Goal: Information Seeking & Learning: Learn about a topic

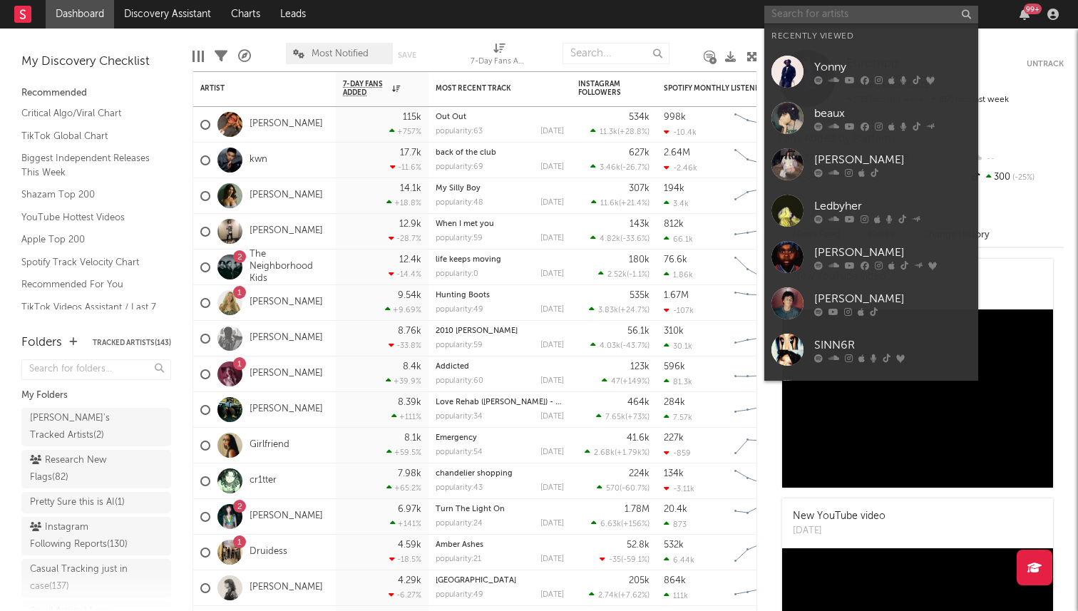
click at [857, 21] on input "text" at bounding box center [872, 15] width 214 height 18
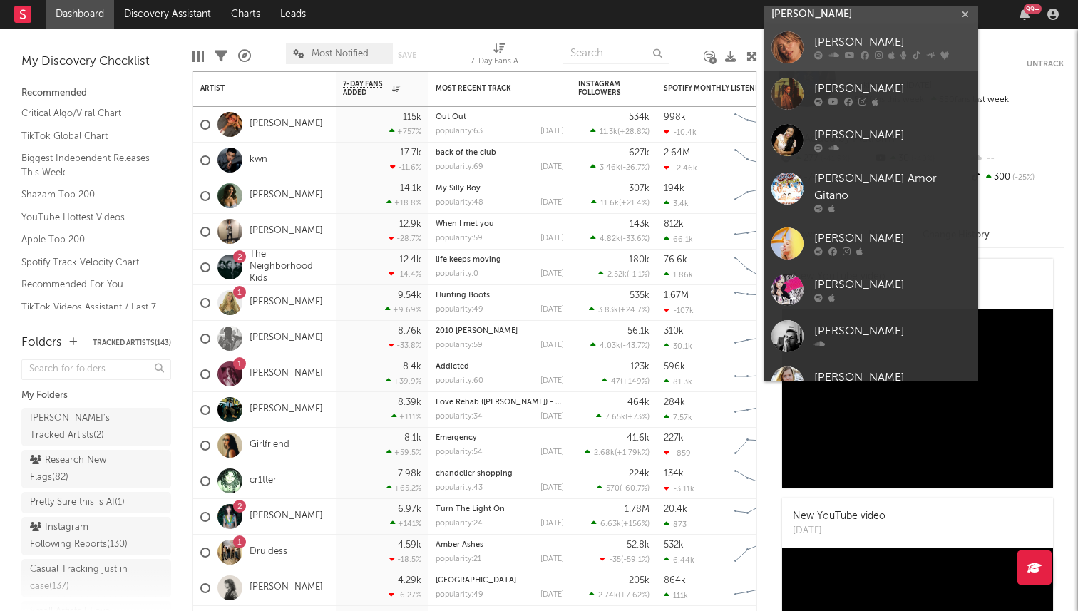
type input "karol g"
click at [824, 38] on div "KAROL G" at bounding box center [892, 42] width 157 height 17
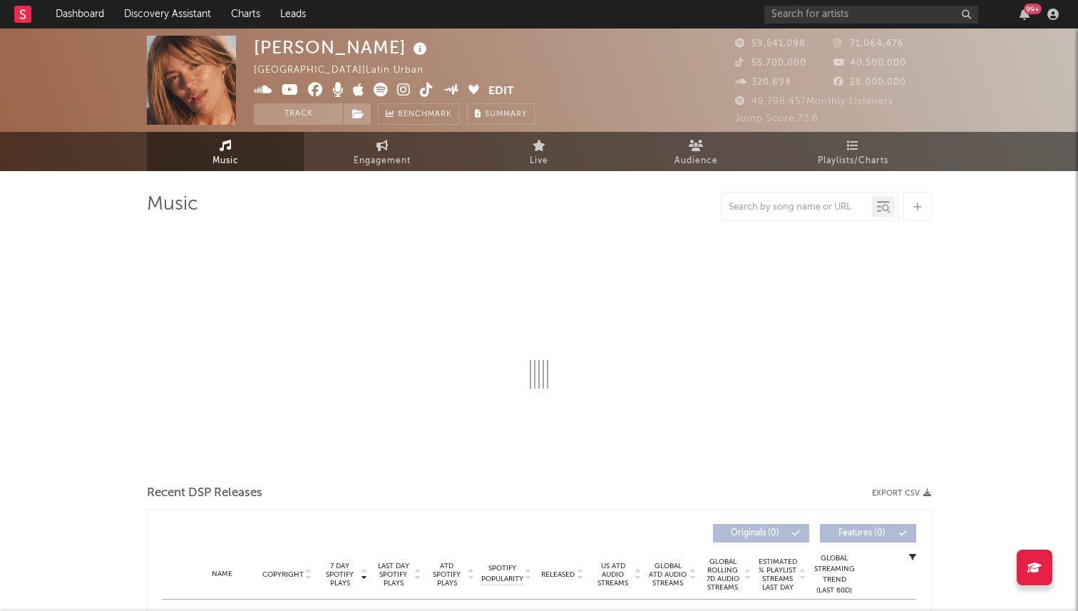
select select "6m"
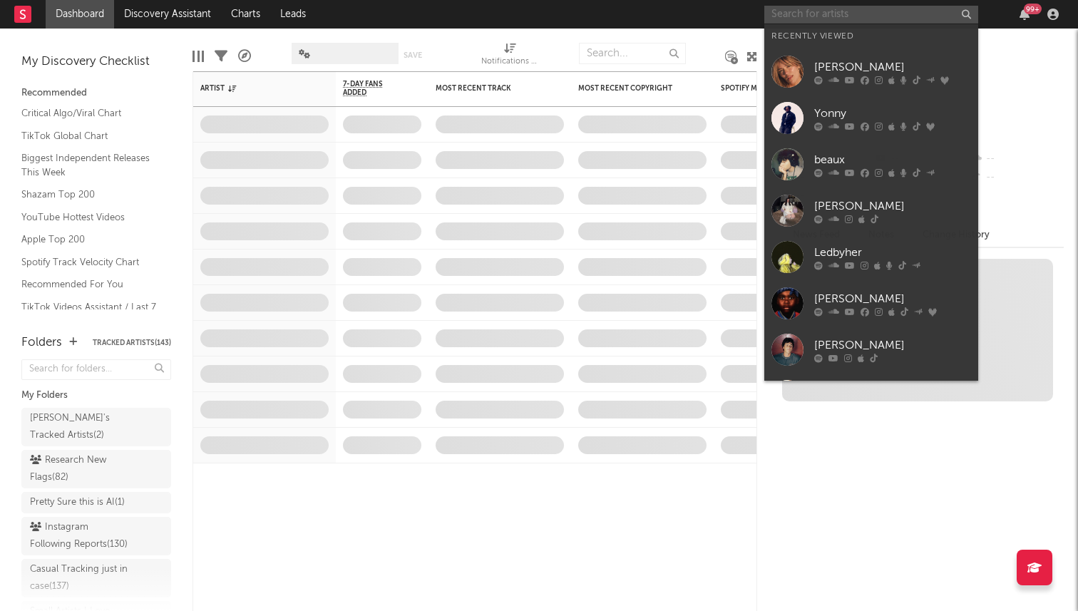
click at [909, 22] on input "text" at bounding box center [872, 15] width 214 height 18
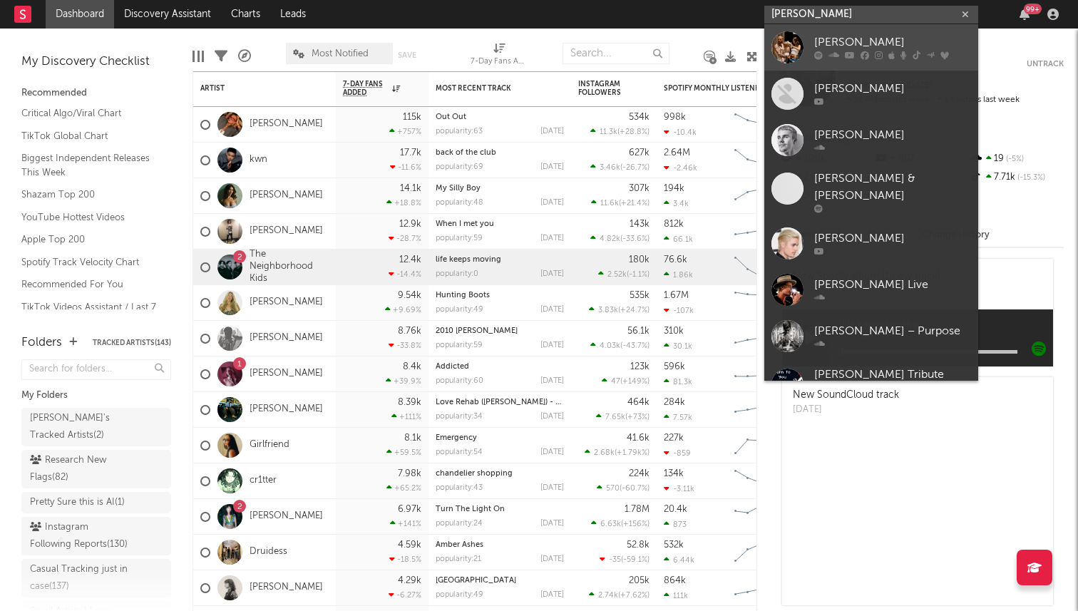
type input "justin bieber"
click at [892, 41] on div "[PERSON_NAME]" at bounding box center [892, 42] width 157 height 17
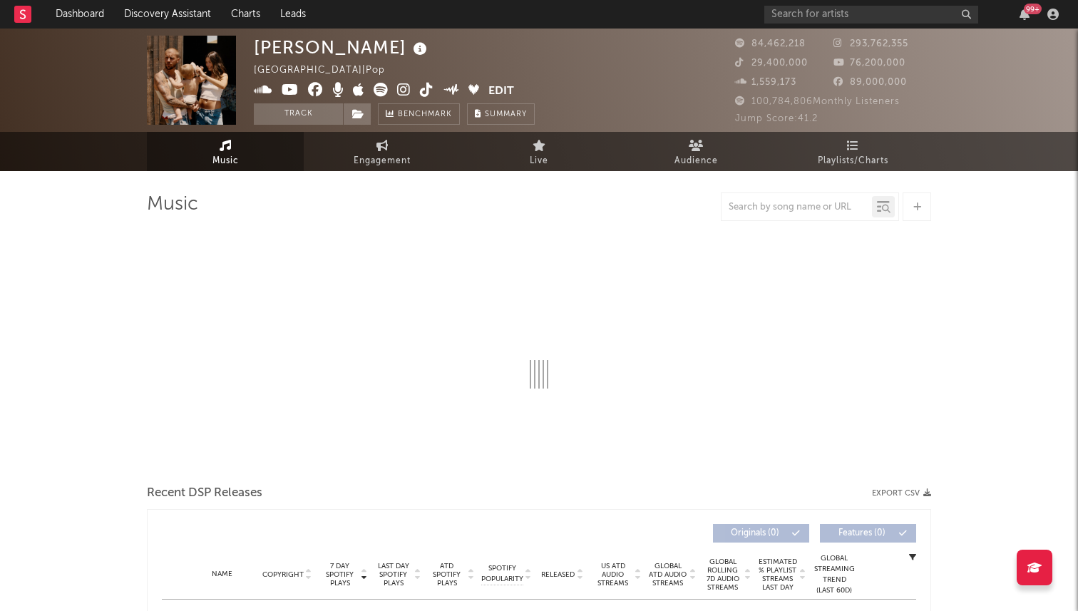
select select "6m"
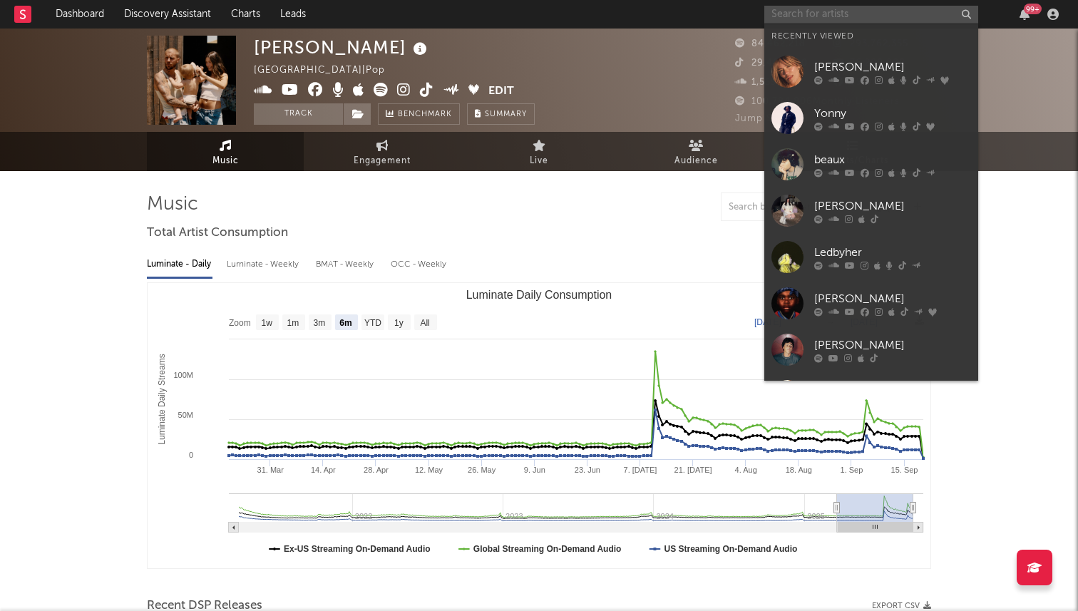
click at [885, 18] on input "text" at bounding box center [872, 15] width 214 height 18
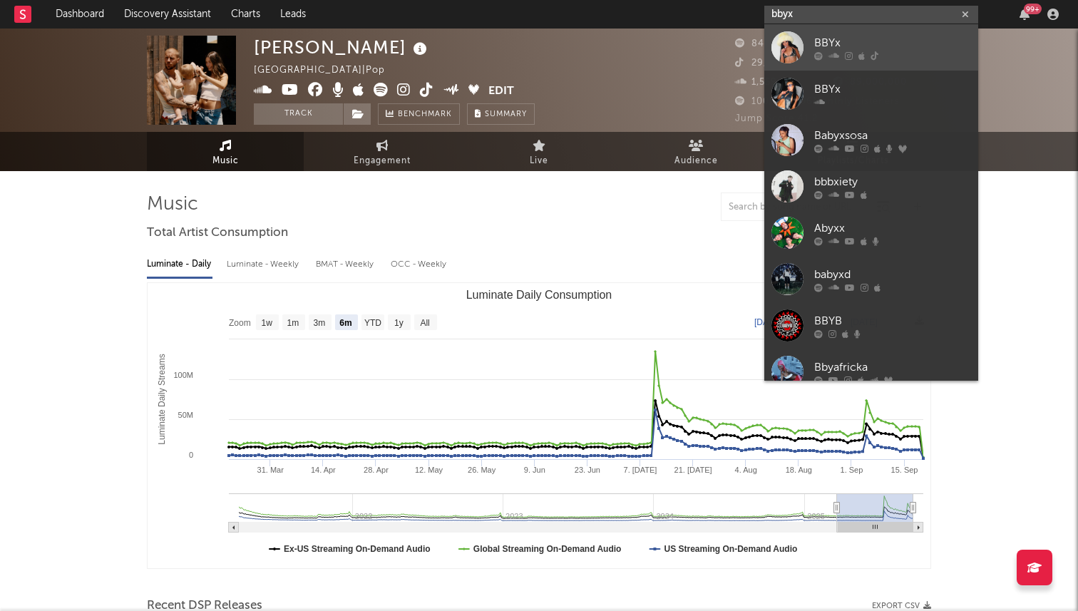
type input "bbyx"
click at [897, 39] on div "BBYx" at bounding box center [892, 42] width 157 height 17
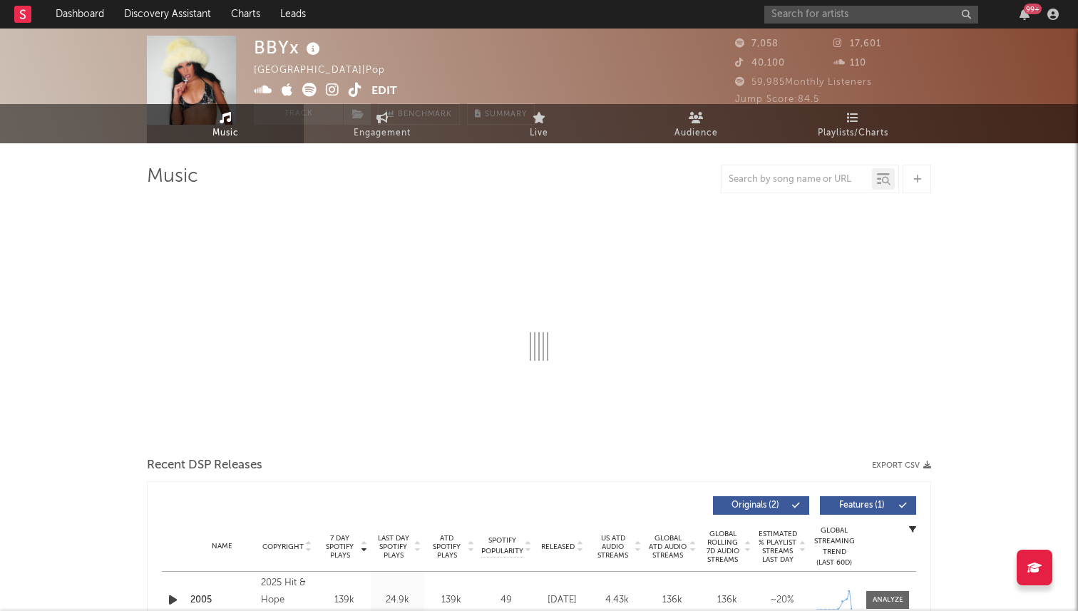
select select "6m"
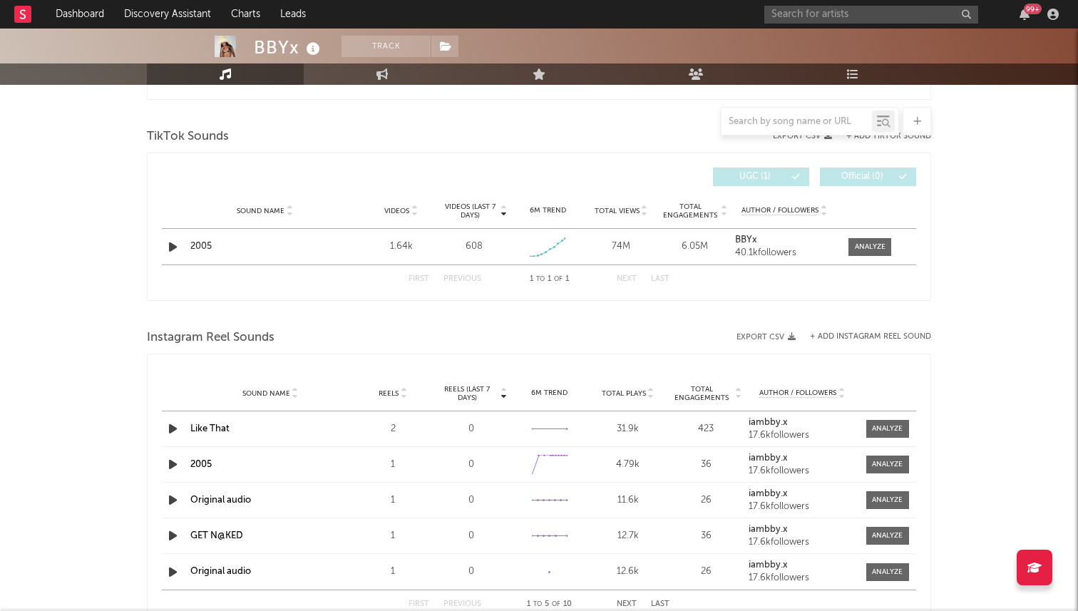
scroll to position [809, 0]
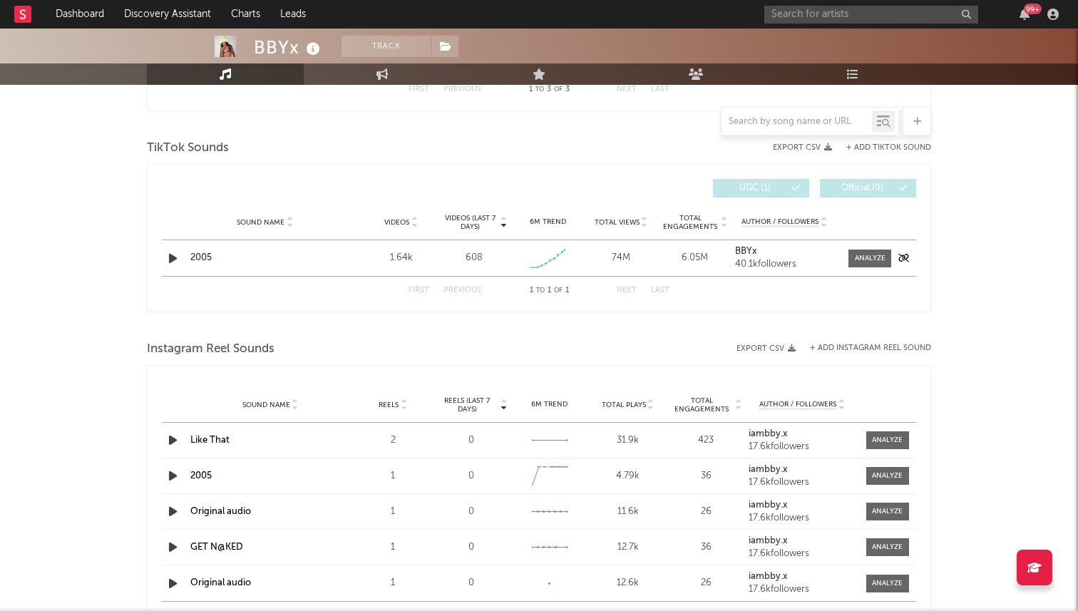
click at [174, 257] on icon "button" at bounding box center [172, 259] width 15 height 18
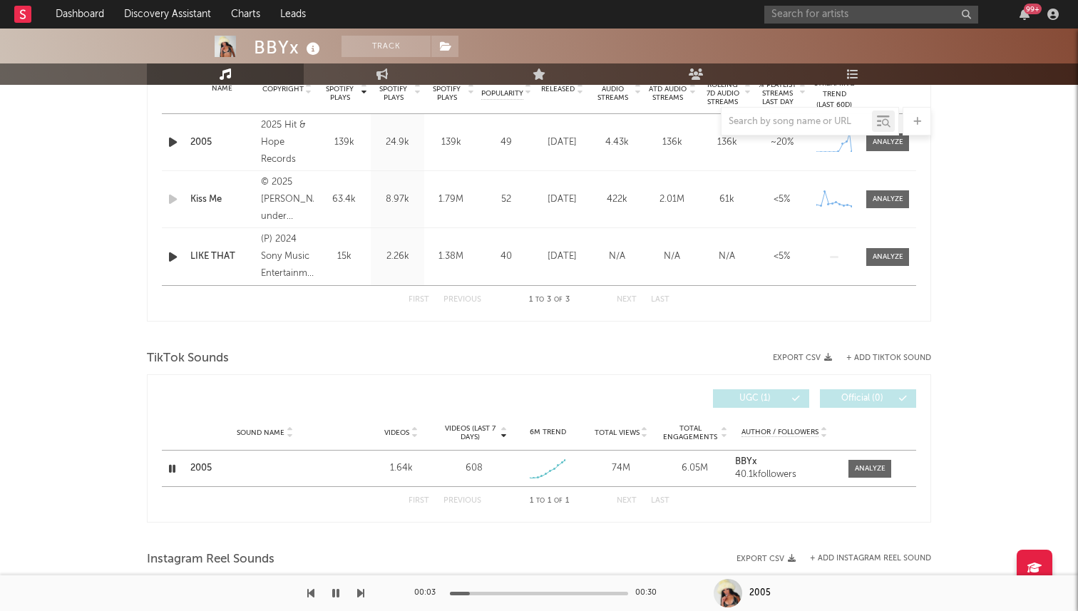
scroll to position [568, 0]
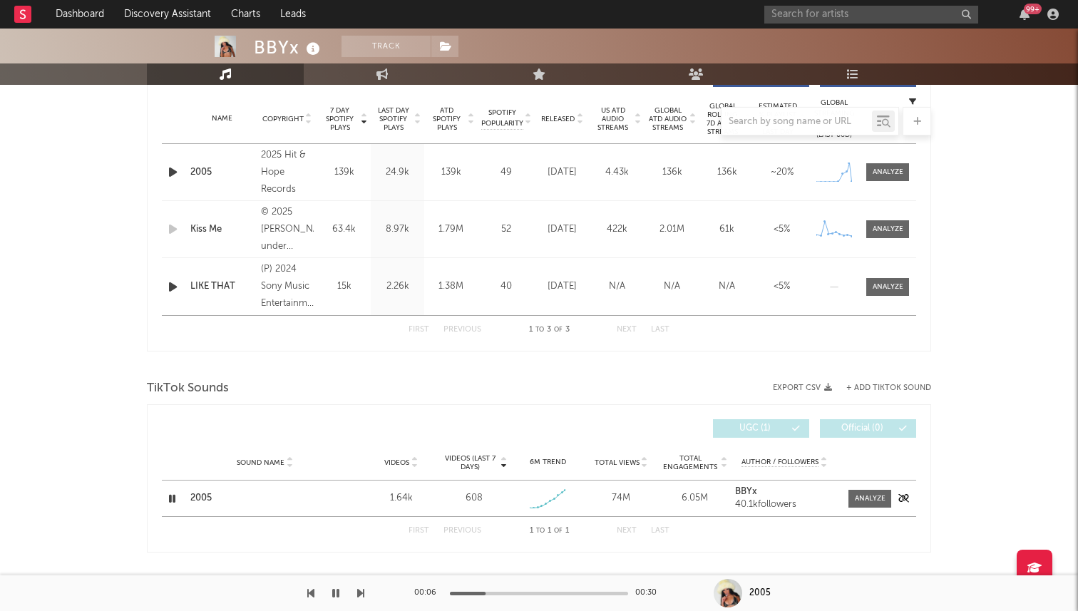
click at [172, 499] on icon "button" at bounding box center [172, 499] width 14 height 18
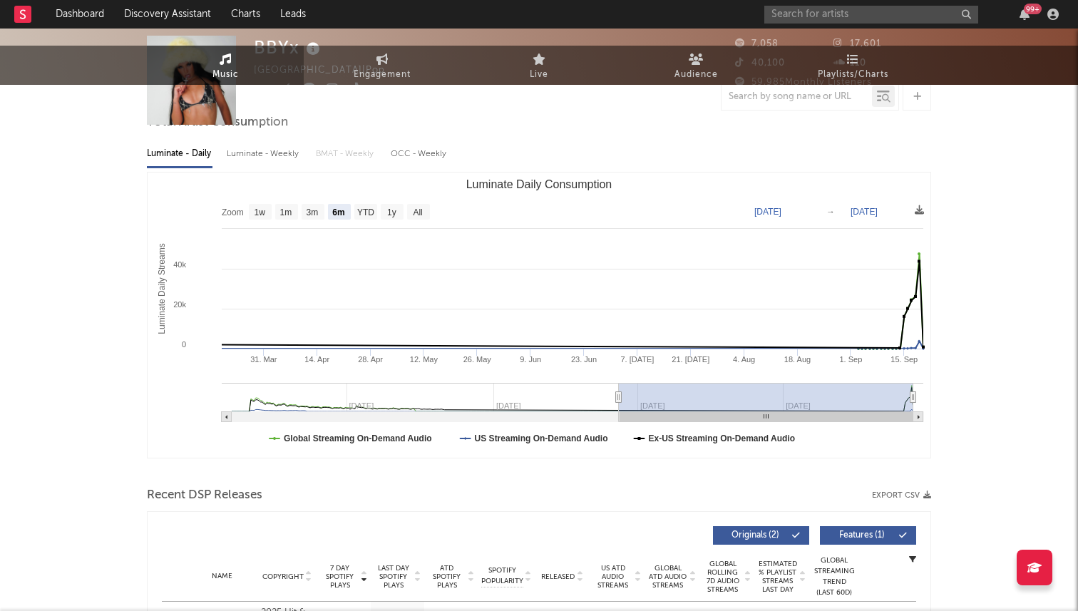
scroll to position [0, 0]
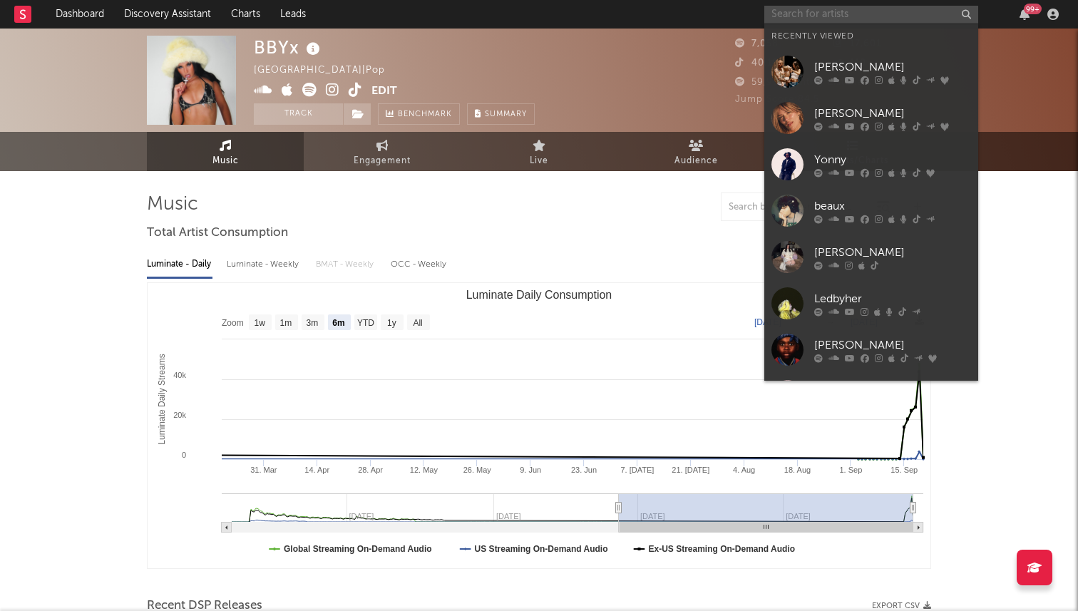
click at [819, 16] on input "text" at bounding box center [872, 15] width 214 height 18
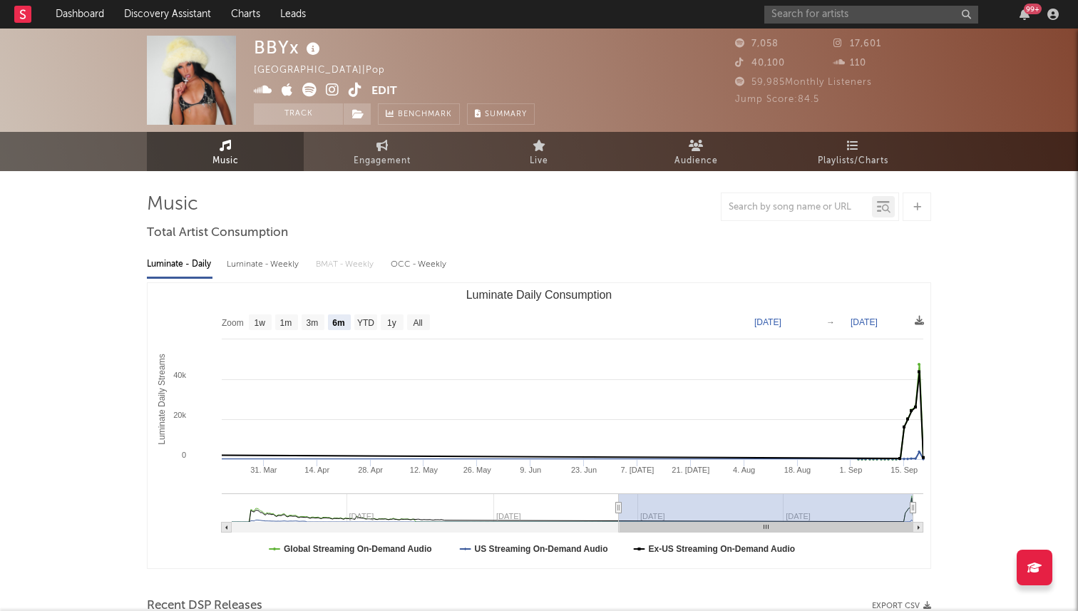
click at [711, 217] on div at bounding box center [539, 207] width 785 height 29
click at [796, 12] on input "text" at bounding box center [872, 15] width 214 height 18
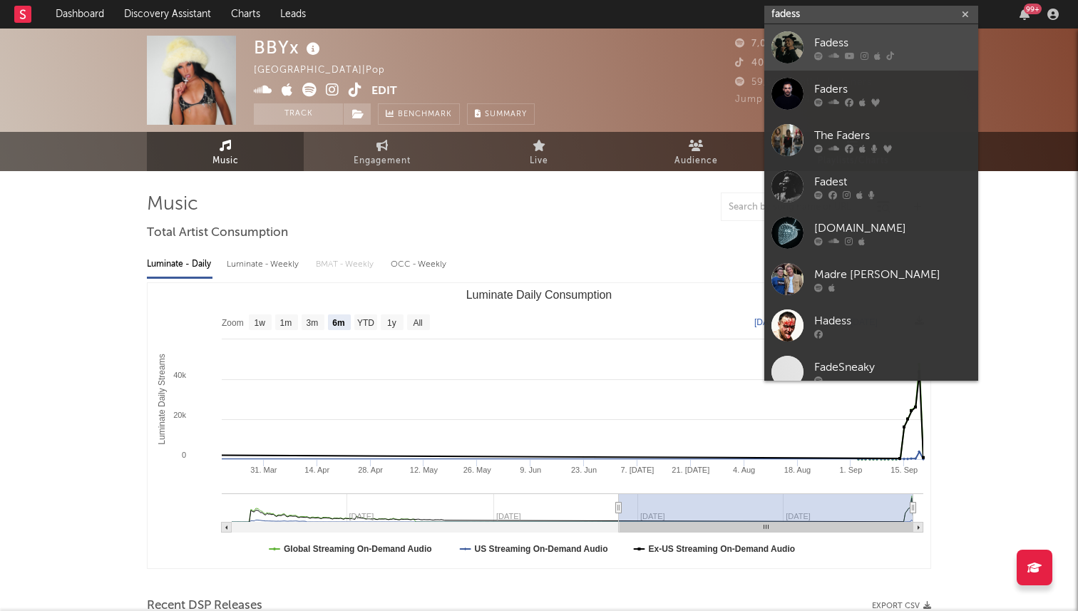
type input "fadess"
click at [852, 39] on div "Fadess" at bounding box center [892, 42] width 157 height 17
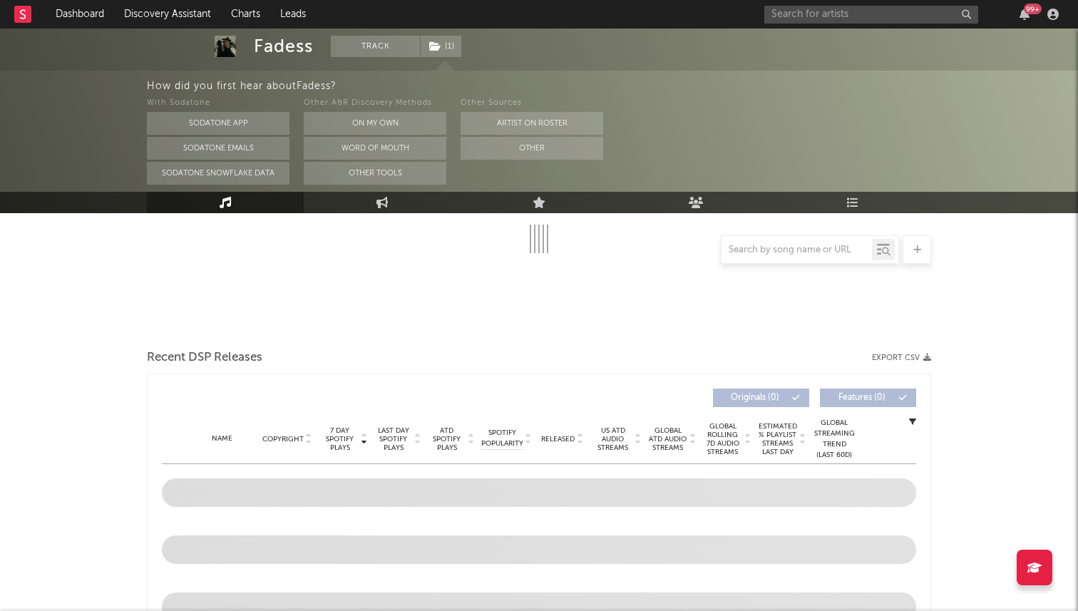
select select "6m"
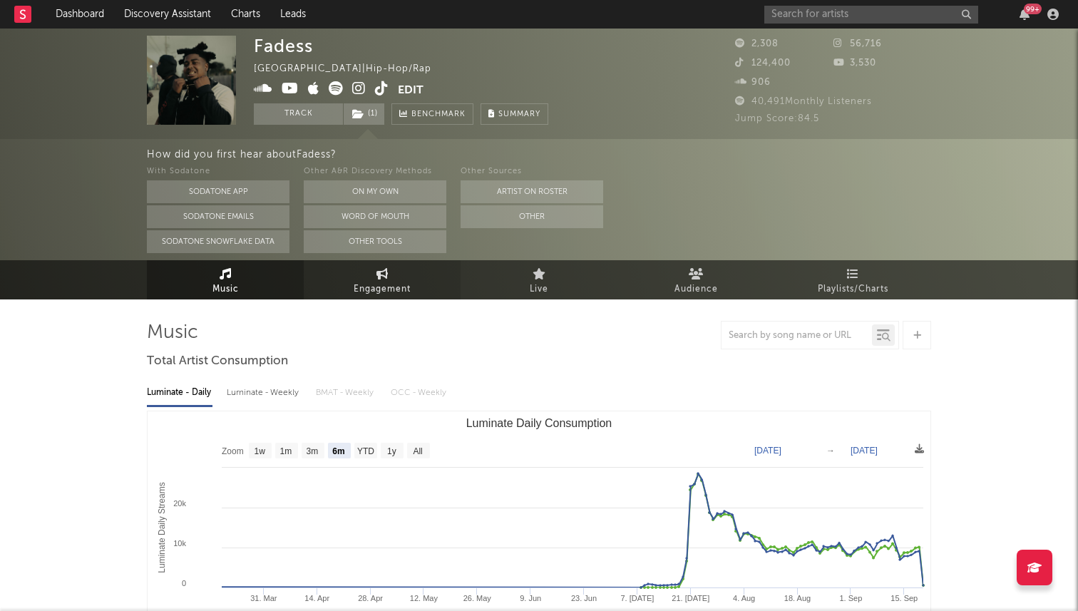
click at [414, 270] on link "Engagement" at bounding box center [382, 279] width 157 height 39
select select "1w"
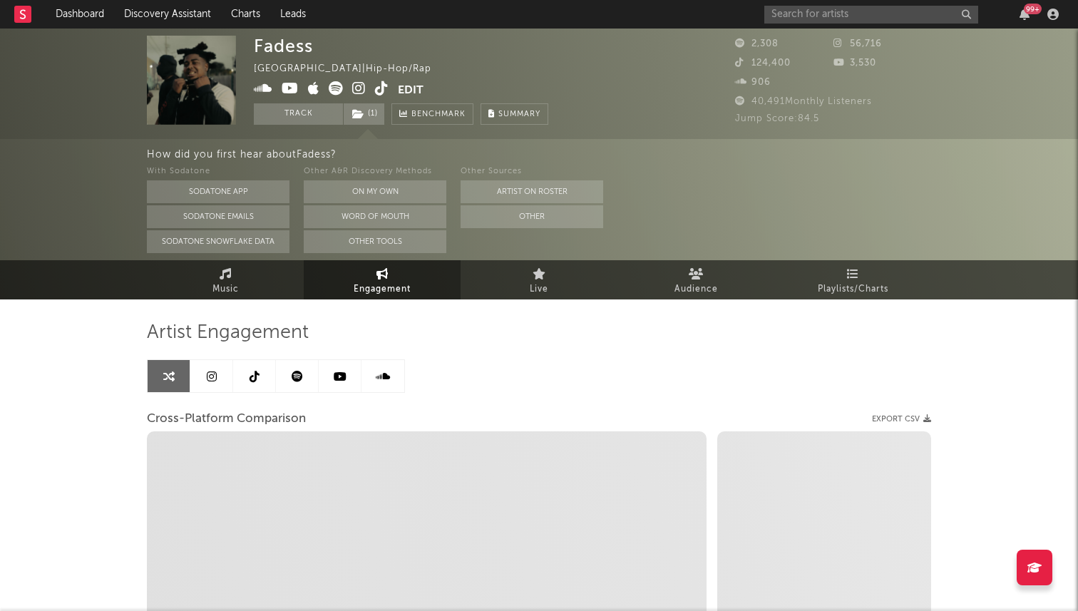
click at [250, 374] on icon at bounding box center [255, 376] width 10 height 11
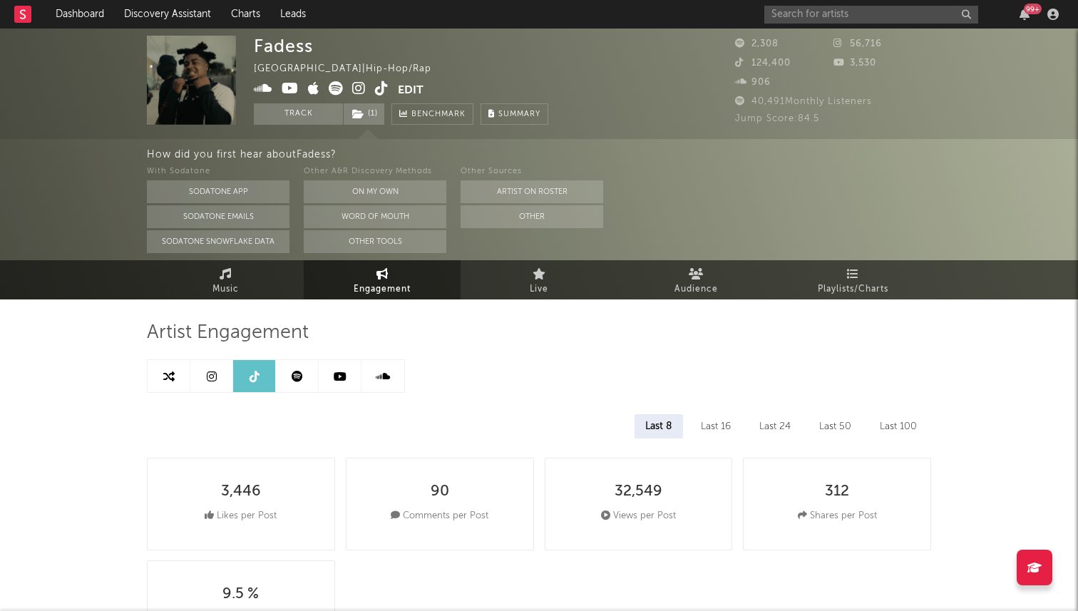
select select "6m"
click at [215, 373] on icon at bounding box center [212, 376] width 10 height 11
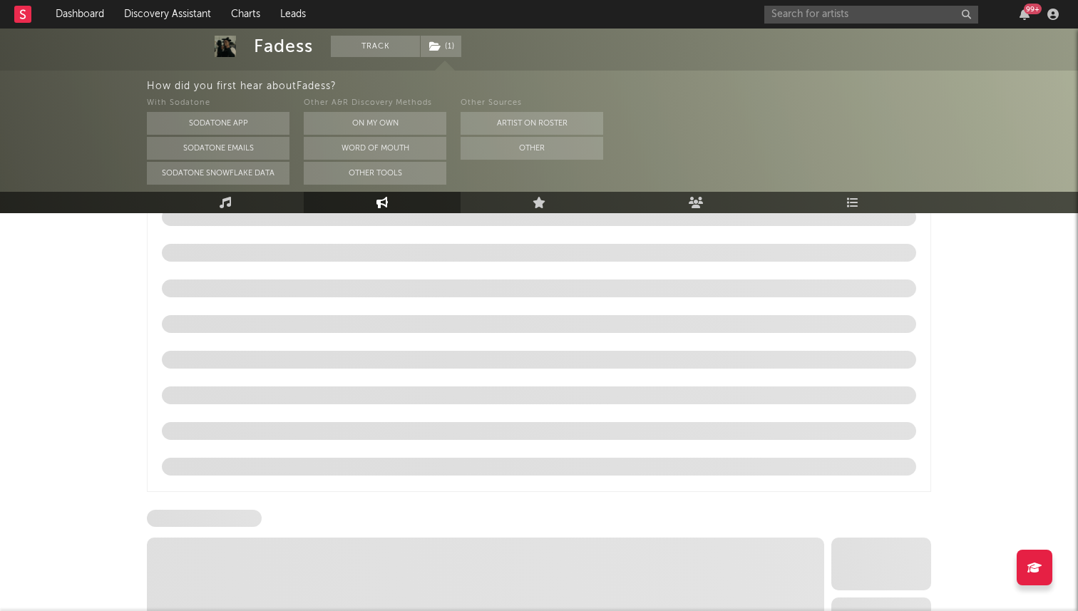
select select "1w"
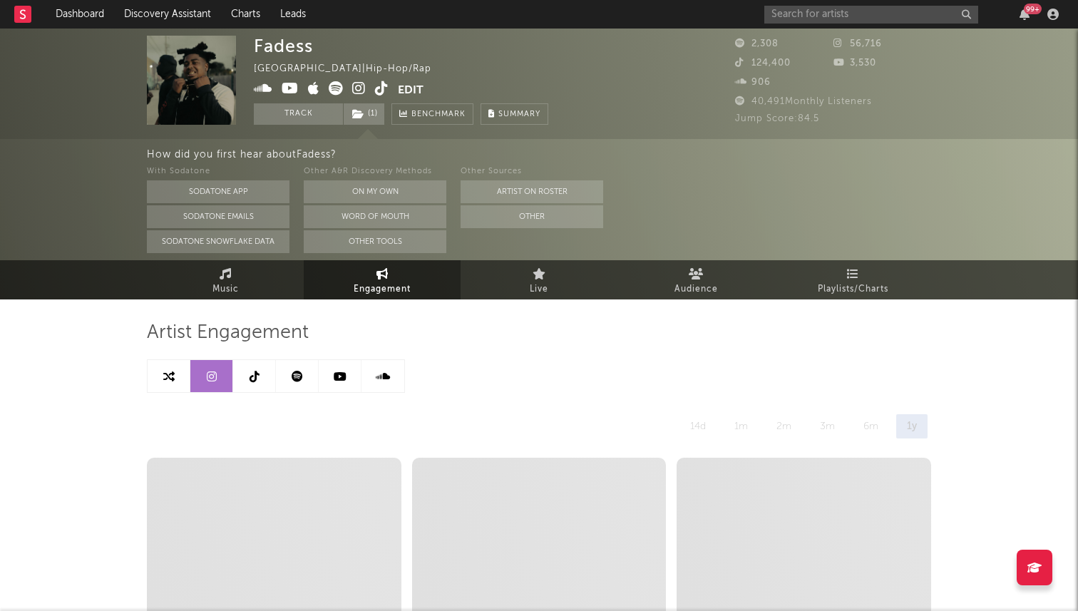
click at [259, 363] on link at bounding box center [254, 376] width 43 height 32
select select "6m"
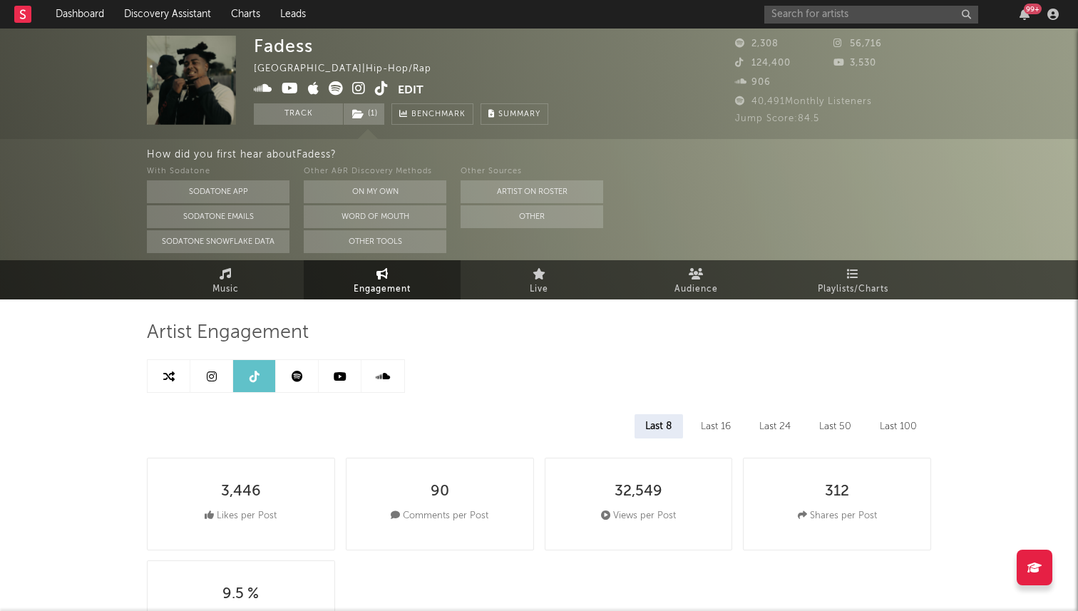
click at [380, 88] on icon at bounding box center [382, 88] width 14 height 14
click at [840, 17] on input "text" at bounding box center [872, 15] width 214 height 18
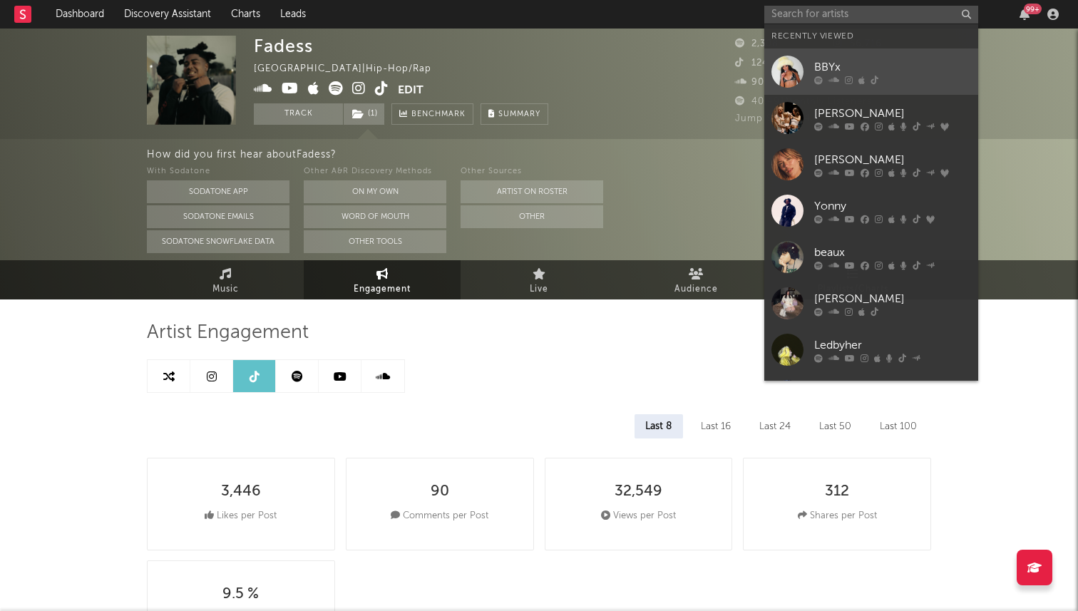
click at [834, 62] on div "BBYx" at bounding box center [892, 66] width 157 height 17
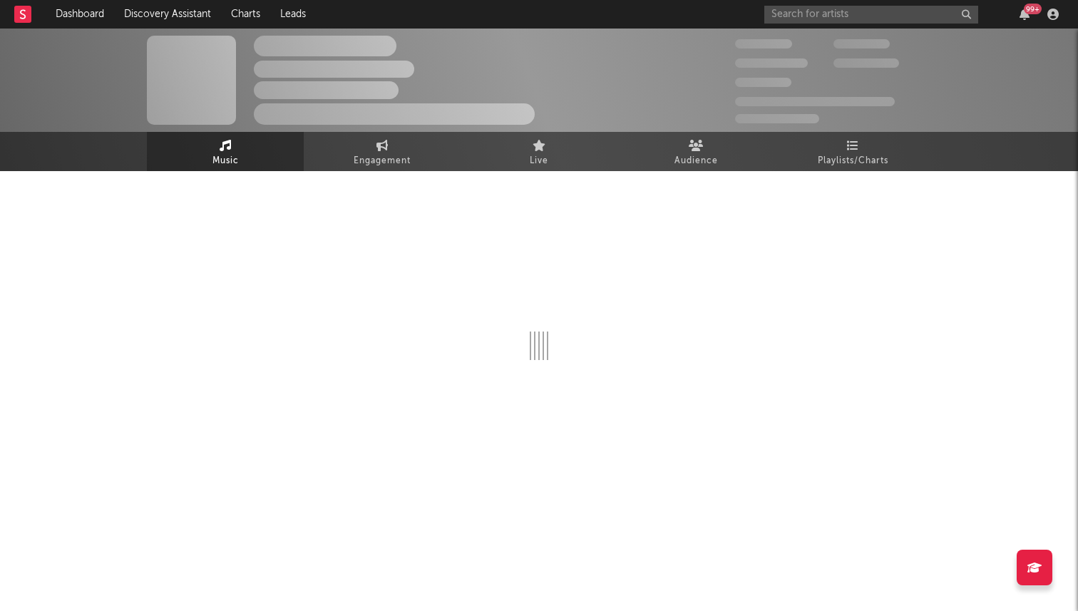
select select "6m"
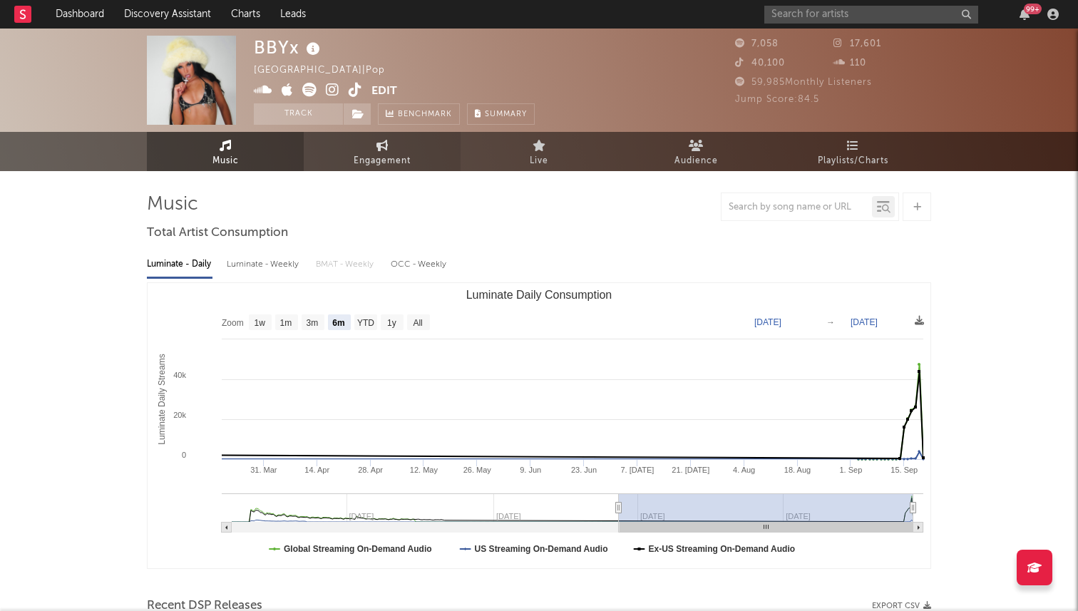
click at [347, 170] on link "Engagement" at bounding box center [382, 151] width 157 height 39
select select "1w"
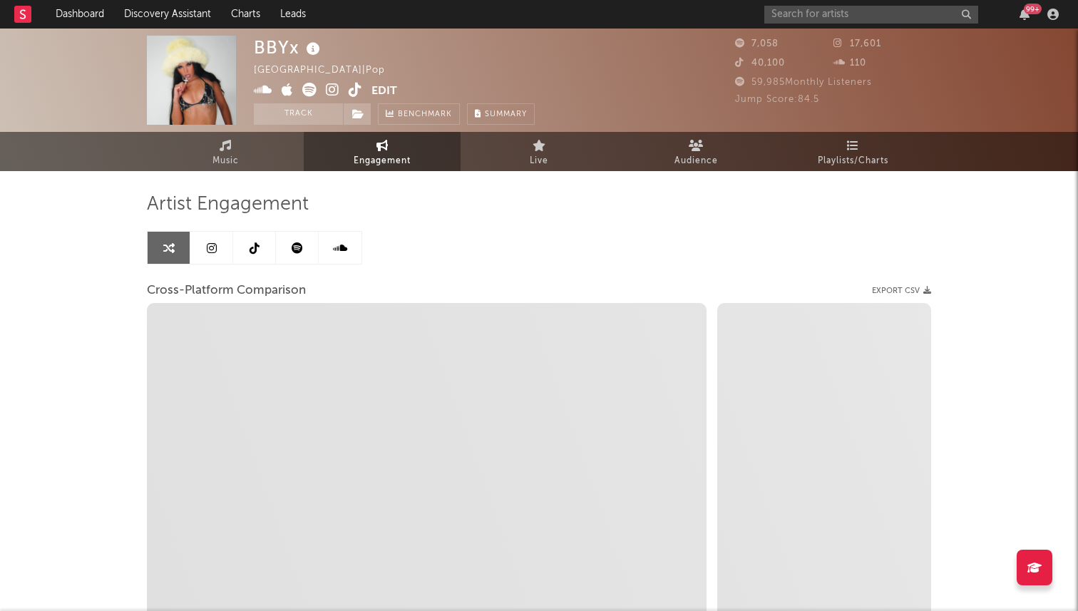
click at [247, 250] on link at bounding box center [254, 248] width 43 height 32
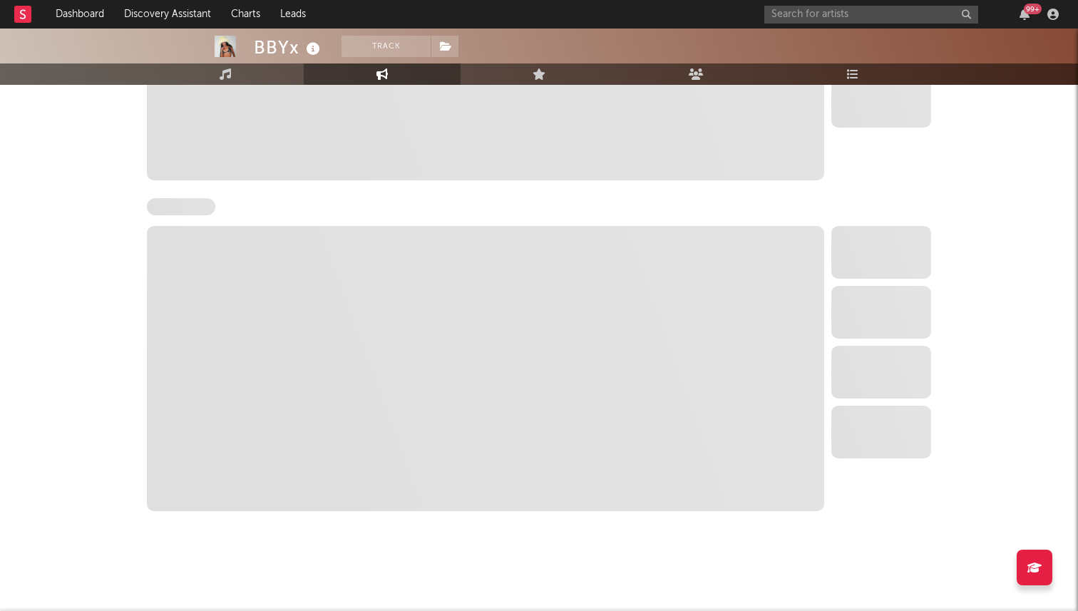
select select "6m"
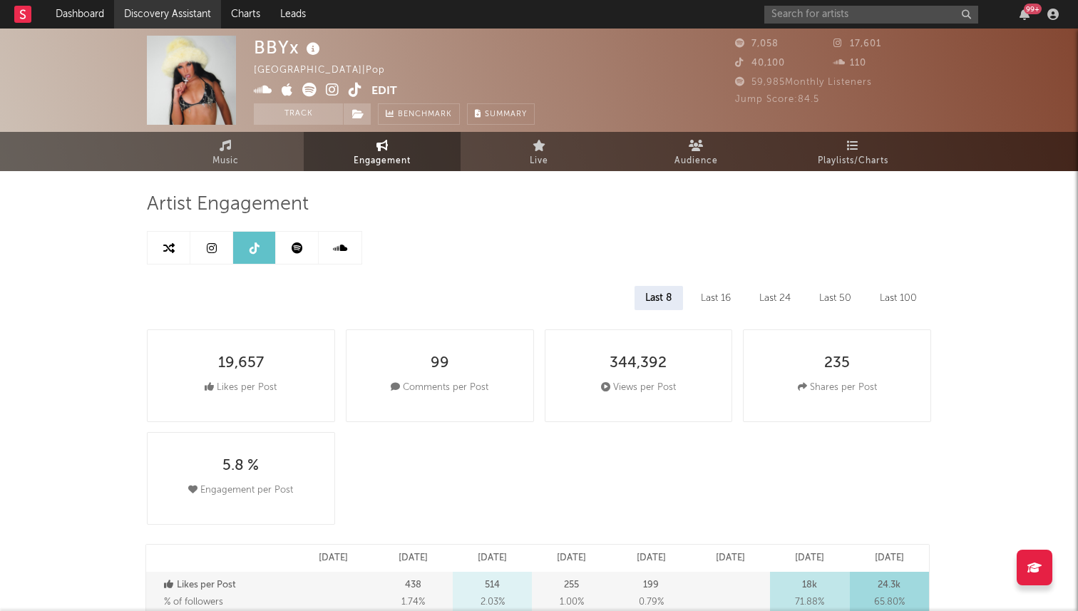
click at [166, 13] on link "Discovery Assistant" at bounding box center [167, 14] width 107 height 29
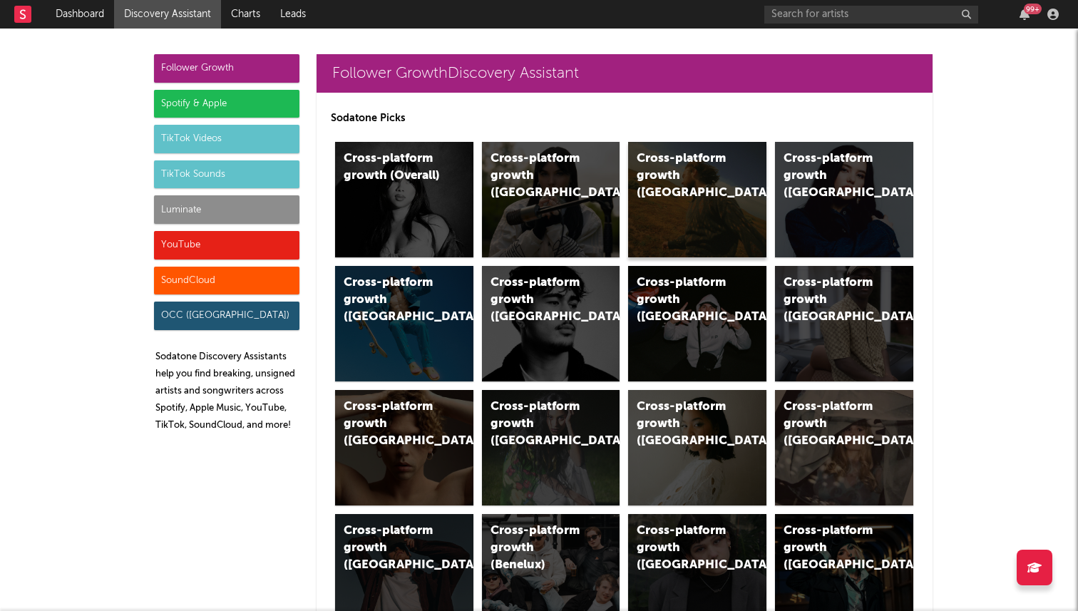
click at [679, 200] on div "Cross-platform growth (US)" at bounding box center [697, 200] width 138 height 116
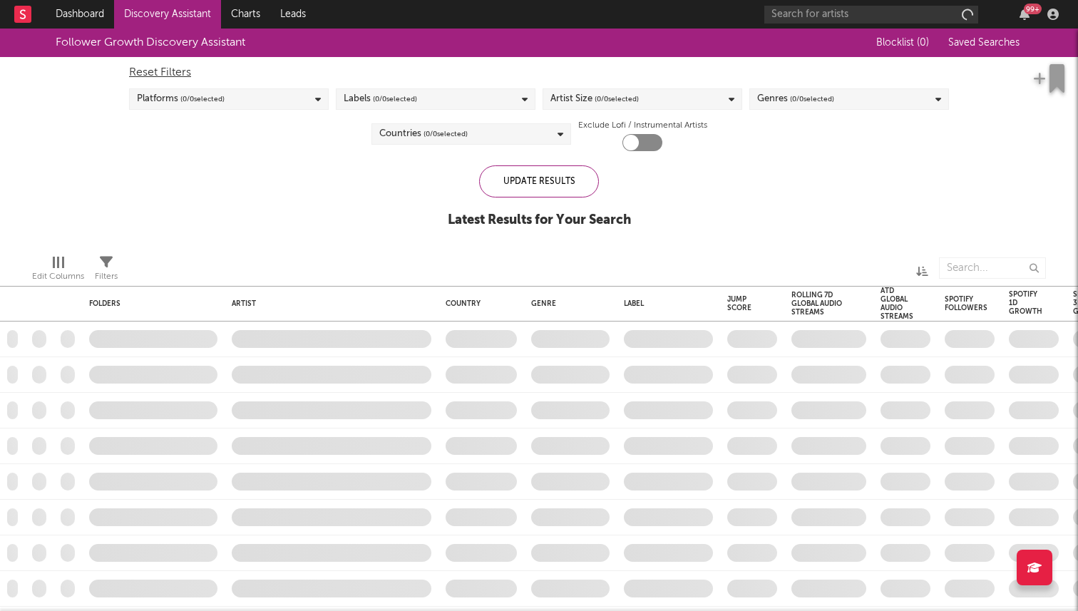
checkbox input "true"
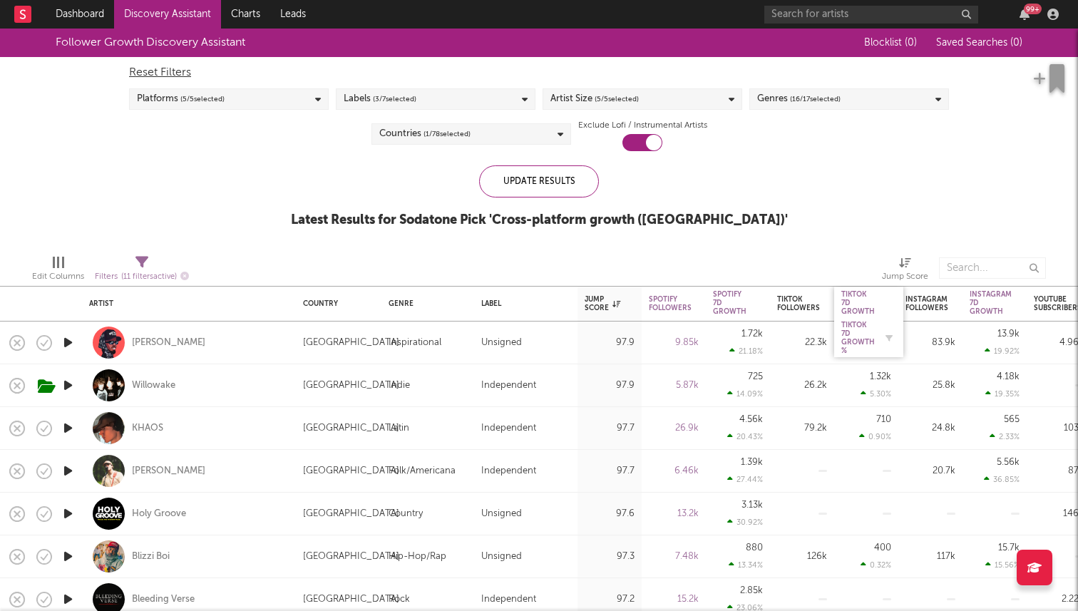
click at [867, 342] on div "Tiktok 7D Growth %" at bounding box center [859, 338] width 34 height 34
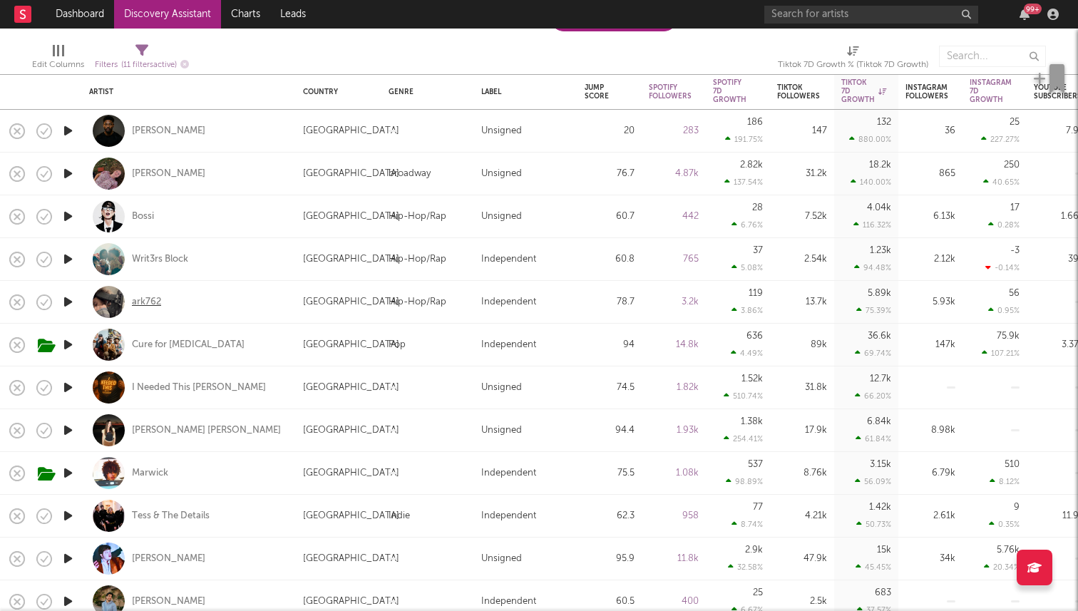
click at [150, 302] on div "ark762" at bounding box center [146, 302] width 29 height 13
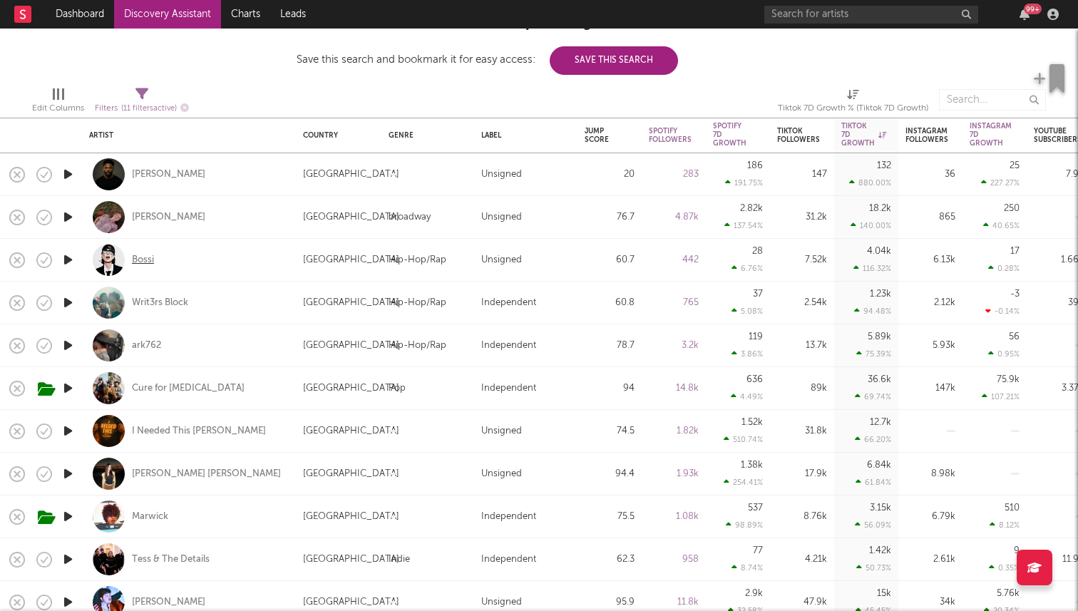
click at [144, 260] on div "Bossi" at bounding box center [143, 260] width 22 height 13
click at [168, 302] on div "Writ3rs Block" at bounding box center [160, 303] width 56 height 13
click at [146, 256] on div "Bossi" at bounding box center [143, 260] width 22 height 13
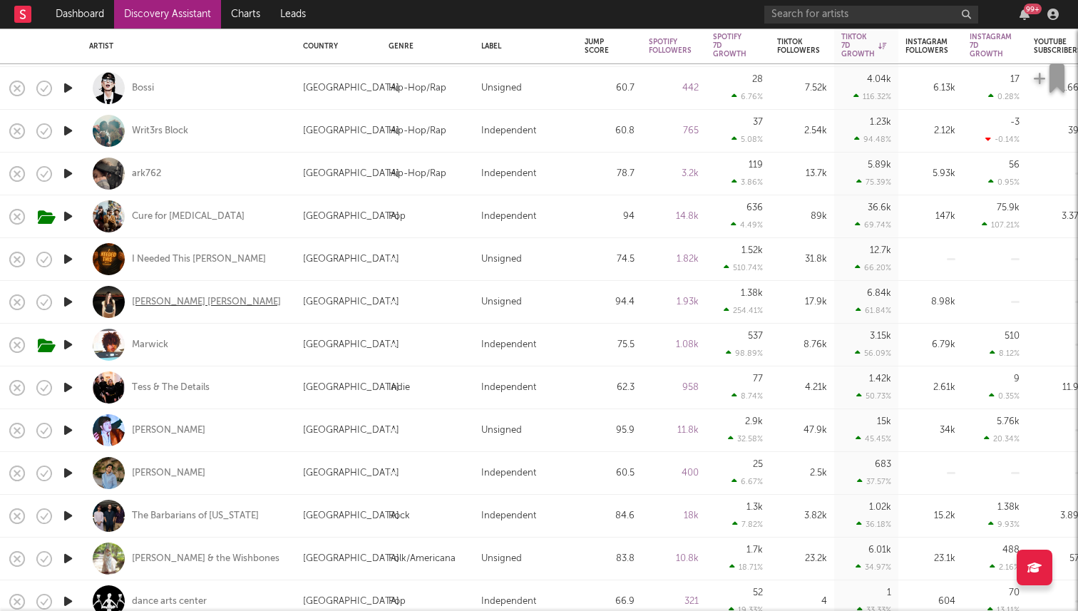
click at [150, 302] on div "[PERSON_NAME] [PERSON_NAME]" at bounding box center [206, 302] width 149 height 13
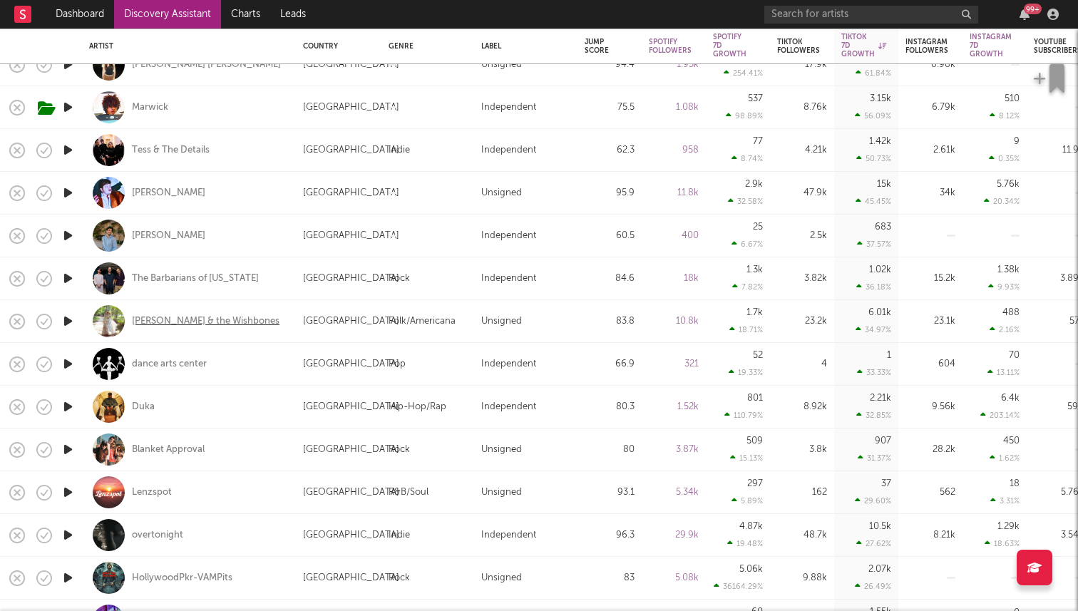
click at [169, 322] on div "[PERSON_NAME] & the Wishbones" at bounding box center [206, 321] width 148 height 13
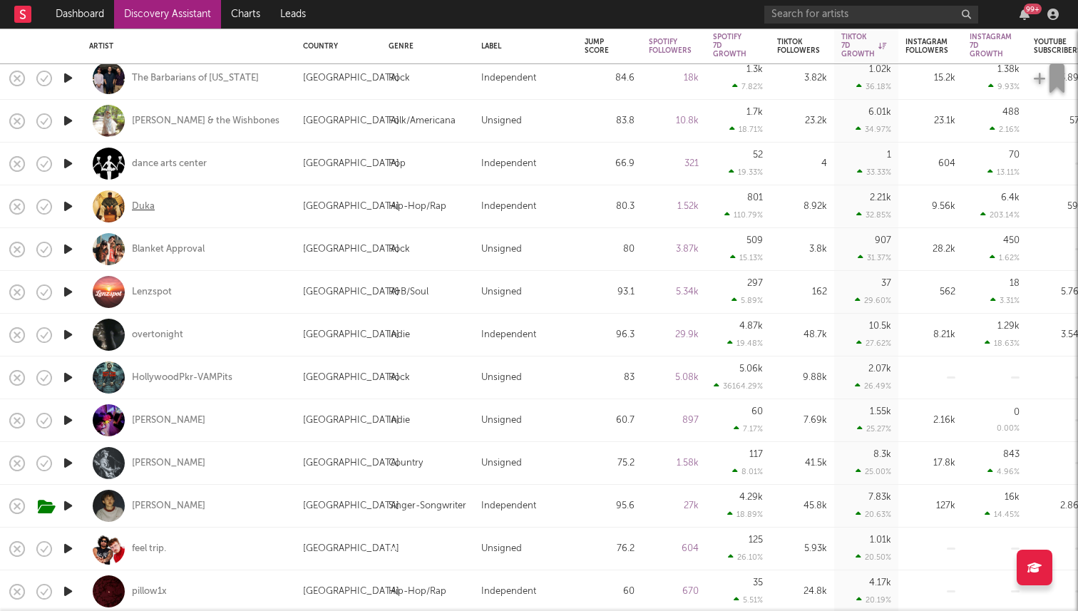
click at [139, 205] on div "Duka" at bounding box center [143, 206] width 23 height 13
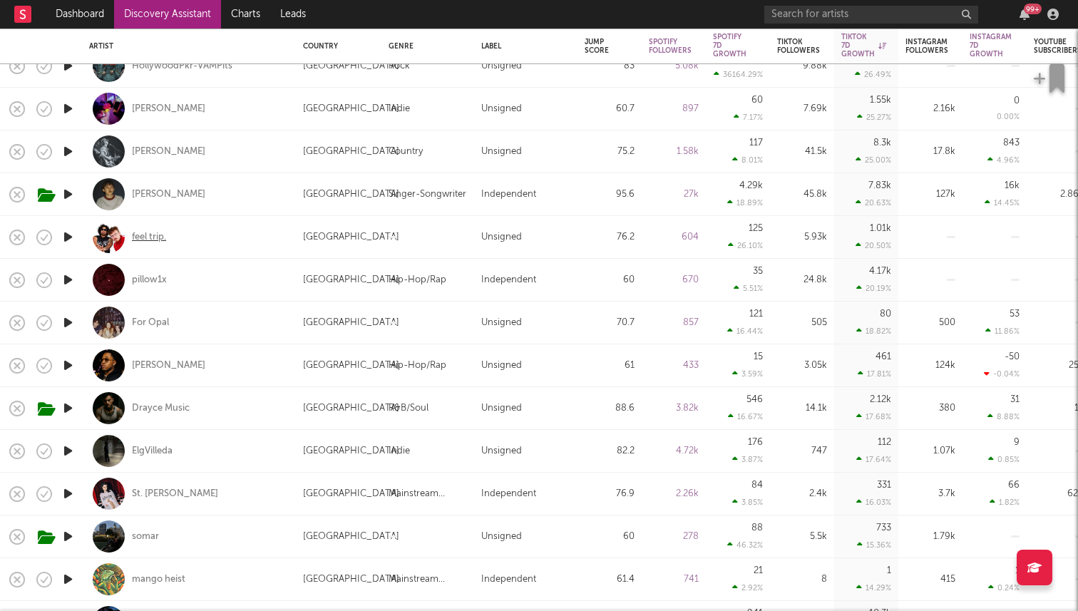
click at [155, 233] on div "feel trip." at bounding box center [149, 237] width 34 height 13
click at [153, 278] on div "pillow1x" at bounding box center [149, 280] width 35 height 13
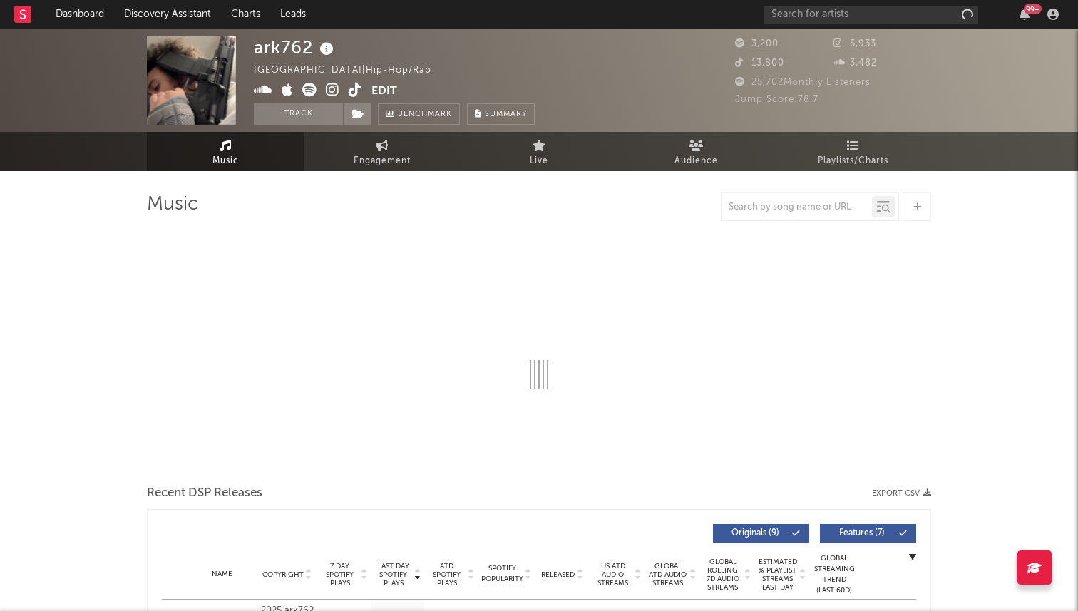
select select "6m"
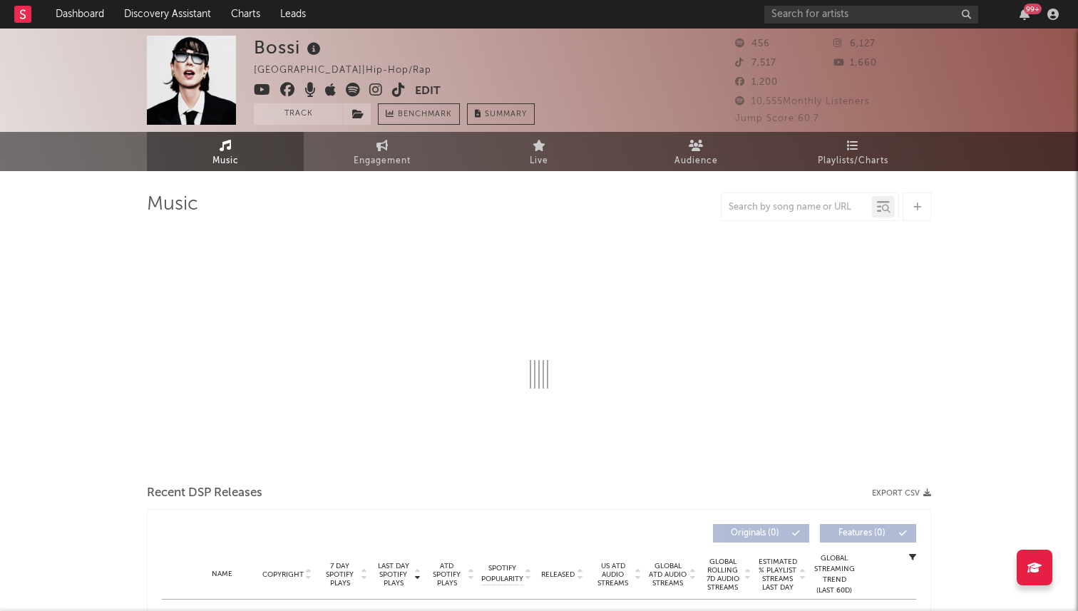
select select "1w"
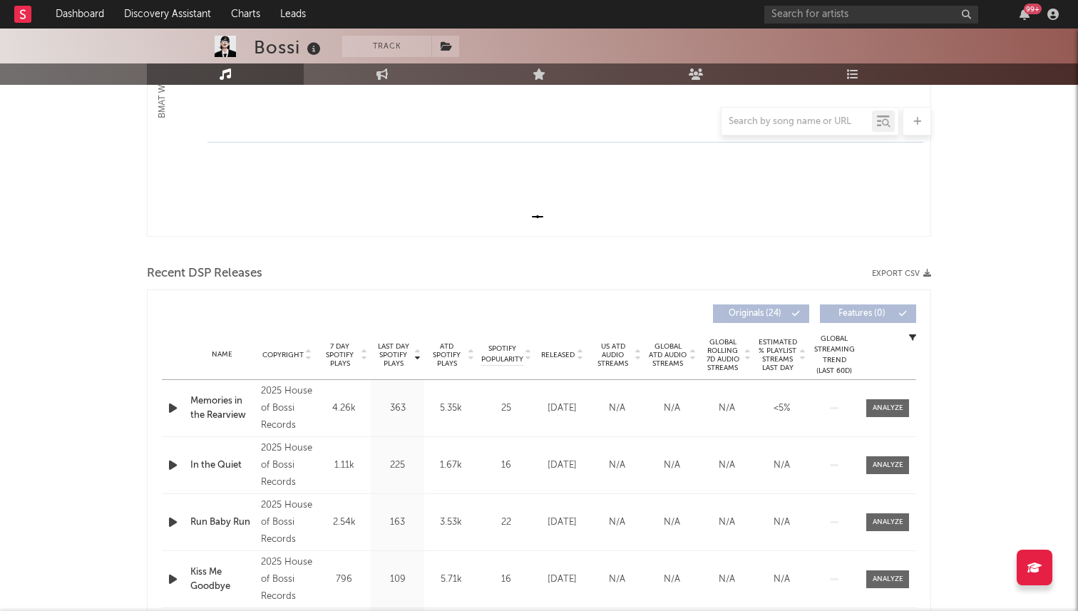
scroll to position [356, 0]
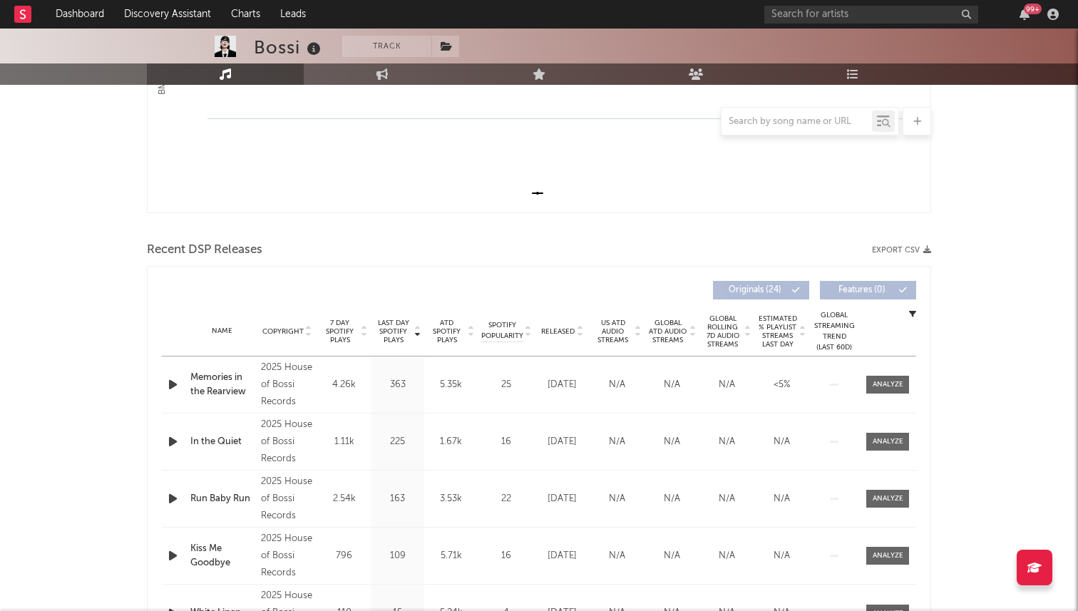
click at [355, 325] on span "7 Day Spotify Plays" at bounding box center [340, 332] width 38 height 26
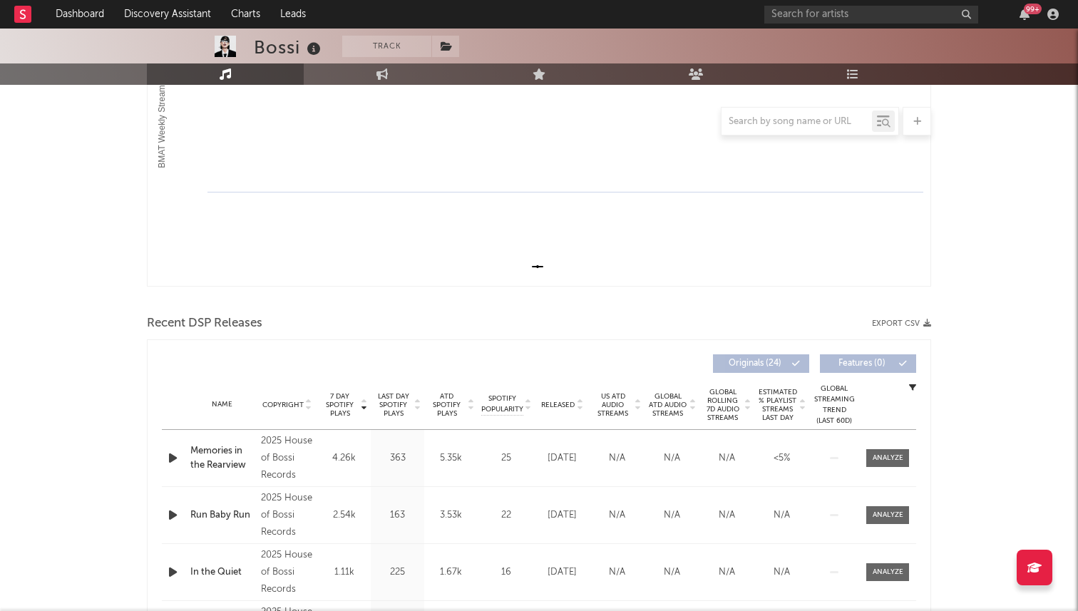
scroll to position [0, 0]
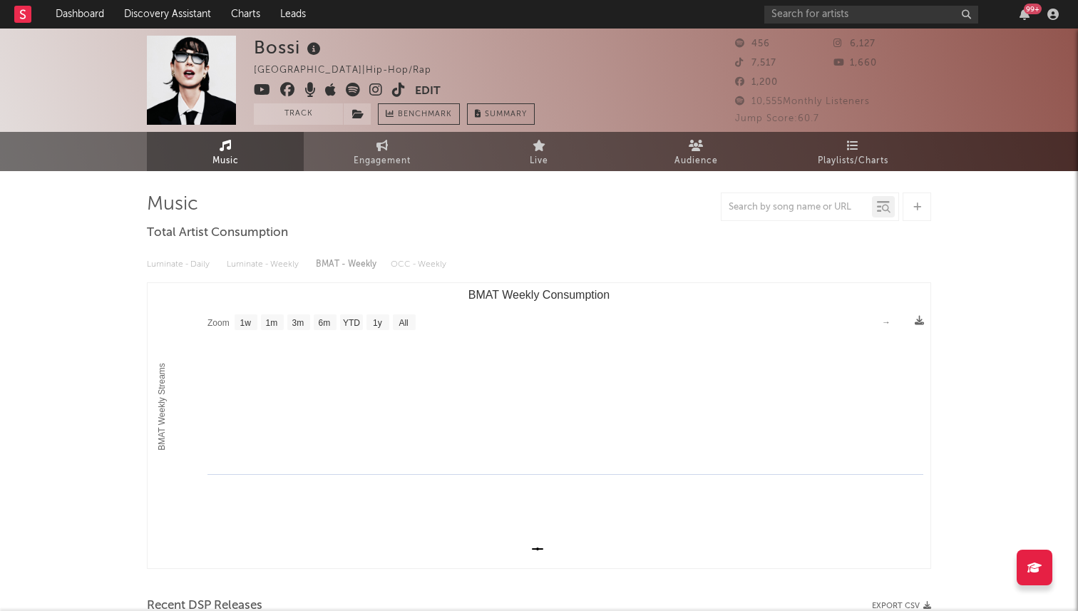
click at [400, 89] on icon at bounding box center [399, 90] width 14 height 14
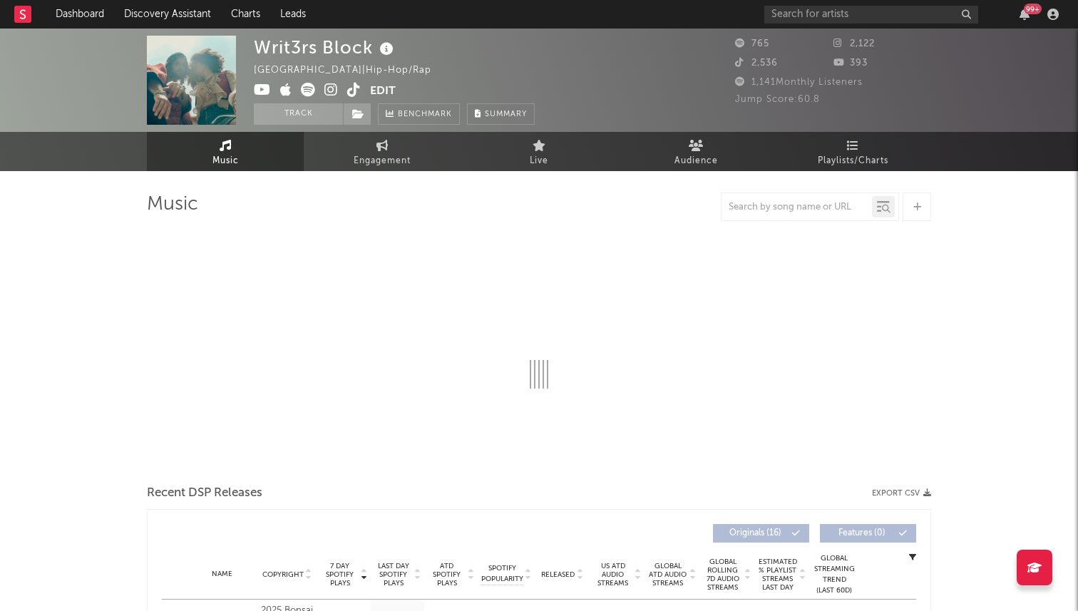
select select "1w"
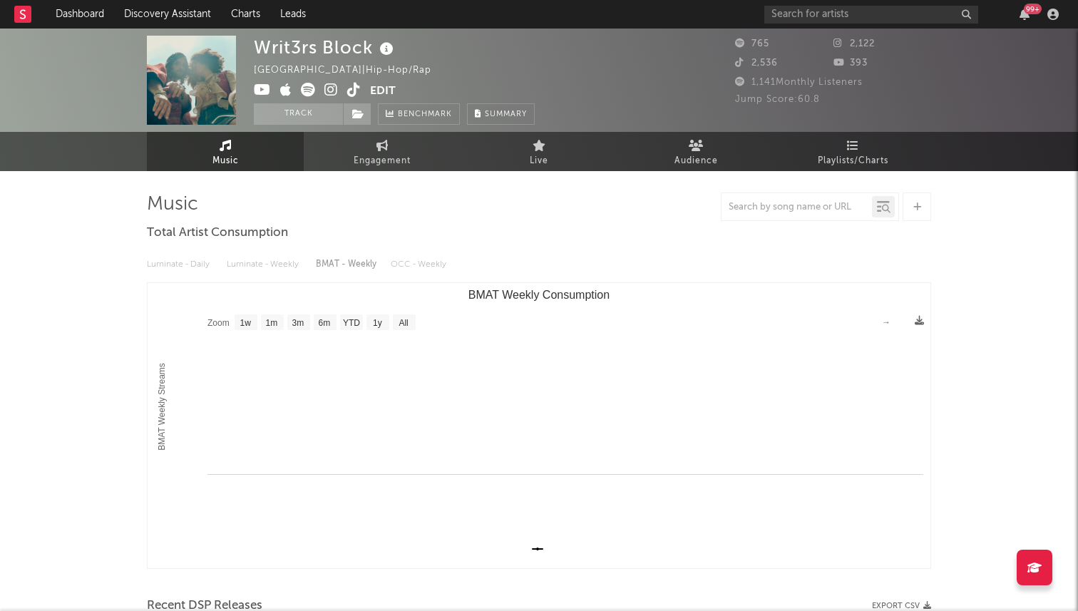
click at [352, 83] on icon at bounding box center [354, 90] width 14 height 14
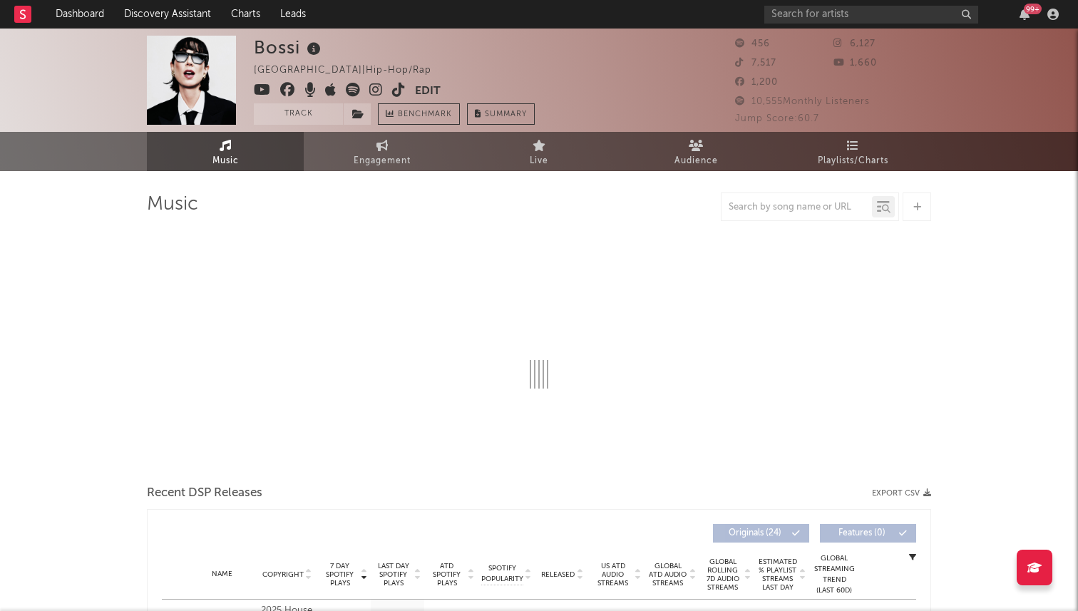
click at [398, 93] on icon at bounding box center [399, 90] width 14 height 14
select select "1w"
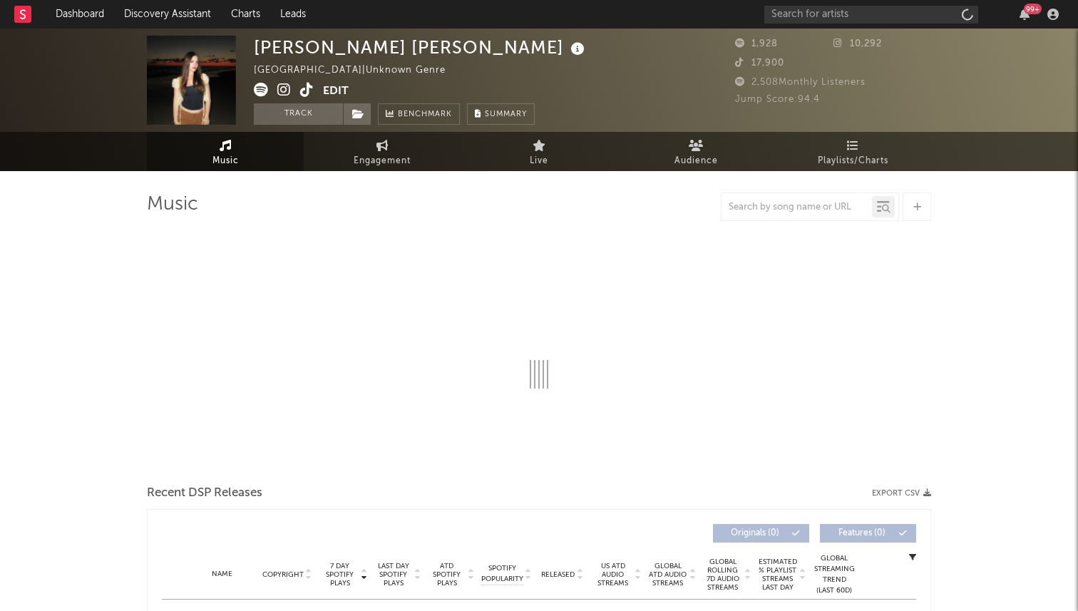
select select "1w"
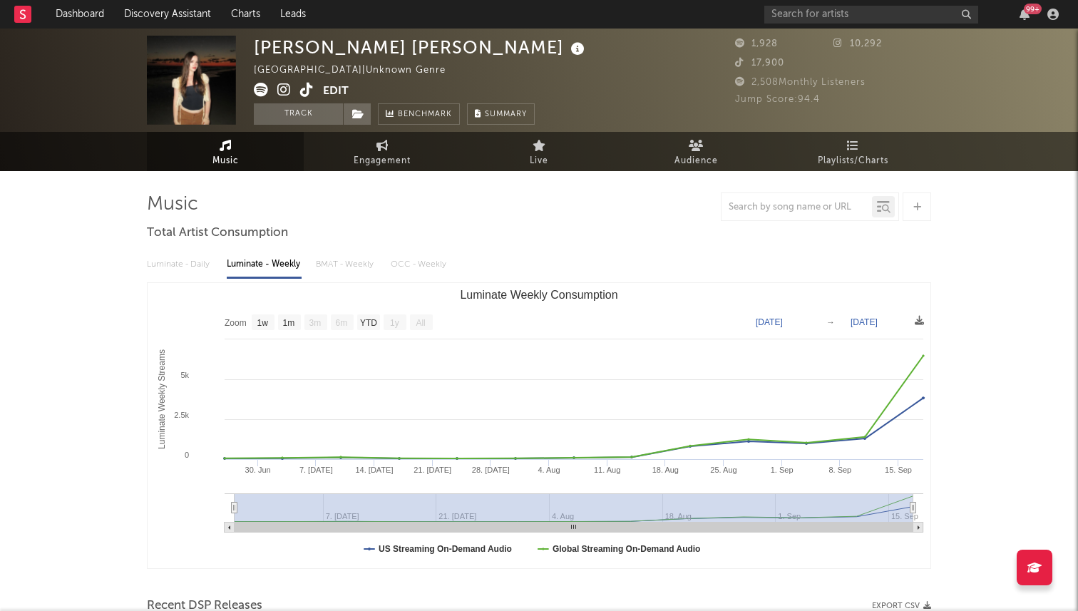
click at [300, 92] on icon at bounding box center [307, 90] width 14 height 14
click at [814, 10] on input "text" at bounding box center [872, 15] width 214 height 18
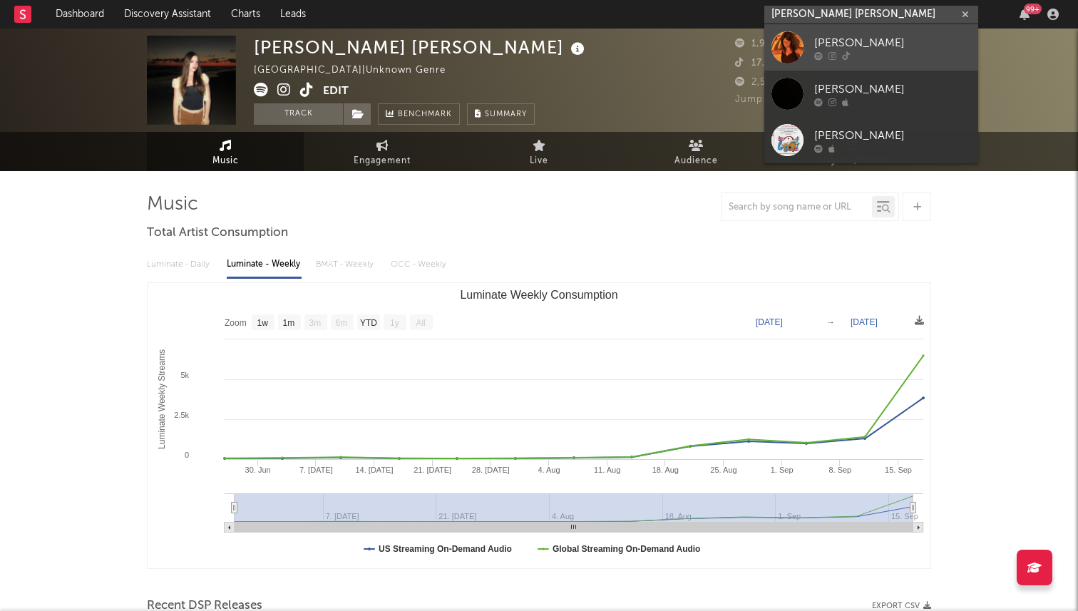
type input "lydia ken"
click at [911, 49] on div "Lydia Kenny" at bounding box center [892, 42] width 157 height 17
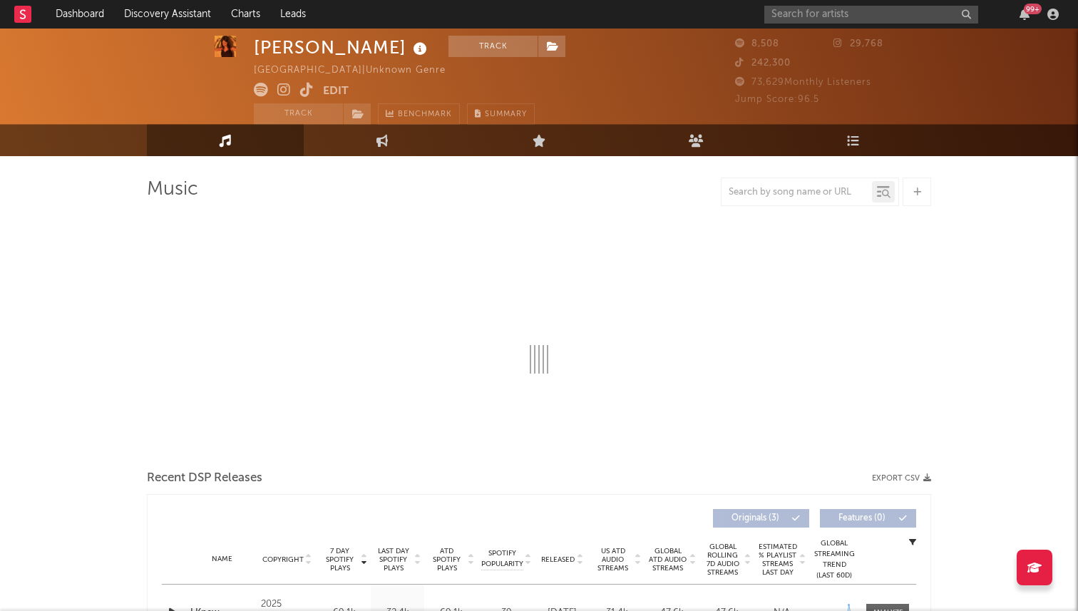
scroll to position [22, 0]
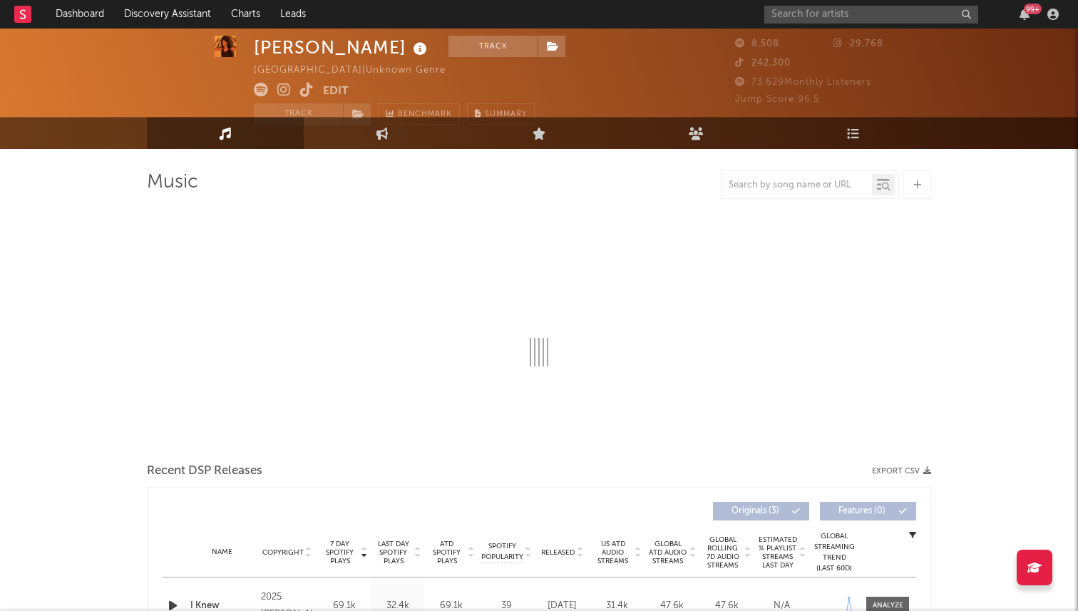
select select "1w"
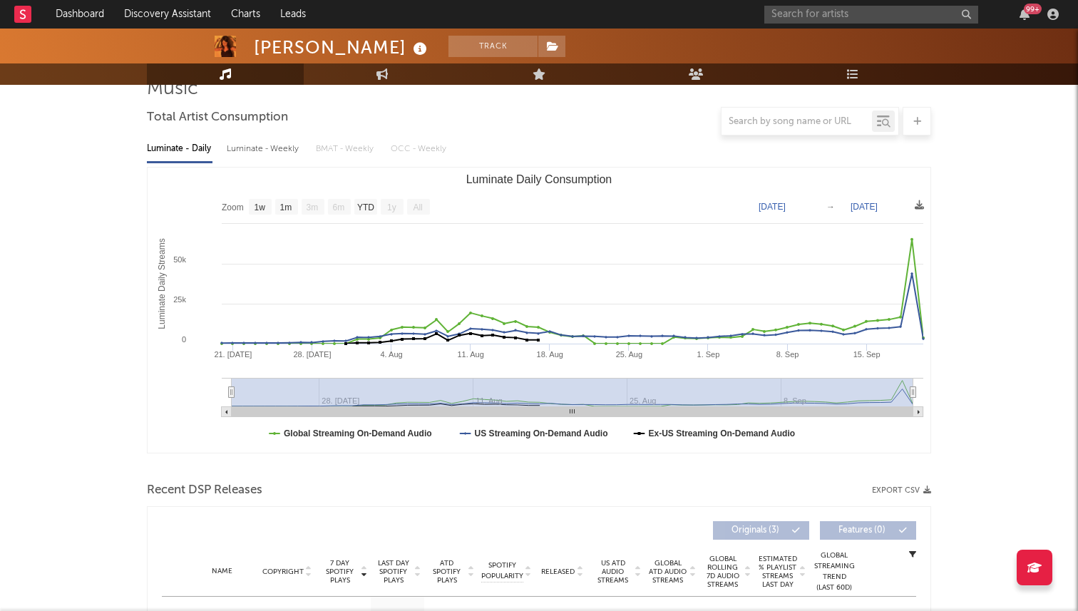
scroll to position [0, 0]
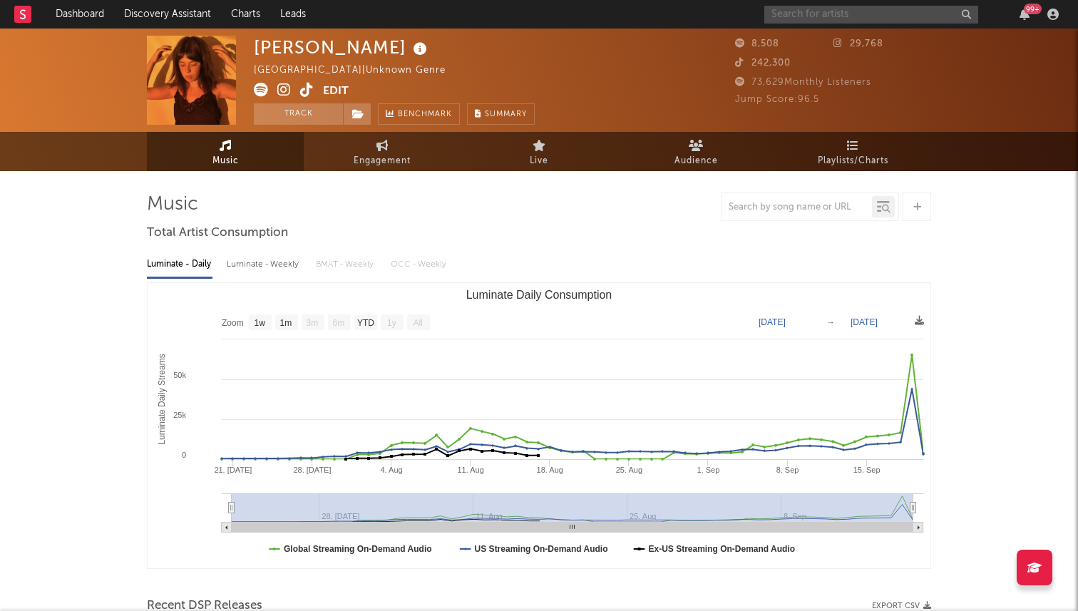
click at [792, 16] on input "text" at bounding box center [872, 15] width 214 height 18
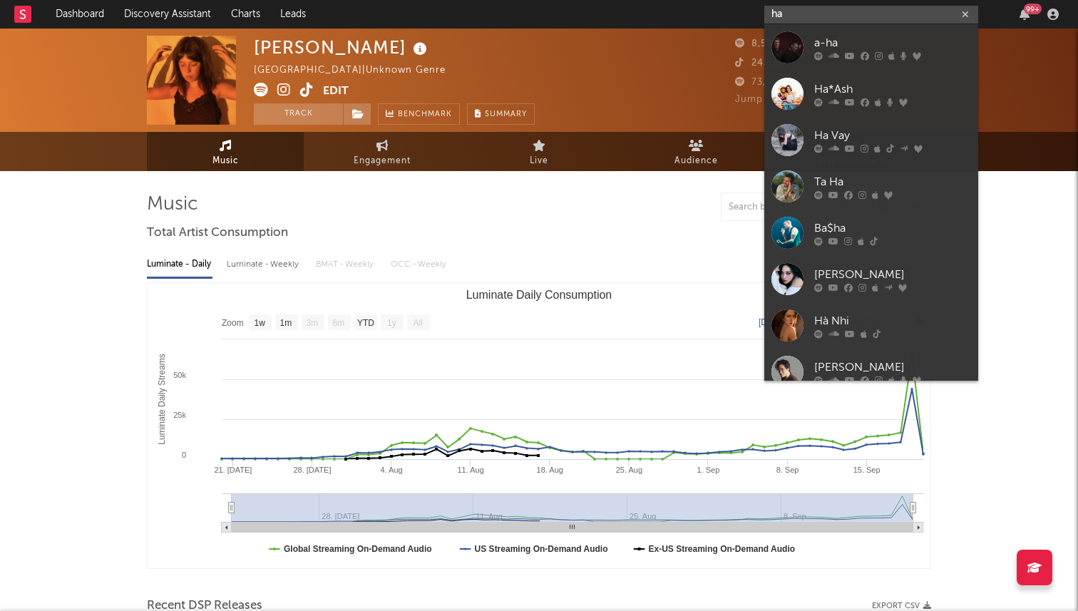
type input "h"
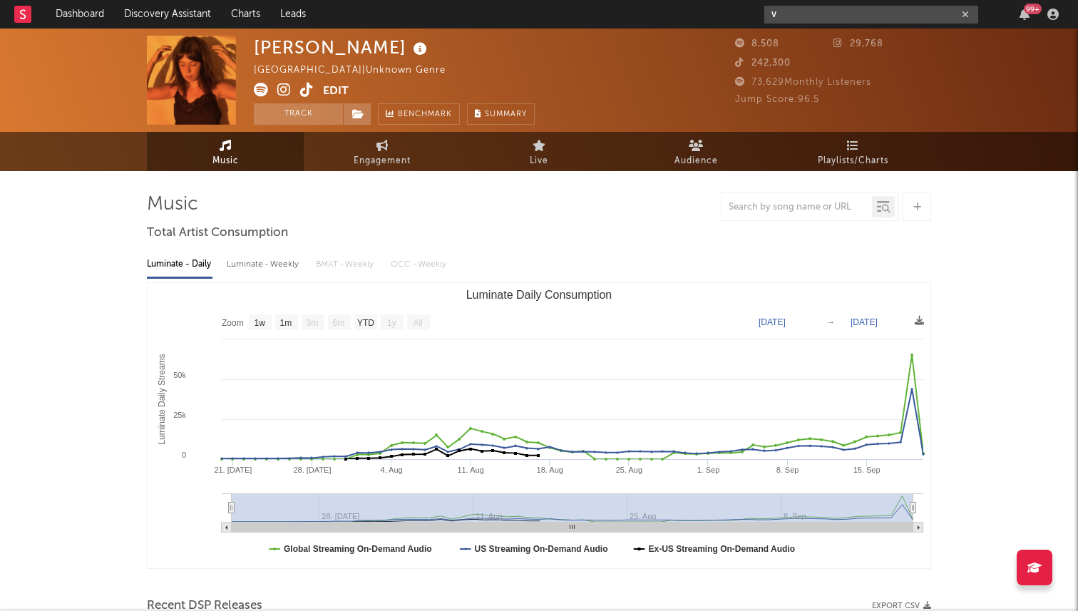
type input "v"
click at [308, 86] on icon at bounding box center [307, 90] width 14 height 14
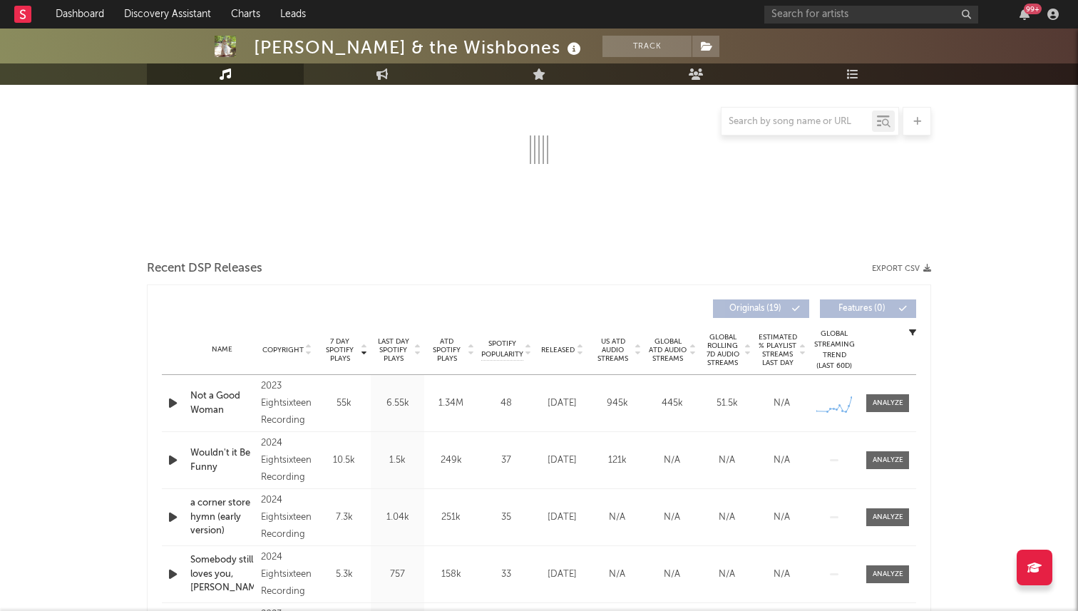
scroll to position [337, 0]
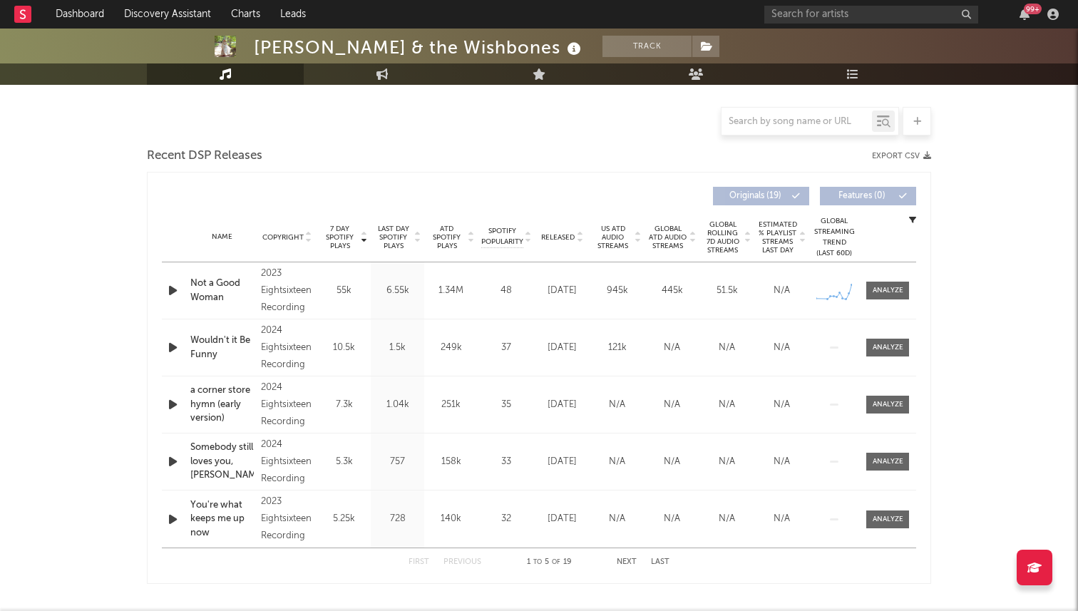
select select "6m"
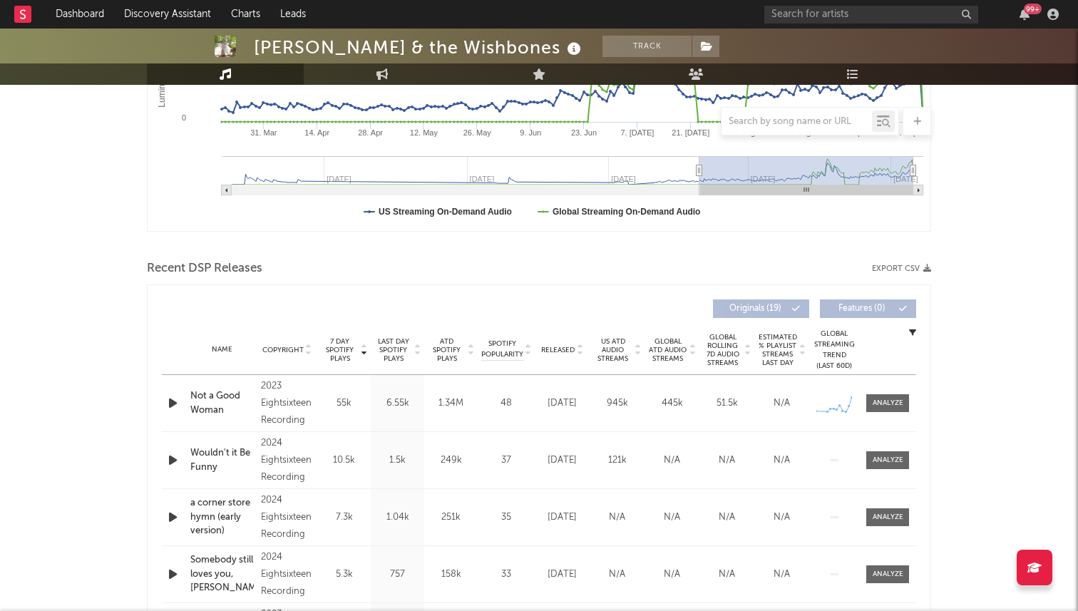
click at [571, 346] on span "Released" at bounding box center [558, 350] width 34 height 9
click at [338, 348] on span "7 Day Spotify Plays" at bounding box center [340, 350] width 38 height 26
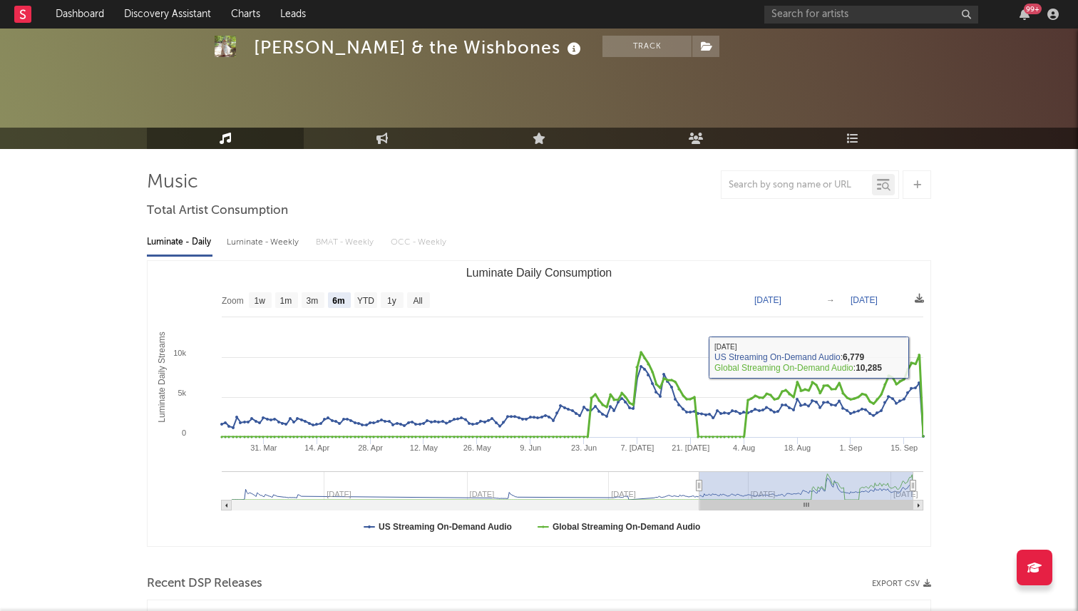
scroll to position [0, 0]
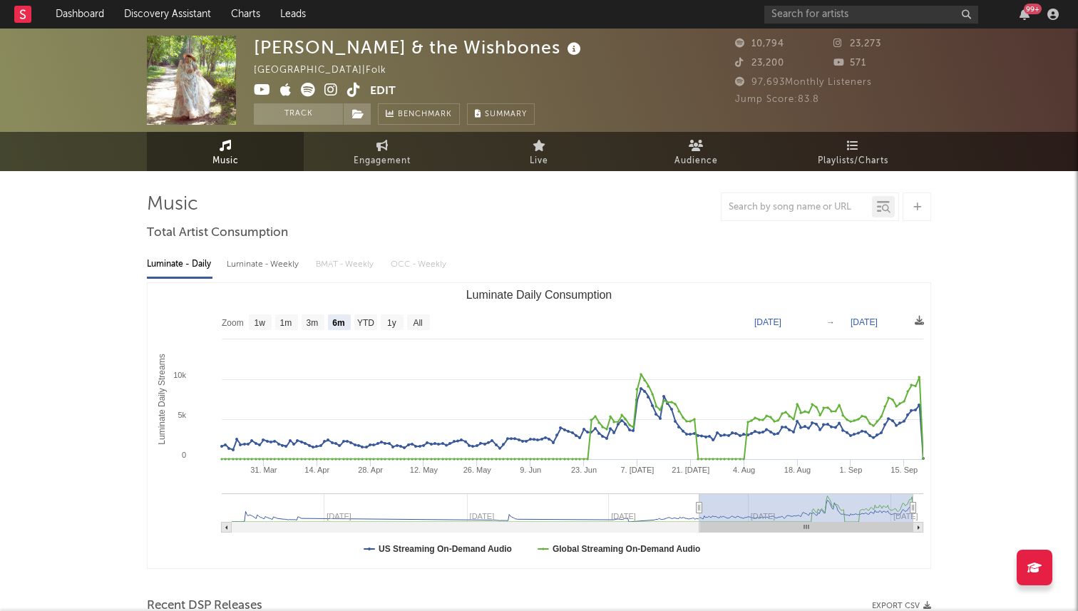
click at [350, 93] on icon at bounding box center [354, 90] width 14 height 14
click at [342, 160] on link "Engagement" at bounding box center [382, 151] width 157 height 39
select select "1w"
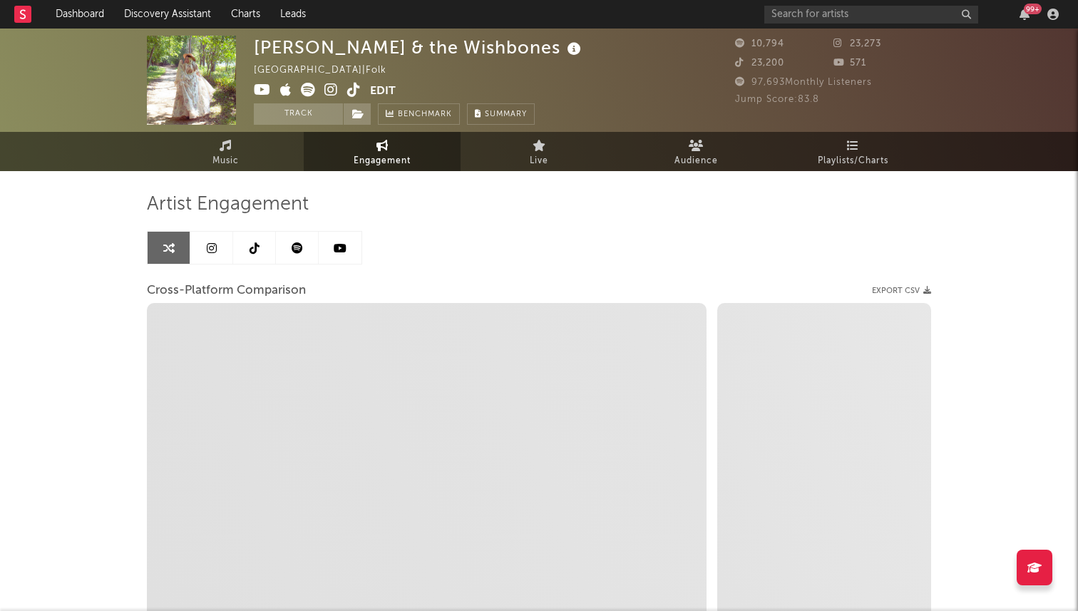
click at [295, 255] on link at bounding box center [297, 248] width 43 height 32
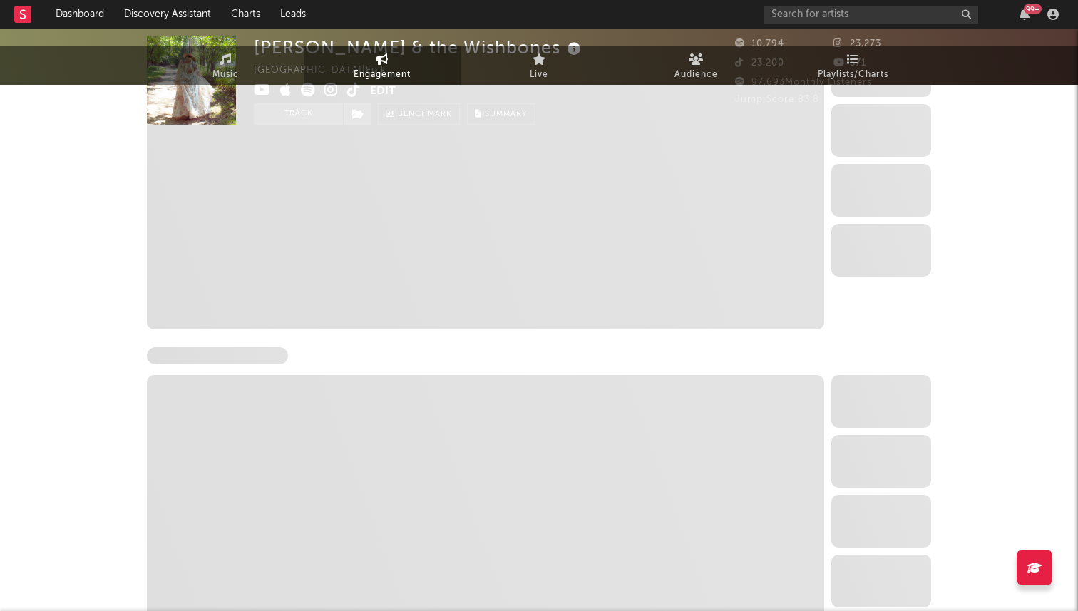
select select "6m"
select select "1w"
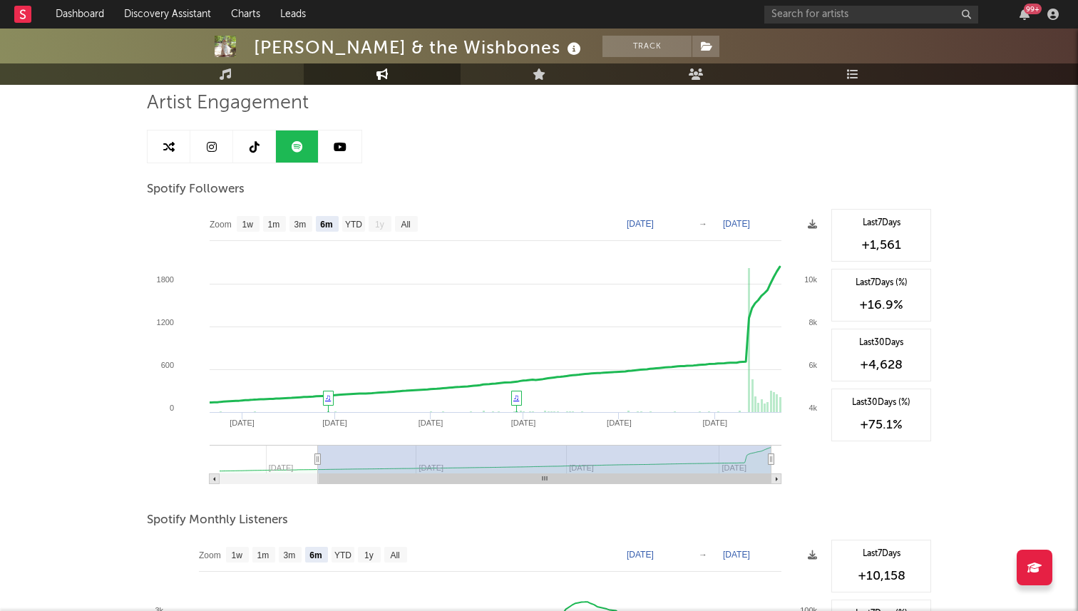
scroll to position [96, 0]
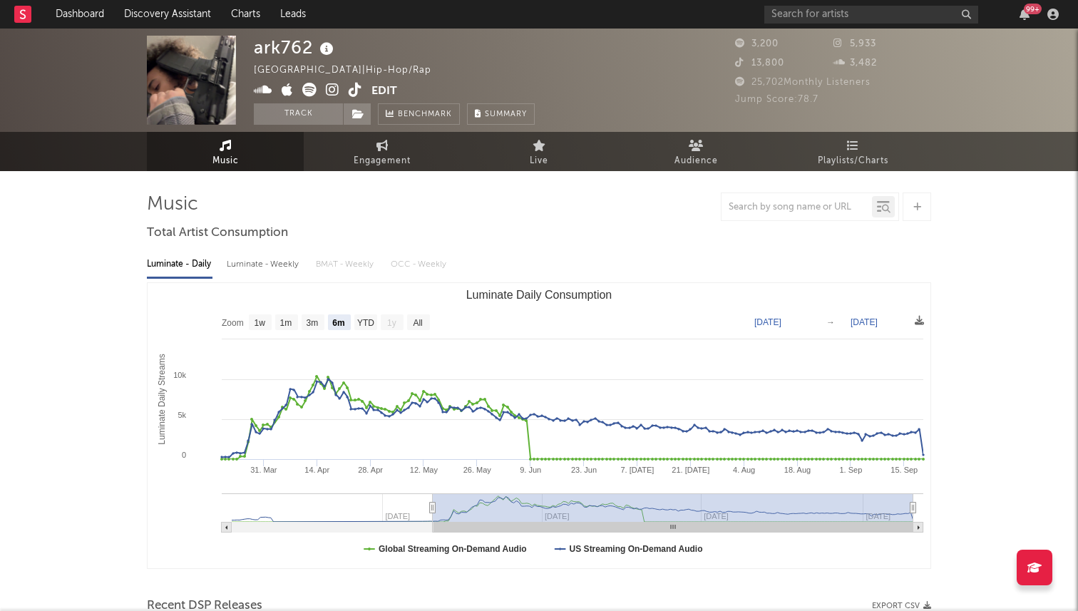
select select "6m"
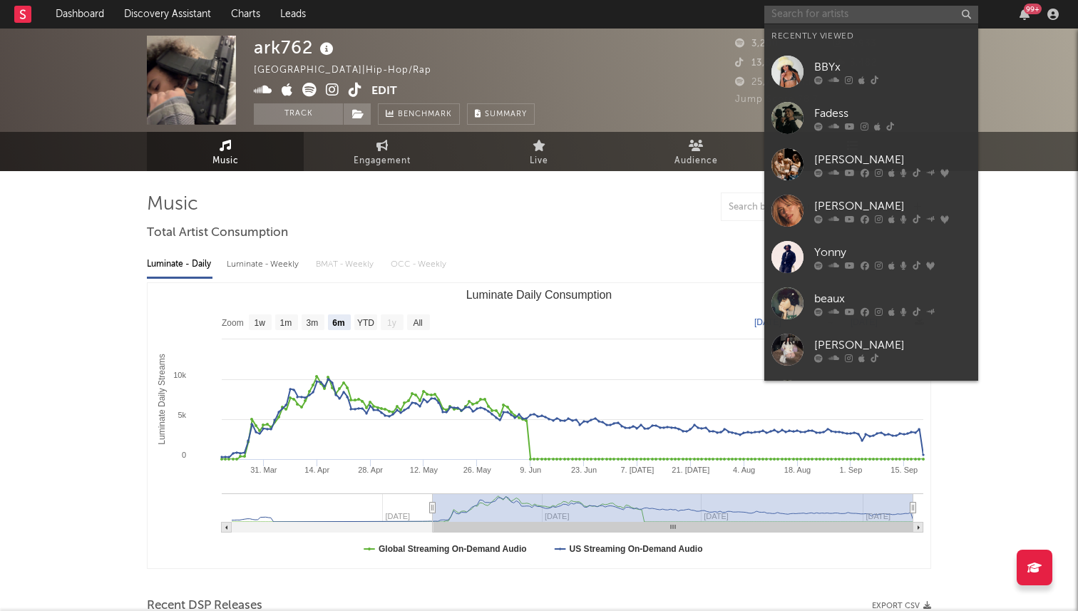
click at [824, 8] on input "text" at bounding box center [872, 15] width 214 height 18
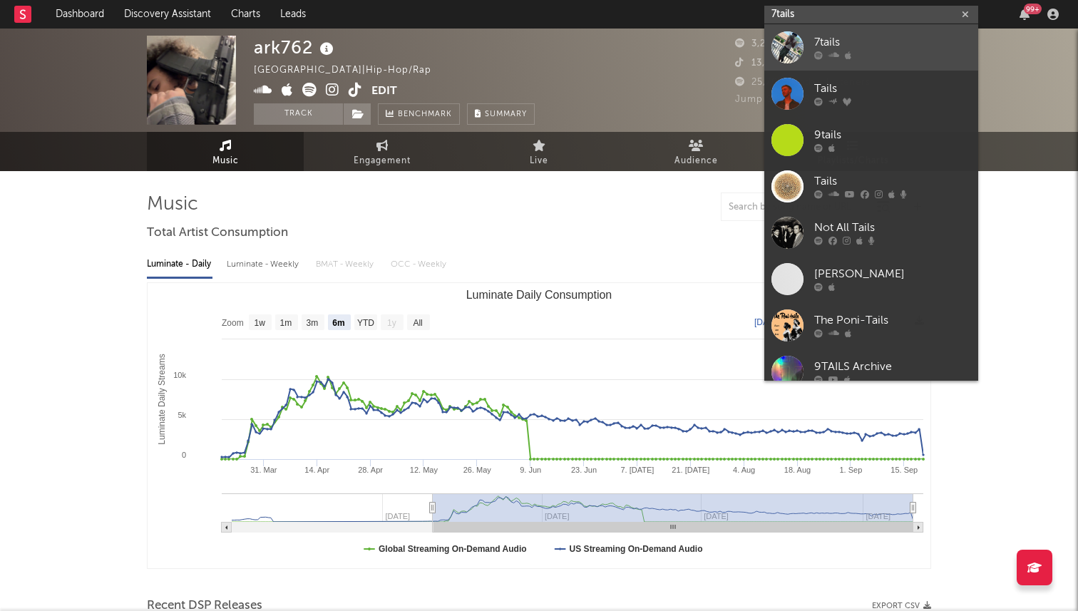
type input "7tails"
click at [819, 51] on icon at bounding box center [818, 55] width 9 height 9
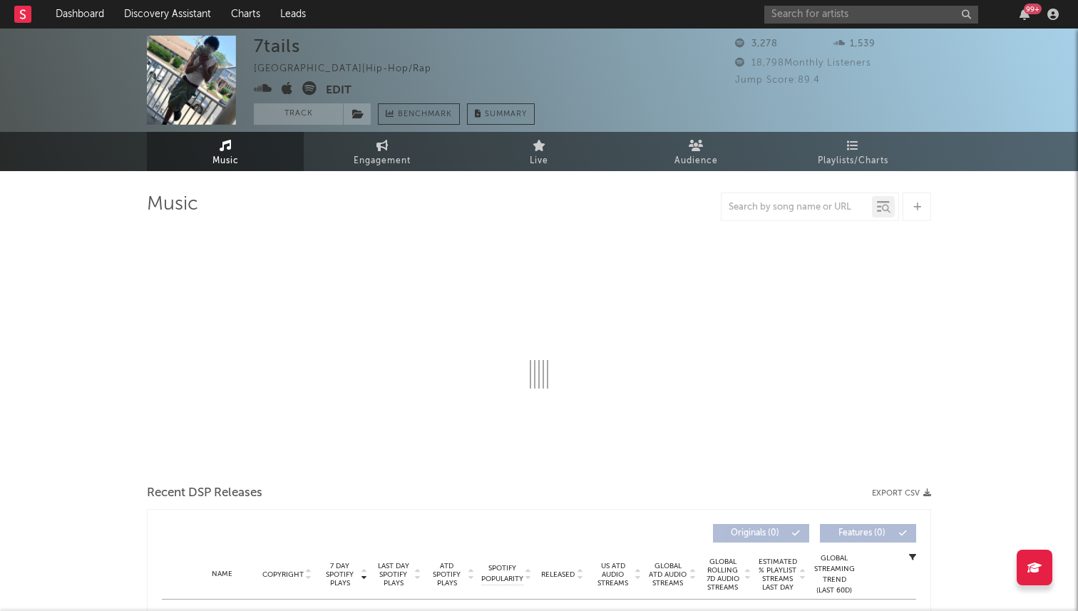
select select "6m"
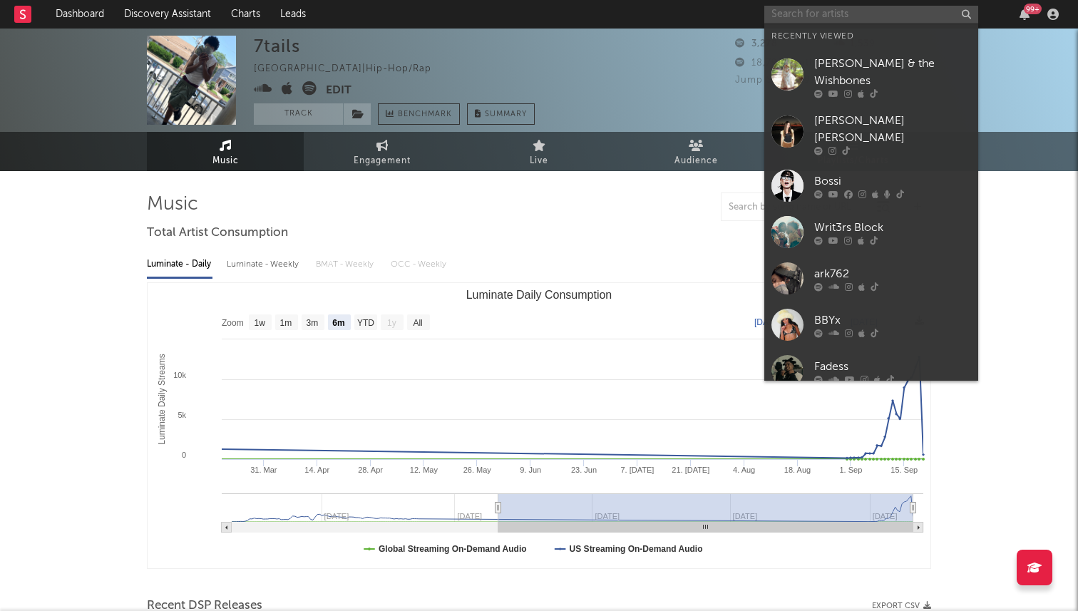
click at [824, 17] on input "text" at bounding box center [872, 15] width 214 height 18
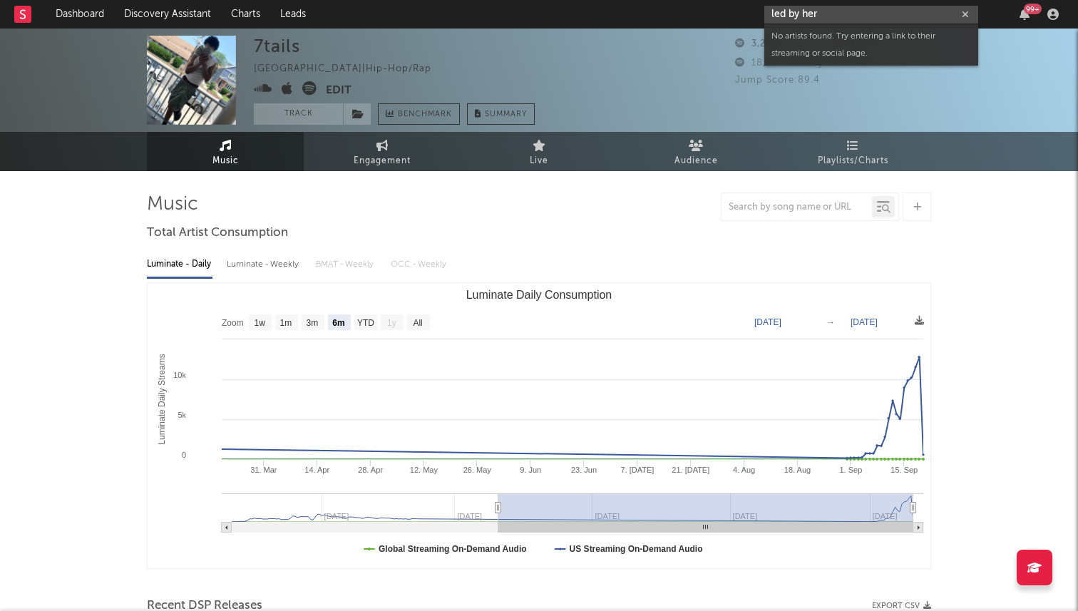
click at [802, 13] on input "led by her" at bounding box center [872, 15] width 214 height 18
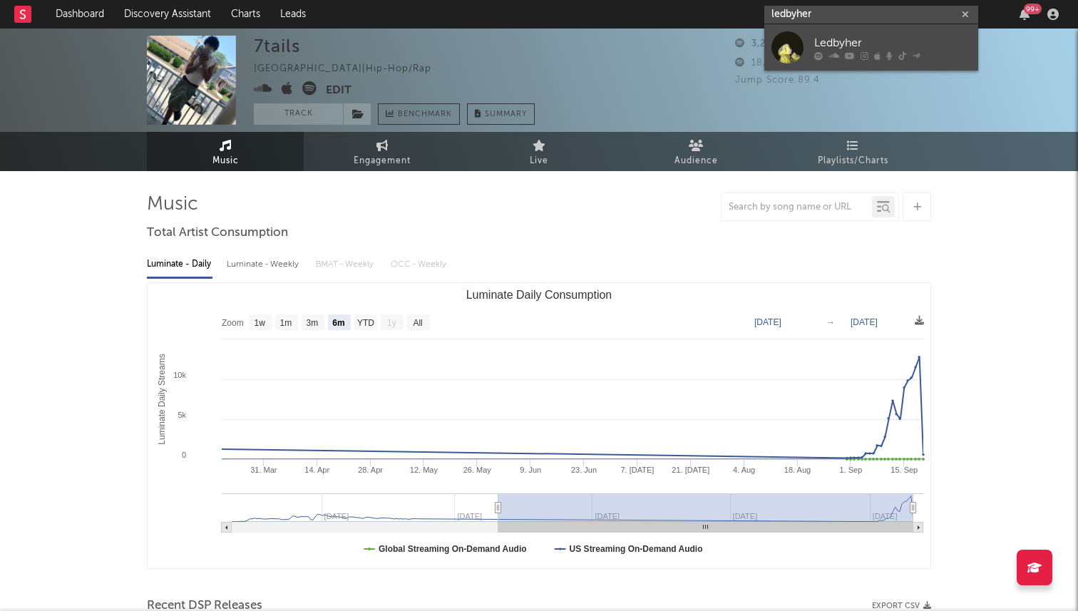
type input "ledbyher"
click at [834, 46] on div "Ledbyher" at bounding box center [892, 42] width 157 height 17
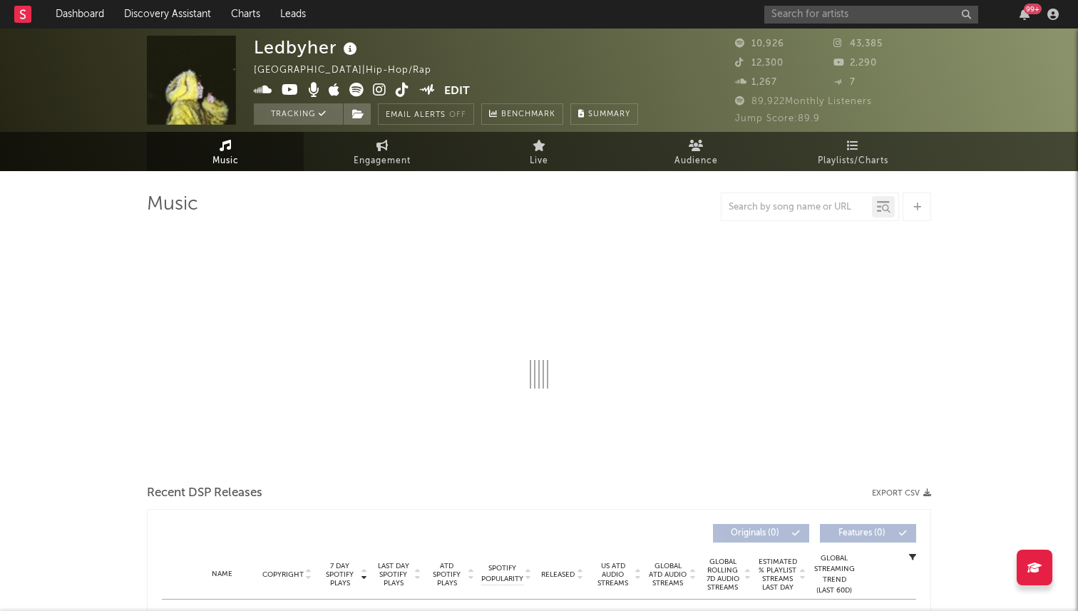
select select "6m"
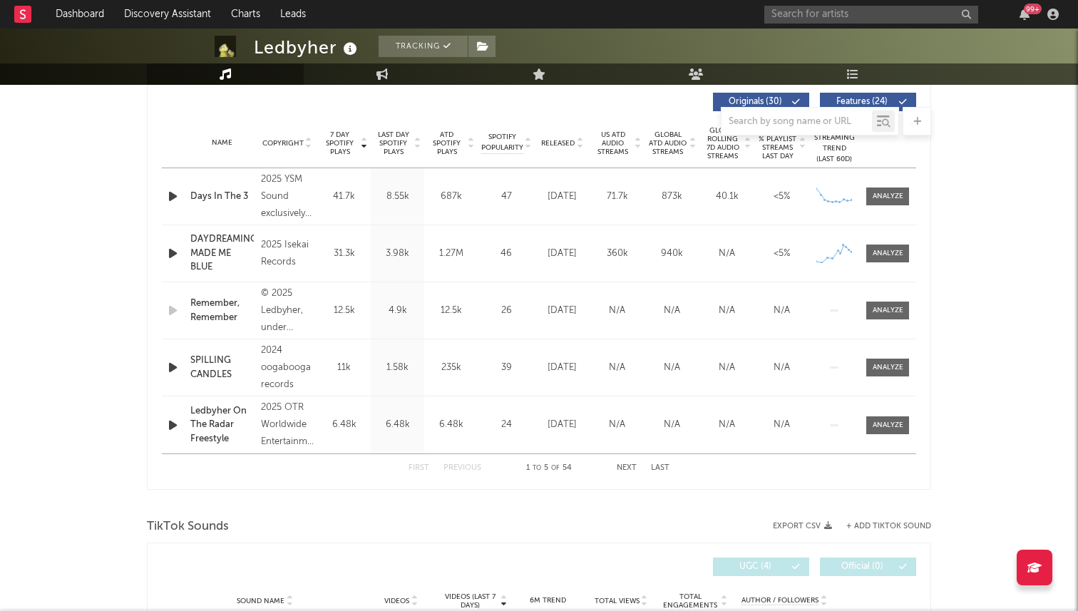
scroll to position [535, 0]
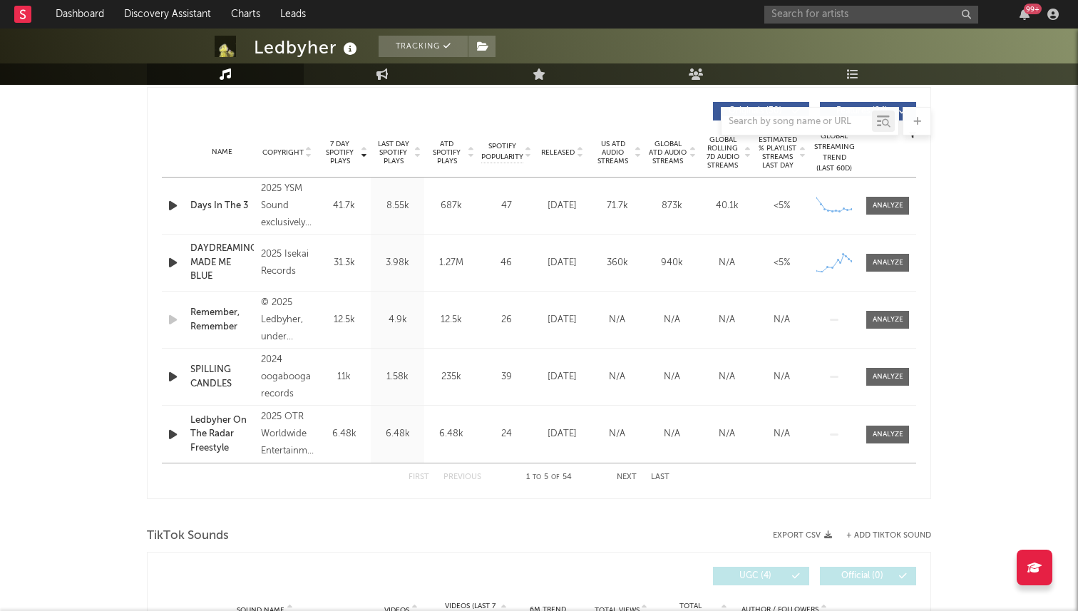
click at [558, 151] on span "Released" at bounding box center [558, 152] width 34 height 9
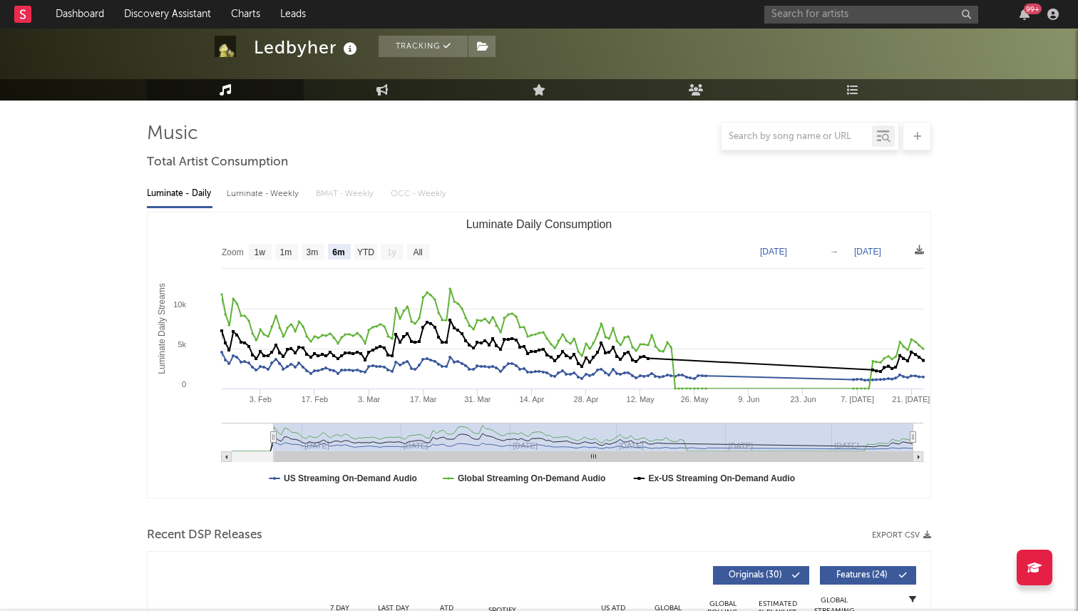
scroll to position [0, 0]
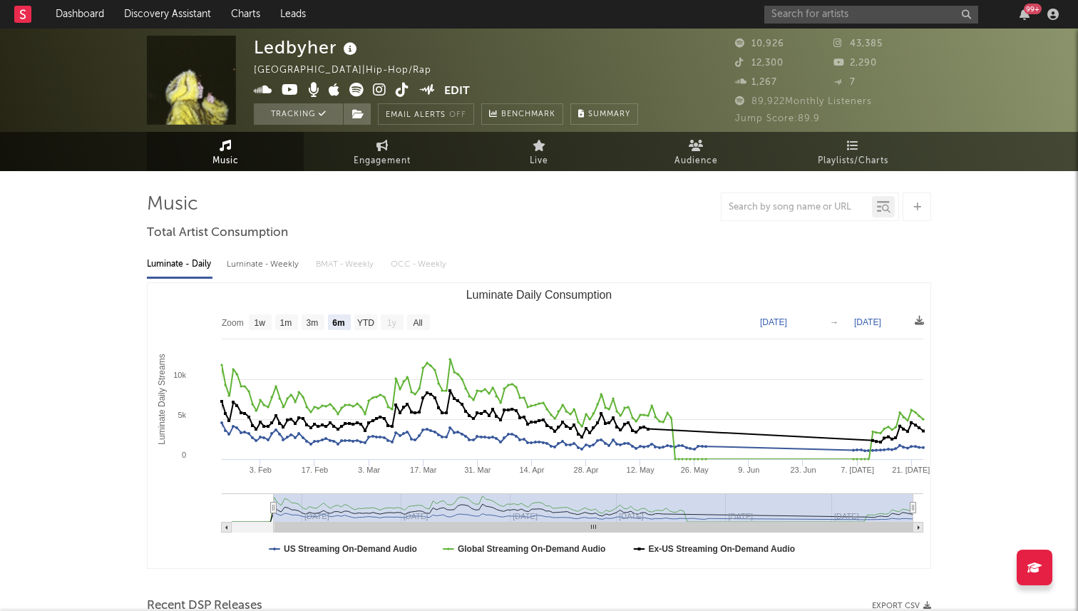
click at [354, 91] on icon at bounding box center [356, 90] width 14 height 14
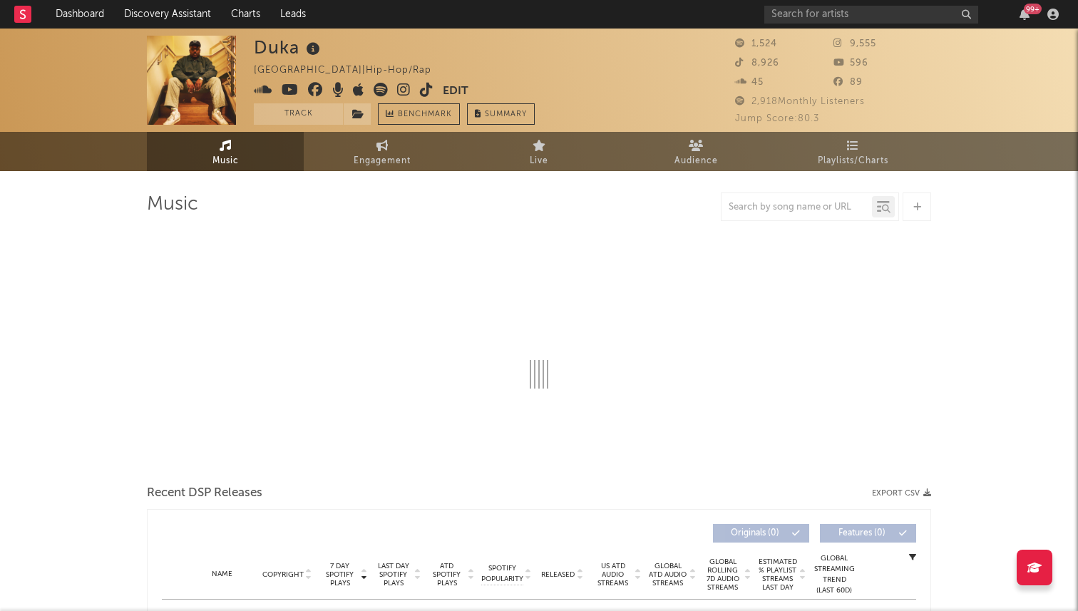
select select "1w"
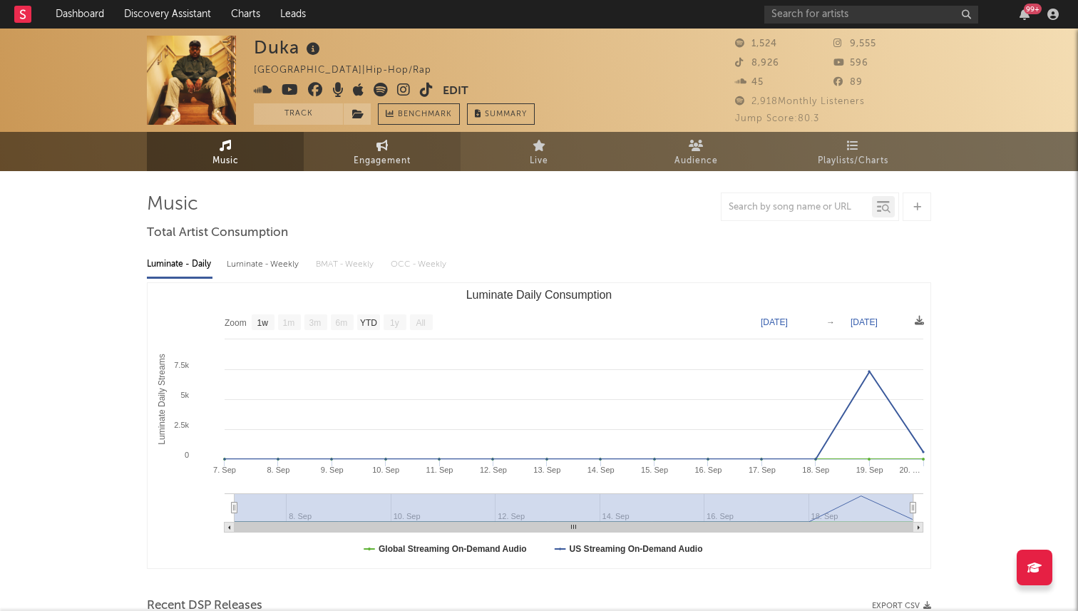
click at [412, 150] on link "Engagement" at bounding box center [382, 151] width 157 height 39
select select "1w"
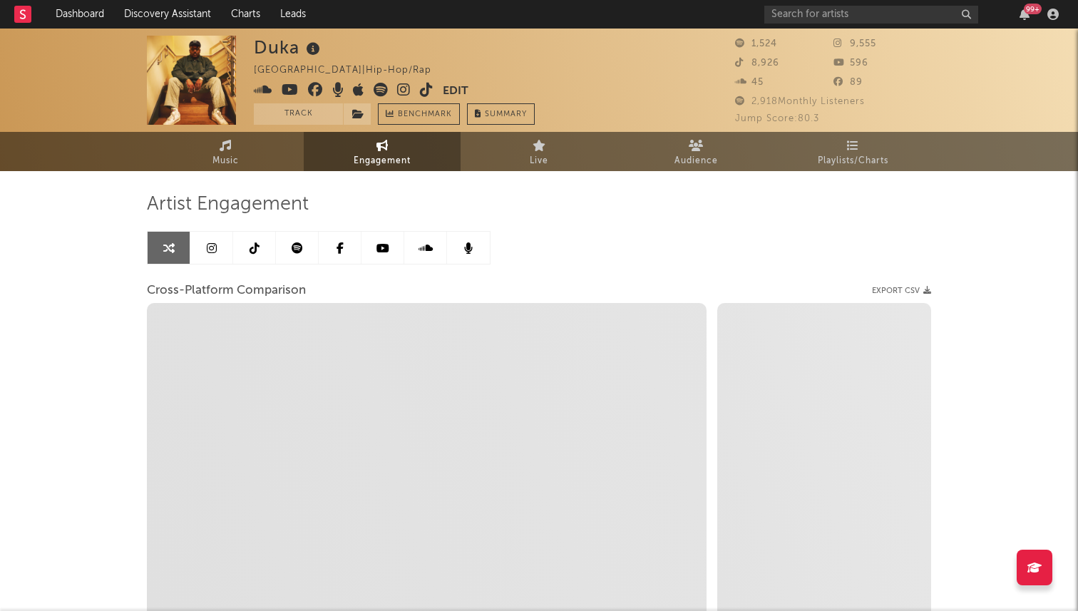
click at [264, 248] on link at bounding box center [254, 248] width 43 height 32
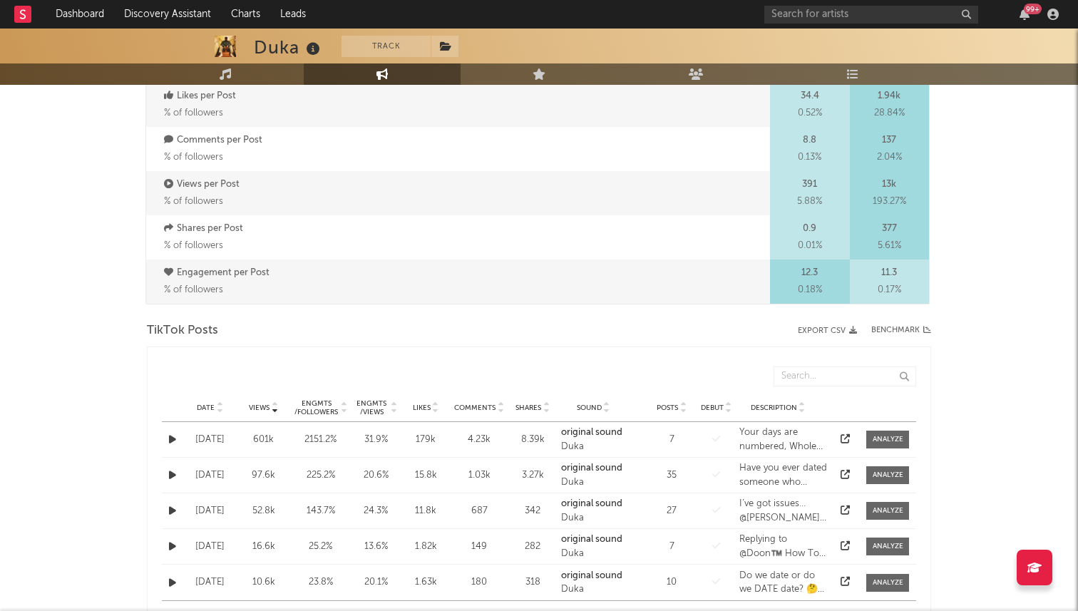
select select "6m"
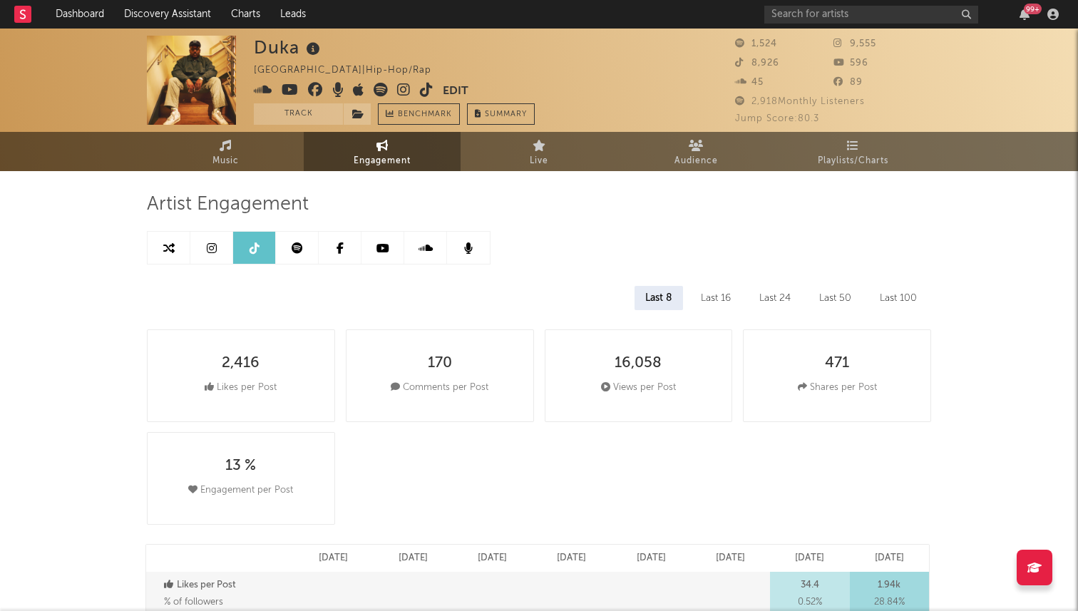
click at [426, 98] on link at bounding box center [427, 91] width 14 height 14
click at [236, 166] on span "Music" at bounding box center [226, 161] width 26 height 17
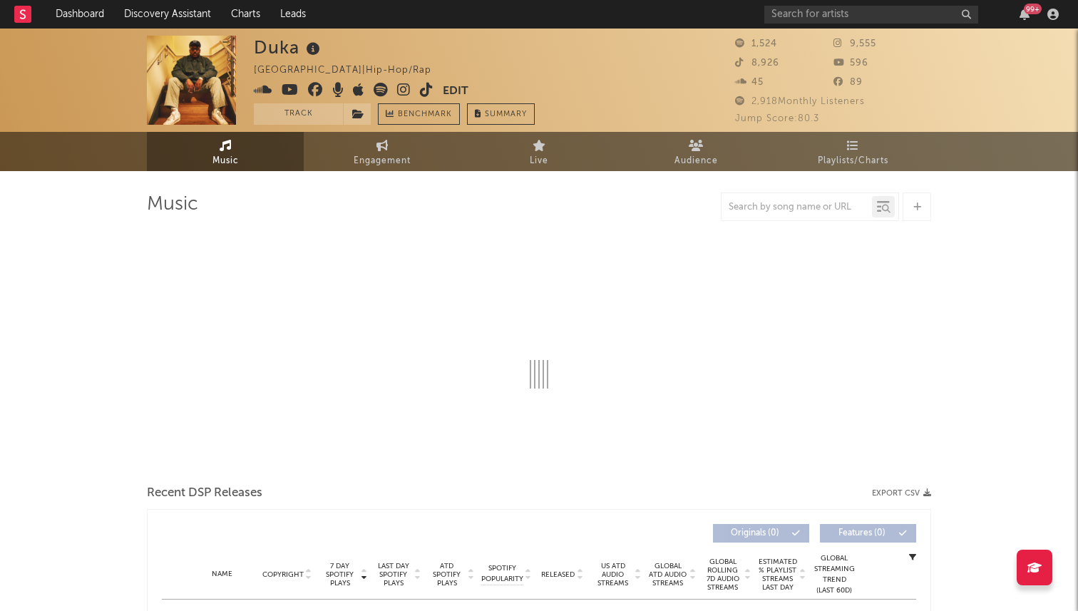
select select "1w"
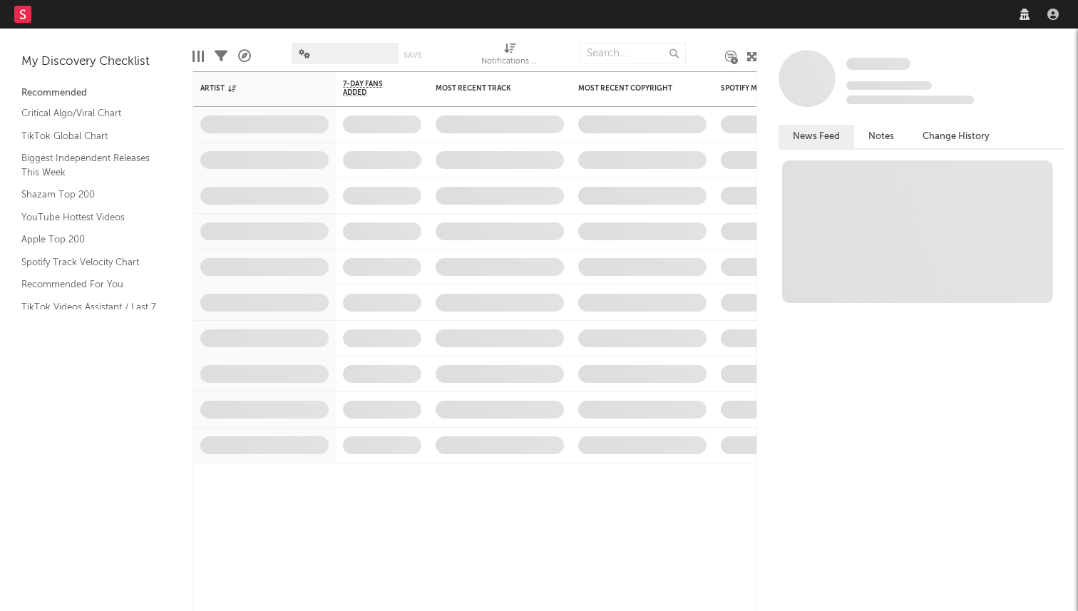
click at [863, 11] on nav "Dashboard Discovery Assistant Charts Leads" at bounding box center [539, 14] width 1078 height 29
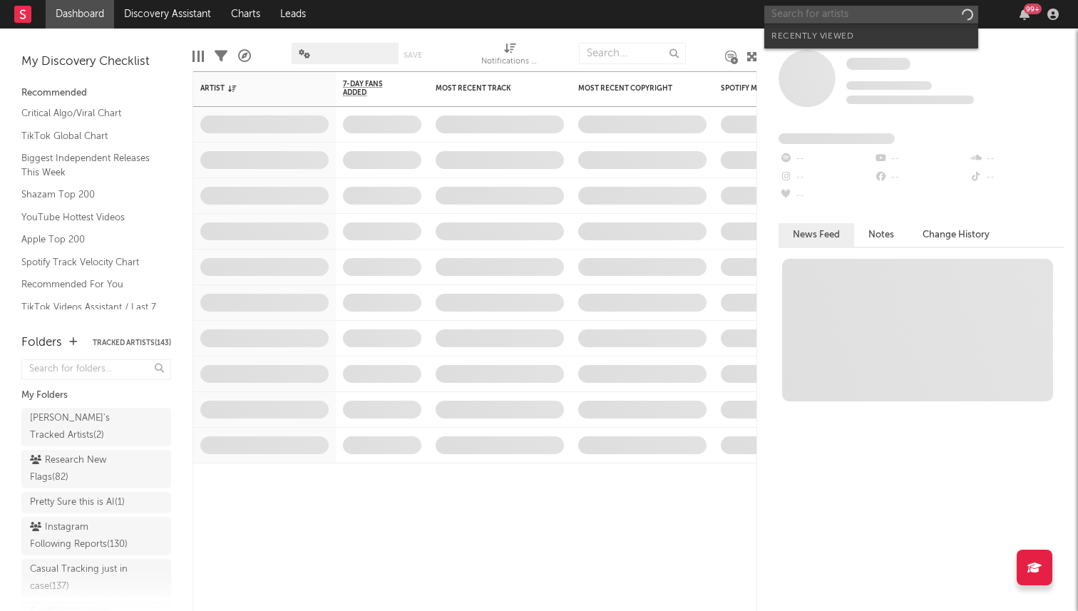
click at [863, 15] on input "text" at bounding box center [872, 15] width 214 height 18
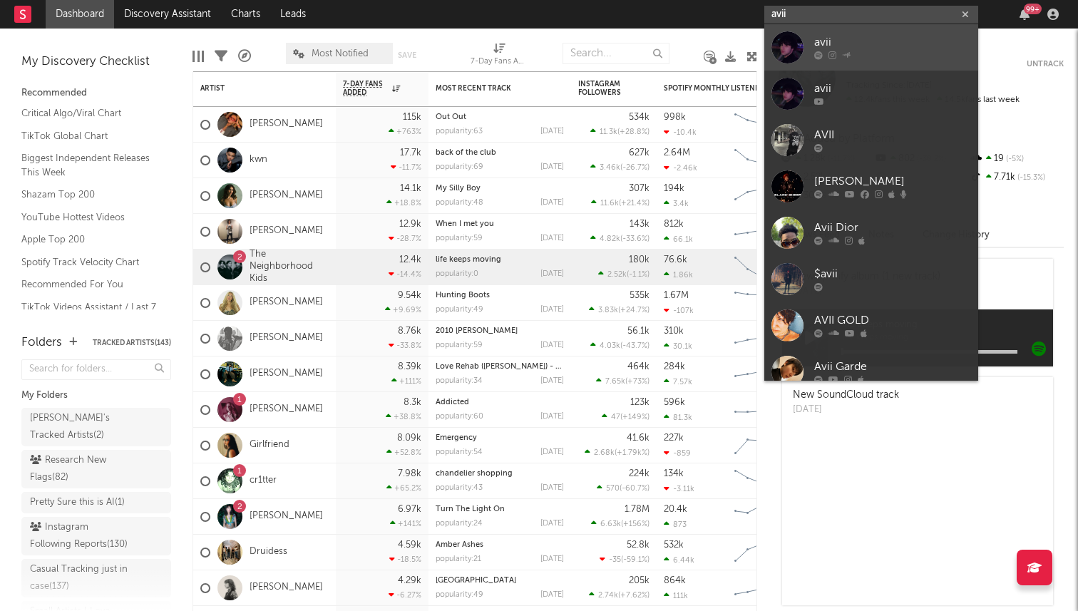
type input "avii"
click at [809, 46] on link "avii" at bounding box center [872, 47] width 214 height 46
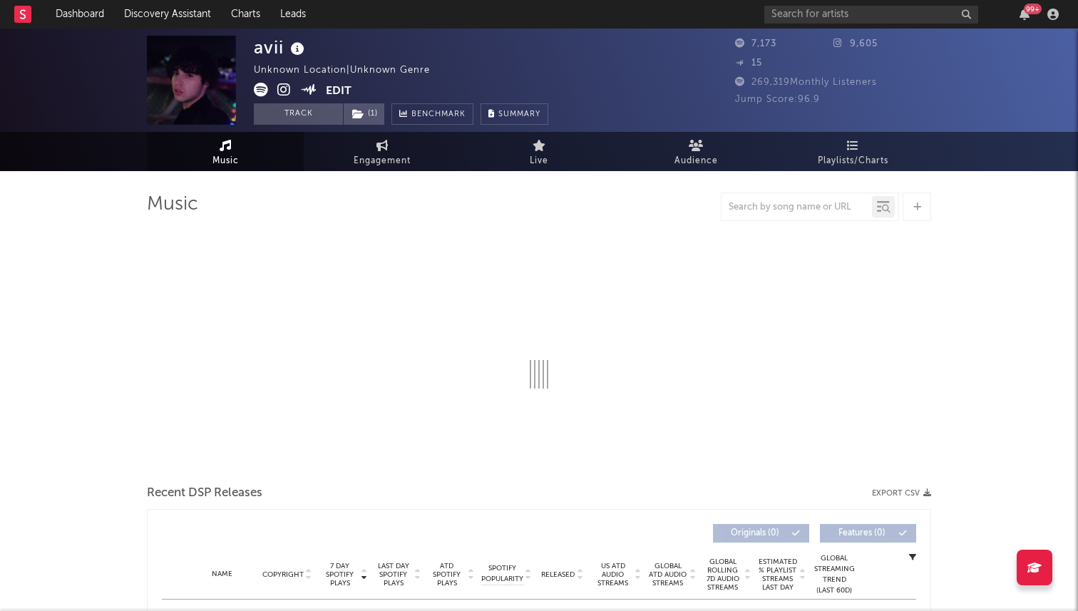
select select "1w"
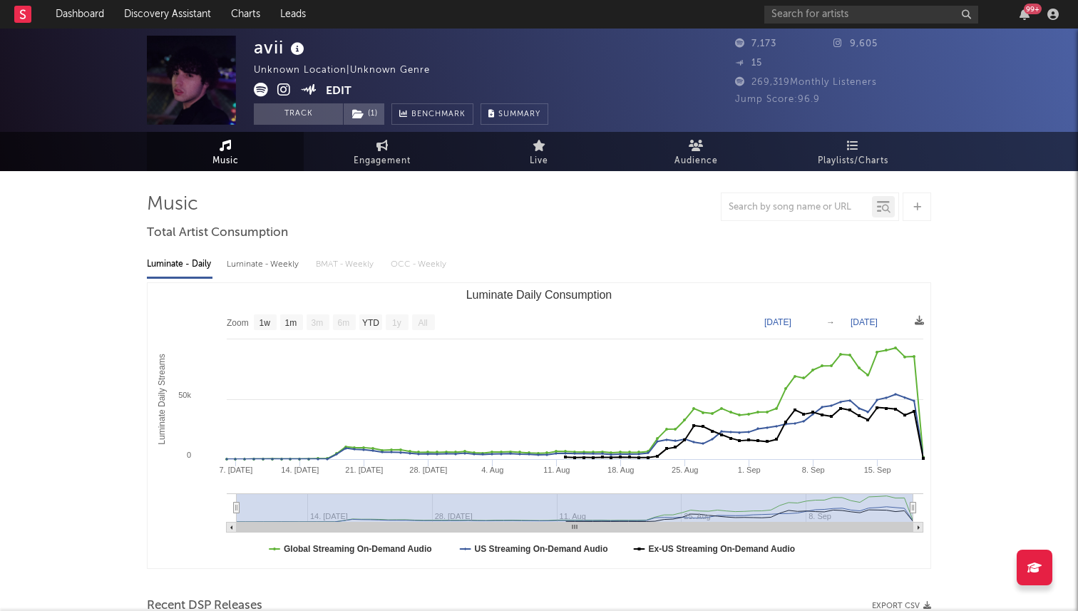
click at [339, 91] on button "Edit" at bounding box center [339, 92] width 26 height 18
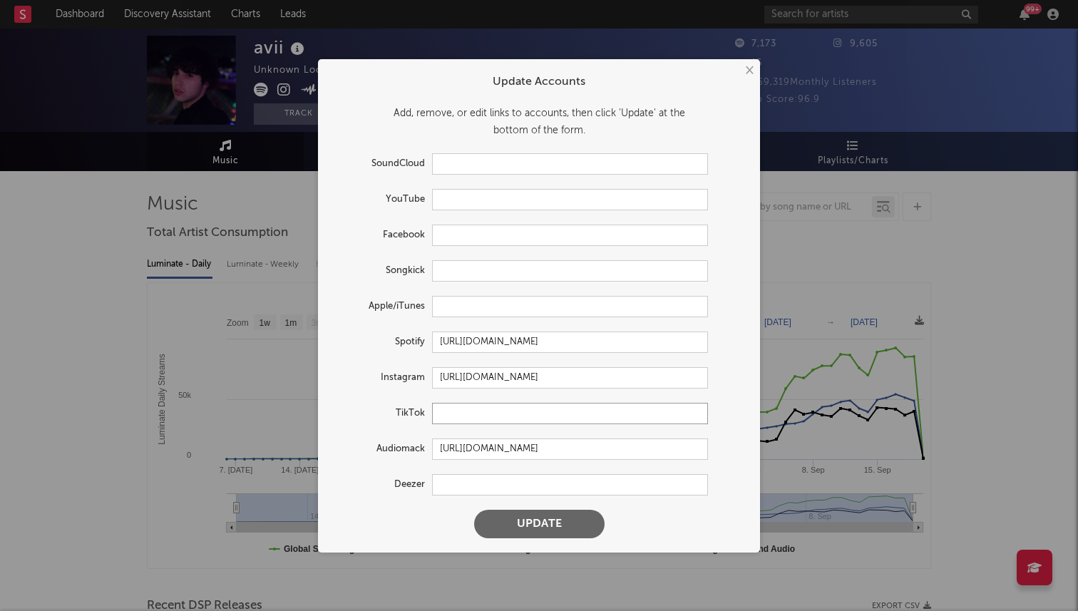
click at [459, 412] on input "text" at bounding box center [570, 413] width 276 height 21
paste input "[URL][DOMAIN_NAME]"
click at [474, 510] on button "Update" at bounding box center [539, 524] width 131 height 29
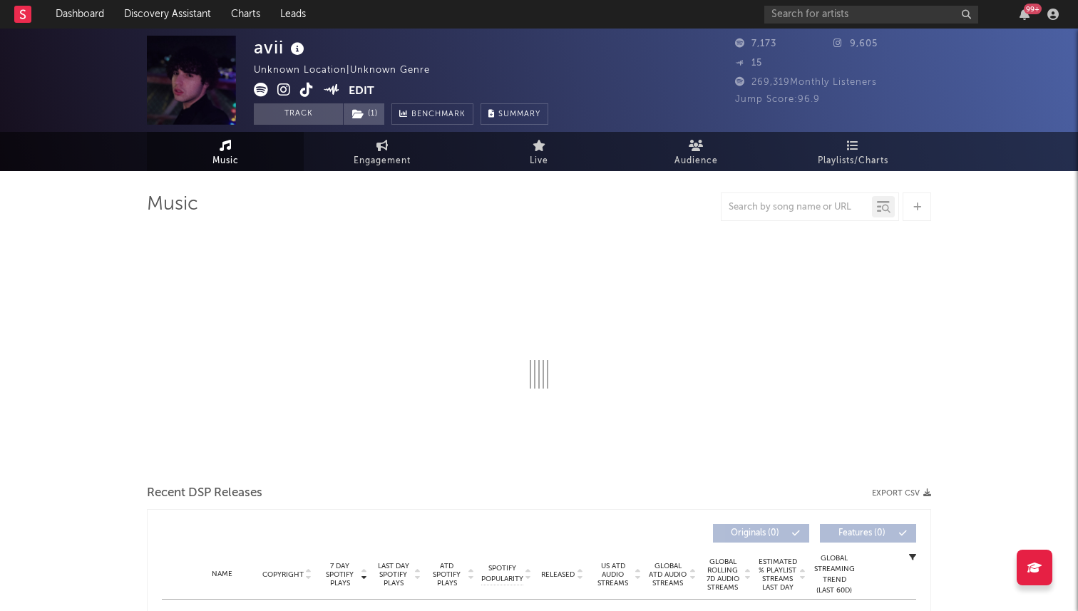
type input "[URL][DOMAIN_NAME]"
select select "1w"
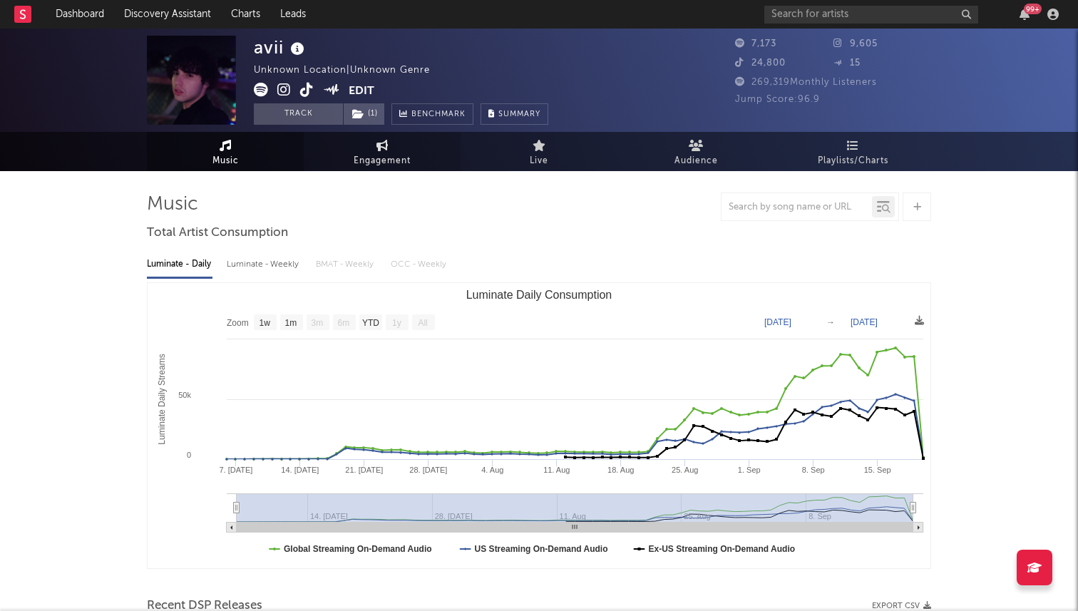
click at [417, 151] on link "Engagement" at bounding box center [382, 151] width 157 height 39
select select "1w"
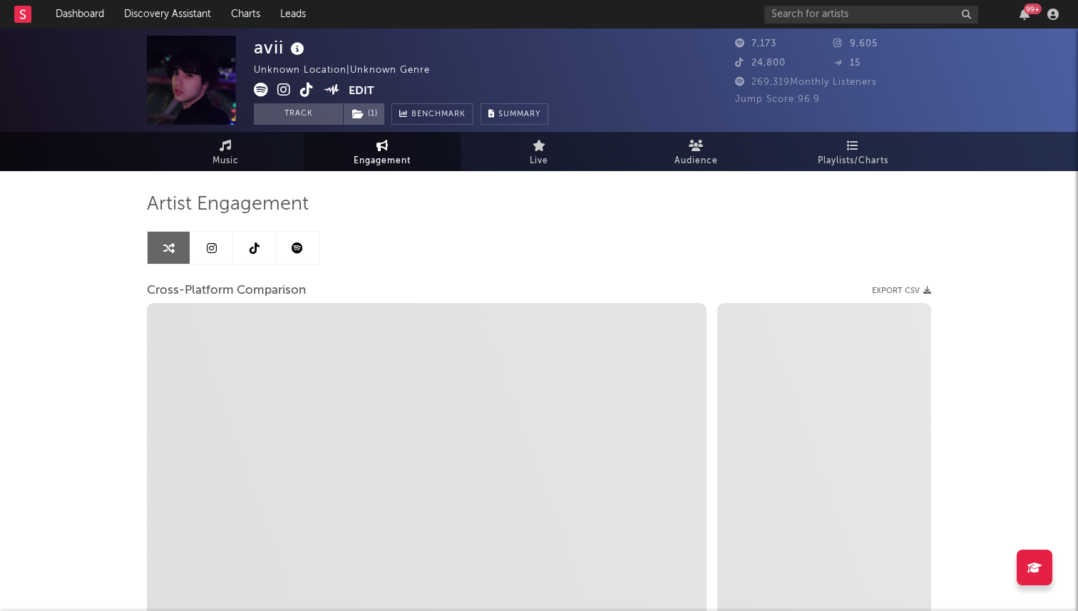
click at [205, 247] on link at bounding box center [211, 248] width 43 height 32
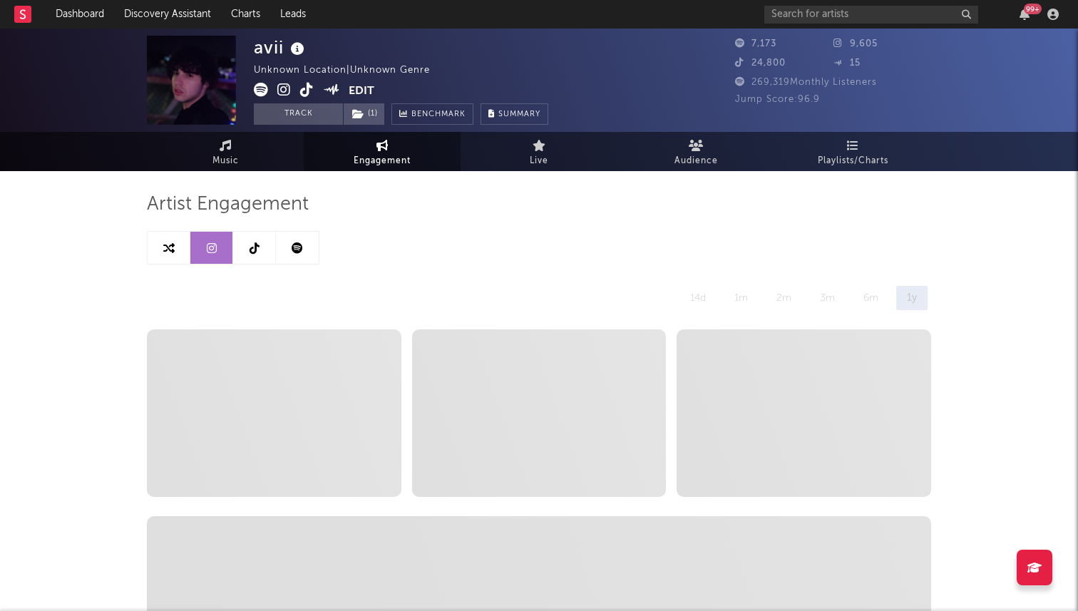
click at [245, 247] on link at bounding box center [254, 248] width 43 height 32
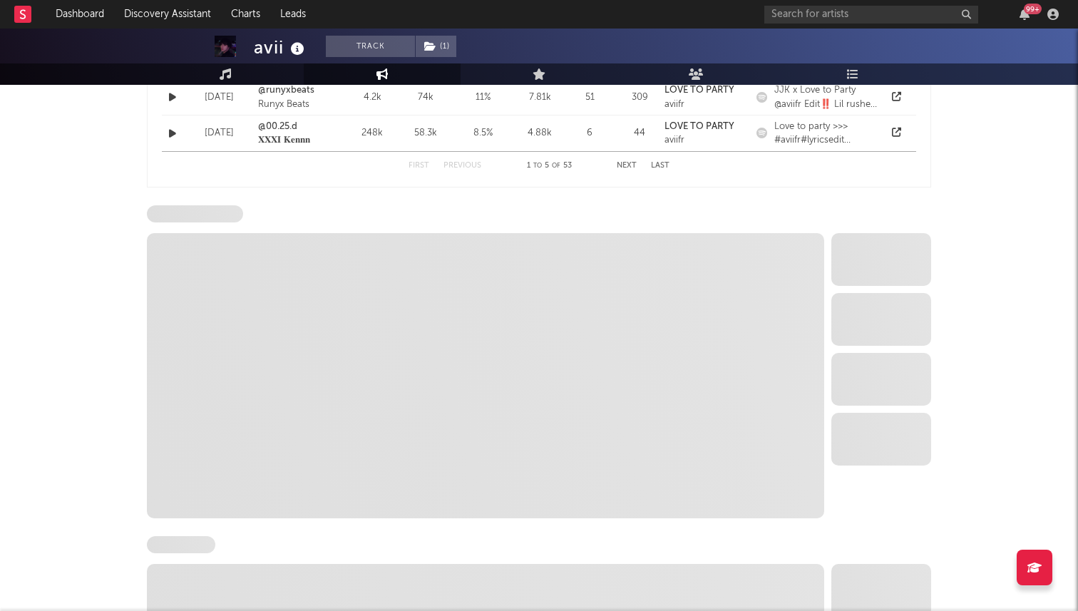
select select "6m"
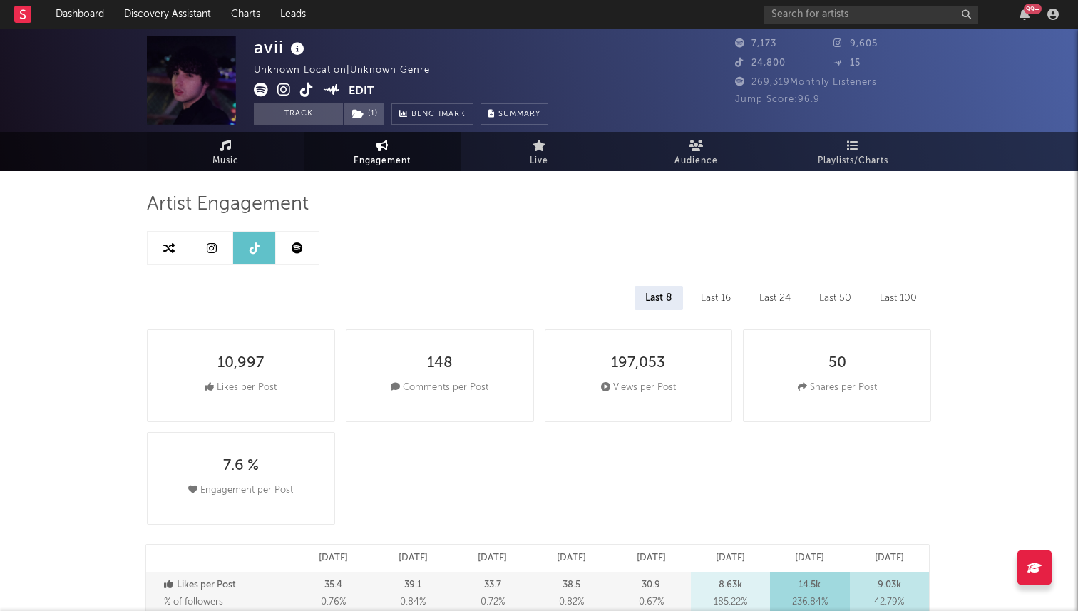
click at [210, 160] on link "Music" at bounding box center [225, 151] width 157 height 39
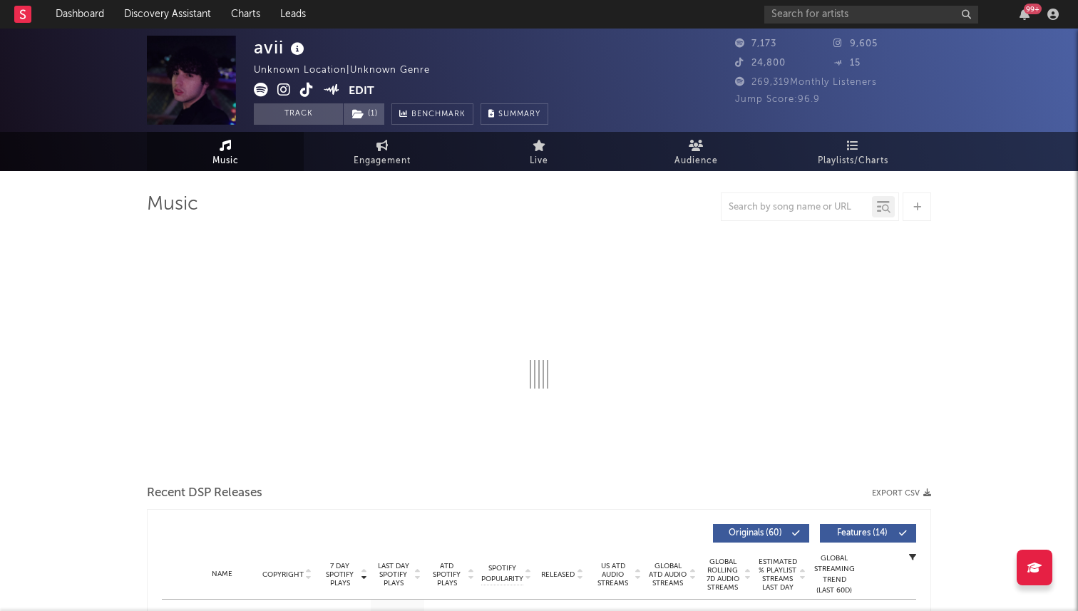
select select "1w"
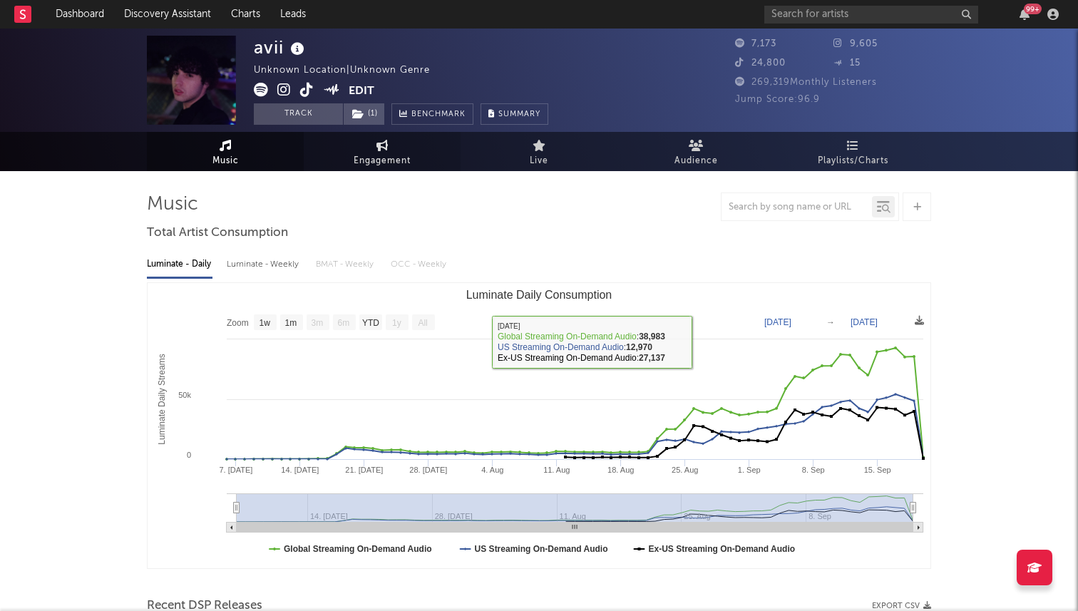
click at [417, 167] on link "Engagement" at bounding box center [382, 151] width 157 height 39
select select "1w"
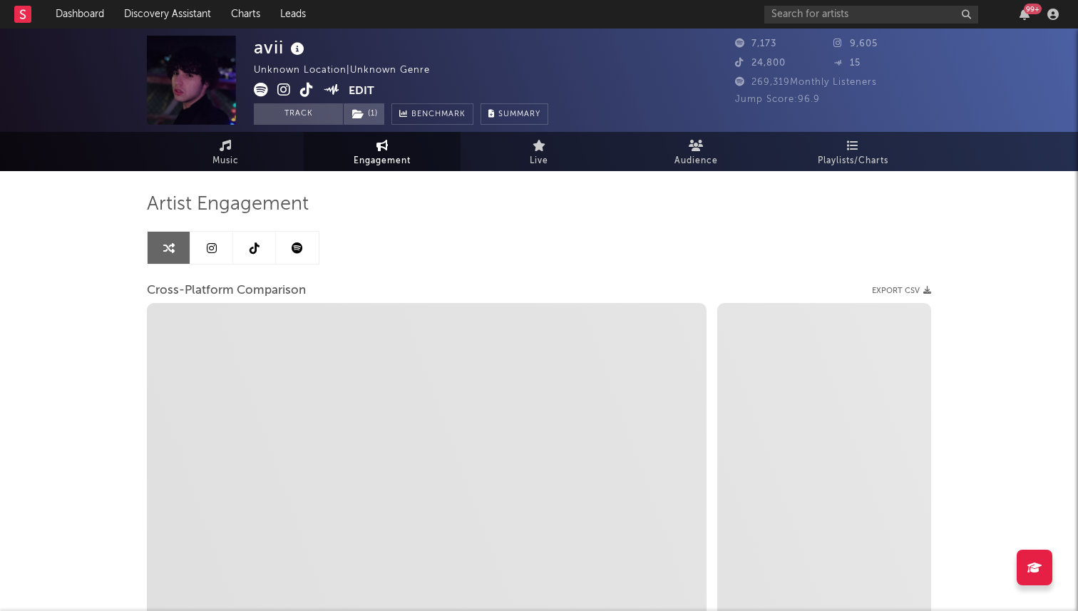
click at [251, 260] on link at bounding box center [254, 248] width 43 height 32
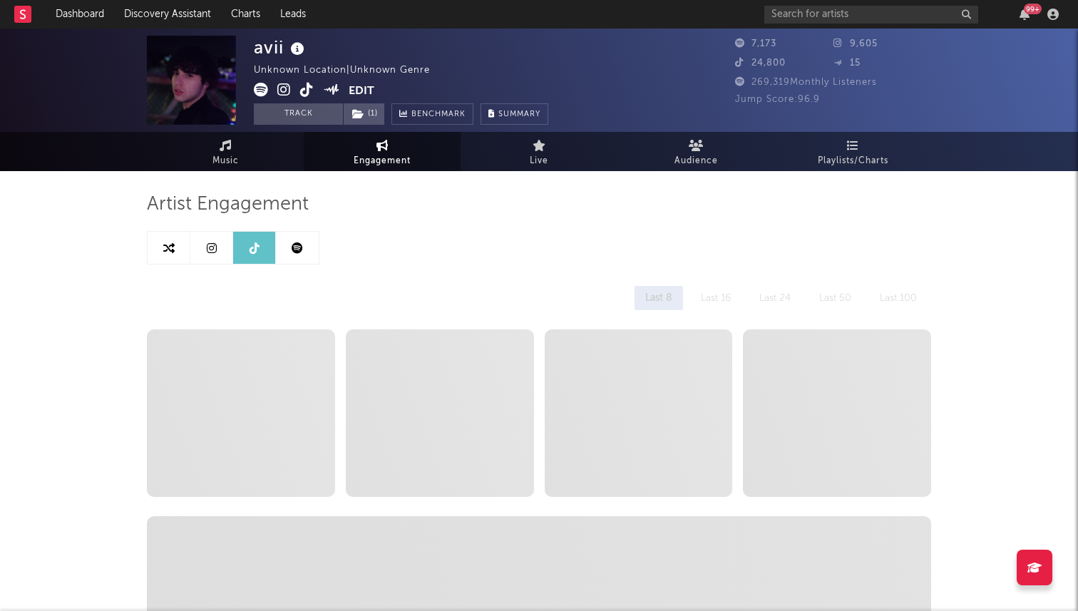
select select "6m"
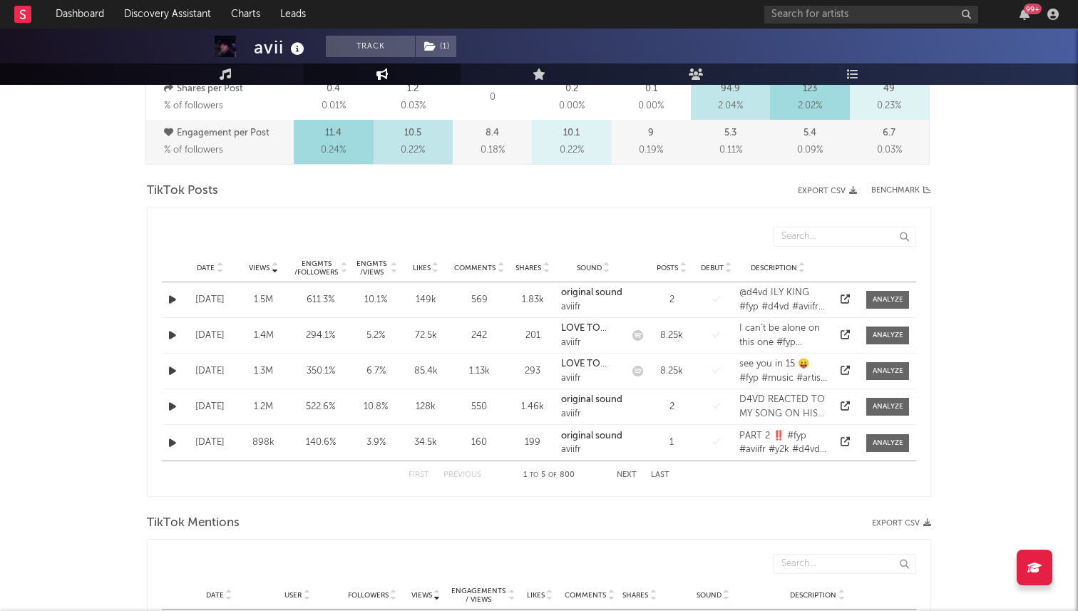
scroll to position [616, 0]
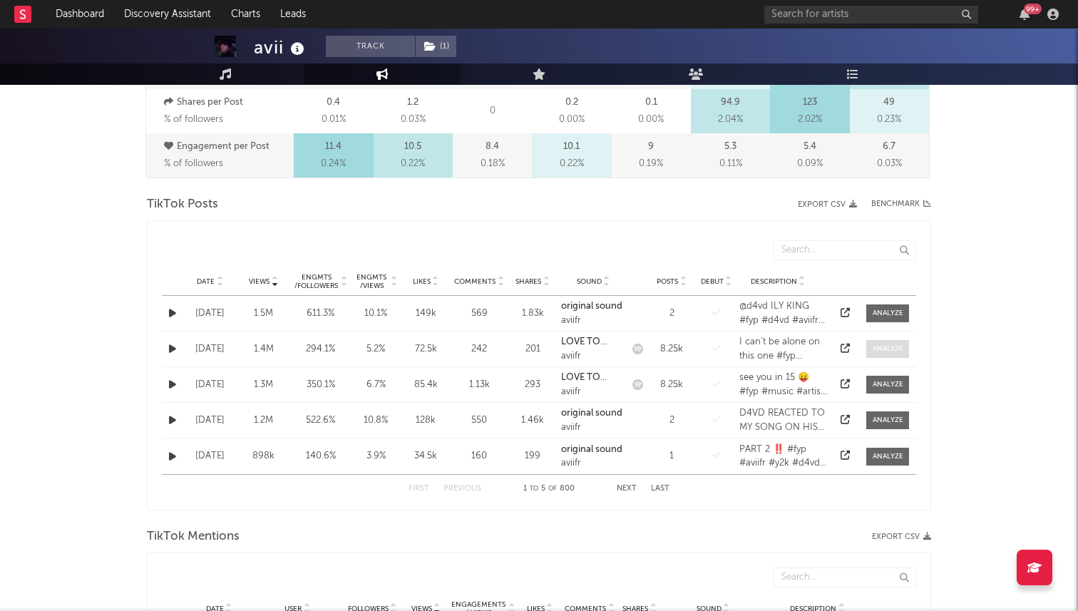
click at [889, 347] on div at bounding box center [888, 349] width 31 height 11
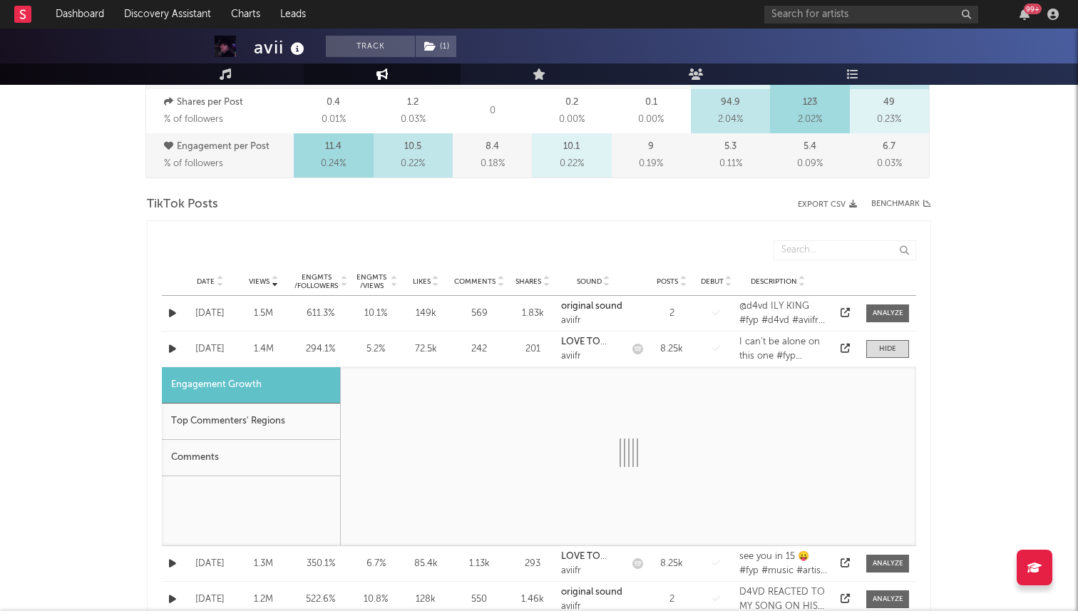
select select "1w"
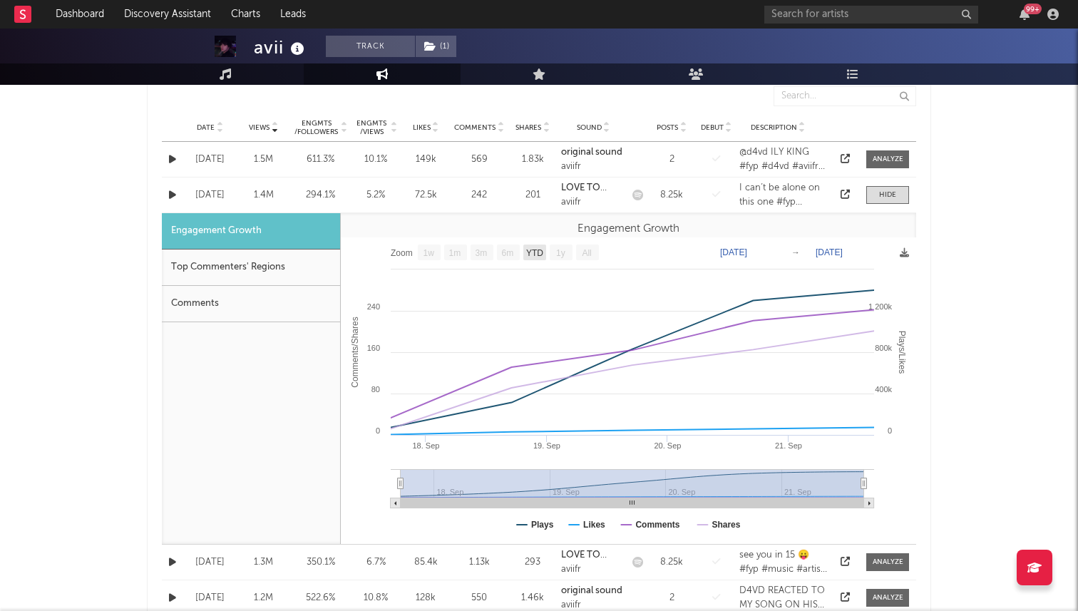
scroll to position [784, 0]
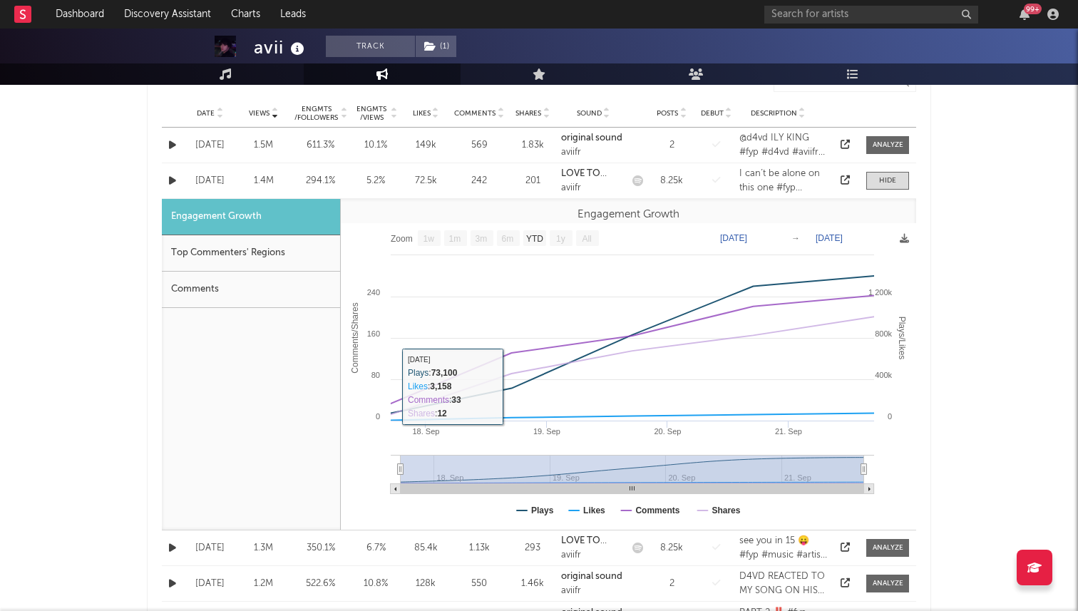
click at [329, 271] on div "Top Commenters' Regions" at bounding box center [251, 253] width 178 height 36
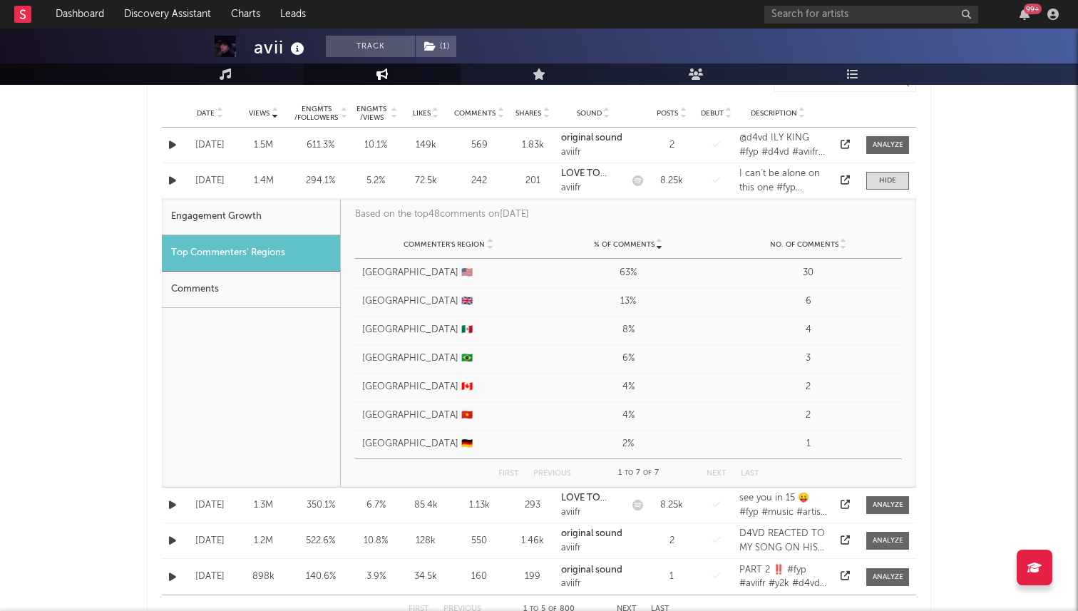
click at [301, 292] on div "Comments" at bounding box center [251, 290] width 178 height 36
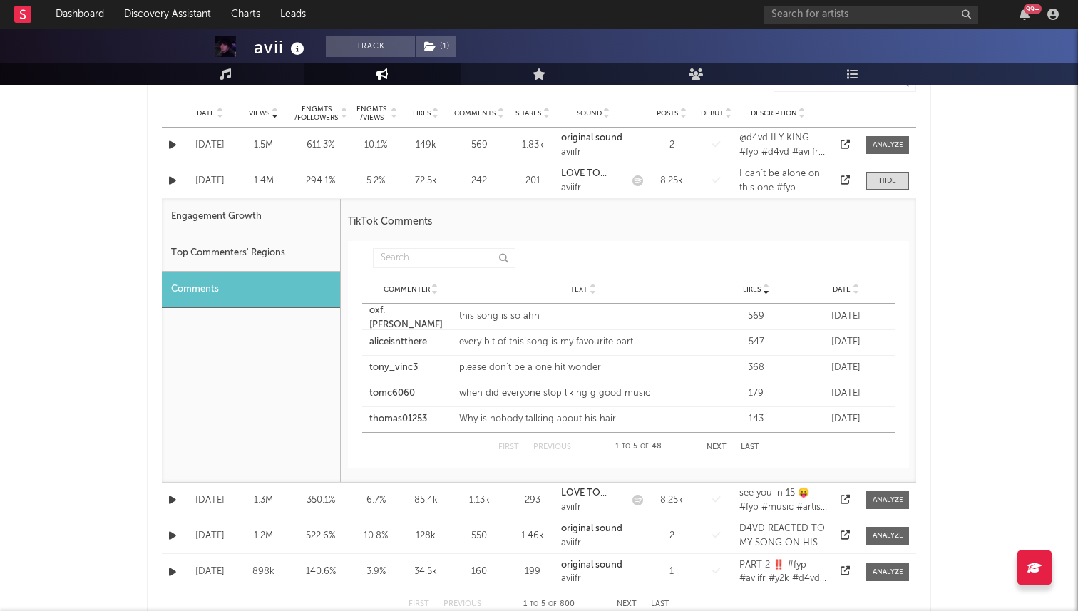
click at [298, 255] on div "Top Commenters' Regions" at bounding box center [251, 253] width 178 height 36
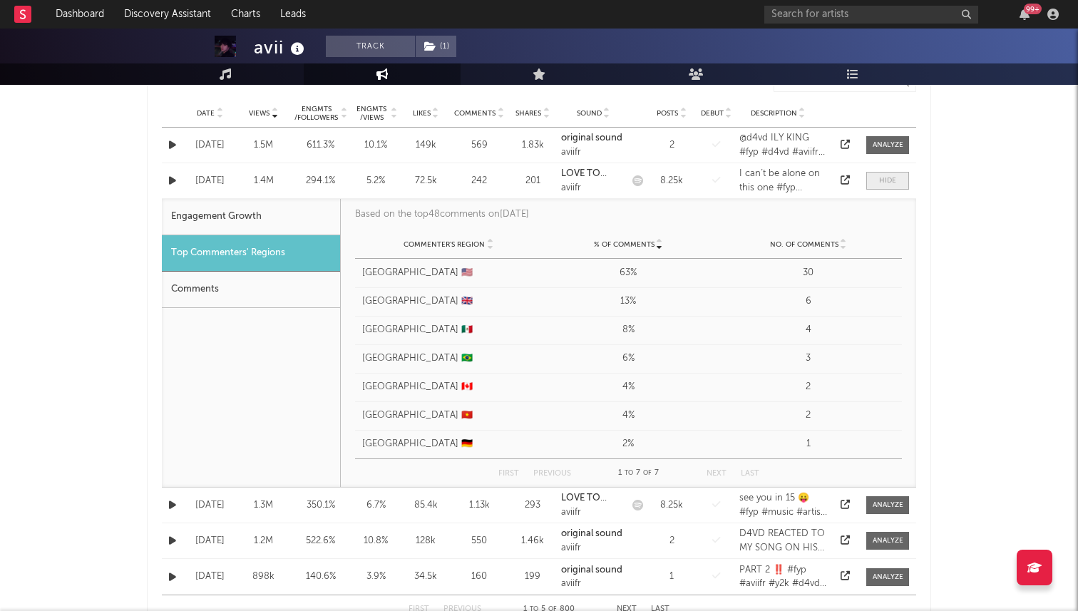
click at [897, 178] on span at bounding box center [888, 181] width 43 height 18
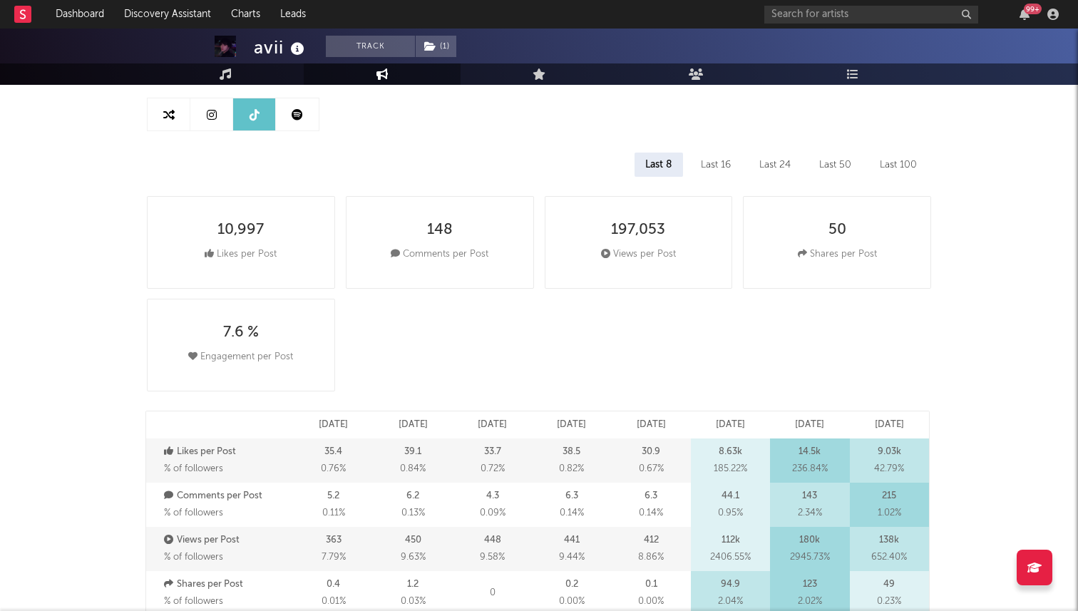
scroll to position [0, 0]
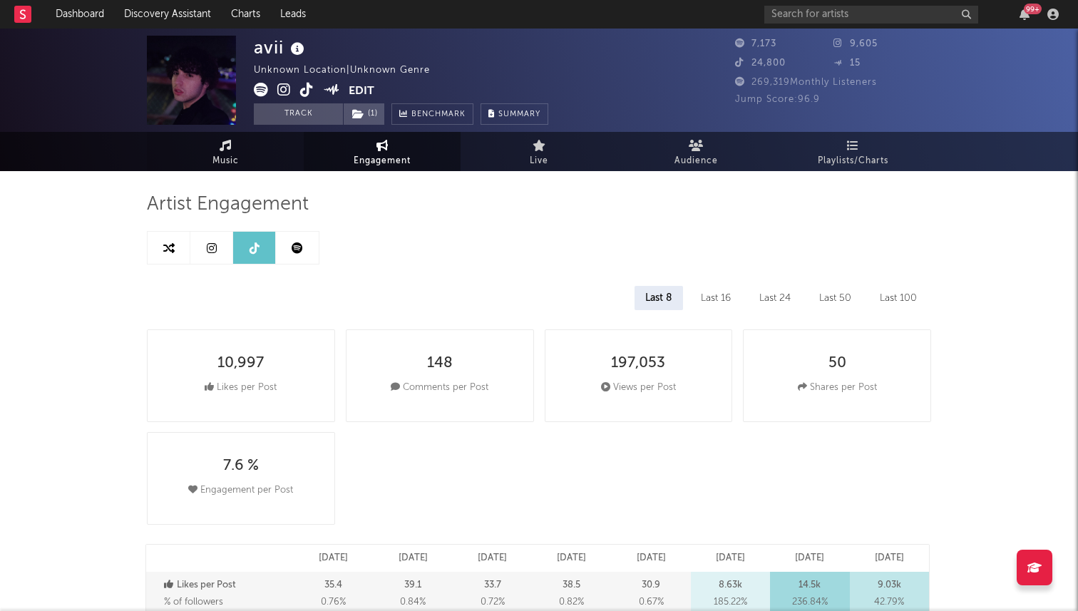
click at [201, 155] on link "Music" at bounding box center [225, 151] width 157 height 39
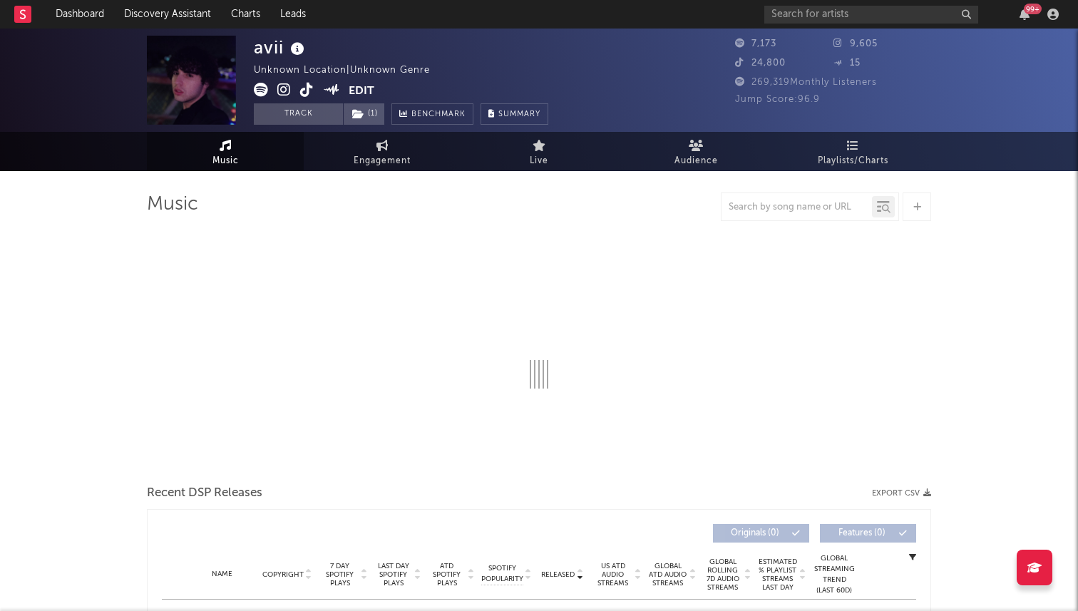
select select "1w"
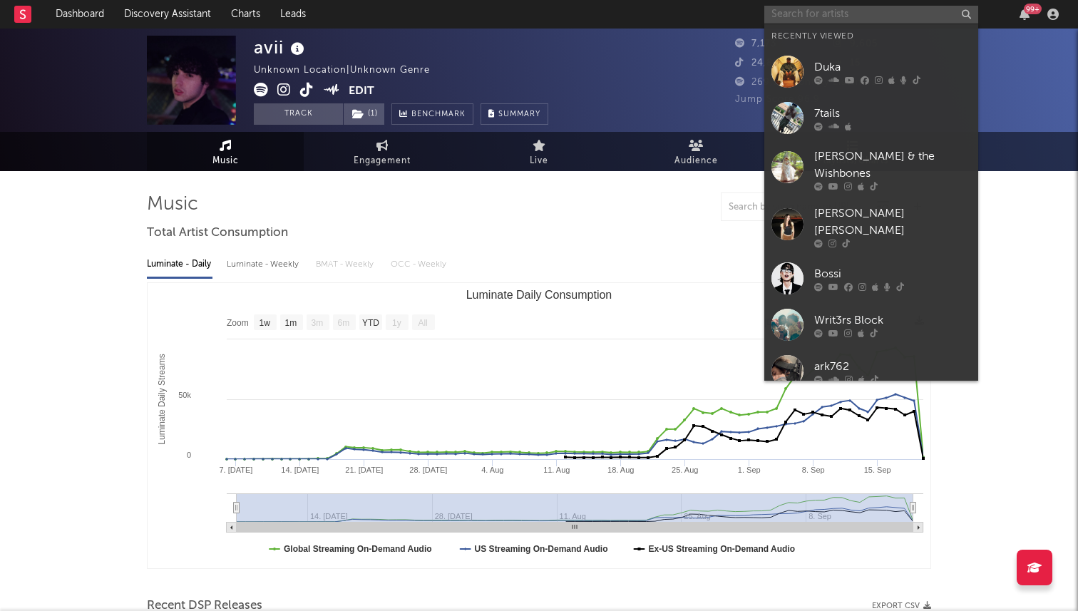
click at [863, 13] on input "text" at bounding box center [872, 15] width 214 height 18
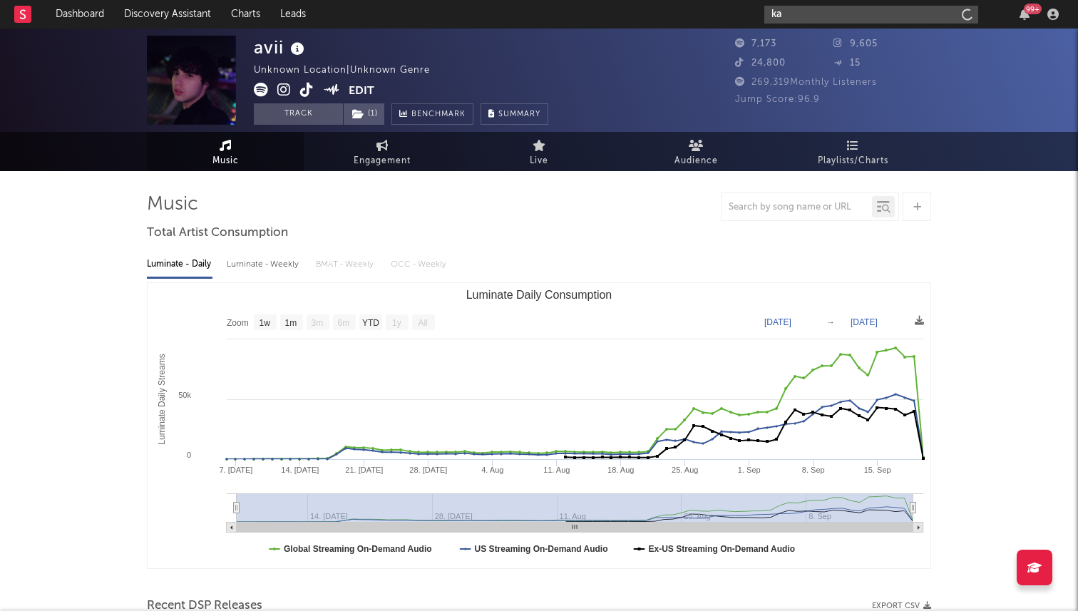
type input "k"
type input "[PERSON_NAME]"
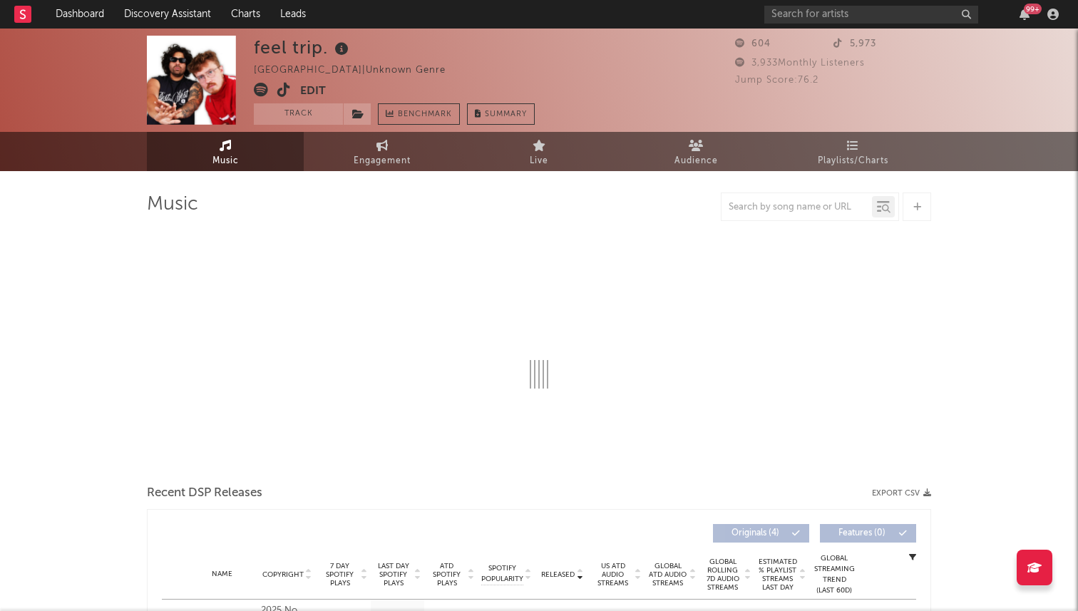
select select "1w"
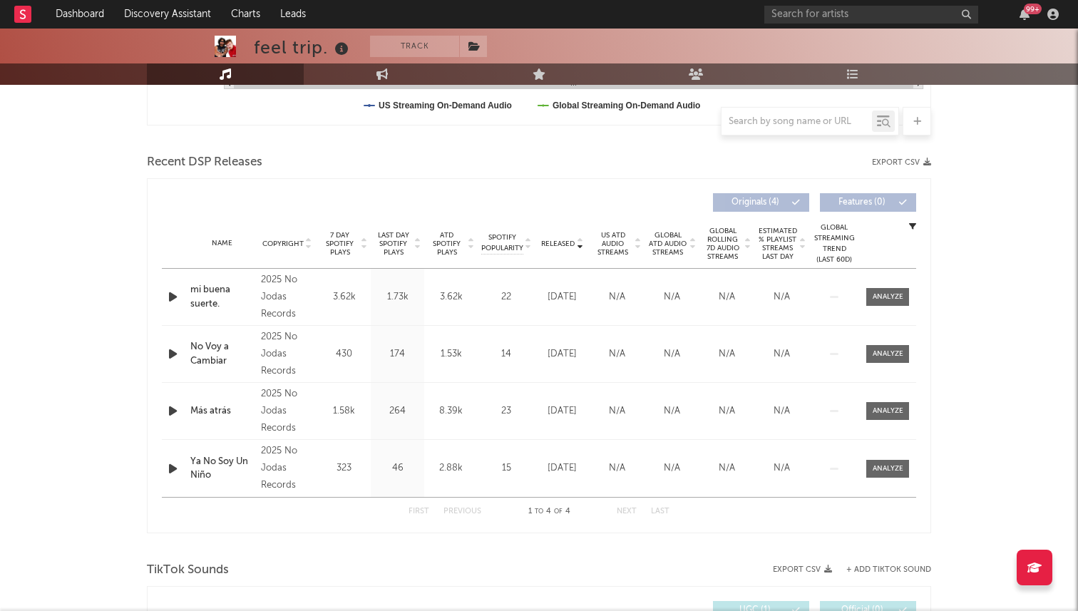
scroll to position [328, 0]
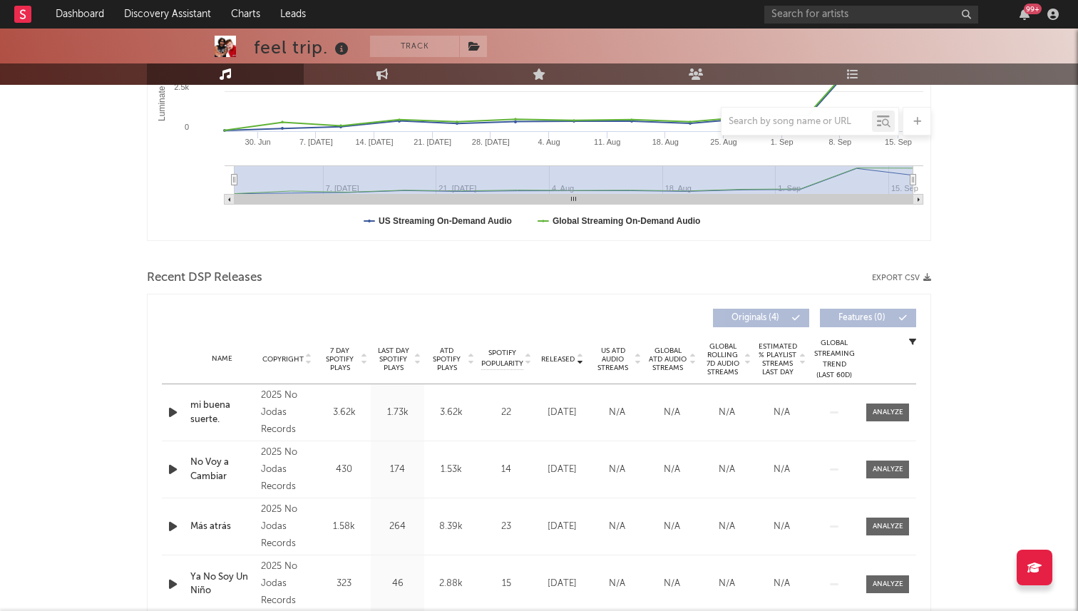
click at [347, 347] on span "7 Day Spotify Plays" at bounding box center [340, 360] width 38 height 26
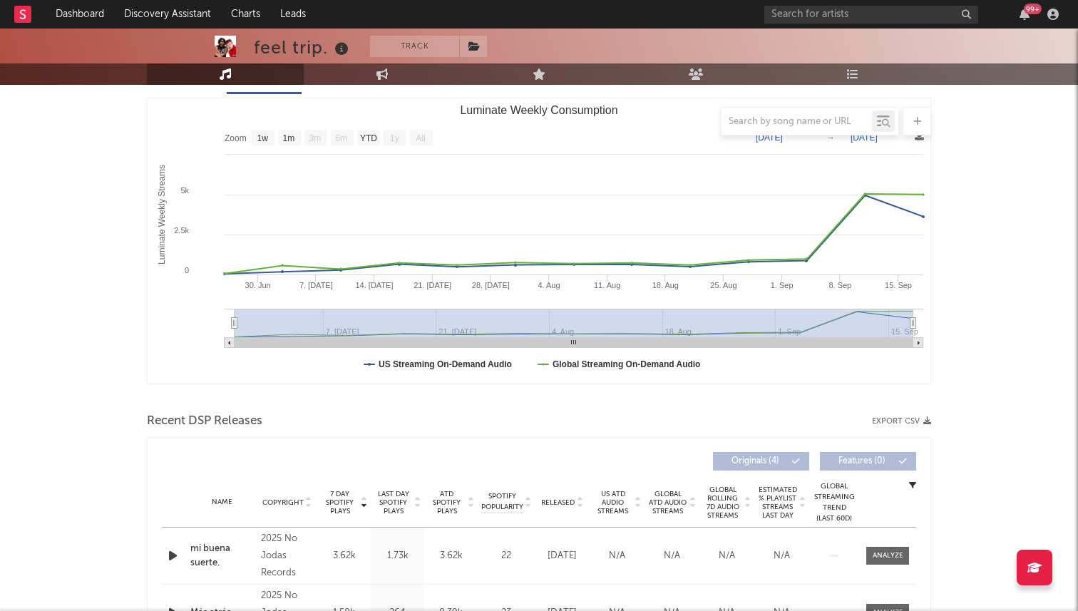
scroll to position [0, 0]
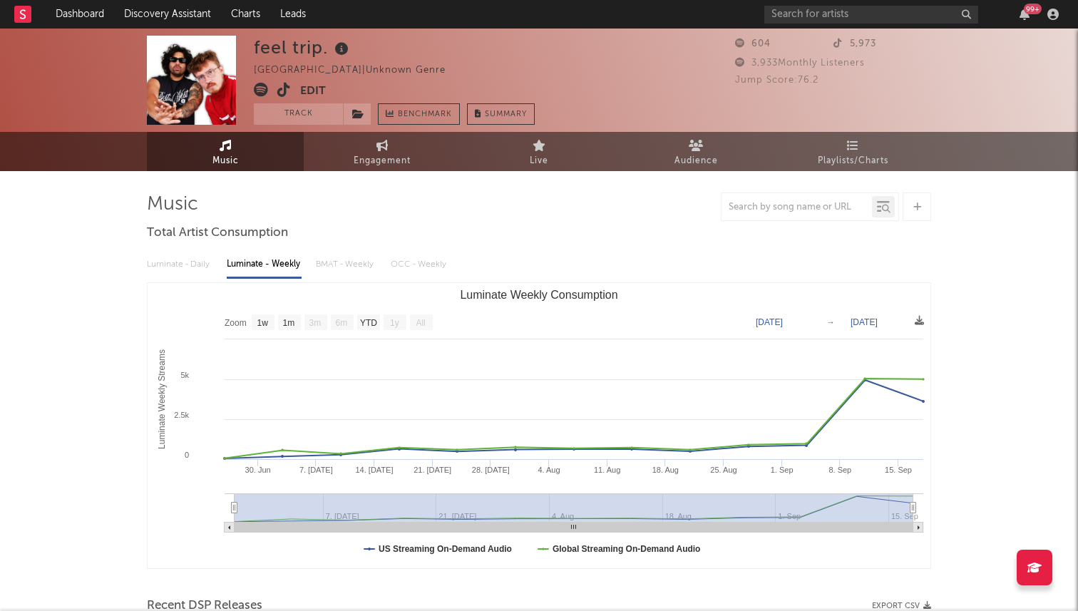
click at [285, 86] on icon at bounding box center [284, 90] width 14 height 14
click at [867, 21] on input "text" at bounding box center [872, 15] width 214 height 18
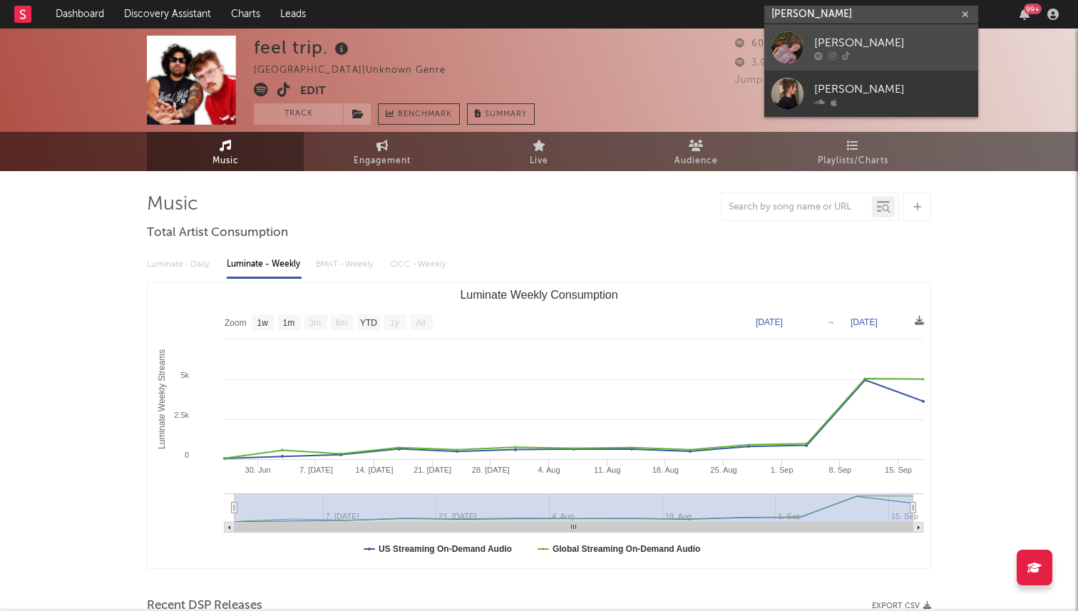
type input "[PERSON_NAME]"
click at [799, 53] on div at bounding box center [788, 47] width 32 height 32
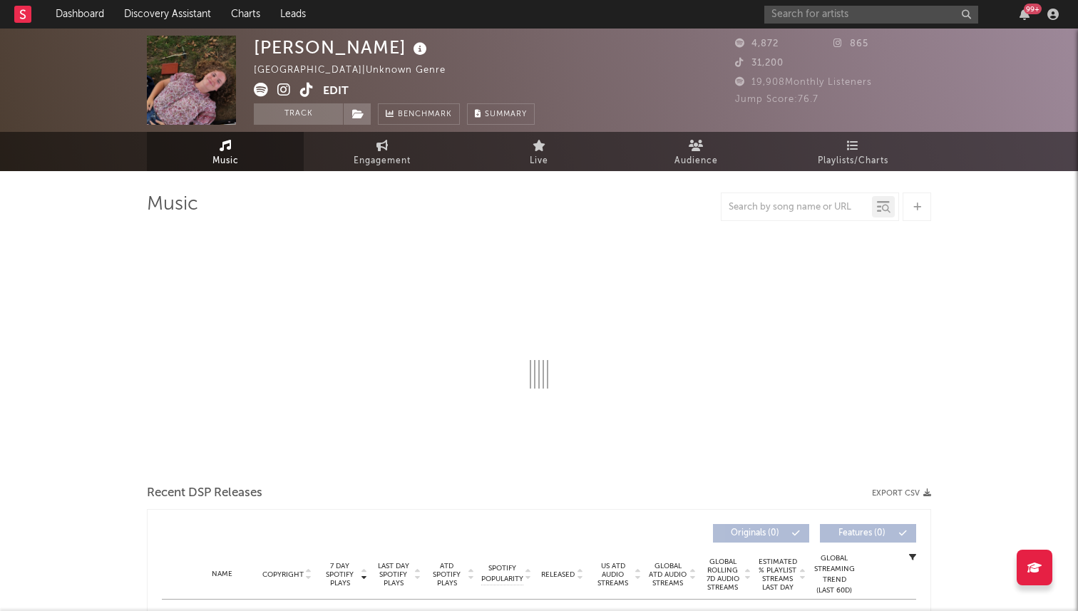
select select "1w"
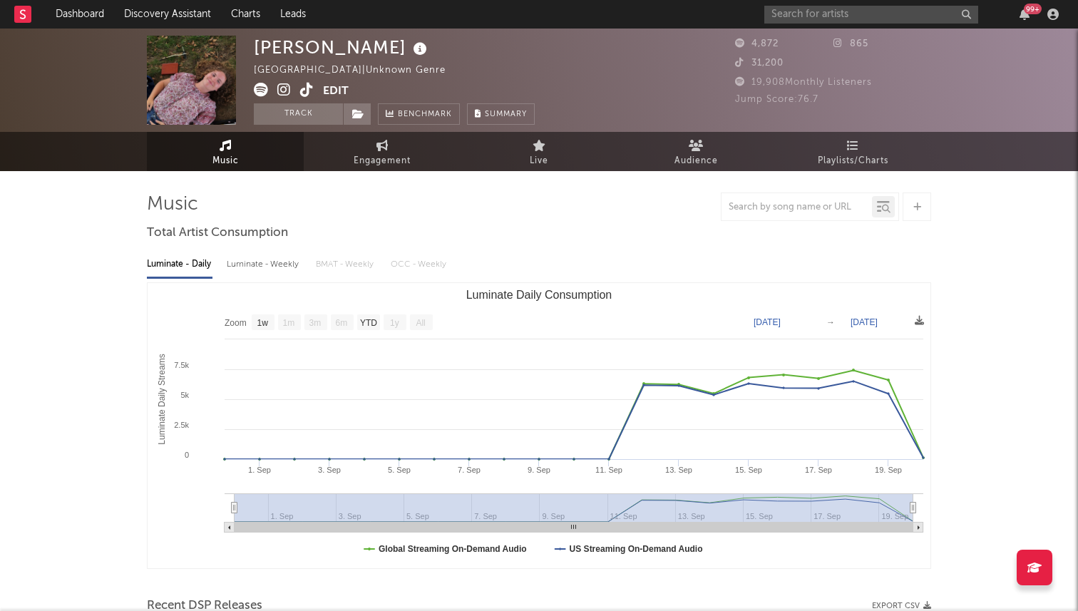
click at [305, 85] on icon at bounding box center [307, 90] width 14 height 14
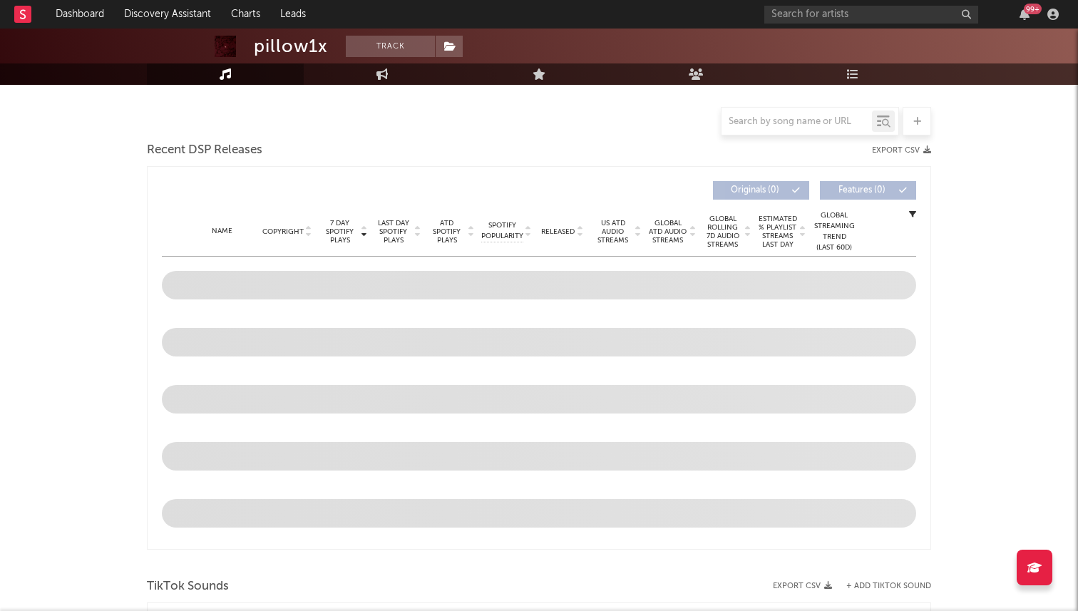
select select "1w"
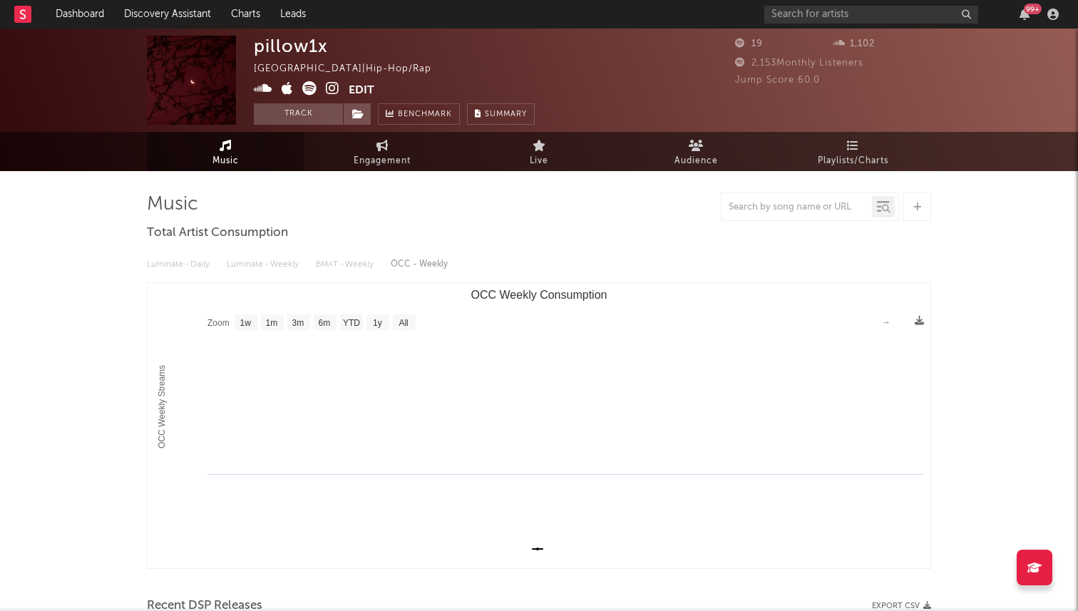
click at [330, 89] on icon at bounding box center [333, 88] width 14 height 14
click at [330, 86] on icon at bounding box center [333, 88] width 14 height 14
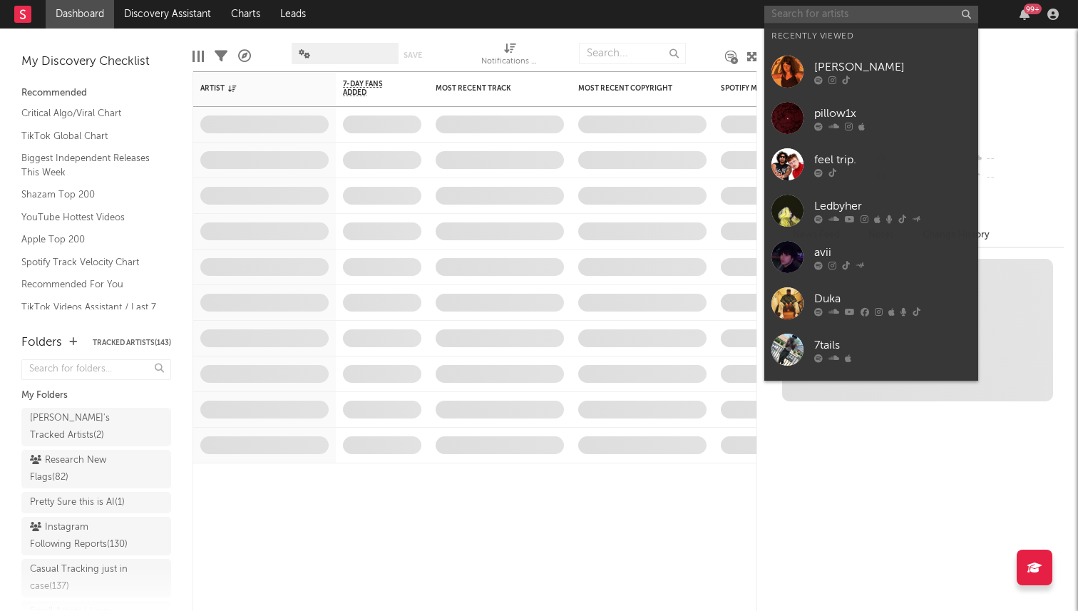
click at [812, 11] on input "text" at bounding box center [872, 15] width 214 height 18
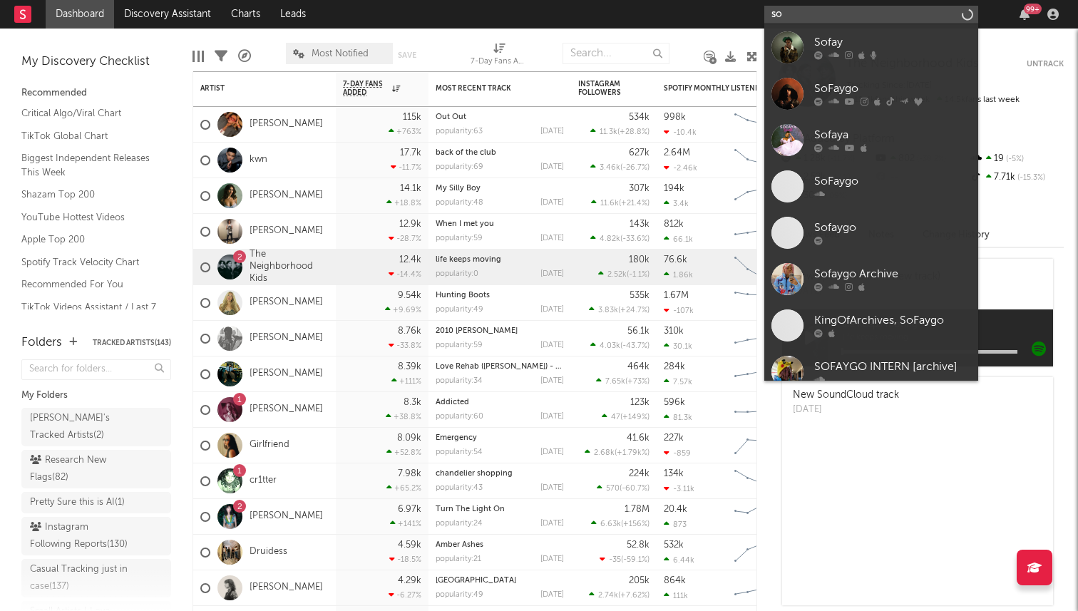
type input "s"
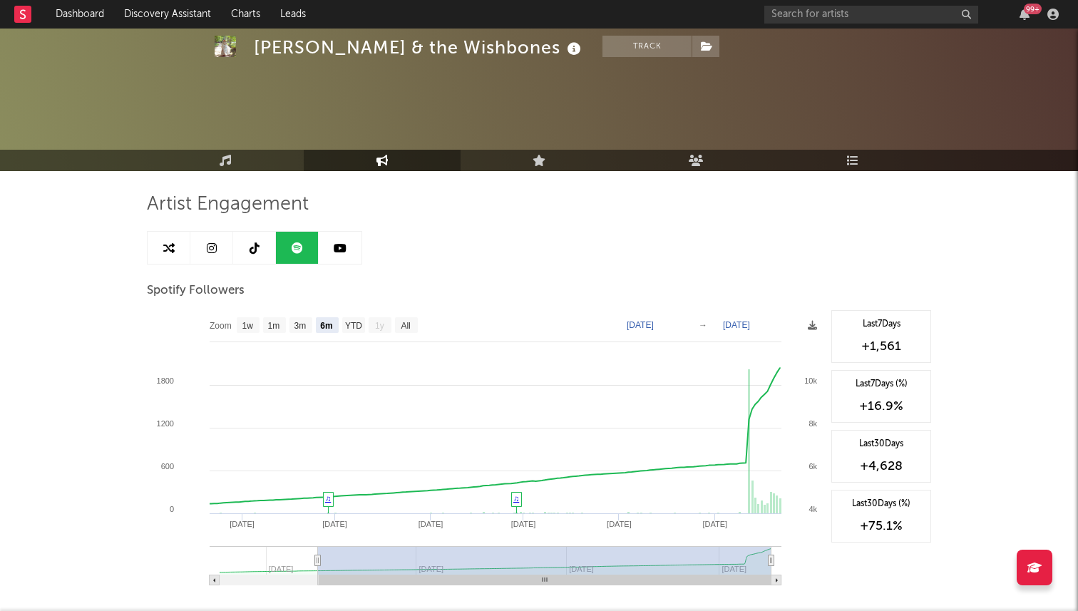
select select "6m"
select select "1w"
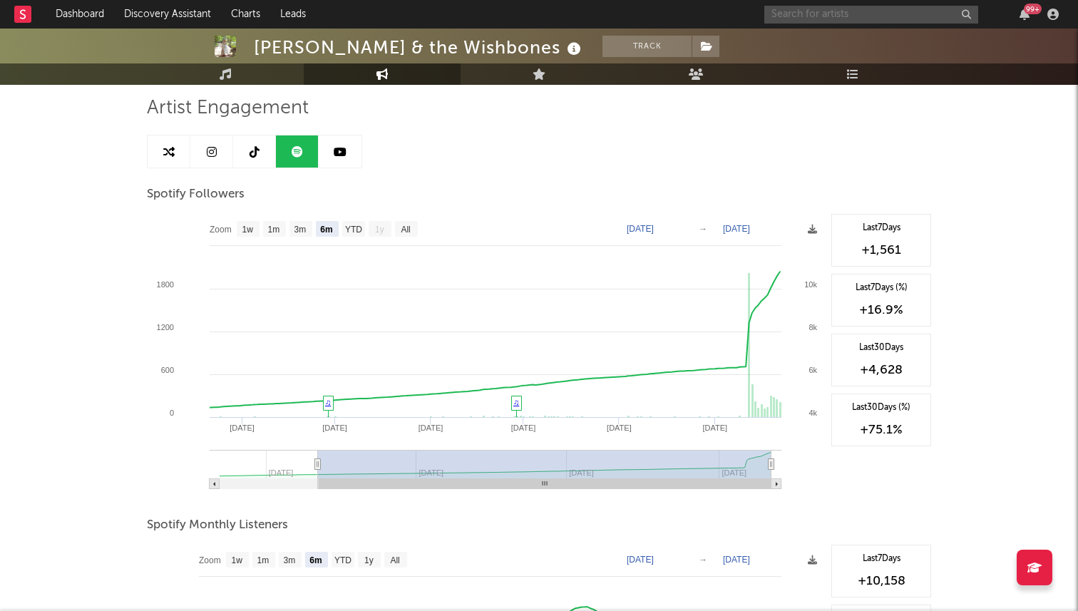
click at [857, 12] on input "text" at bounding box center [872, 15] width 214 height 18
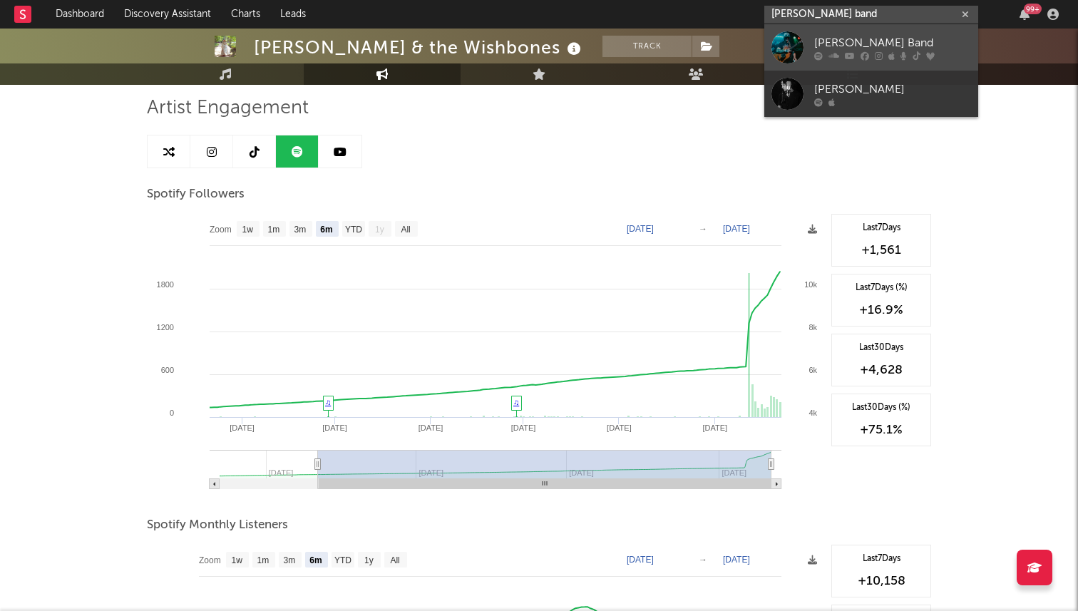
type input "[PERSON_NAME] band"
click at [802, 31] on div at bounding box center [788, 47] width 32 height 32
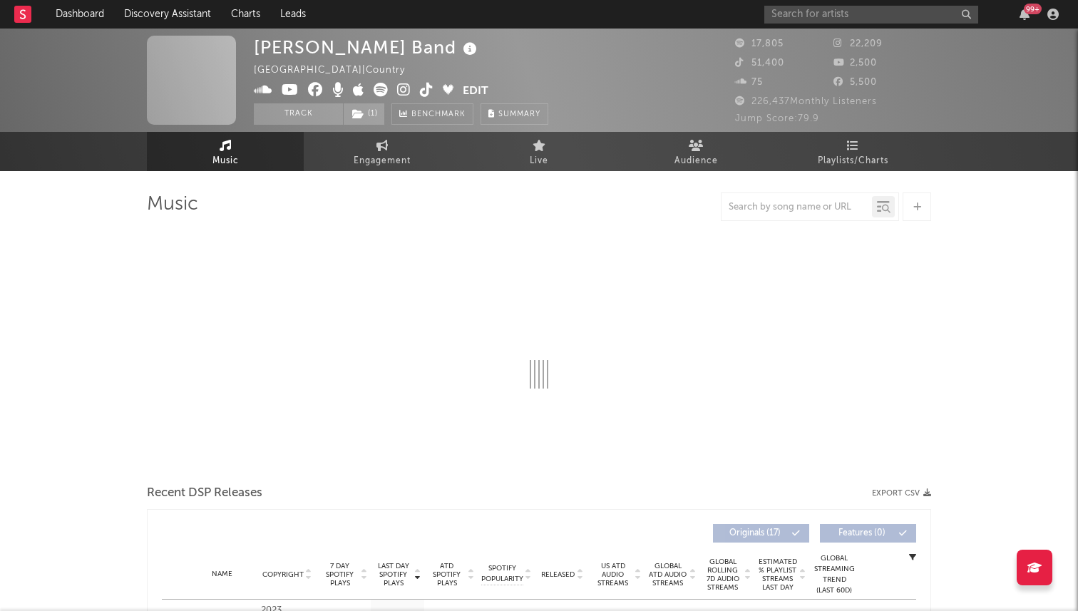
select select "6m"
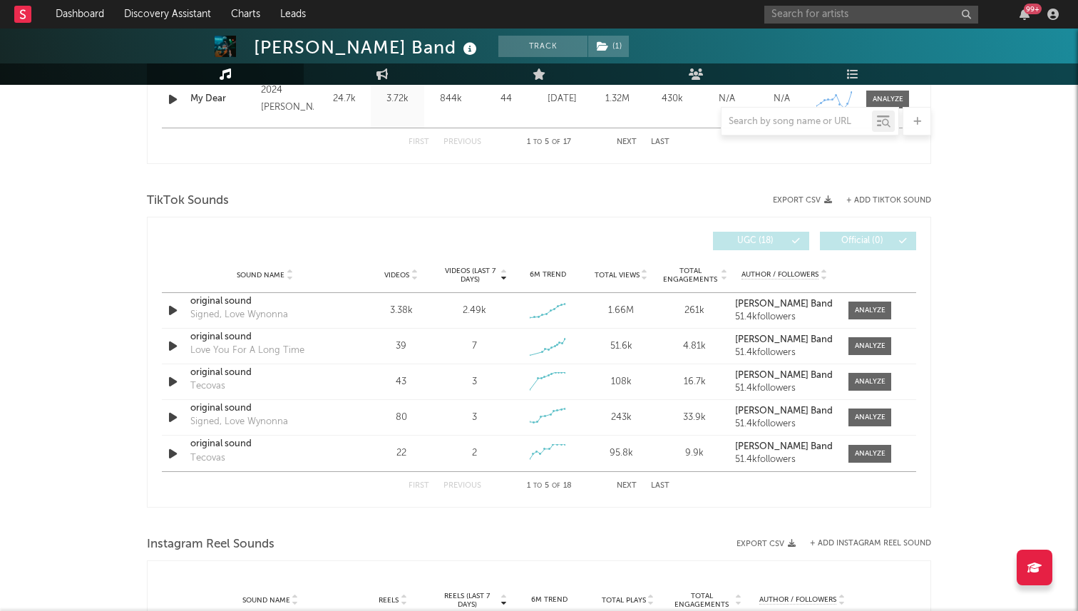
scroll to position [872, 0]
click at [860, 308] on div at bounding box center [870, 309] width 31 height 11
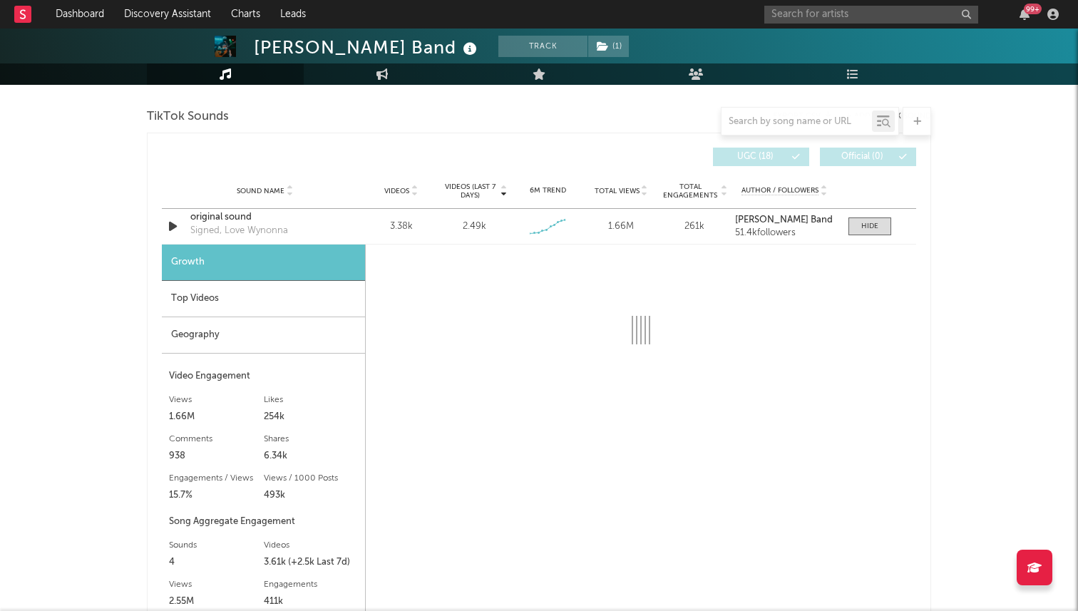
select select "1w"
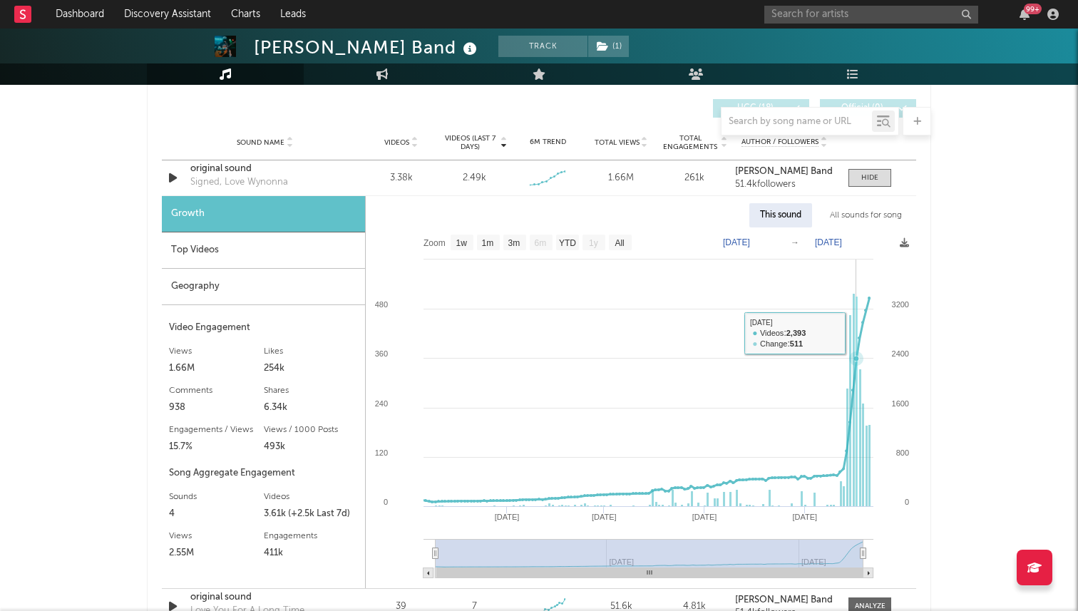
scroll to position [887, 0]
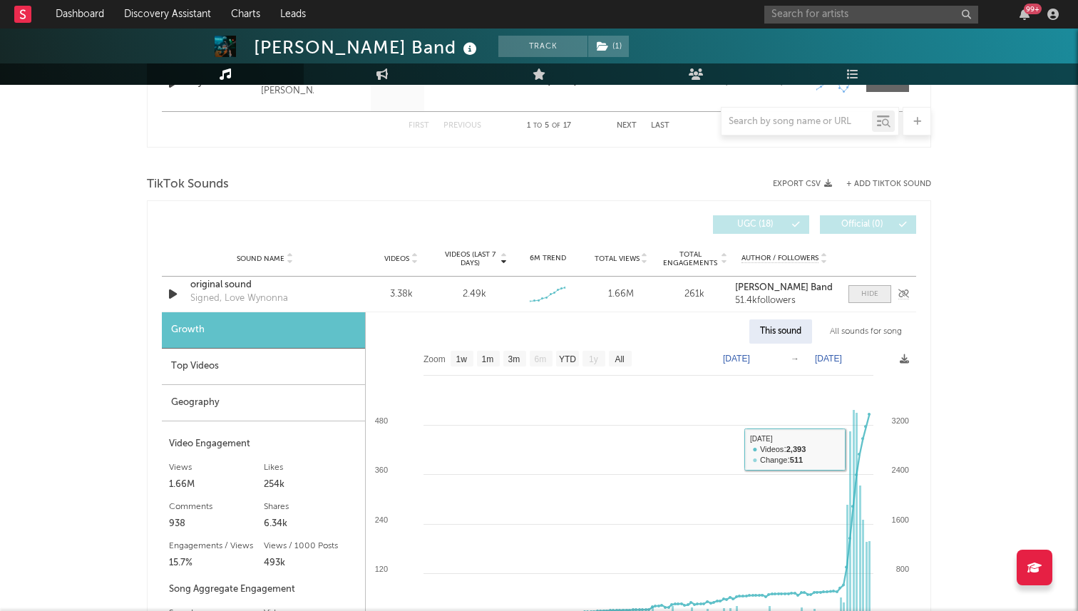
click at [866, 290] on div at bounding box center [870, 294] width 17 height 11
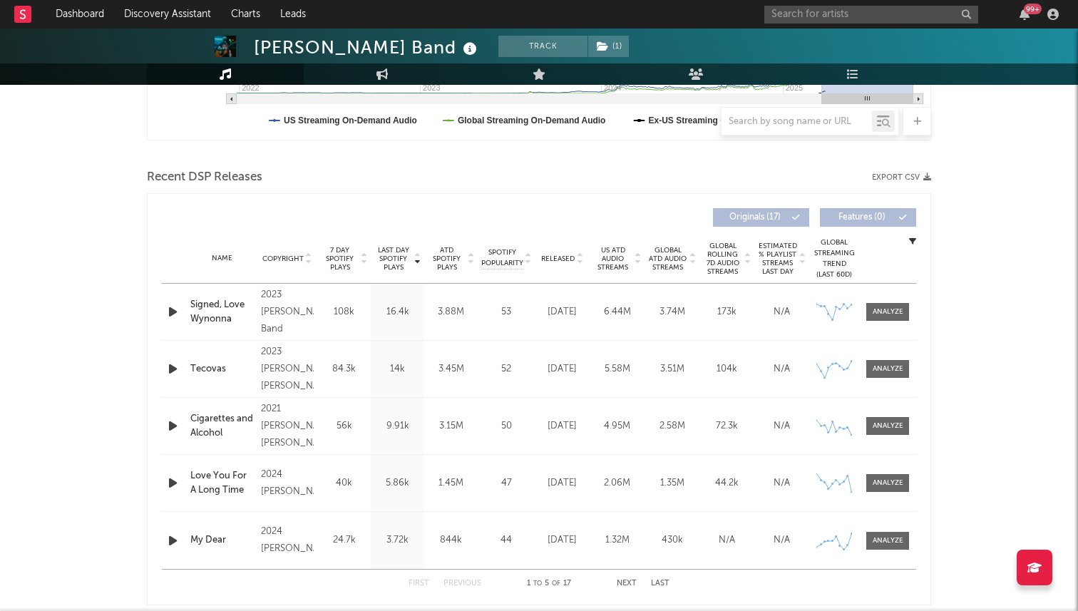
scroll to position [425, 0]
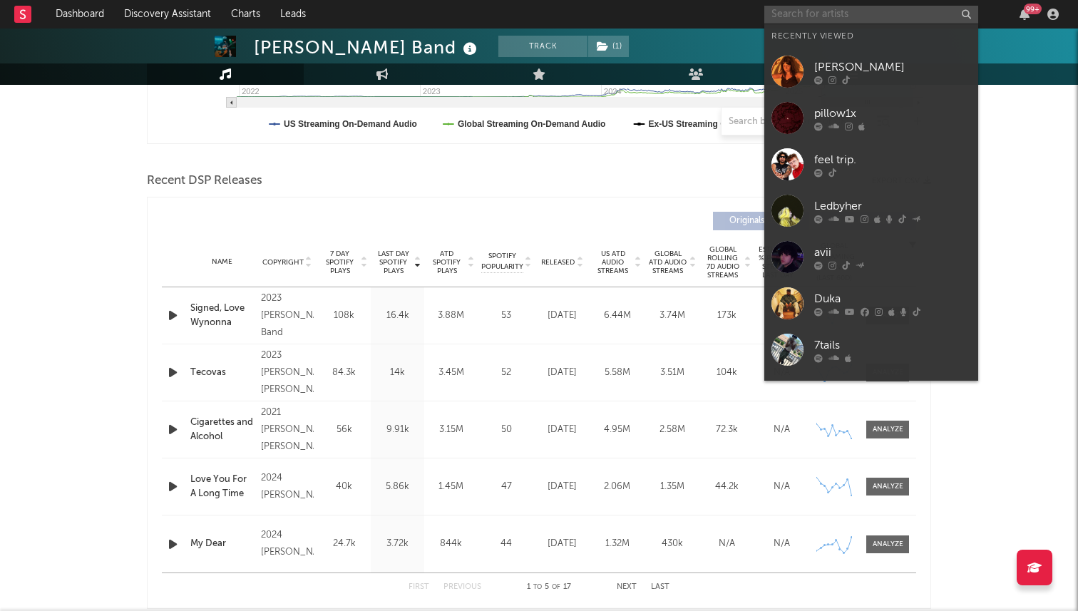
click at [829, 12] on input "text" at bounding box center [872, 15] width 214 height 18
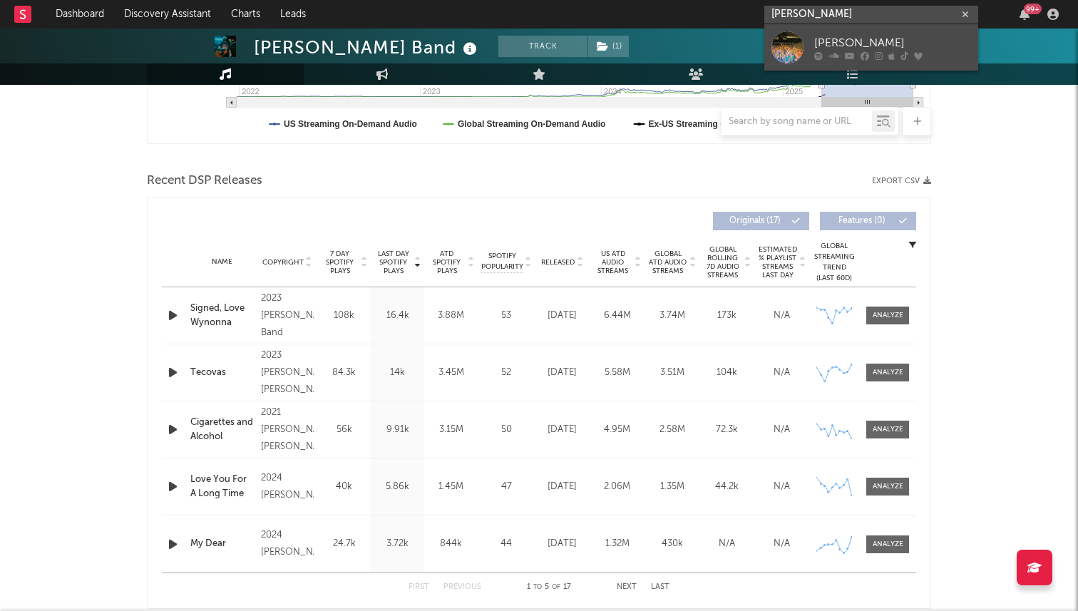
type input "brennan clements"
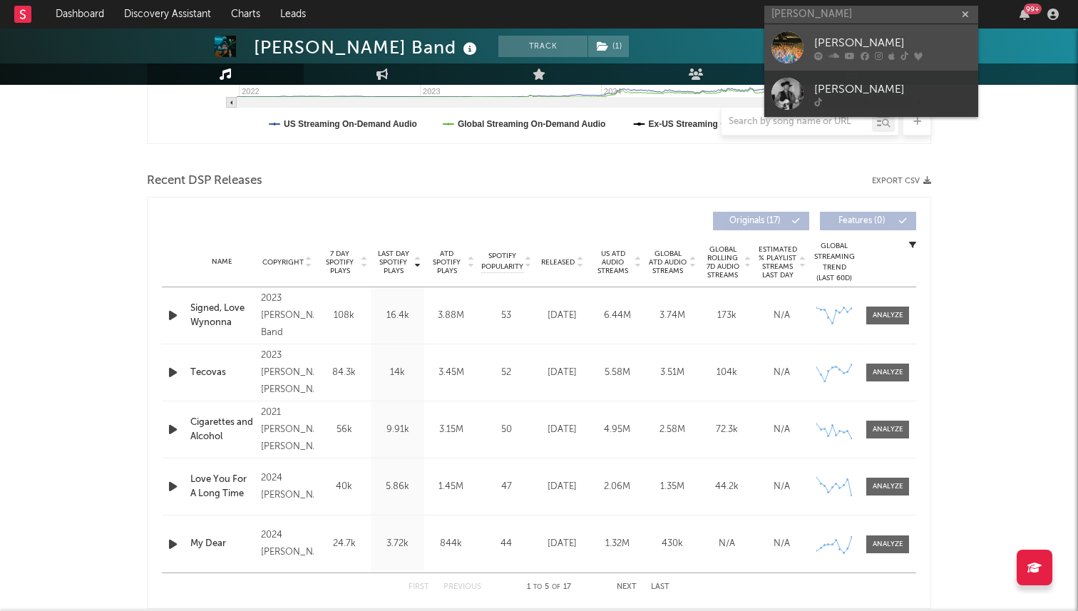
click at [801, 51] on div at bounding box center [788, 47] width 32 height 32
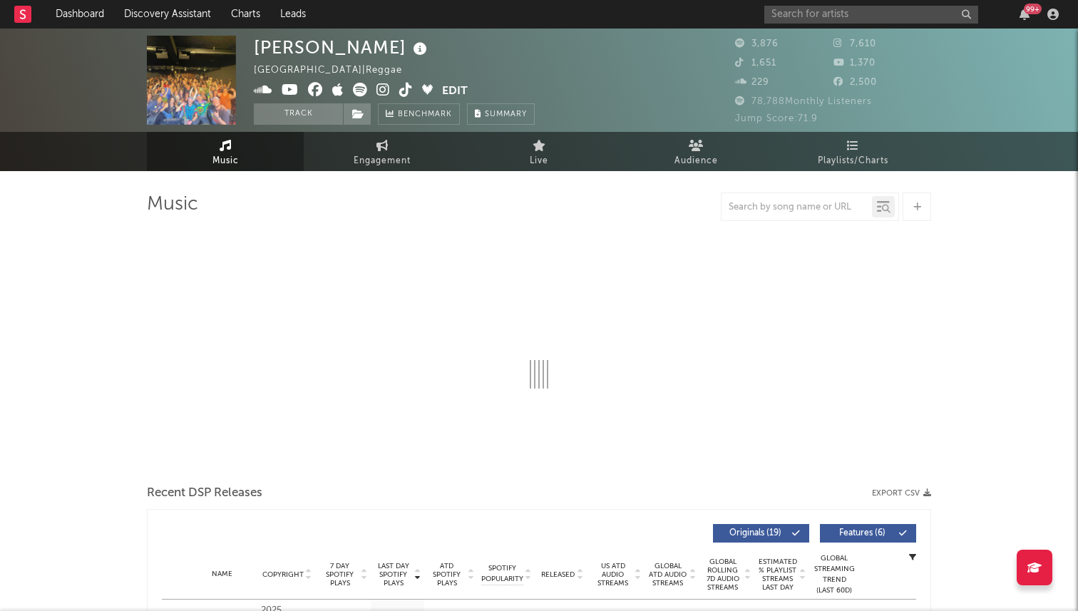
select select "6m"
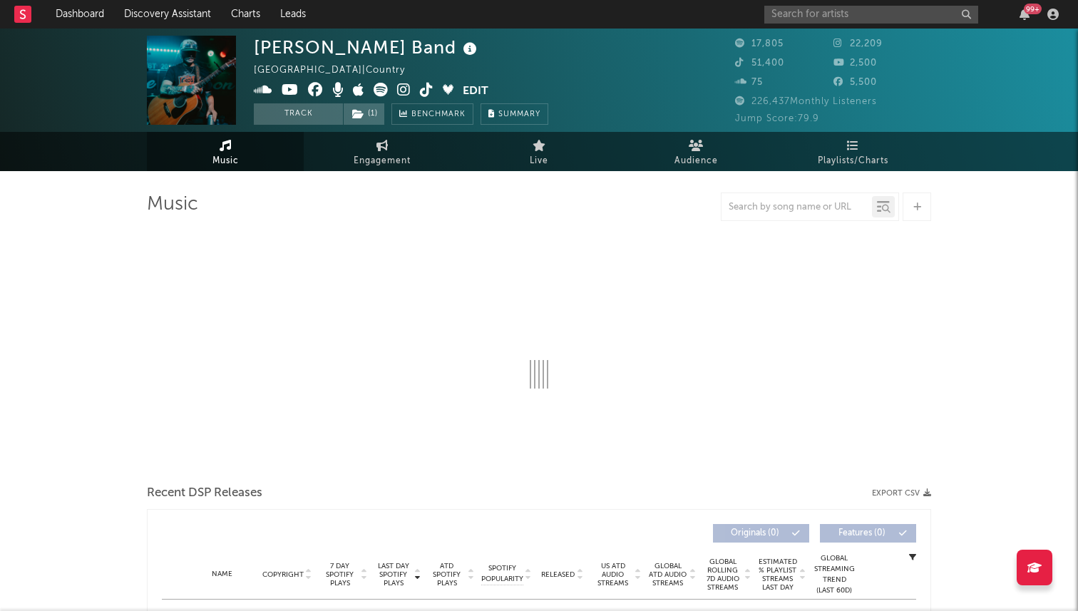
select select "6m"
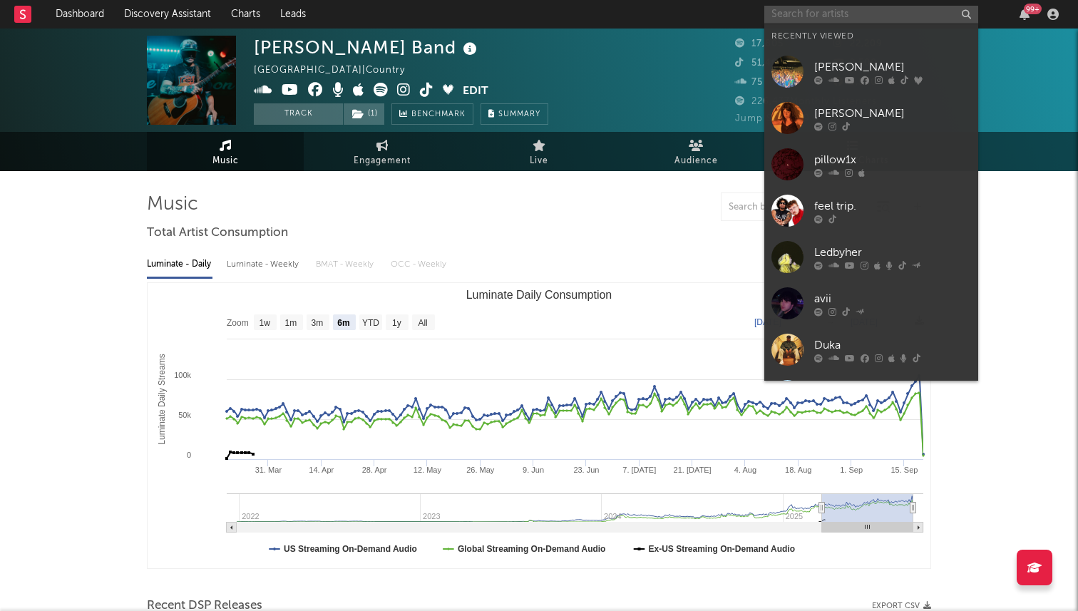
click at [815, 19] on input "text" at bounding box center [872, 15] width 214 height 18
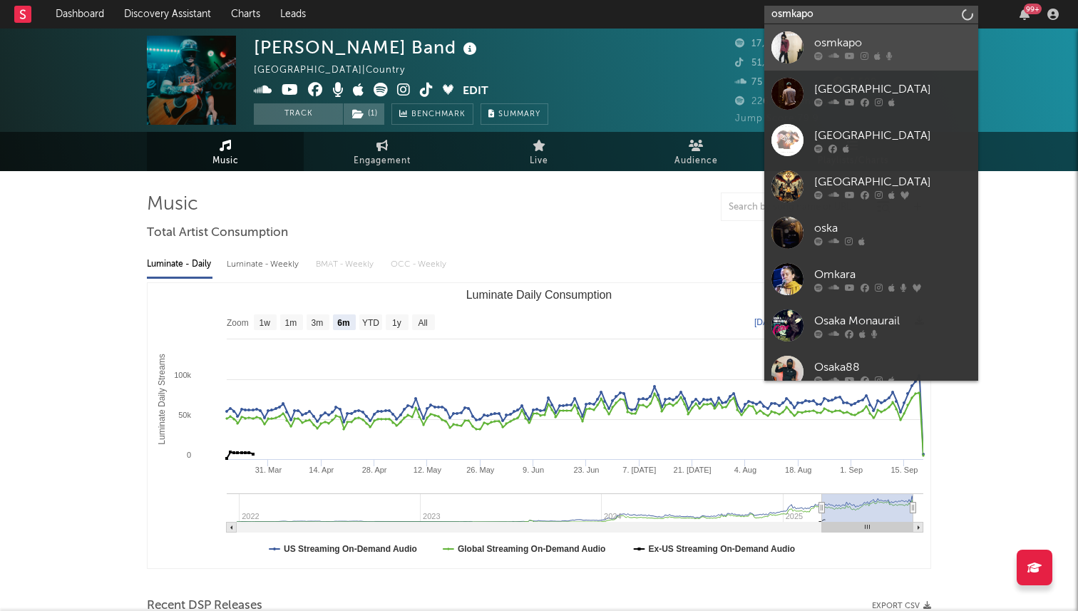
type input "osmkapo"
click at [824, 50] on div "osmkapo" at bounding box center [892, 42] width 157 height 17
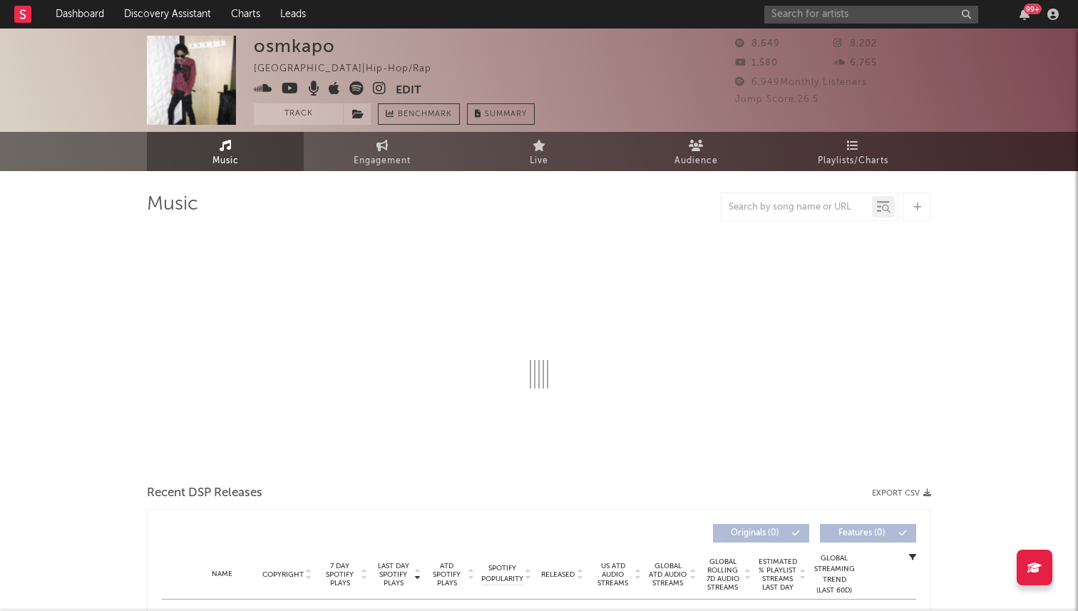
select select "6m"
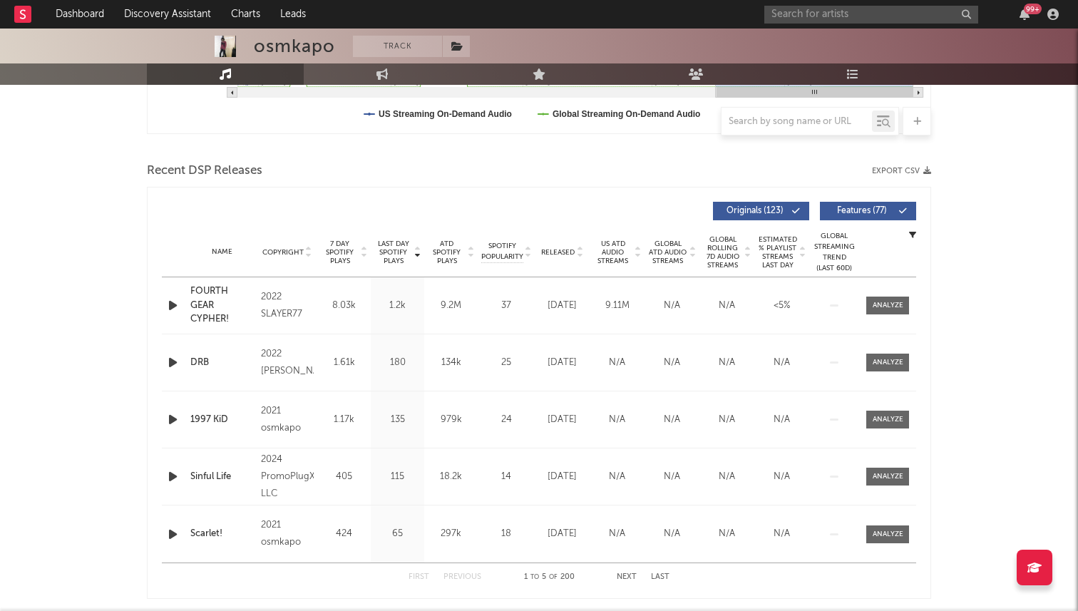
scroll to position [450, 0]
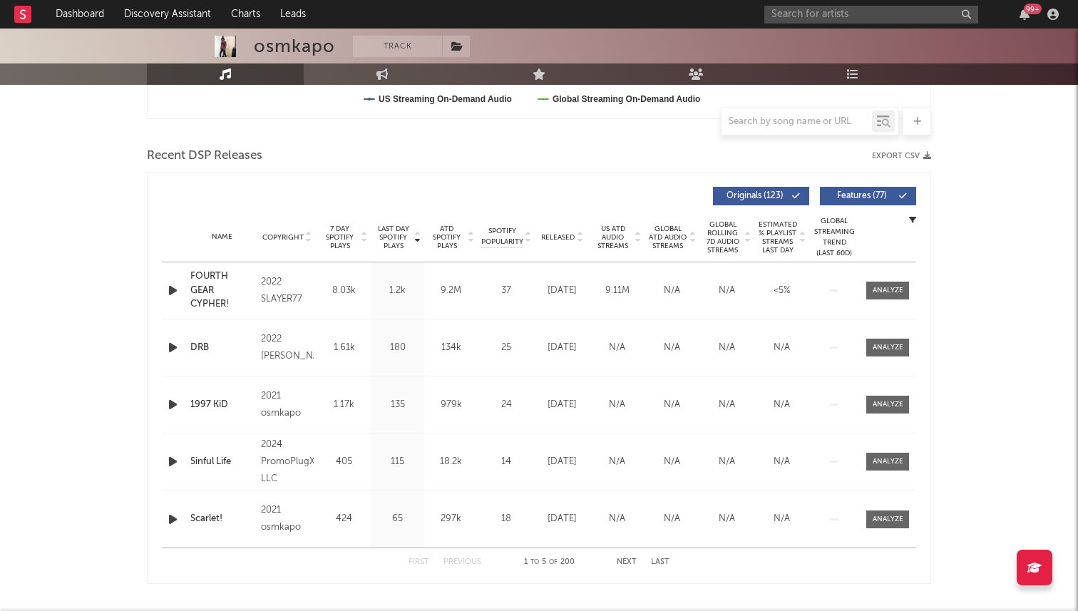
click at [566, 233] on span "Released" at bounding box center [558, 237] width 34 height 9
click at [337, 241] on span "7 Day Spotify Plays" at bounding box center [340, 238] width 38 height 26
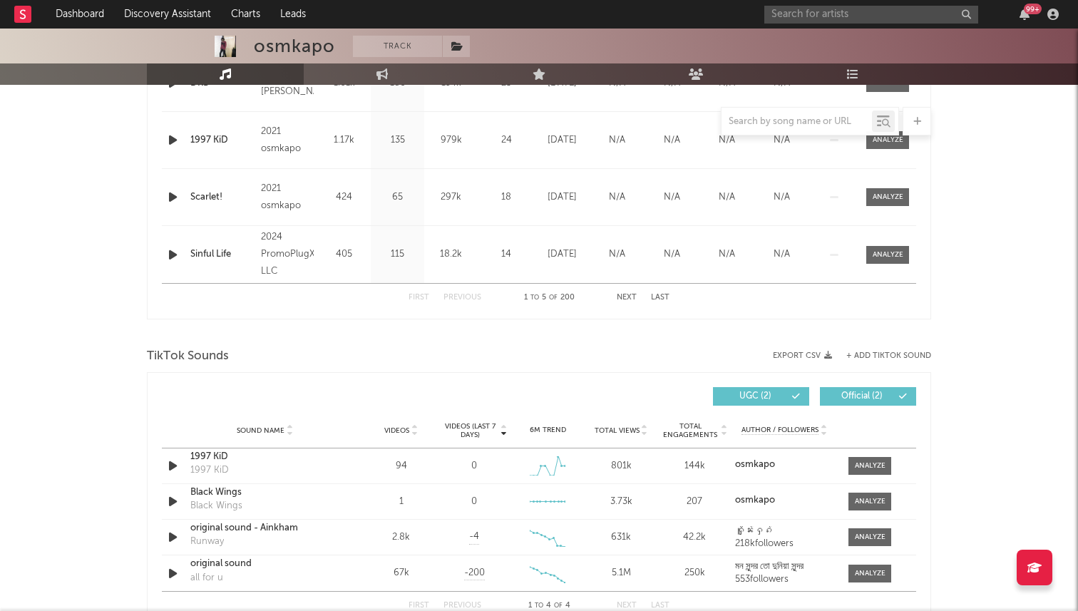
scroll to position [829, 0]
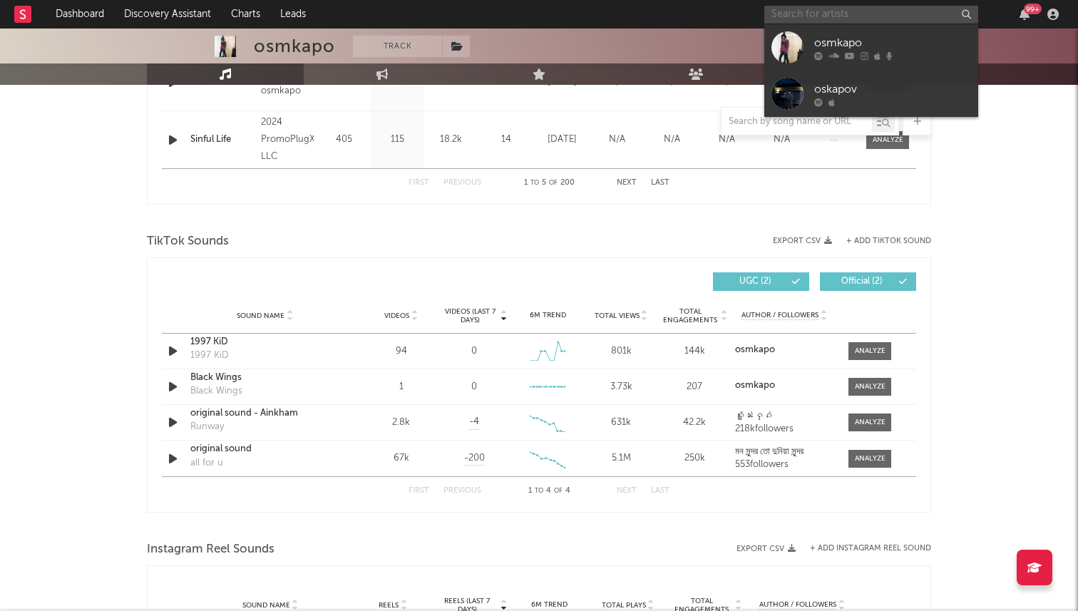
click at [823, 18] on input "text" at bounding box center [872, 15] width 214 height 18
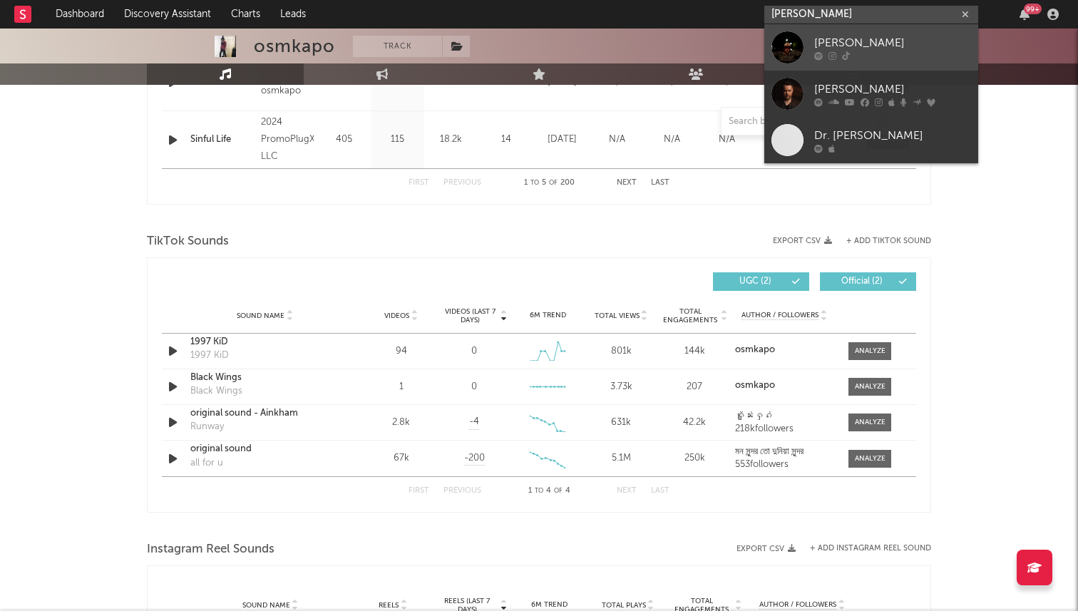
type input "davis cook"
click at [813, 50] on link "[PERSON_NAME]" at bounding box center [872, 47] width 214 height 46
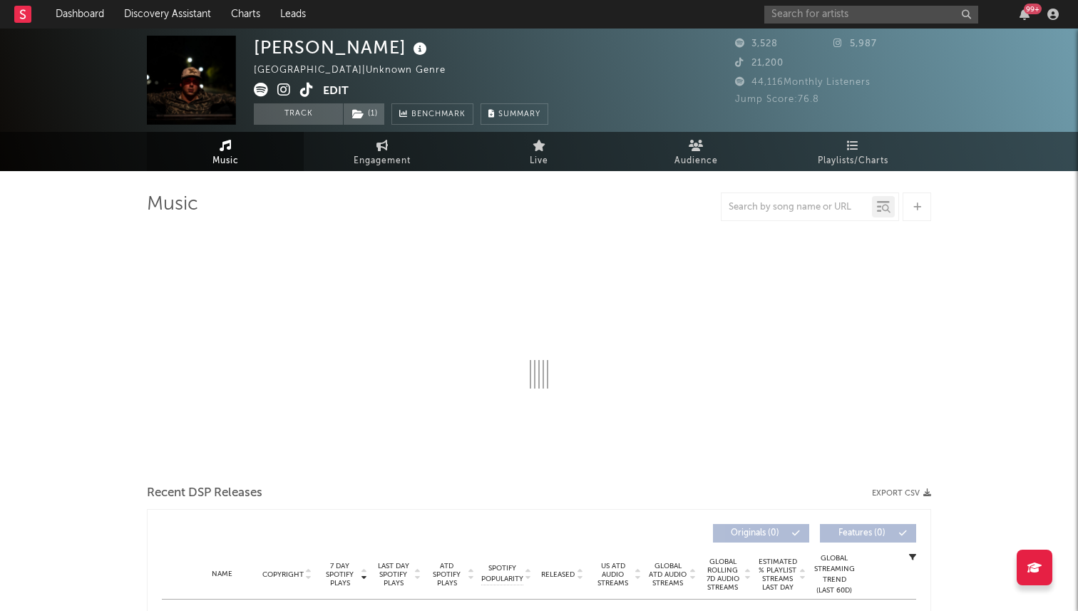
select select "1w"
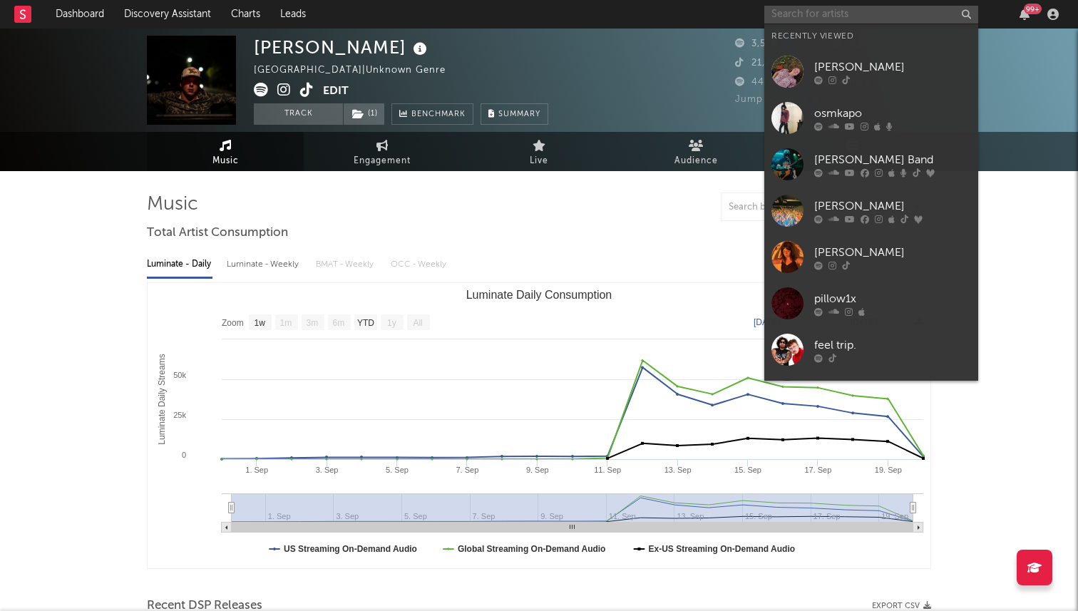
click at [780, 11] on input "text" at bounding box center [872, 15] width 214 height 18
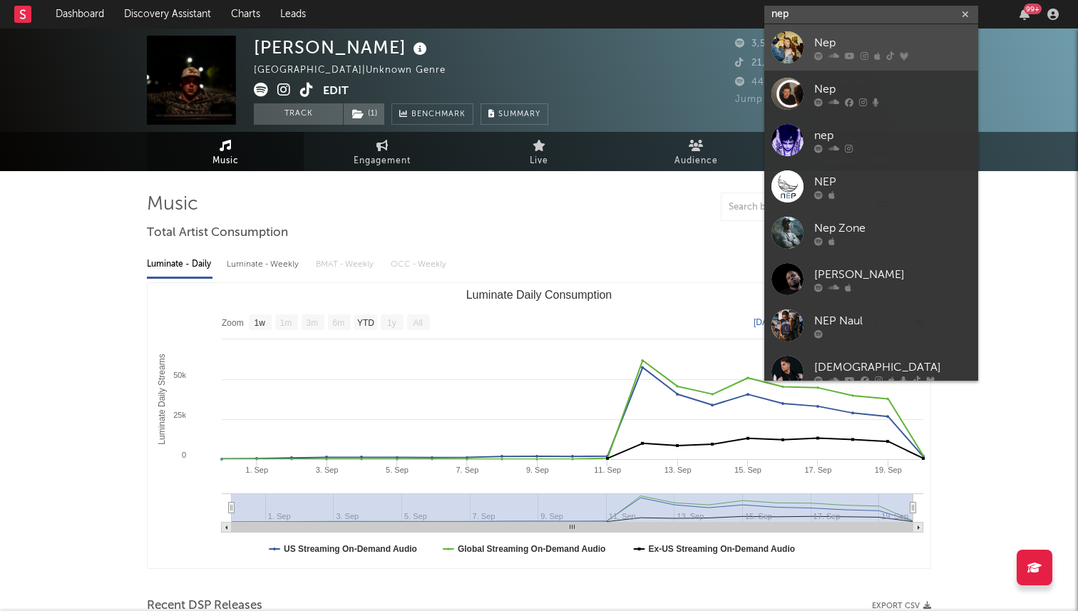
type input "nep"
click at [807, 46] on link "Nep" at bounding box center [872, 47] width 214 height 46
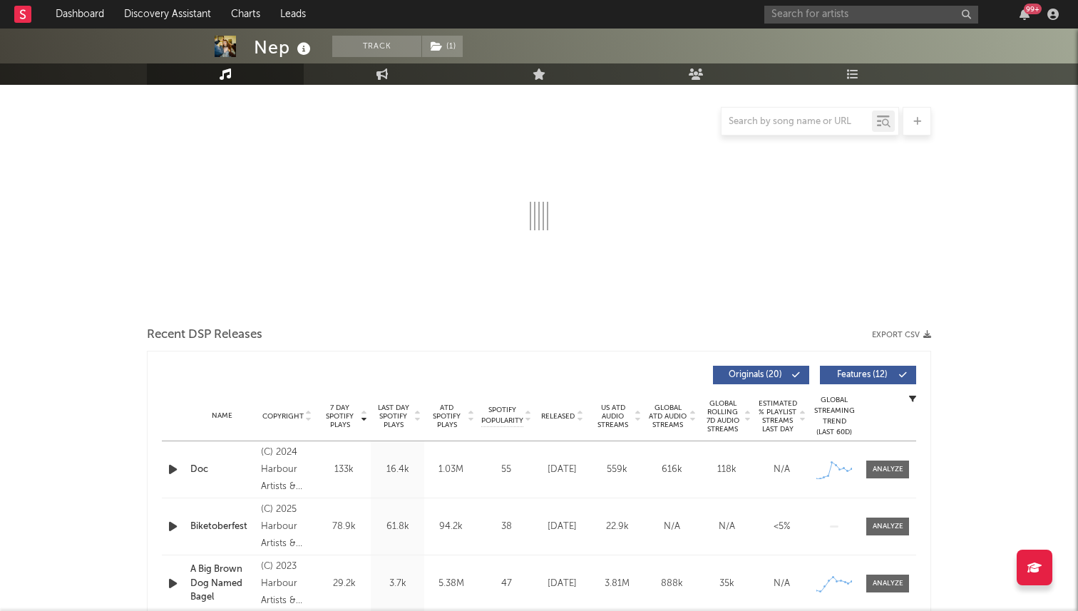
scroll to position [160, 0]
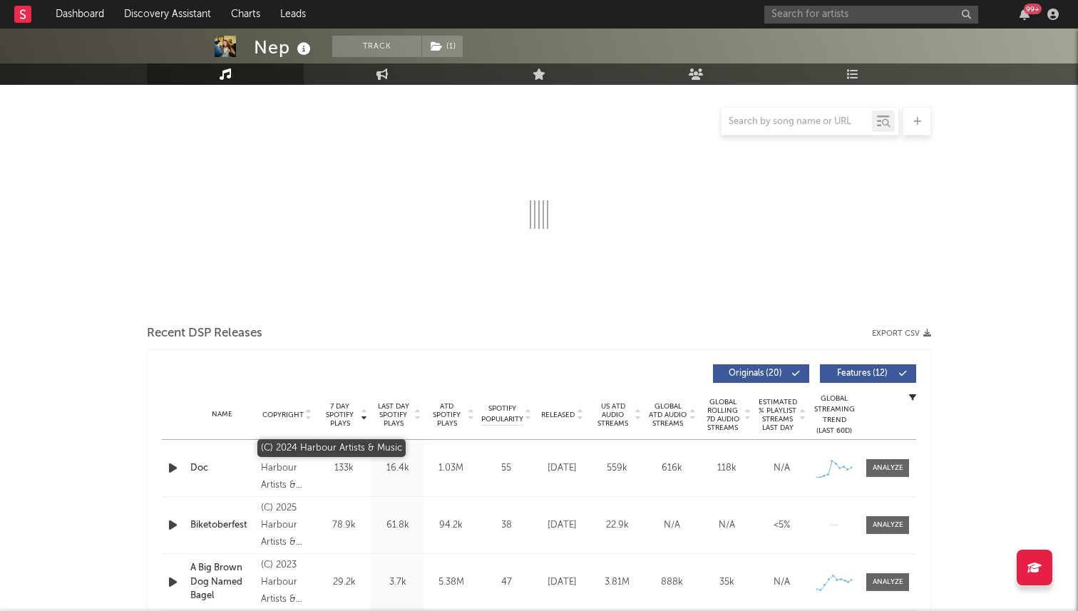
select select "6m"
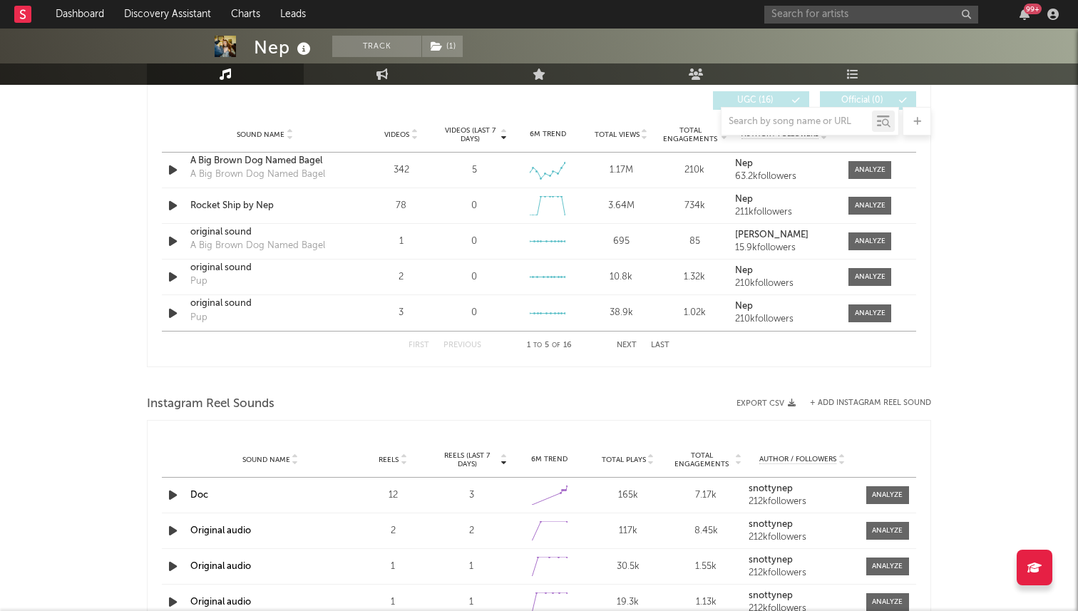
scroll to position [993, 0]
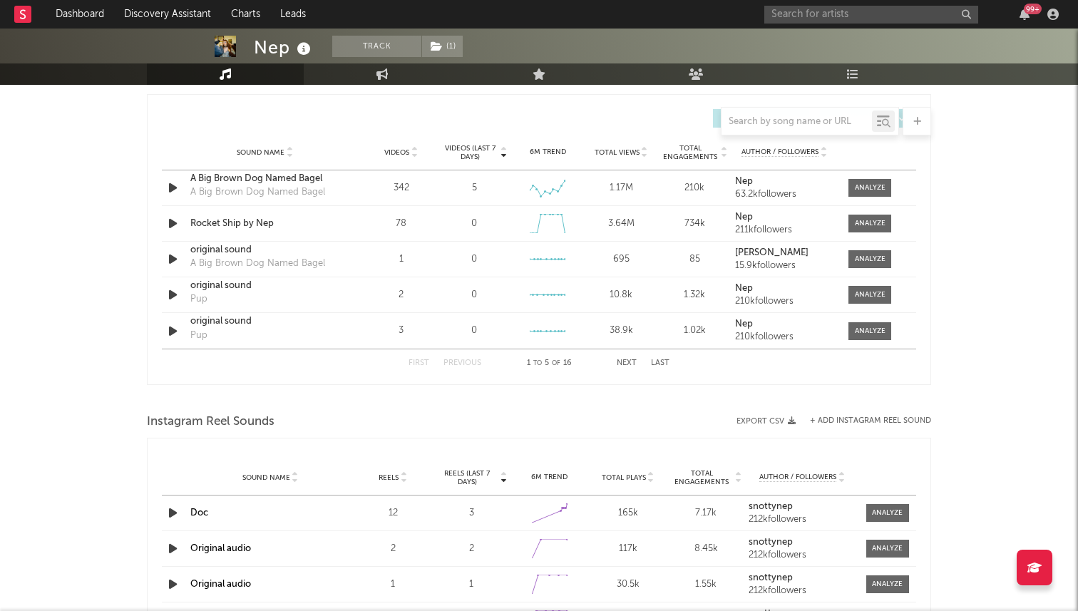
click at [622, 365] on button "Next" at bounding box center [627, 363] width 20 height 8
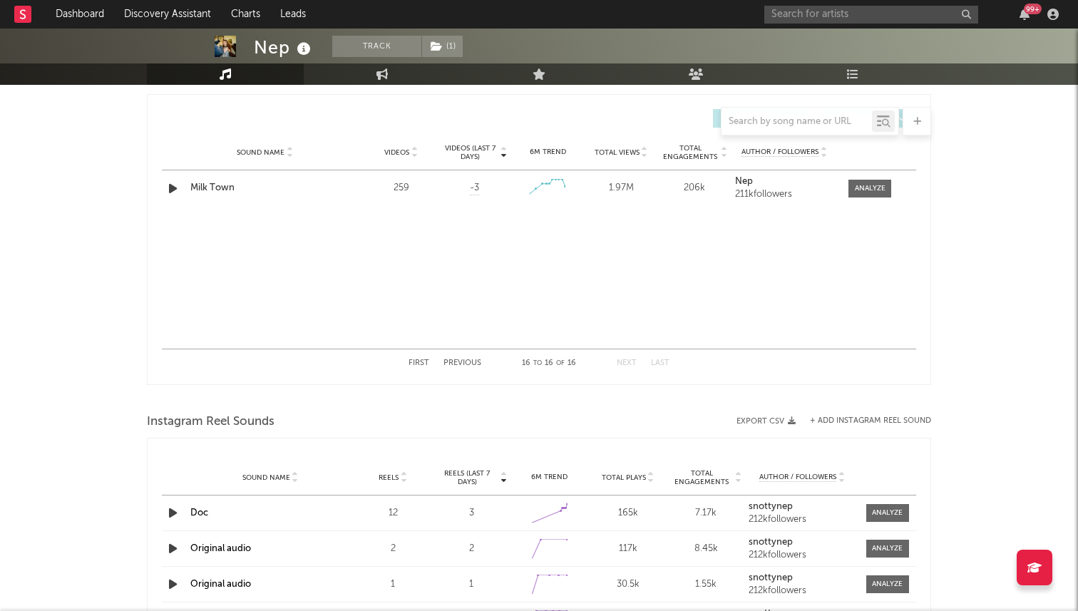
click at [622, 365] on button "Next" at bounding box center [627, 363] width 20 height 8
click at [473, 364] on button "Previous" at bounding box center [463, 363] width 38 height 8
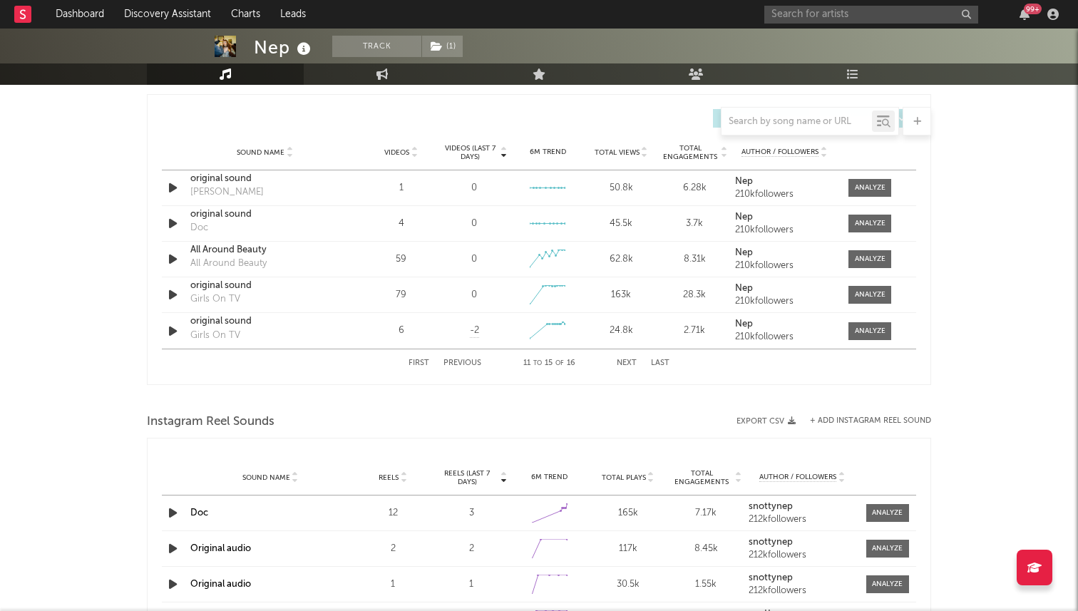
click at [473, 364] on button "Previous" at bounding box center [463, 363] width 38 height 8
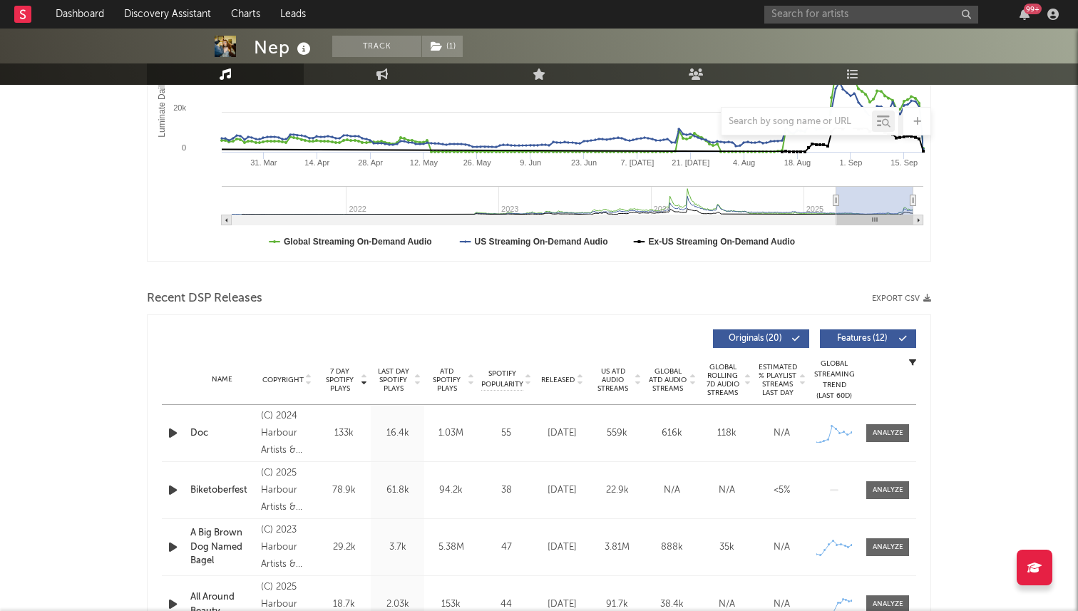
scroll to position [0, 0]
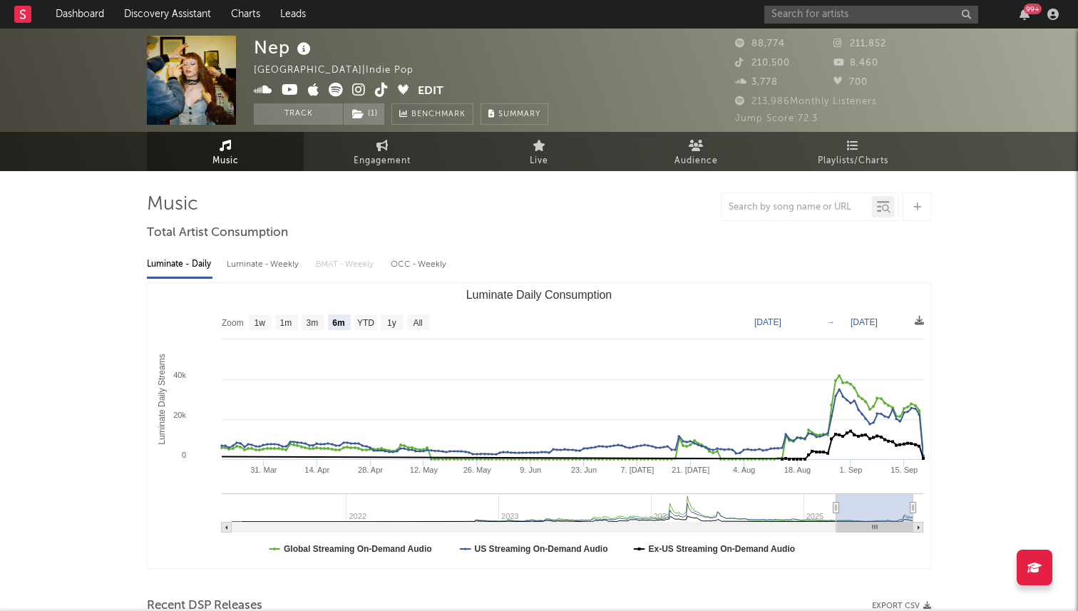
click at [378, 88] on icon at bounding box center [382, 90] width 14 height 14
click at [812, 12] on input "text" at bounding box center [872, 15] width 214 height 18
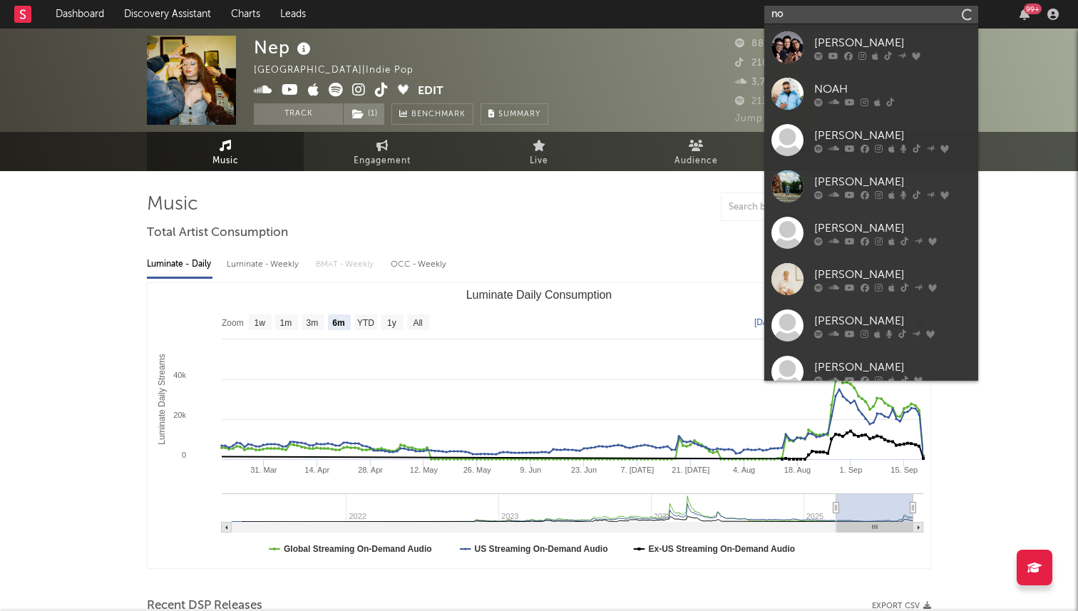
type input "n"
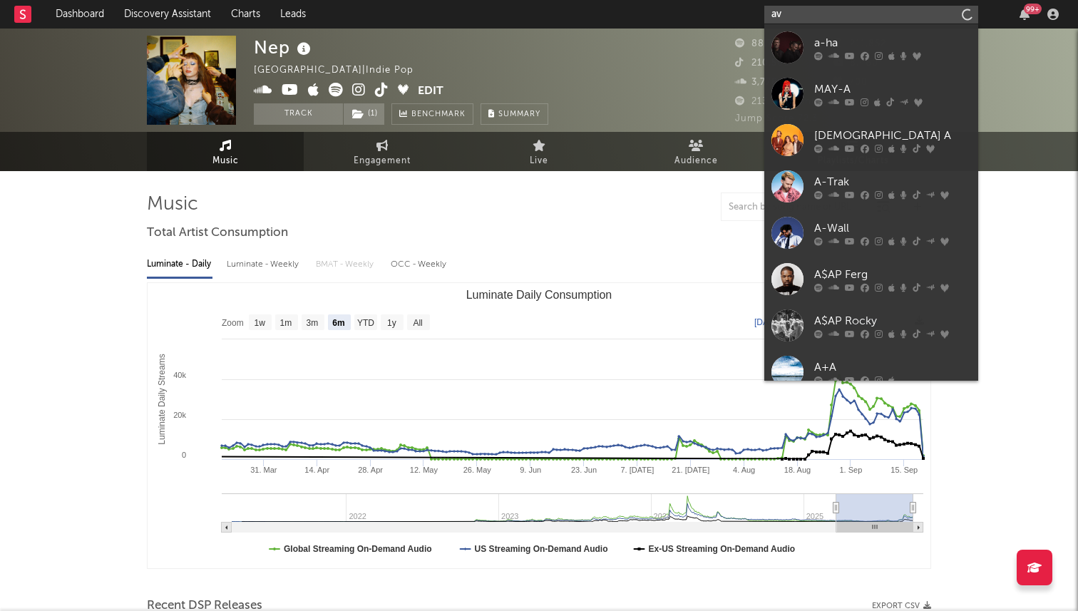
type input "a"
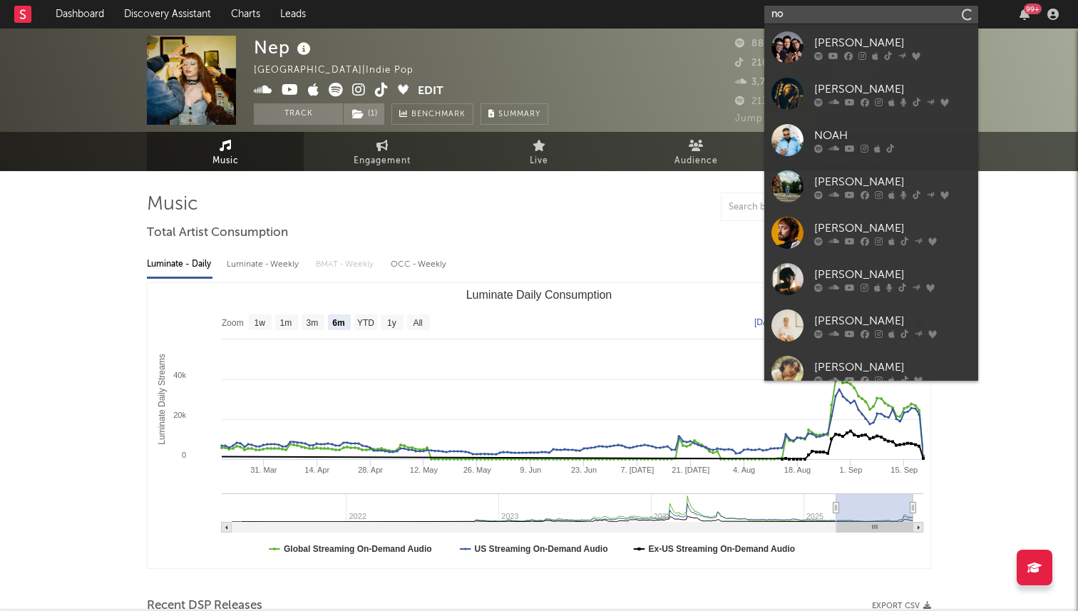
type input "n"
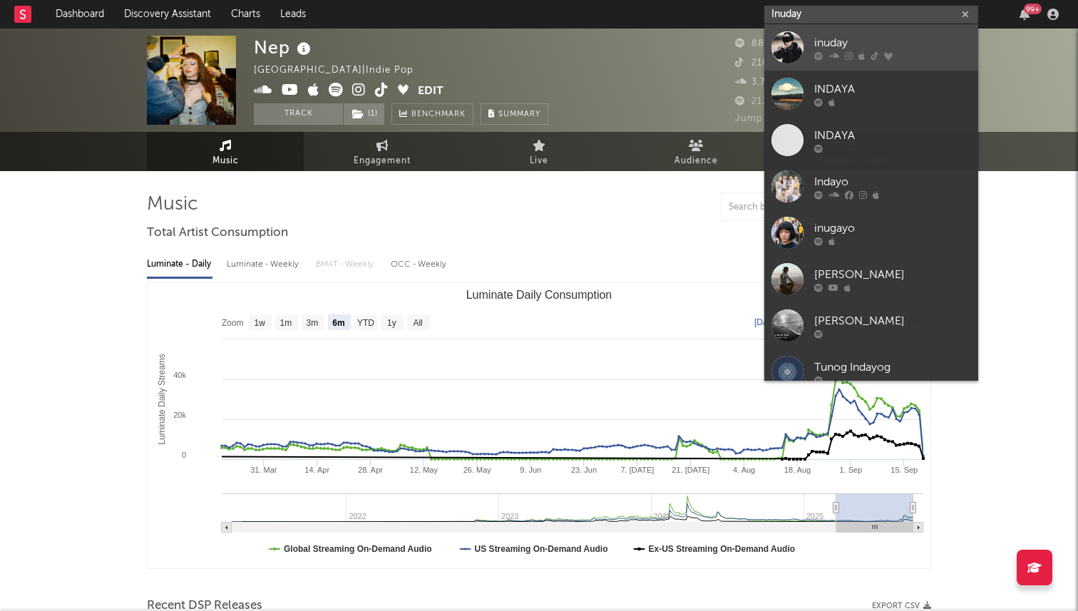
type input "Inuday"
click at [854, 46] on div "inuday" at bounding box center [892, 42] width 157 height 17
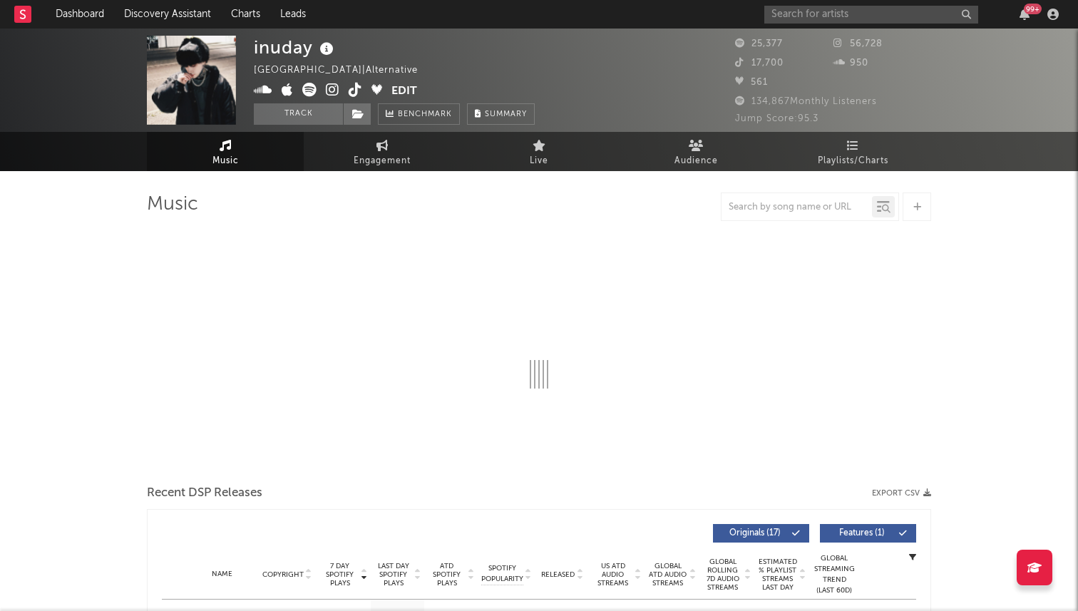
select select "6m"
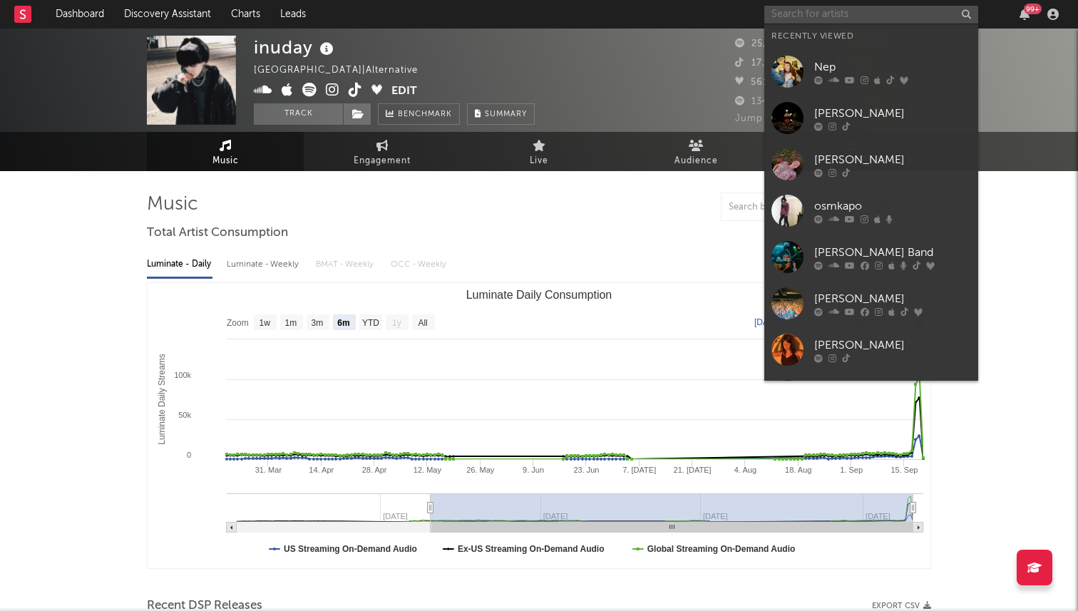
click at [797, 15] on input "text" at bounding box center [872, 15] width 214 height 18
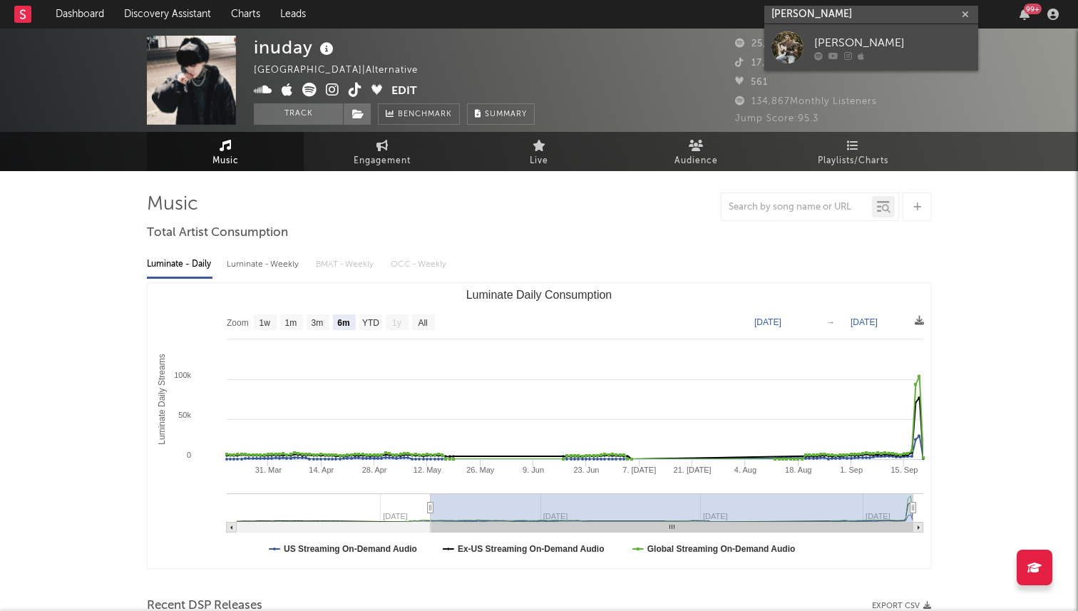
type input "landon wilk"
click at [791, 51] on div at bounding box center [788, 47] width 32 height 32
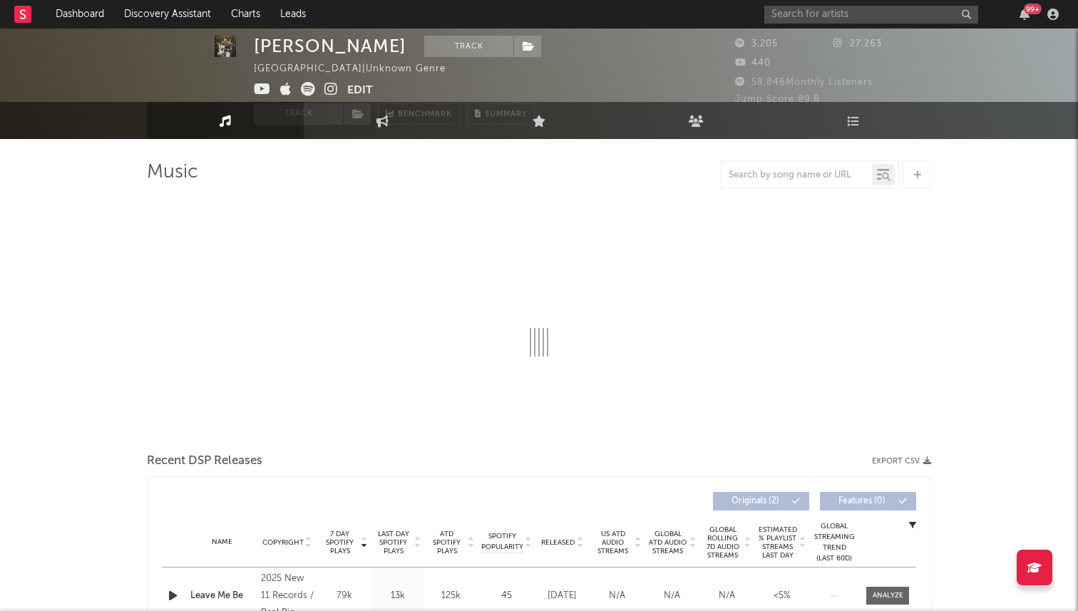
select select "1w"
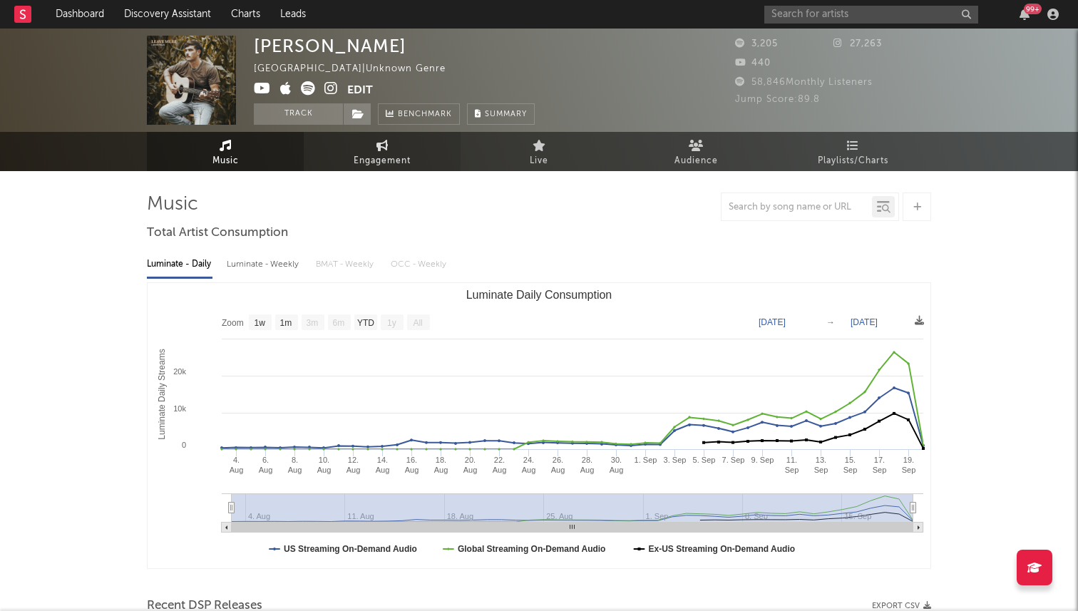
click at [389, 155] on span "Engagement" at bounding box center [382, 161] width 57 height 17
select select "1w"
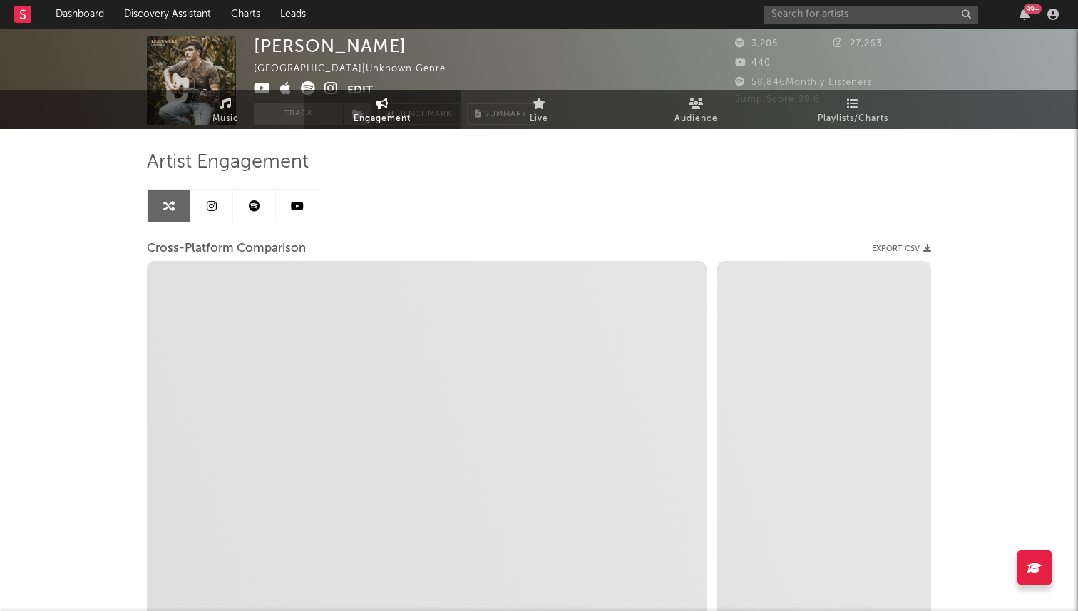
select select "1m"
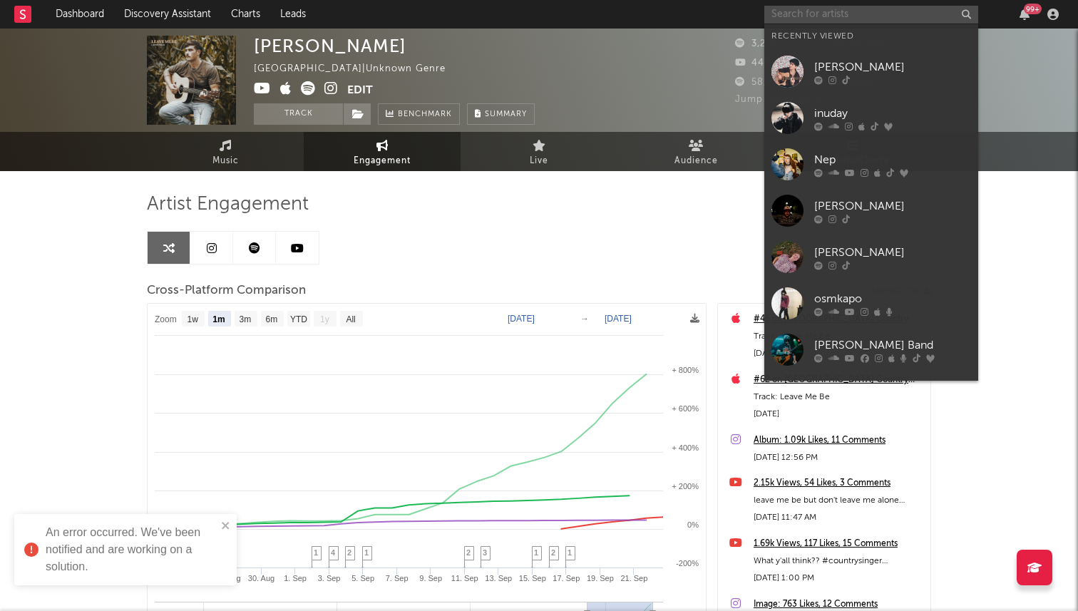
click at [797, 15] on input "text" at bounding box center [872, 15] width 214 height 18
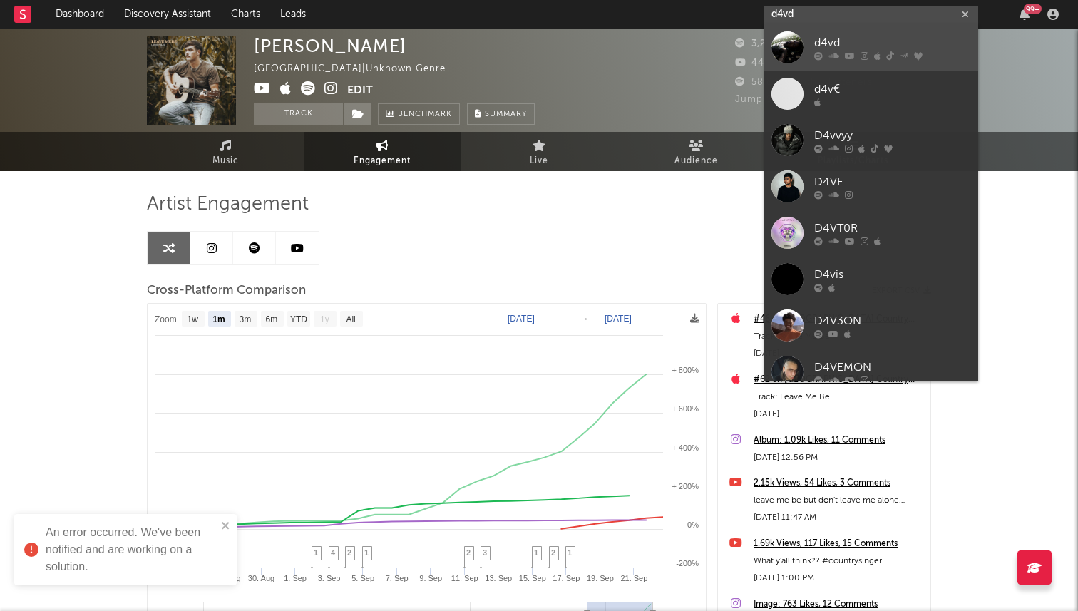
type input "d4vd"
click at [845, 49] on div "d4vd" at bounding box center [892, 42] width 157 height 17
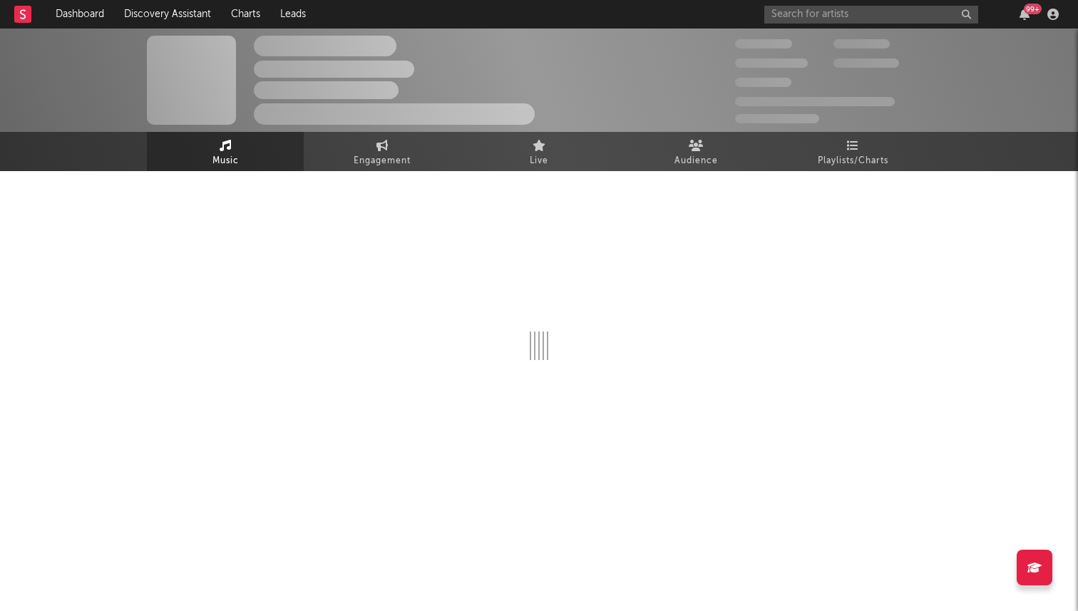
select select "6m"
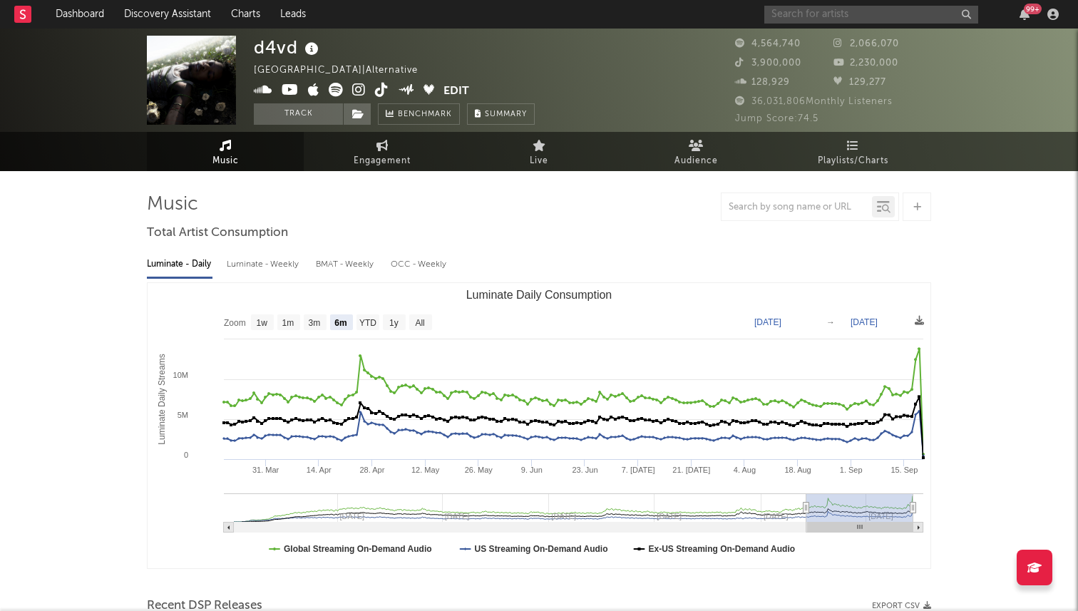
click at [805, 14] on input "text" at bounding box center [872, 15] width 214 height 18
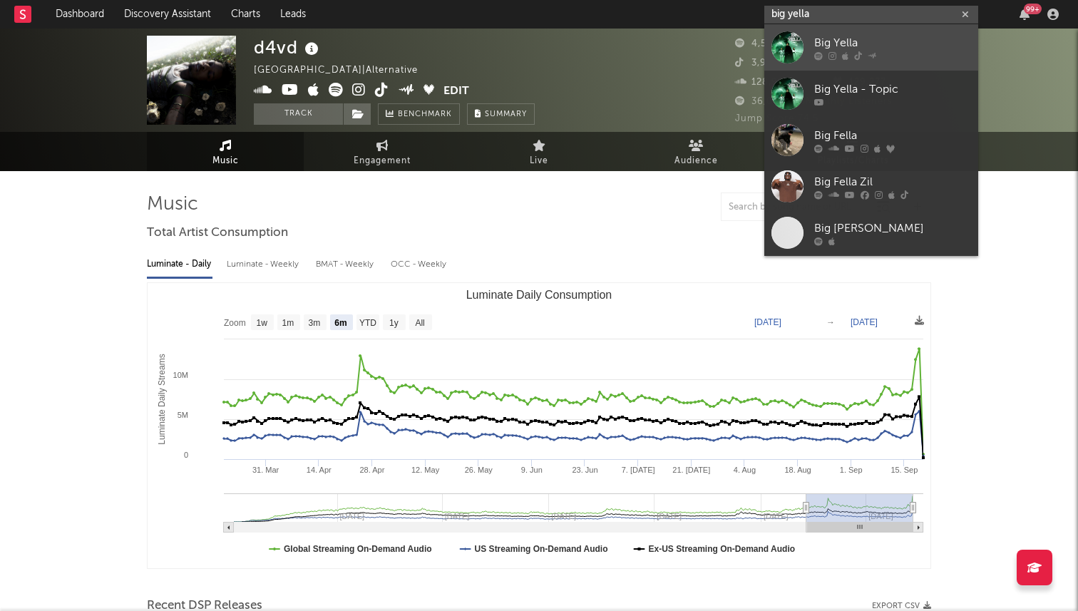
type input "big yella"
click at [804, 49] on link "Big Yella" at bounding box center [872, 47] width 214 height 46
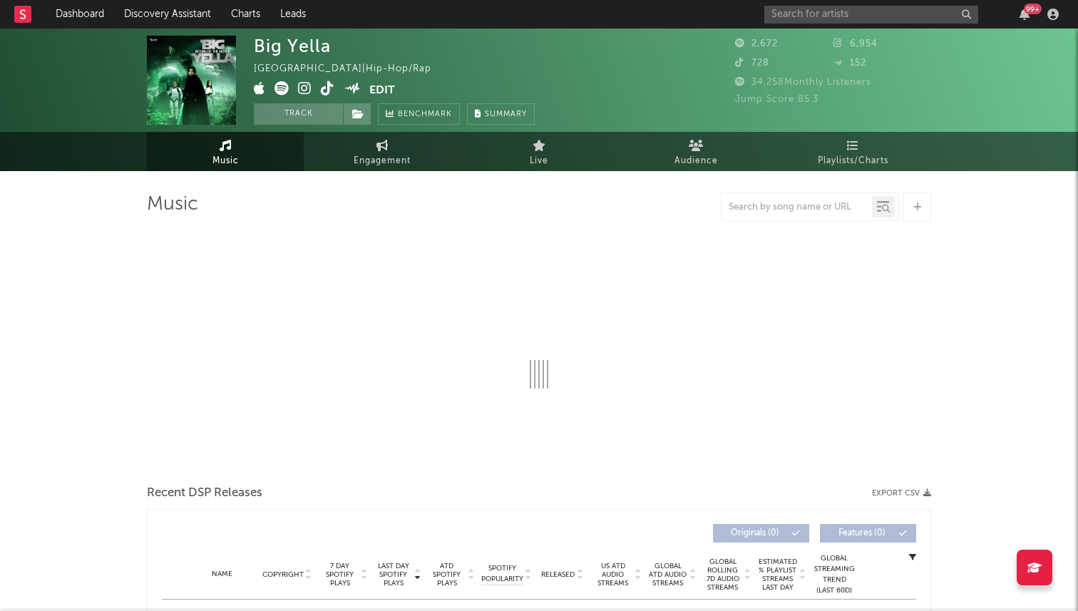
select select "1w"
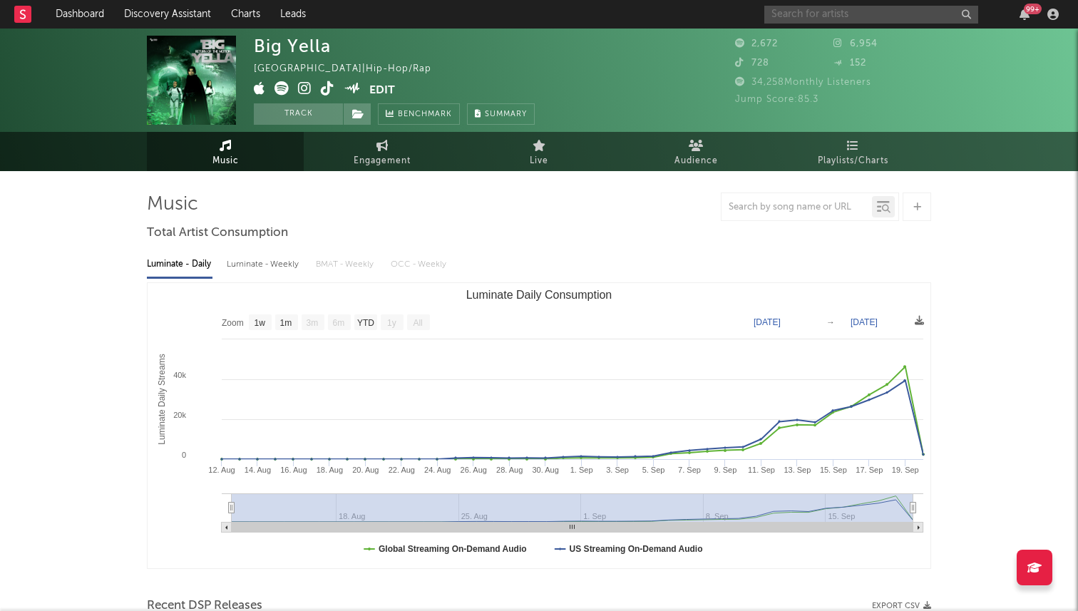
click at [828, 11] on input "text" at bounding box center [872, 15] width 214 height 18
click at [799, 16] on input "text" at bounding box center [872, 15] width 214 height 18
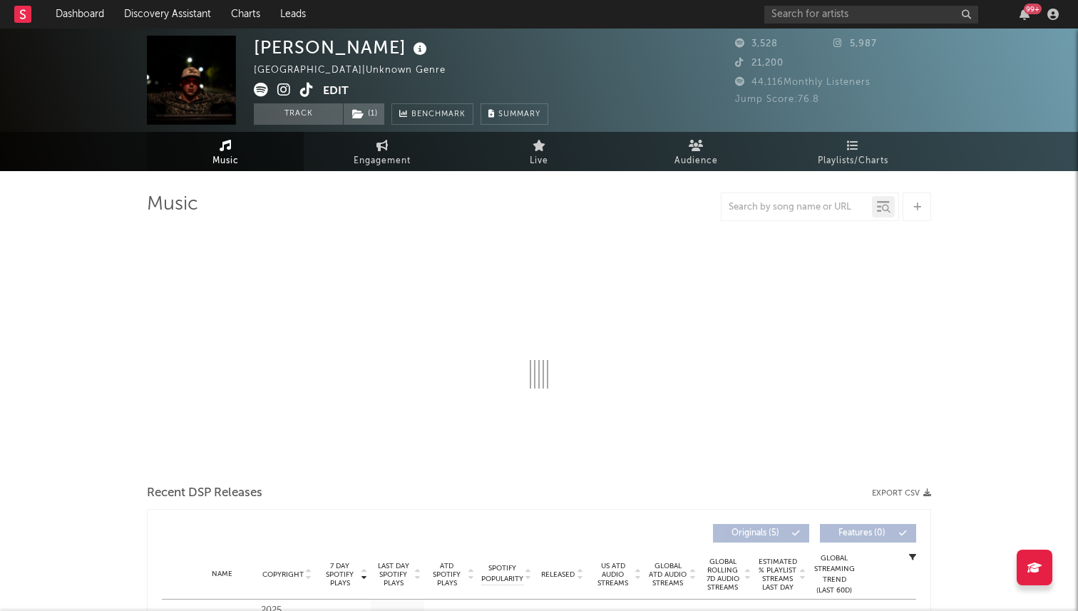
select select "1w"
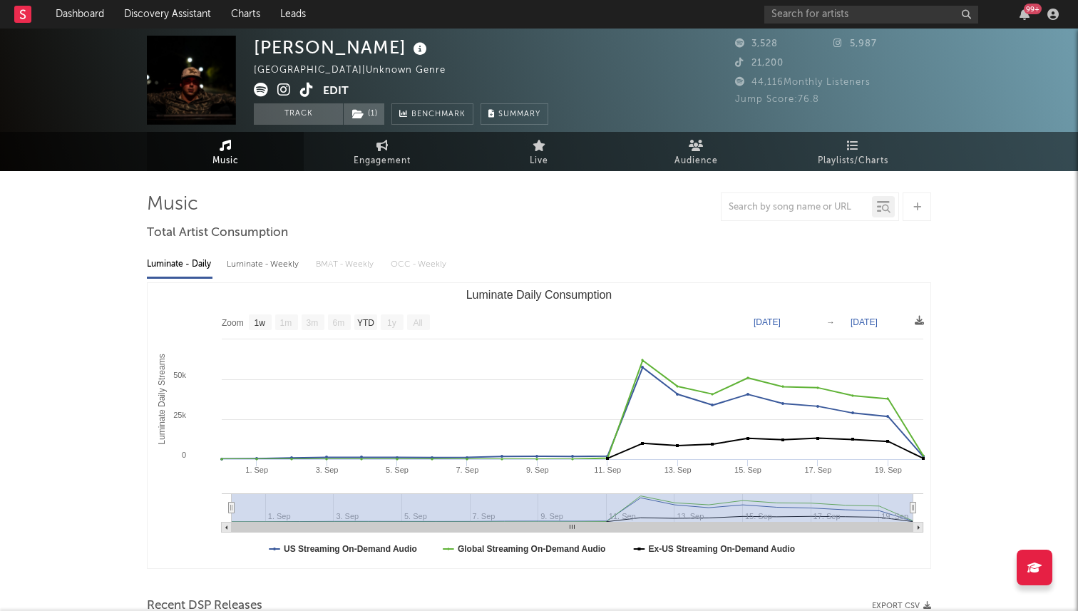
click at [305, 91] on icon at bounding box center [307, 90] width 14 height 14
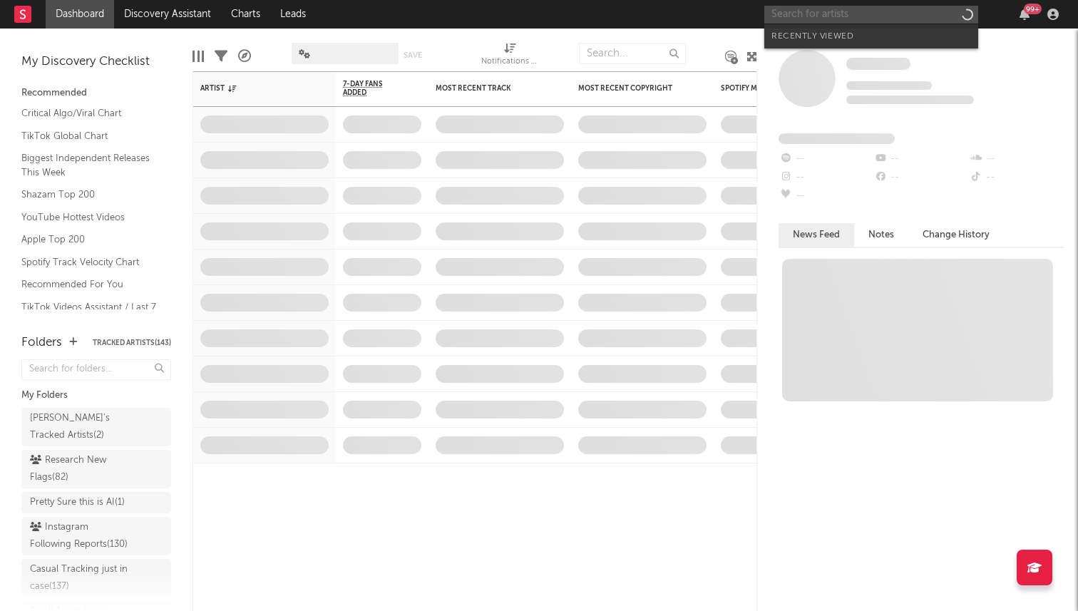
click at [870, 18] on input "text" at bounding box center [872, 15] width 214 height 18
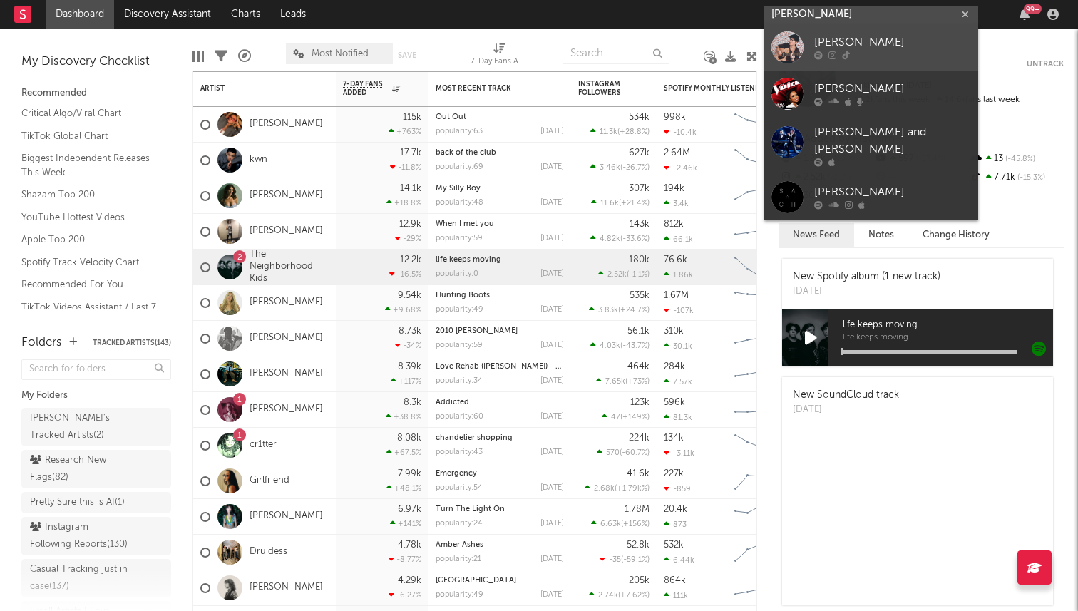
type input "[PERSON_NAME]"
click at [814, 44] on div "[PERSON_NAME]" at bounding box center [892, 42] width 157 height 17
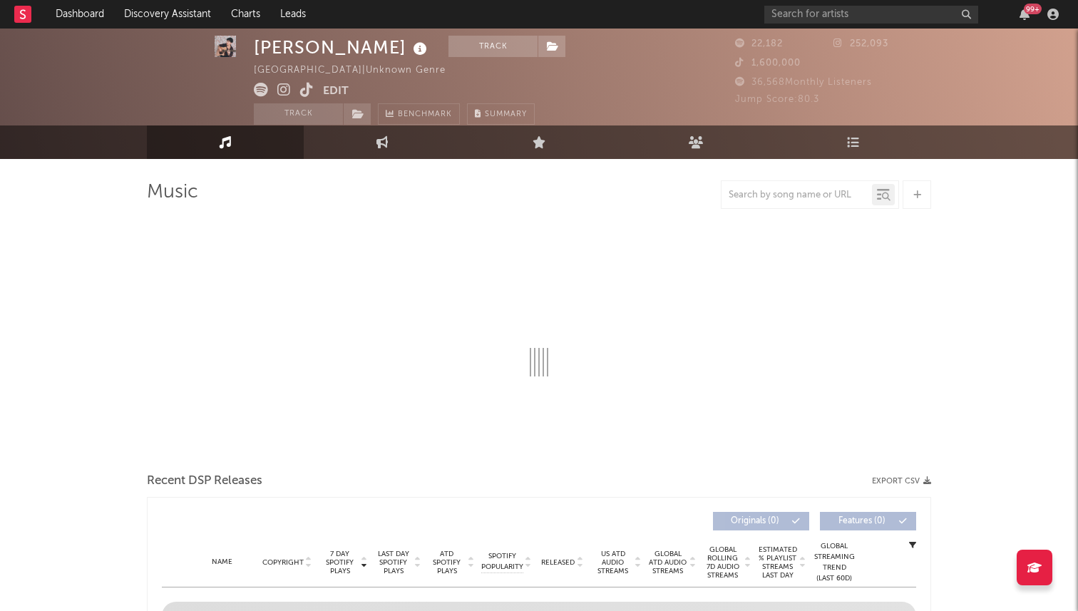
scroll to position [13, 0]
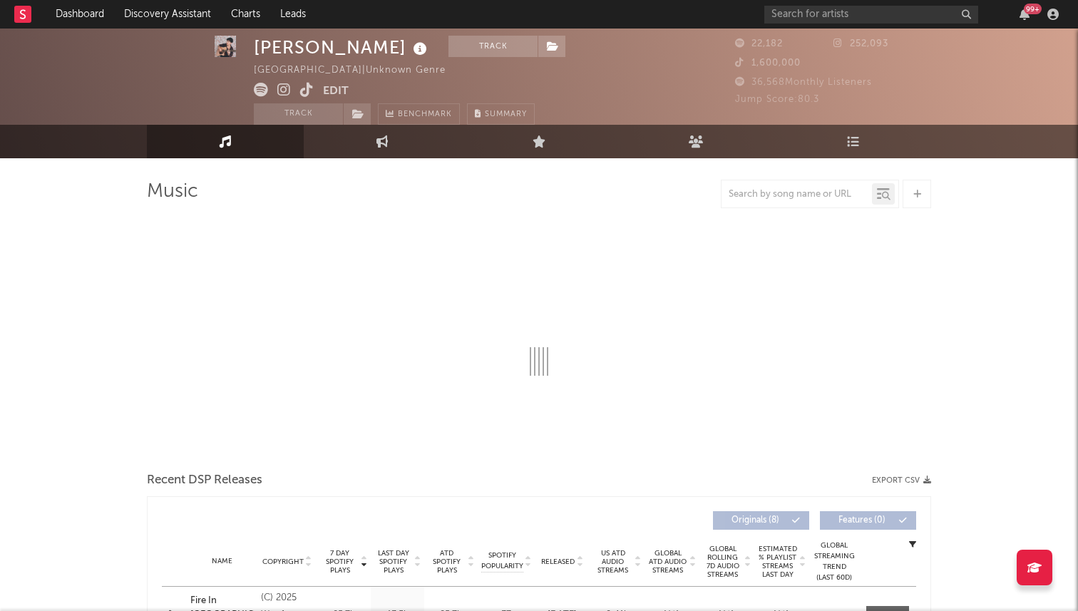
select select "6m"
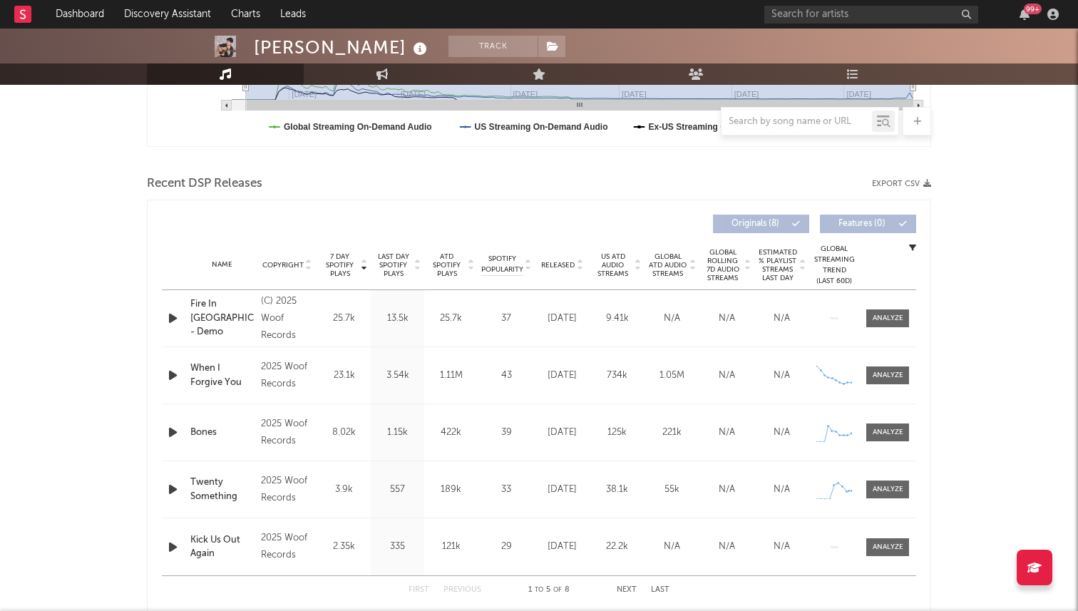
scroll to position [417, 0]
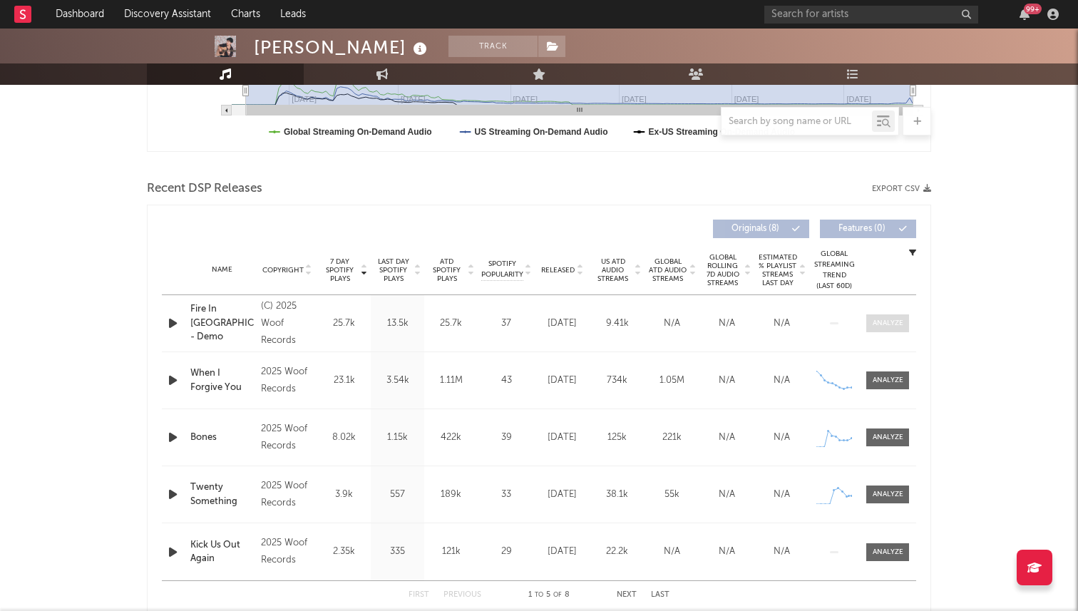
click at [896, 320] on div at bounding box center [888, 323] width 31 height 11
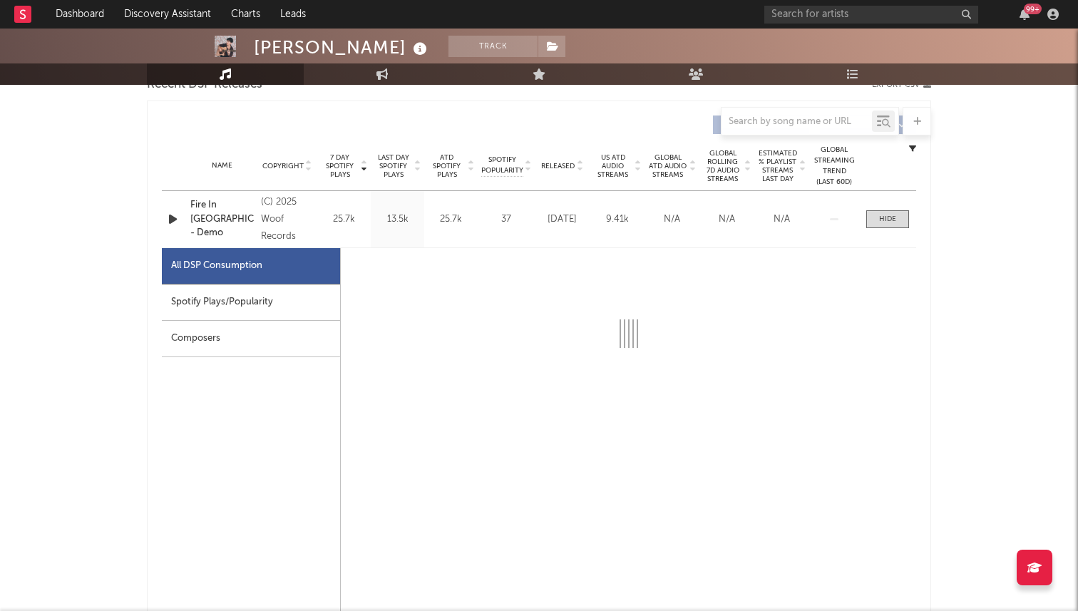
select select "1w"
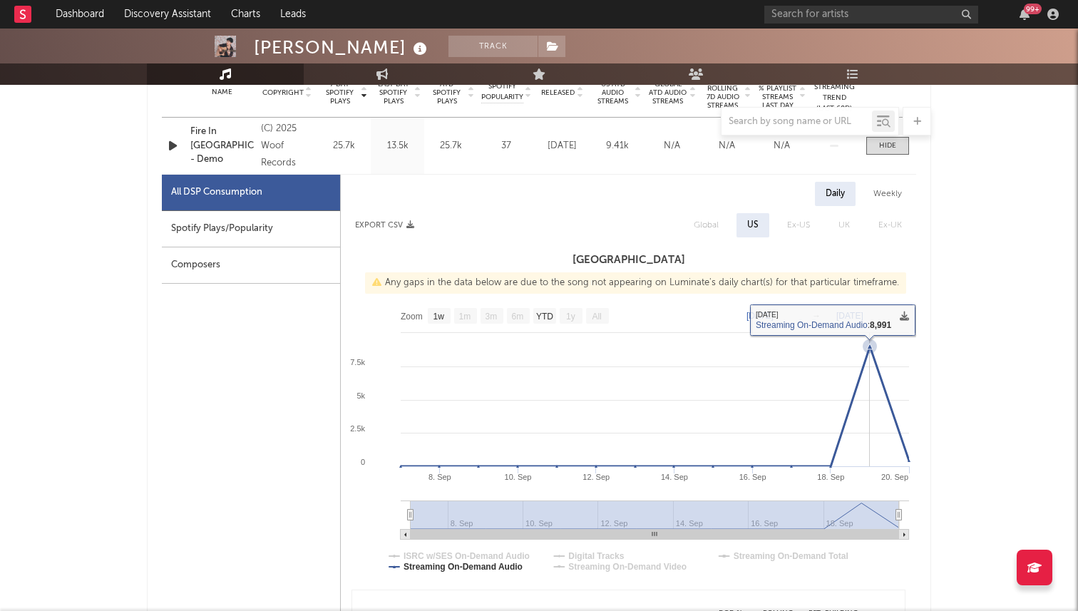
scroll to position [583, 0]
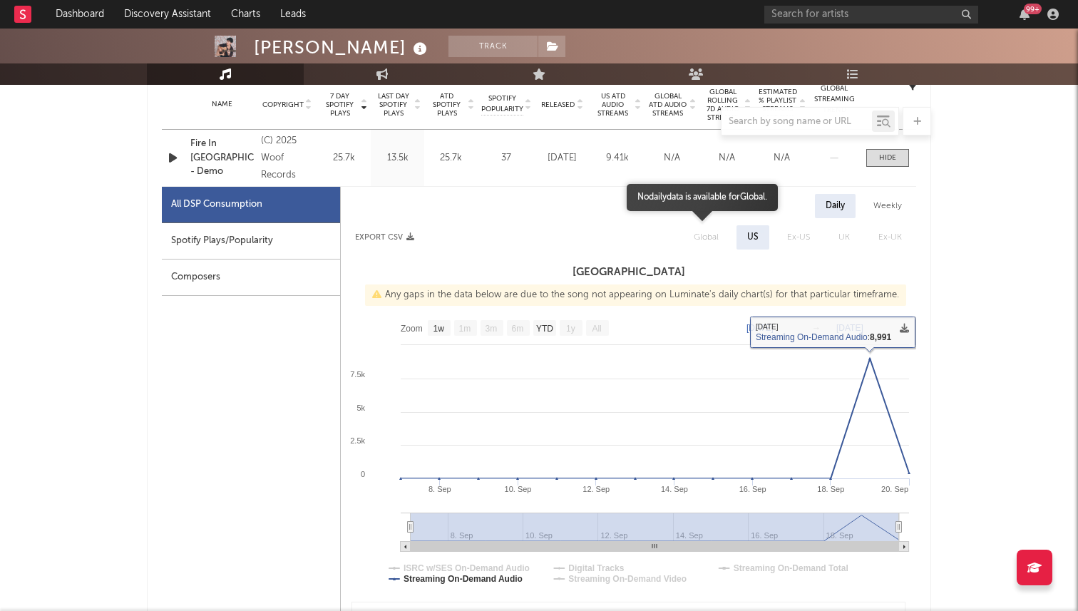
click at [714, 237] on span "Global" at bounding box center [706, 237] width 53 height 24
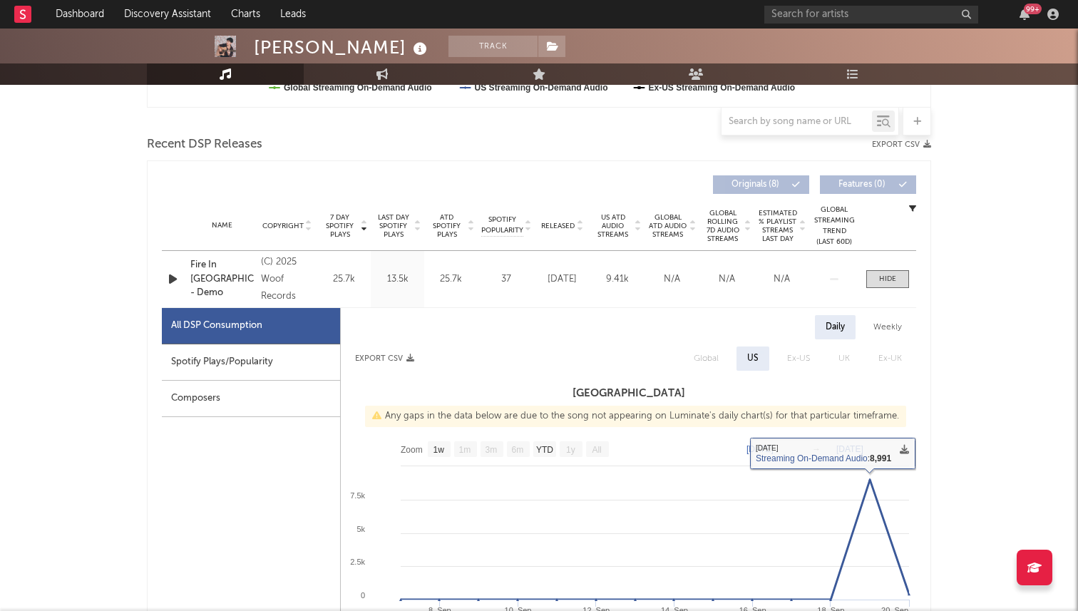
scroll to position [444, 0]
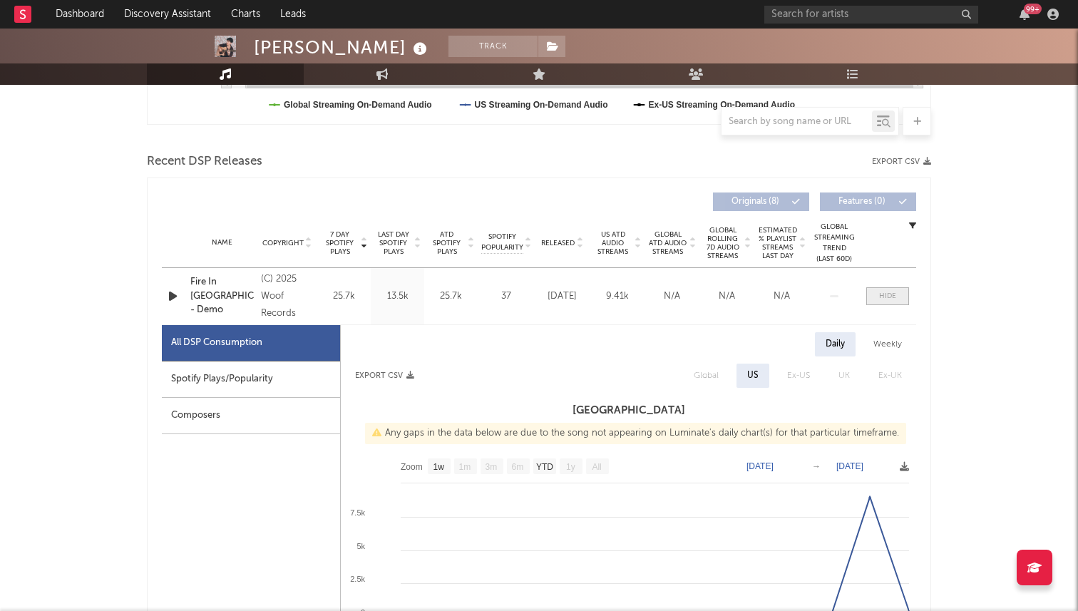
click at [882, 294] on div at bounding box center [887, 296] width 17 height 11
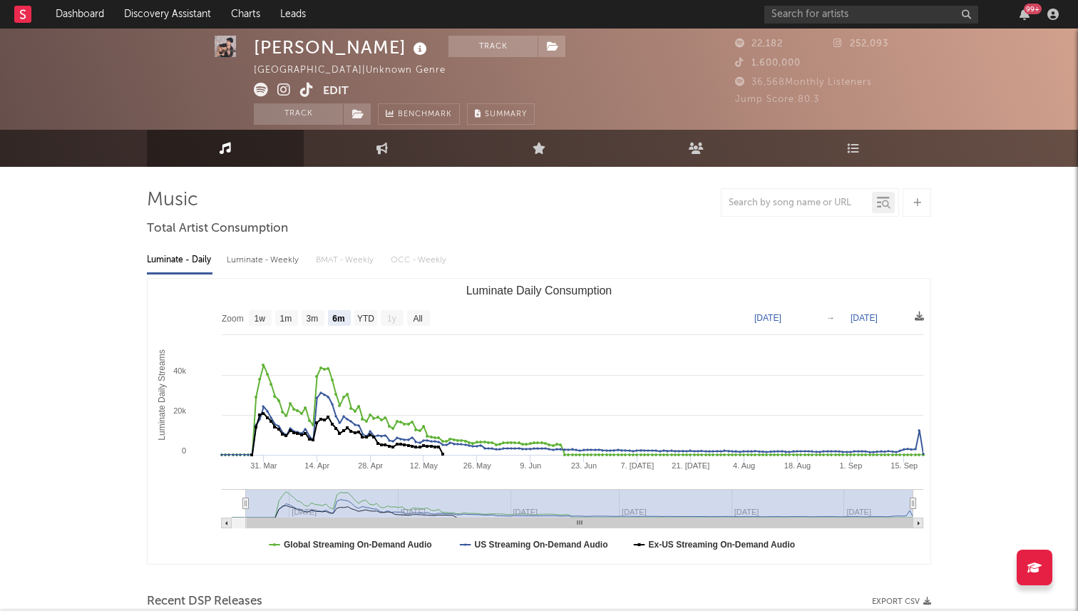
scroll to position [0, 0]
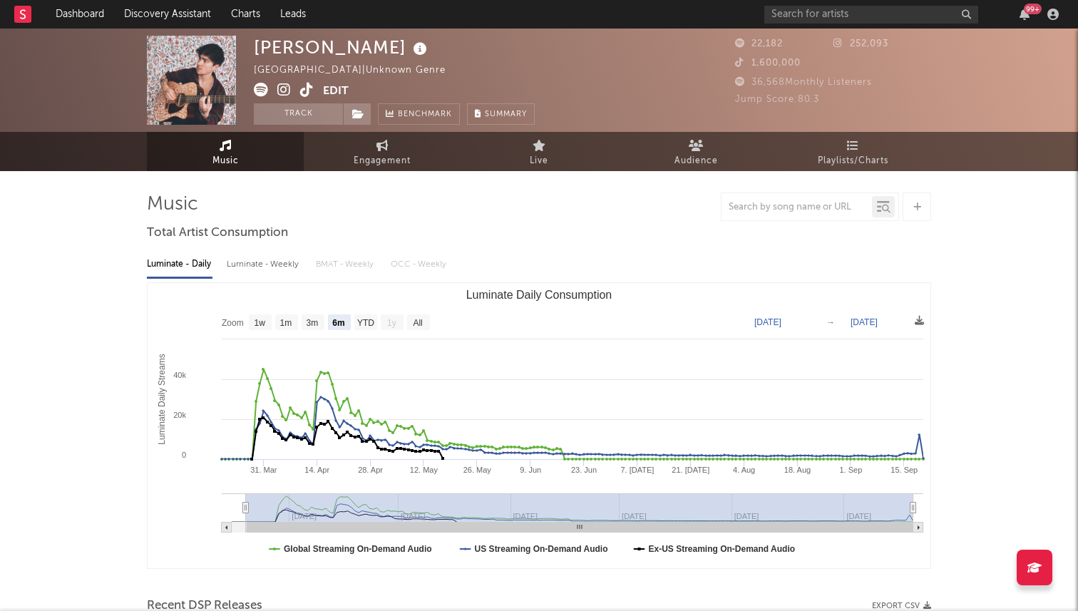
click at [309, 91] on icon at bounding box center [307, 90] width 14 height 14
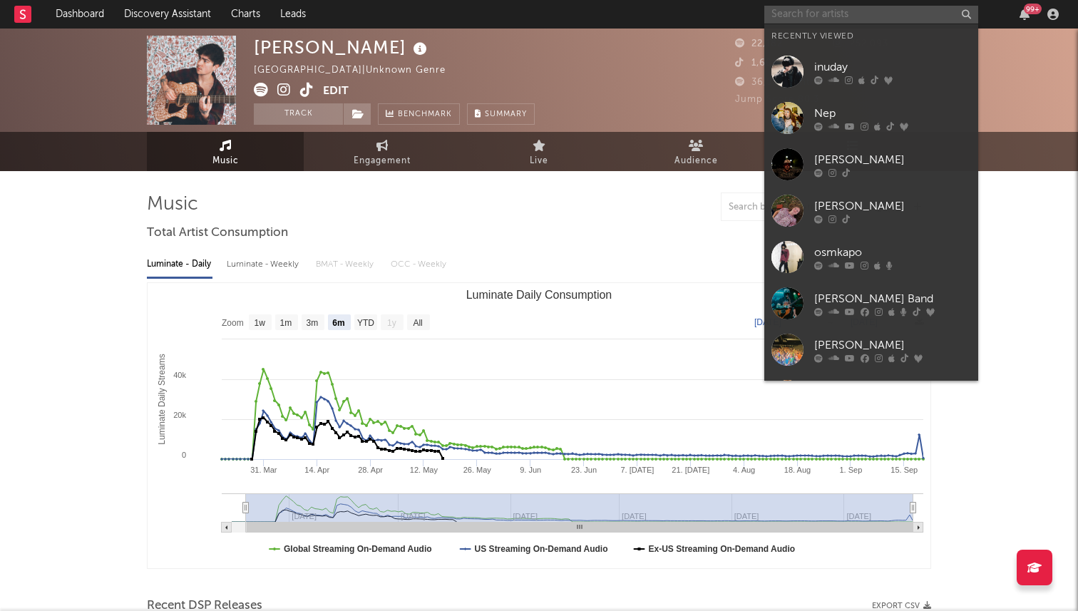
click at [809, 11] on input "text" at bounding box center [872, 15] width 214 height 18
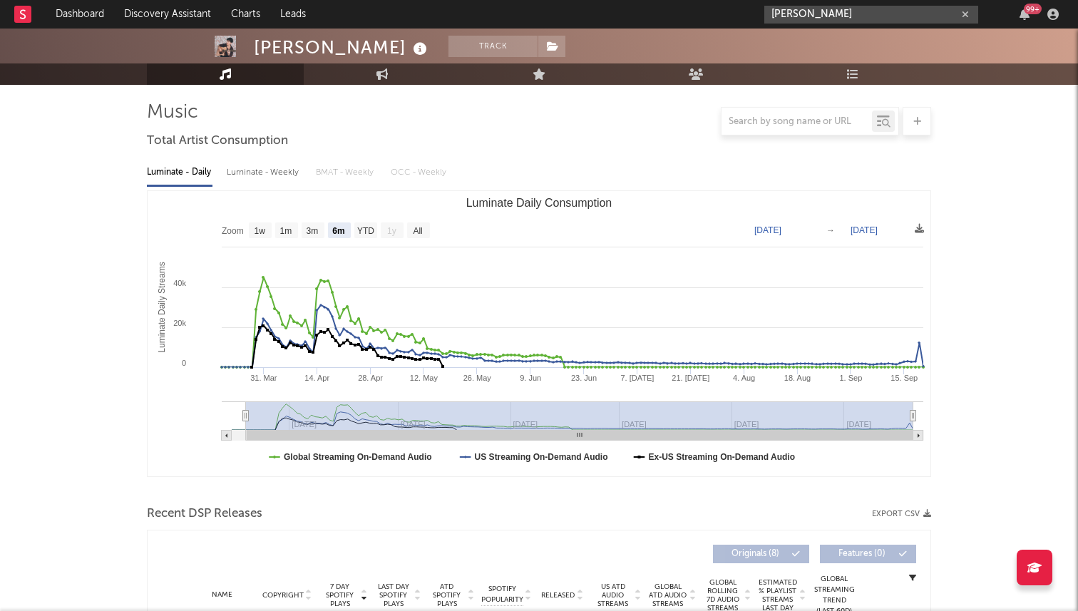
scroll to position [93, 0]
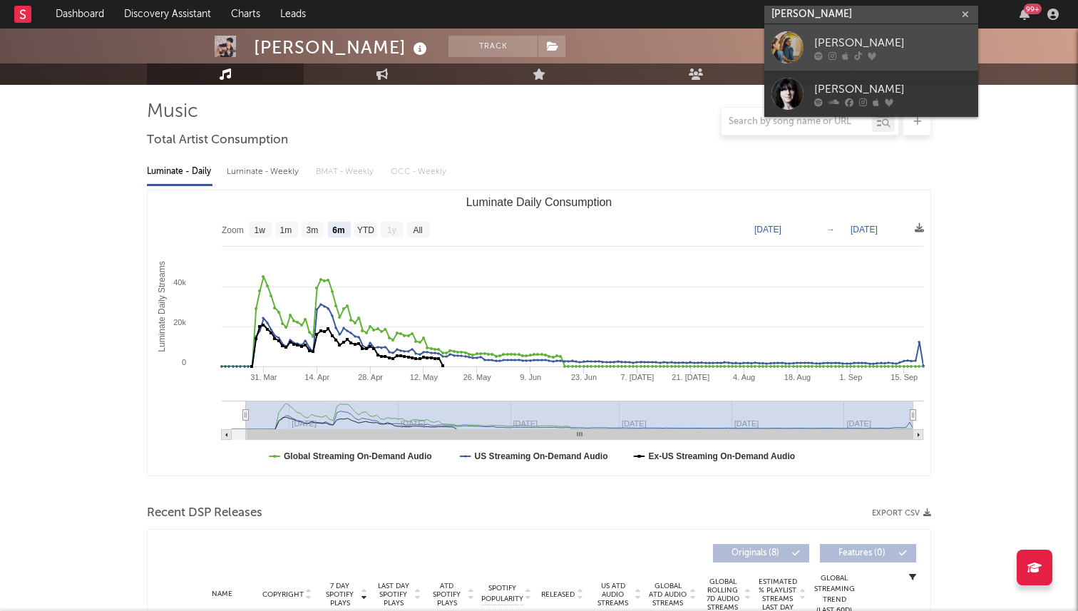
type input "[PERSON_NAME]"
click at [810, 53] on link "[PERSON_NAME]" at bounding box center [872, 47] width 214 height 46
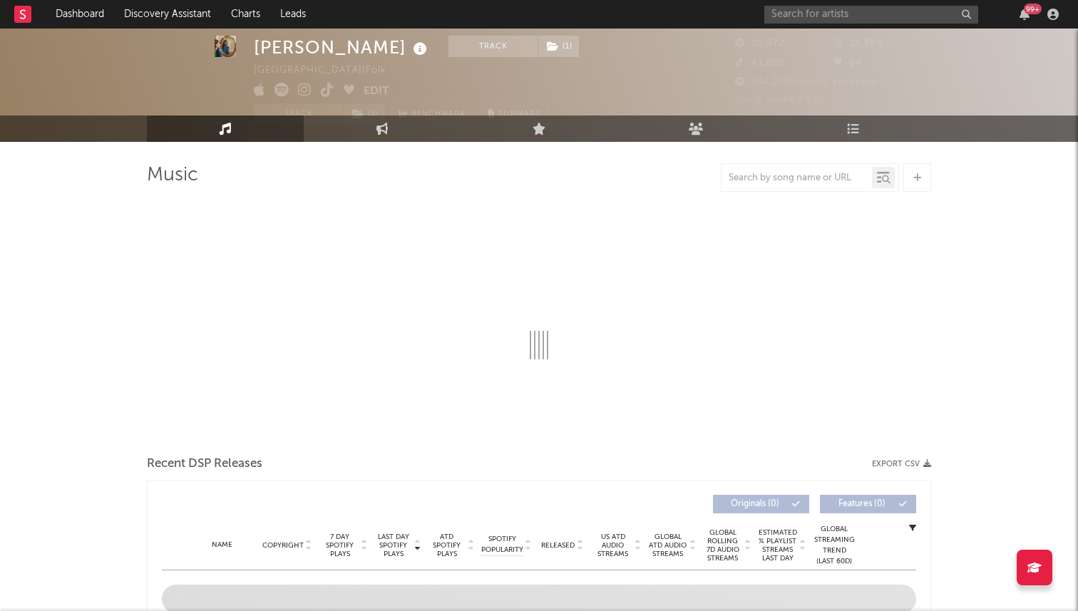
scroll to position [31, 0]
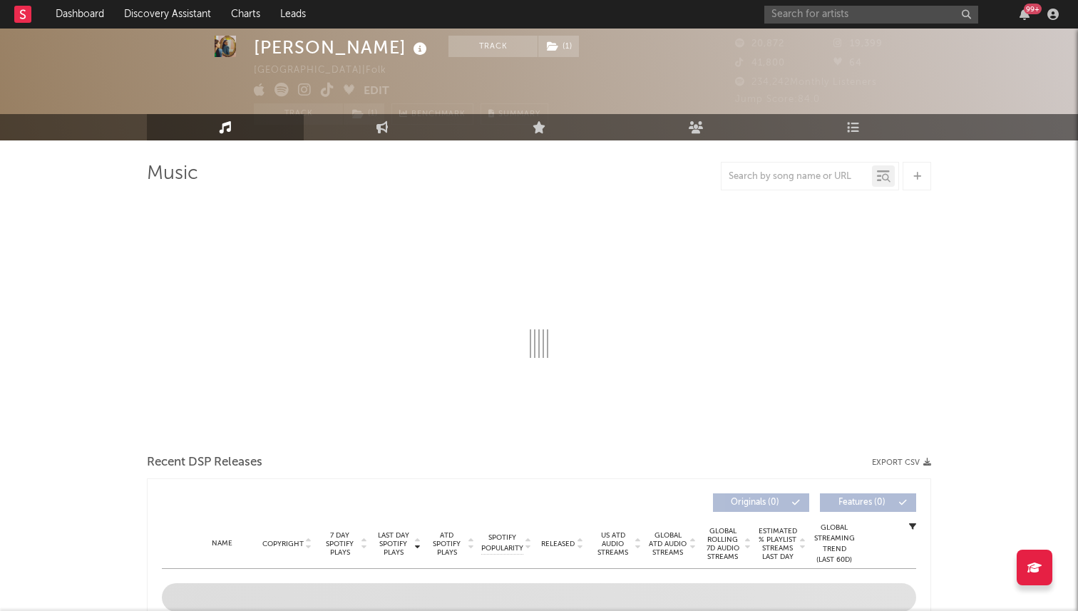
select select "6m"
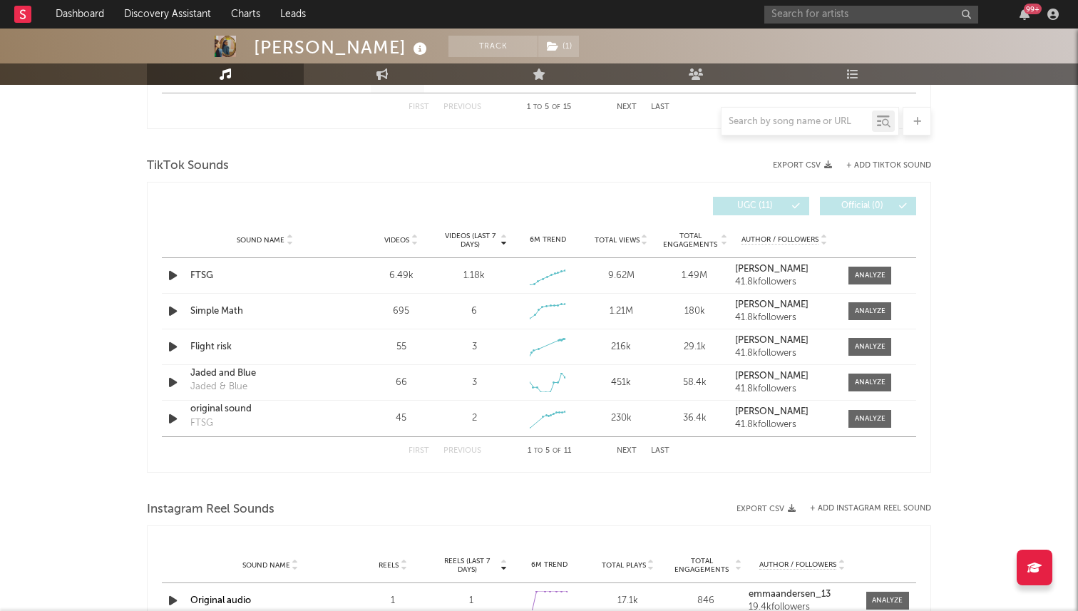
scroll to position [898, 0]
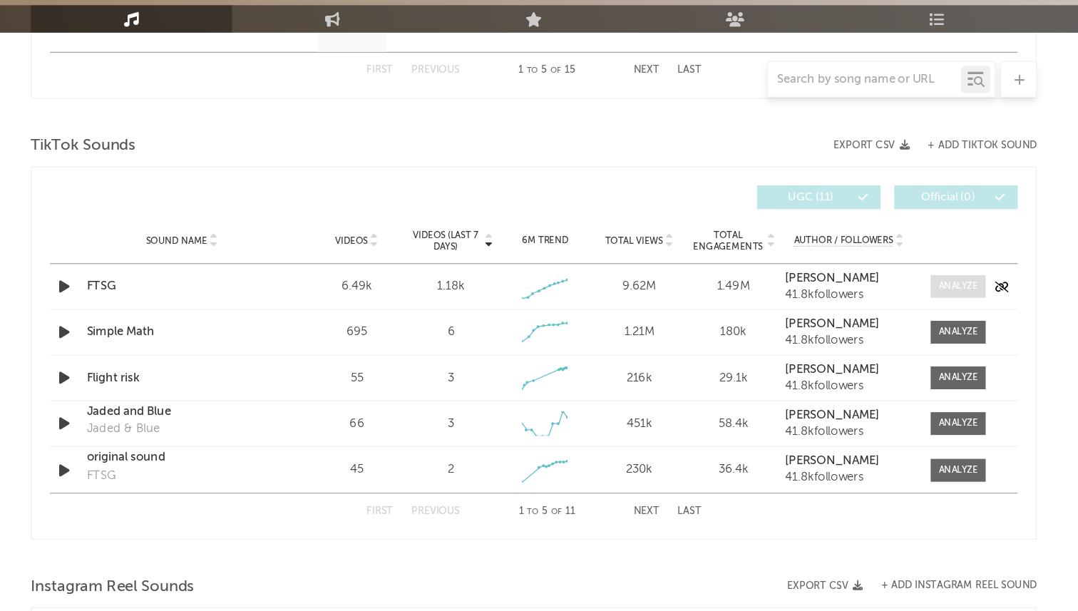
click at [870, 282] on div at bounding box center [870, 282] width 31 height 11
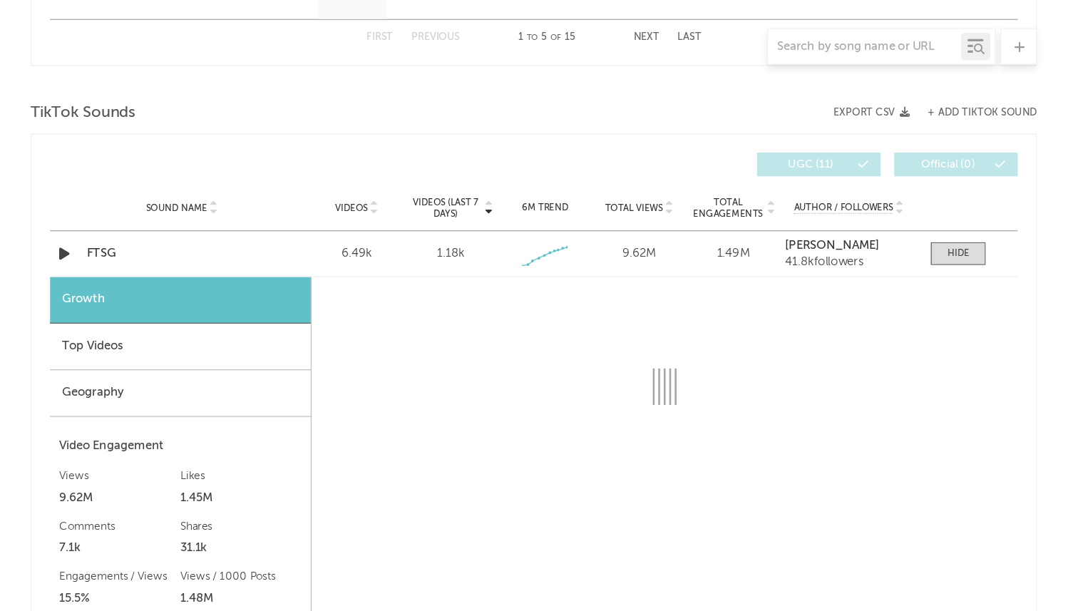
select select "1w"
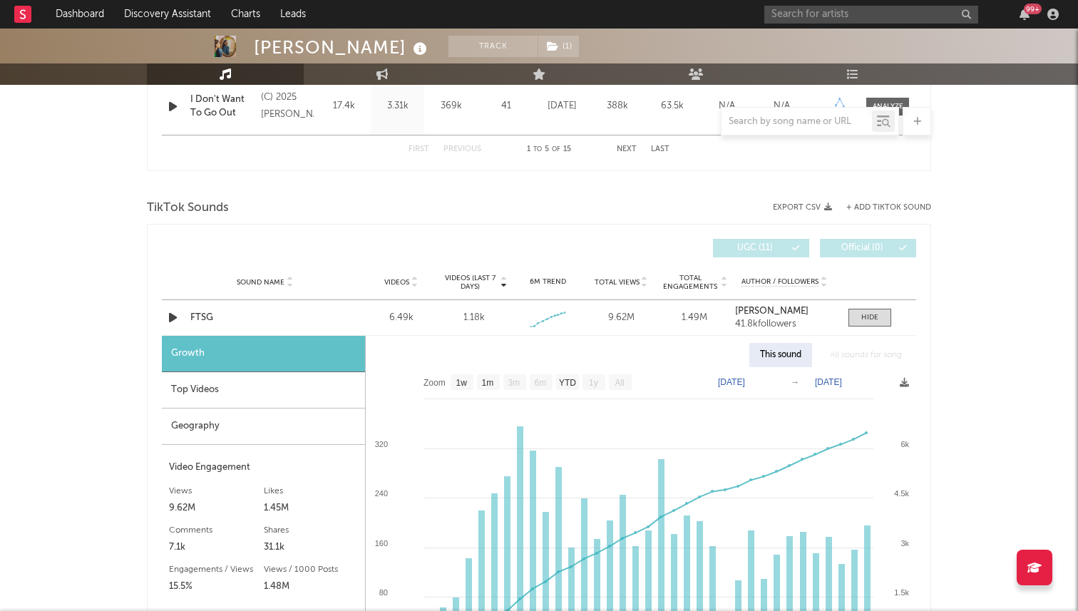
scroll to position [865, 0]
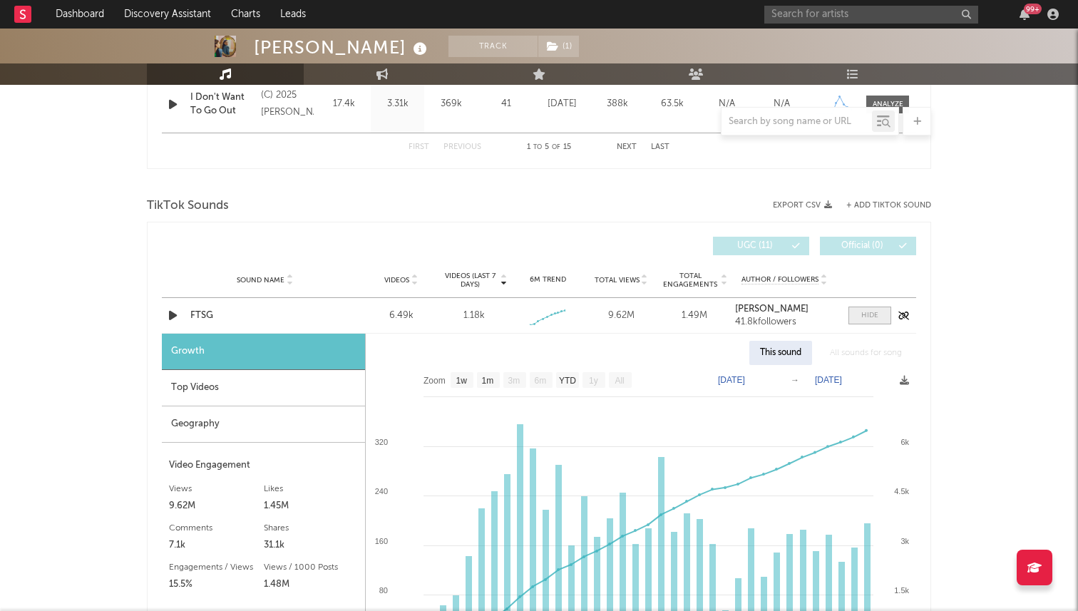
click at [865, 320] on div at bounding box center [870, 315] width 17 height 11
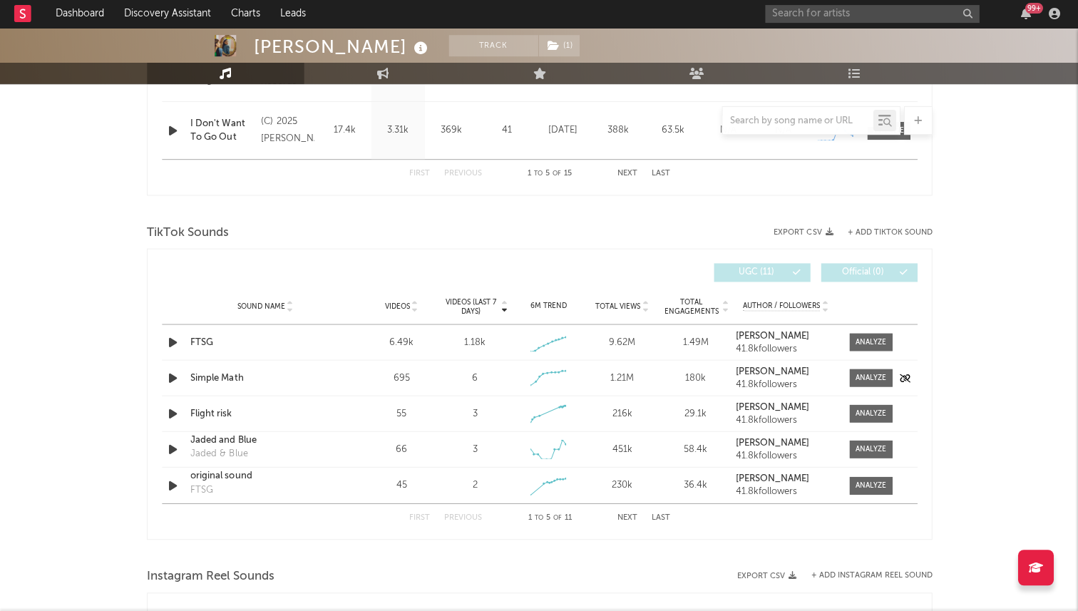
scroll to position [838, 0]
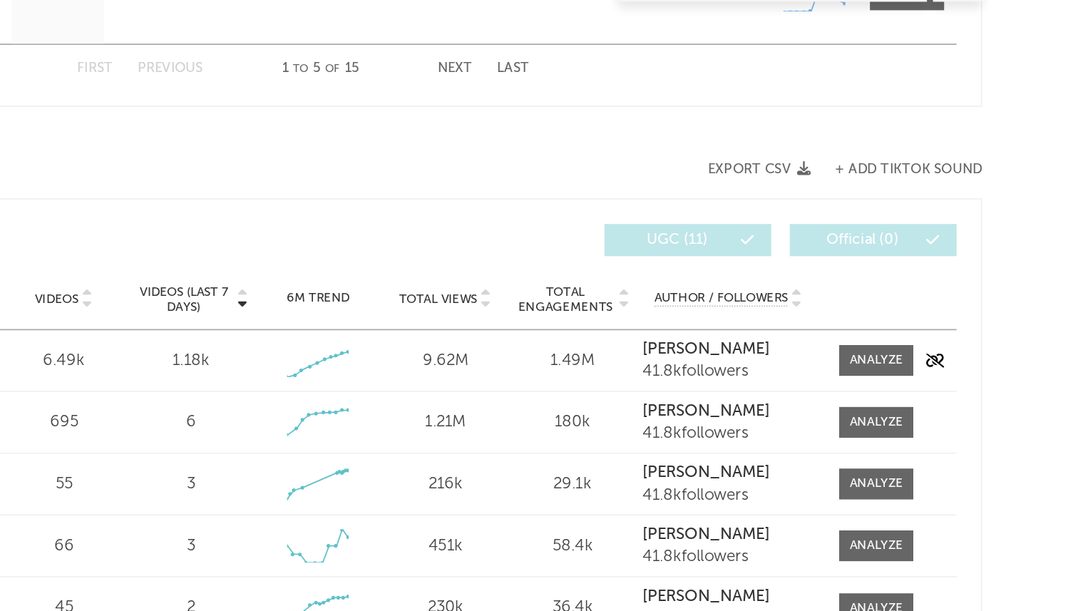
click at [857, 332] on div "Sound Name FTSG Videos 6.49k Videos (last 7 days) 1.18k Weekly Growth % + 20.8 …" at bounding box center [539, 342] width 755 height 35
click at [859, 339] on div at bounding box center [870, 342] width 31 height 11
select select "1w"
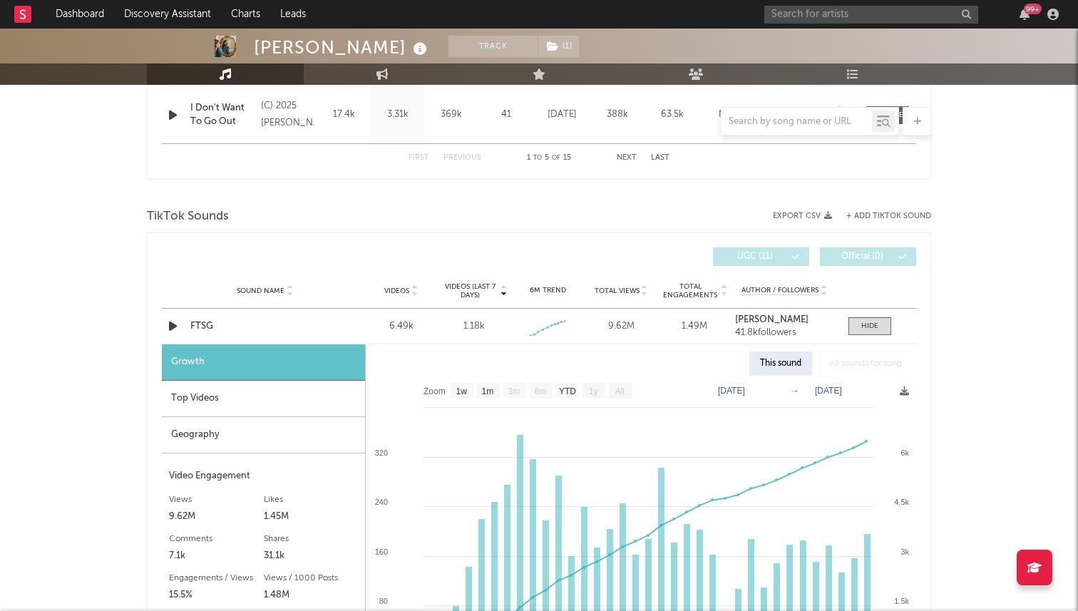
scroll to position [0, 0]
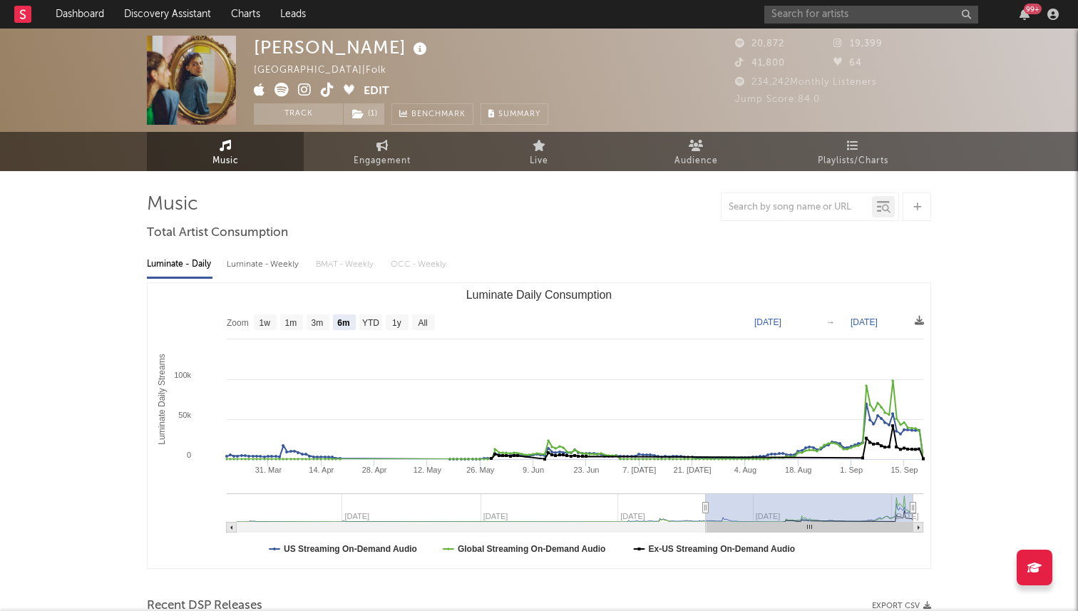
click at [322, 88] on icon at bounding box center [328, 90] width 14 height 14
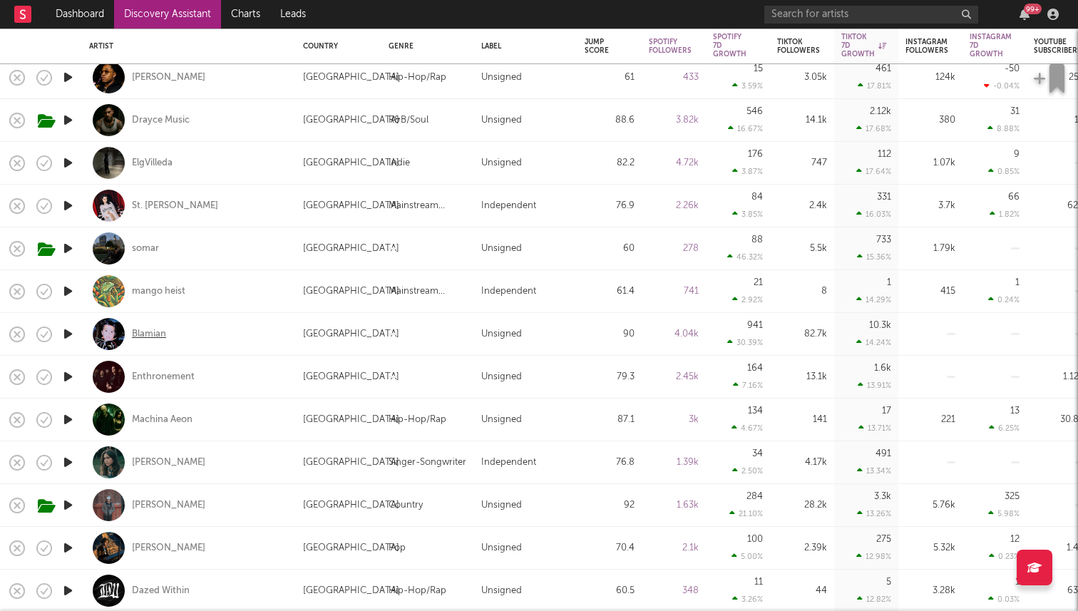
click at [160, 329] on div "Blamian" at bounding box center [149, 334] width 34 height 13
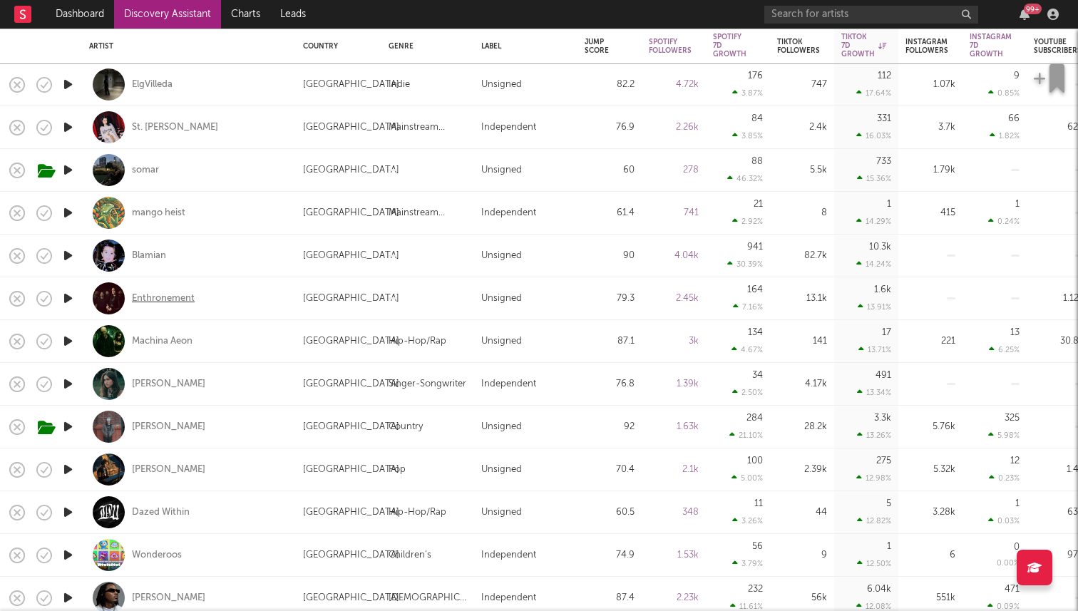
click at [164, 296] on div "Enthronement" at bounding box center [163, 298] width 63 height 13
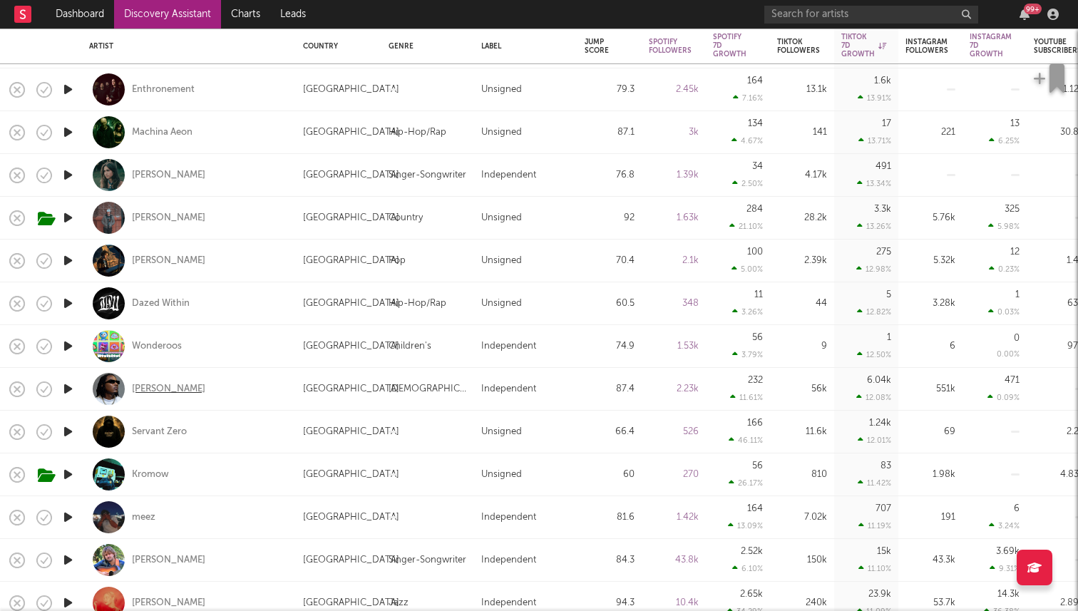
click at [163, 385] on div "[PERSON_NAME]" at bounding box center [168, 389] width 73 height 13
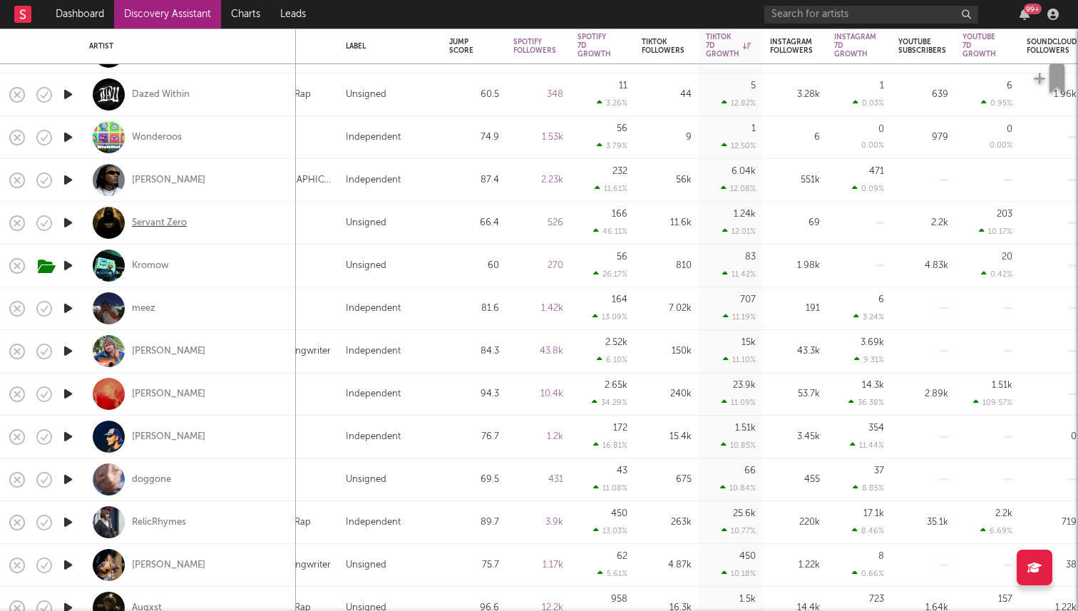
click at [166, 225] on div "Servant Zero" at bounding box center [159, 223] width 55 height 13
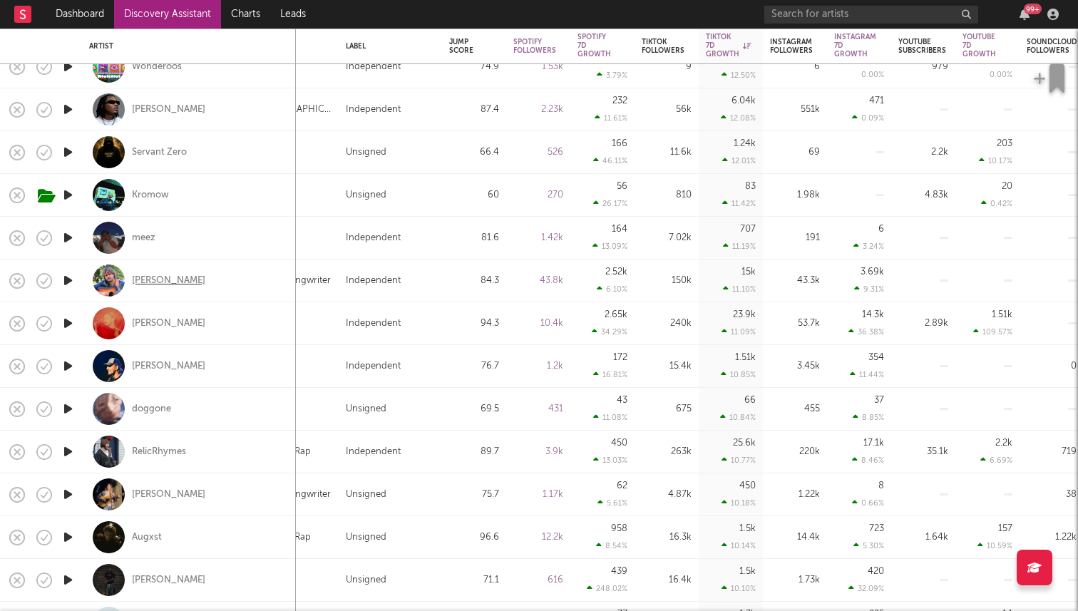
click at [153, 278] on div "[PERSON_NAME]" at bounding box center [168, 281] width 73 height 13
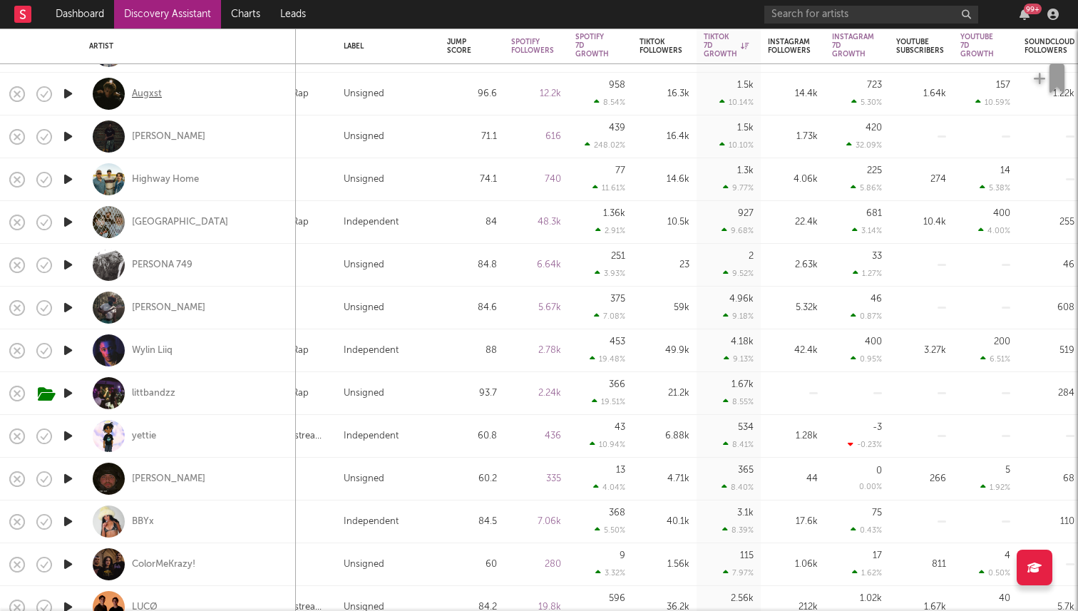
click at [145, 91] on div "Augxst" at bounding box center [147, 94] width 30 height 13
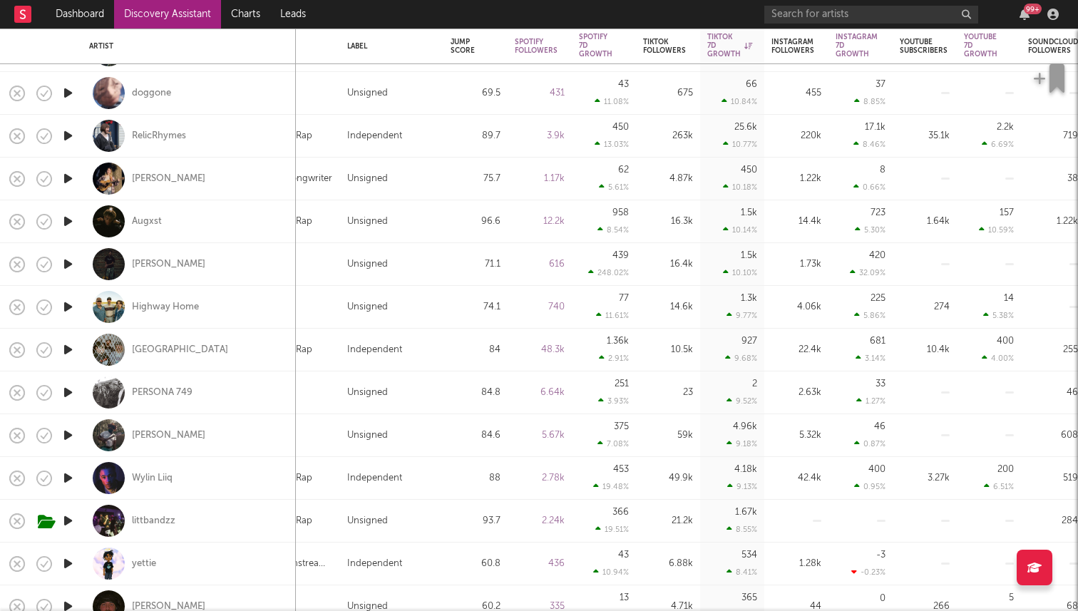
click at [70, 300] on icon "button" at bounding box center [68, 307] width 15 height 18
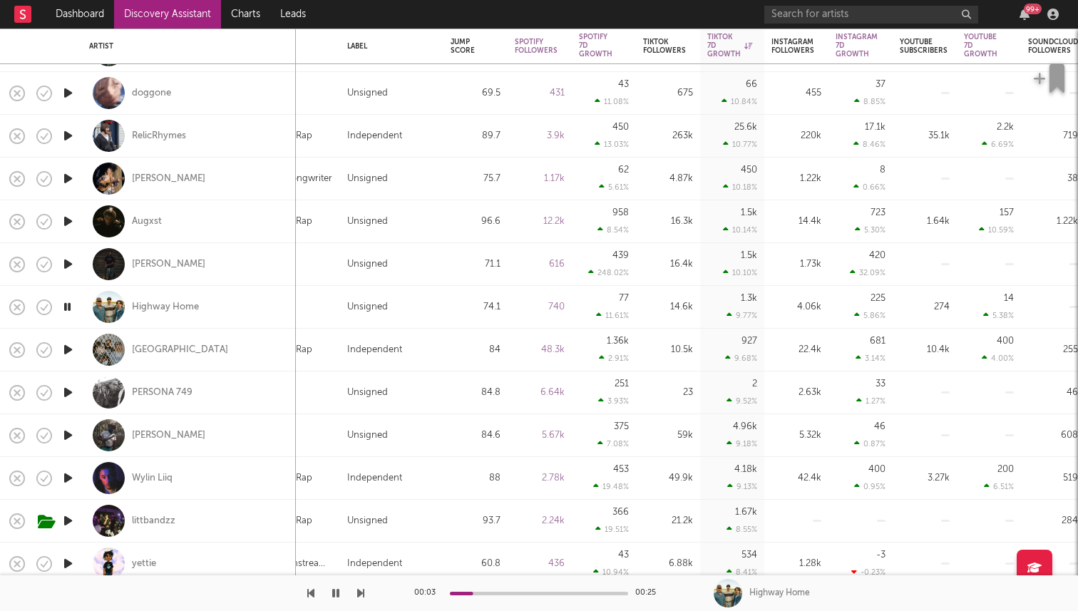
click at [68, 305] on icon "button" at bounding box center [68, 307] width 14 height 18
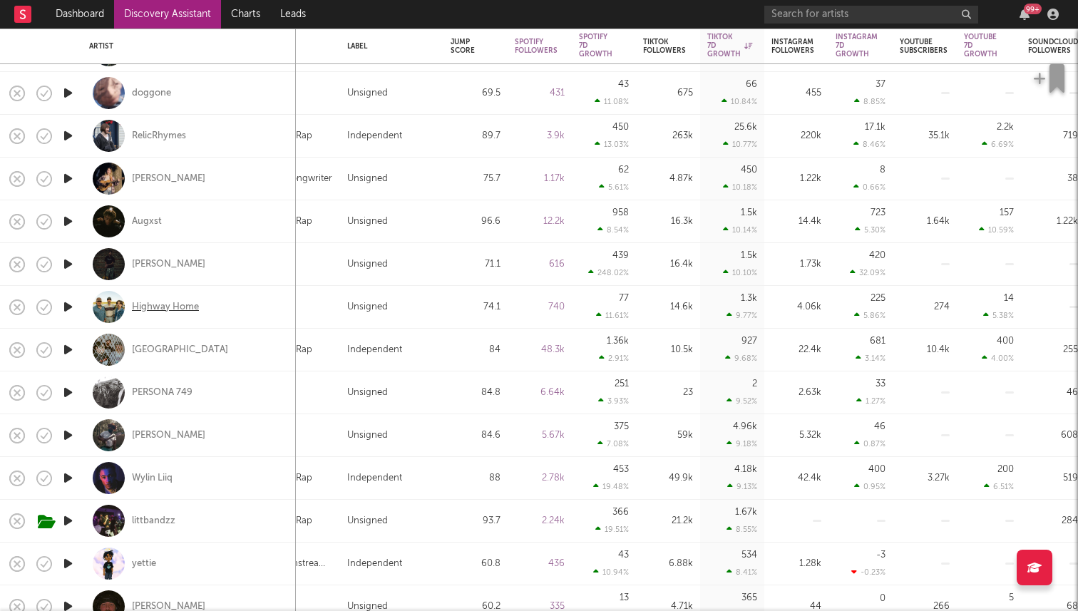
click at [144, 307] on div "Highway Home" at bounding box center [165, 307] width 67 height 13
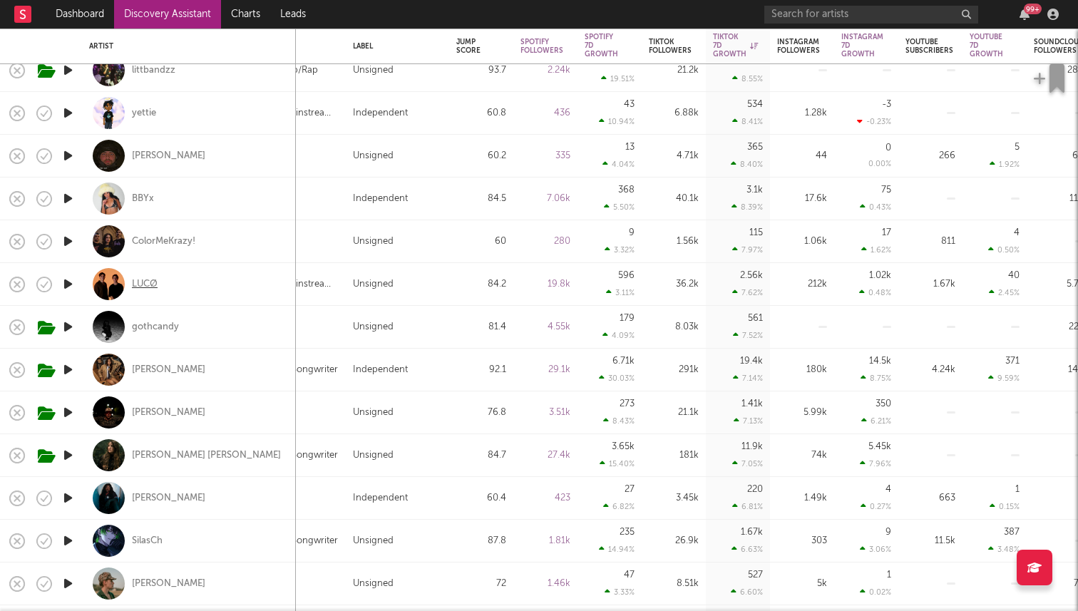
click at [141, 286] on div "LUCØ" at bounding box center [145, 284] width 26 height 13
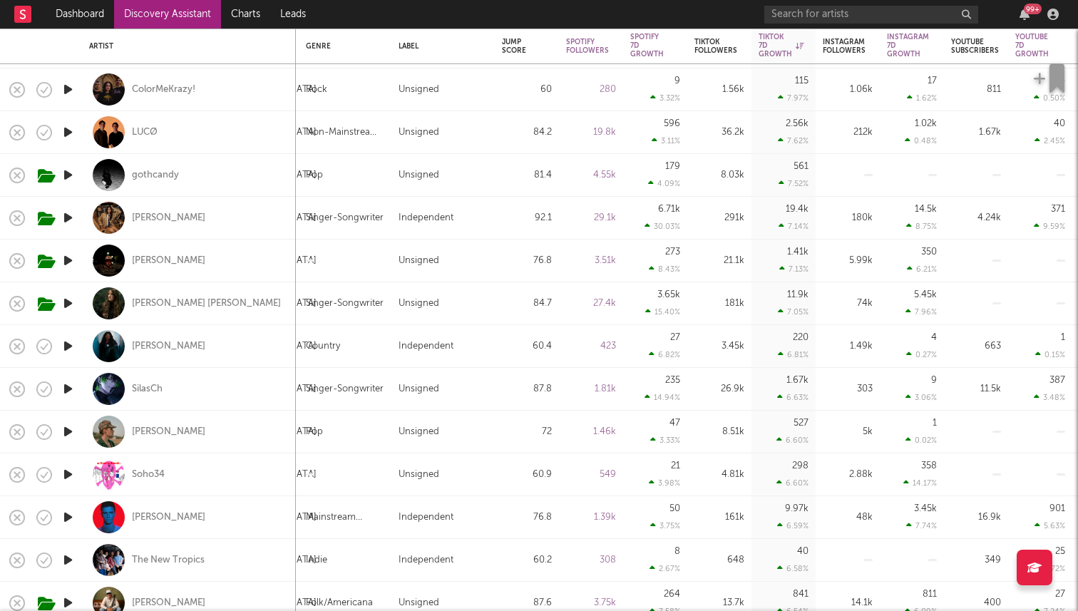
click at [68, 302] on icon "button" at bounding box center [68, 304] width 15 height 18
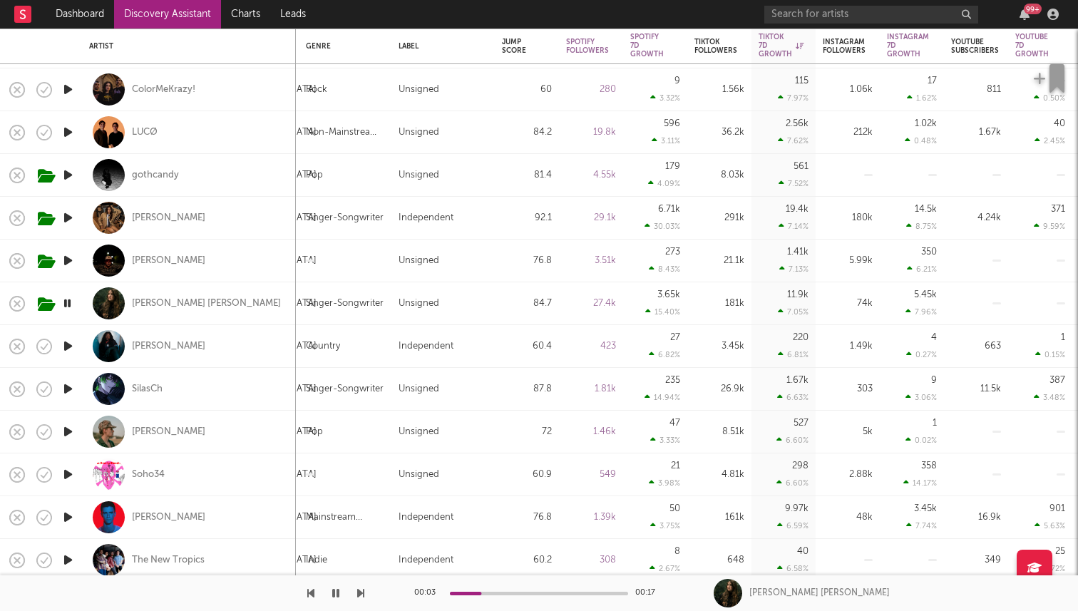
click at [68, 302] on icon "button" at bounding box center [68, 304] width 14 height 18
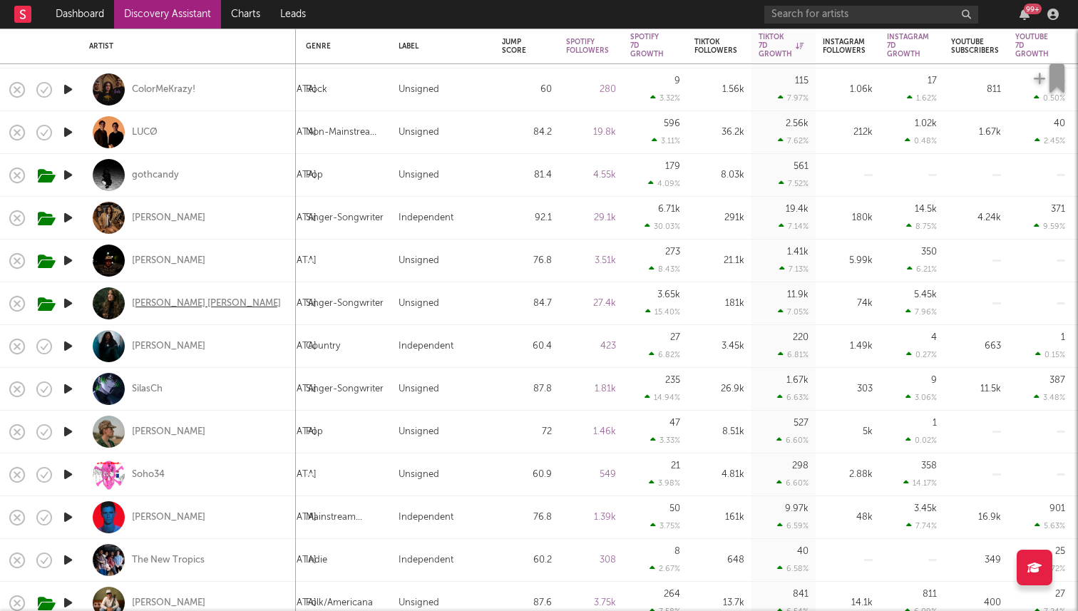
click at [180, 303] on div "[PERSON_NAME] [PERSON_NAME]" at bounding box center [206, 303] width 149 height 13
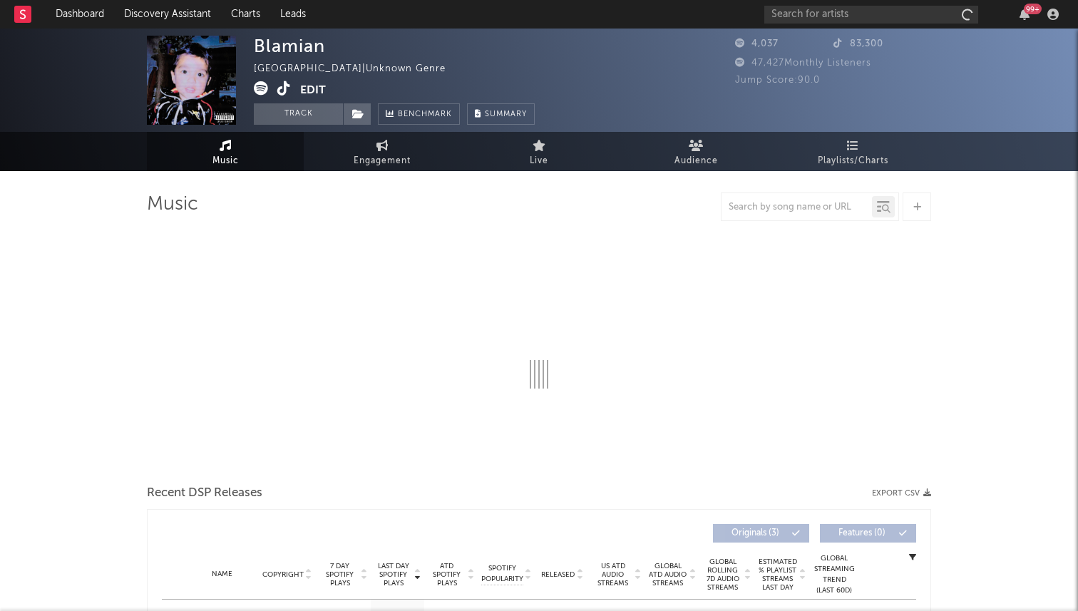
select select "1w"
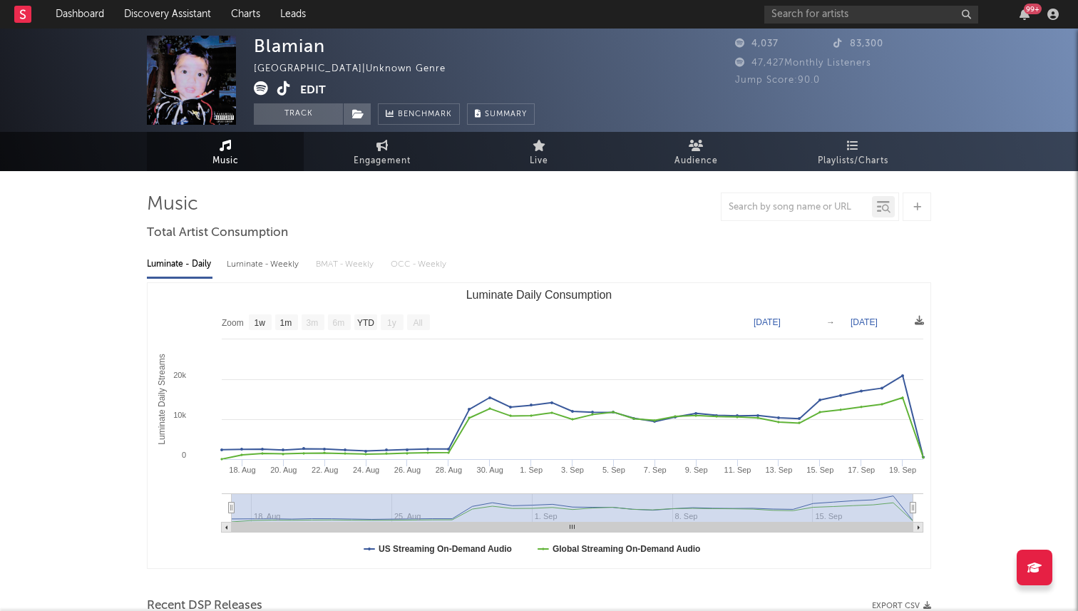
click at [284, 89] on icon at bounding box center [284, 88] width 14 height 14
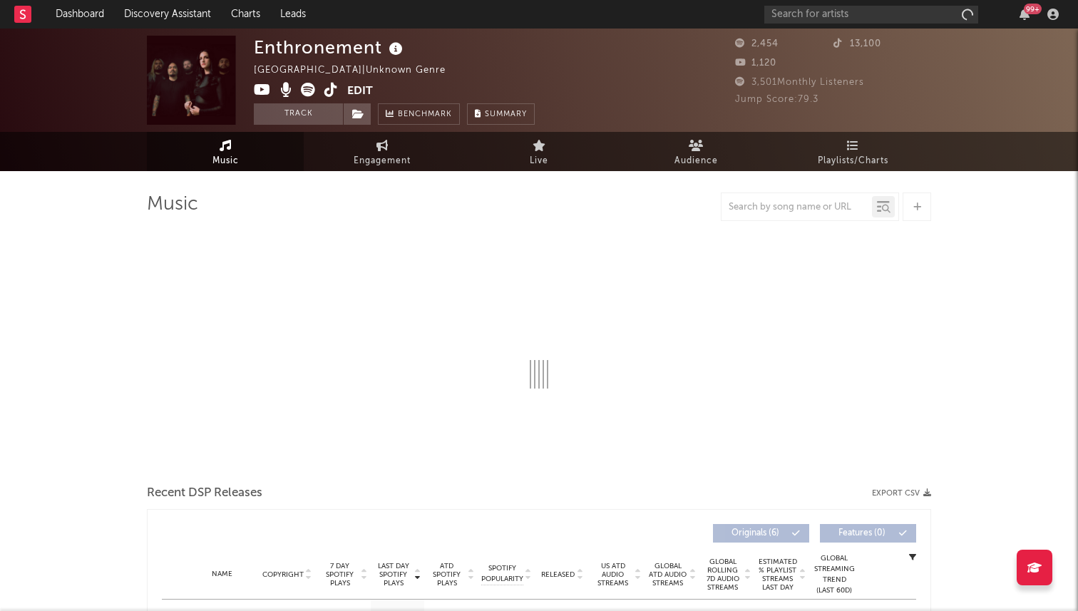
select select "1w"
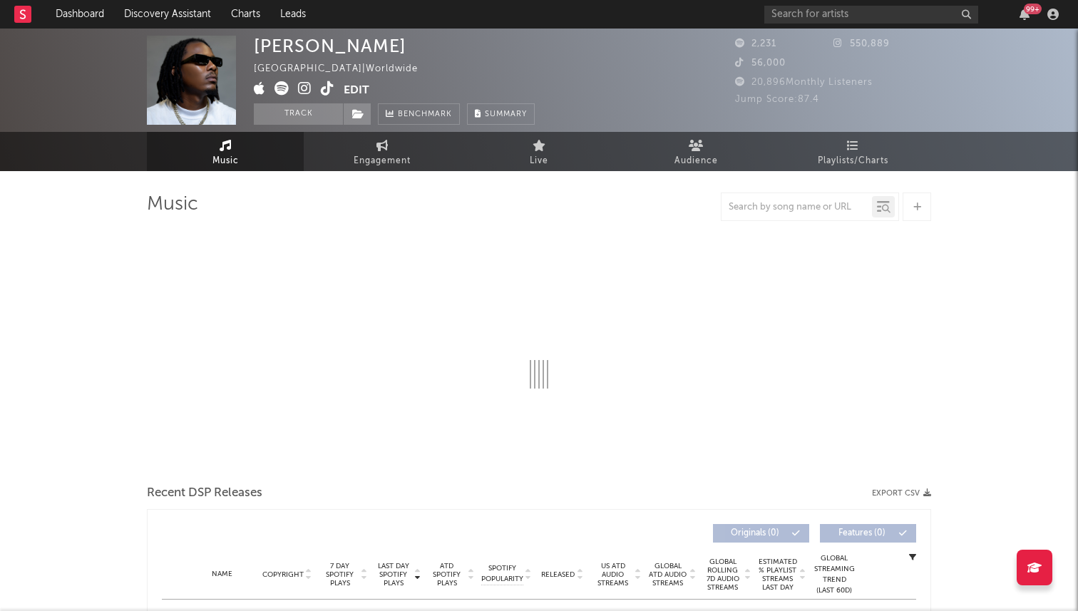
select select "1w"
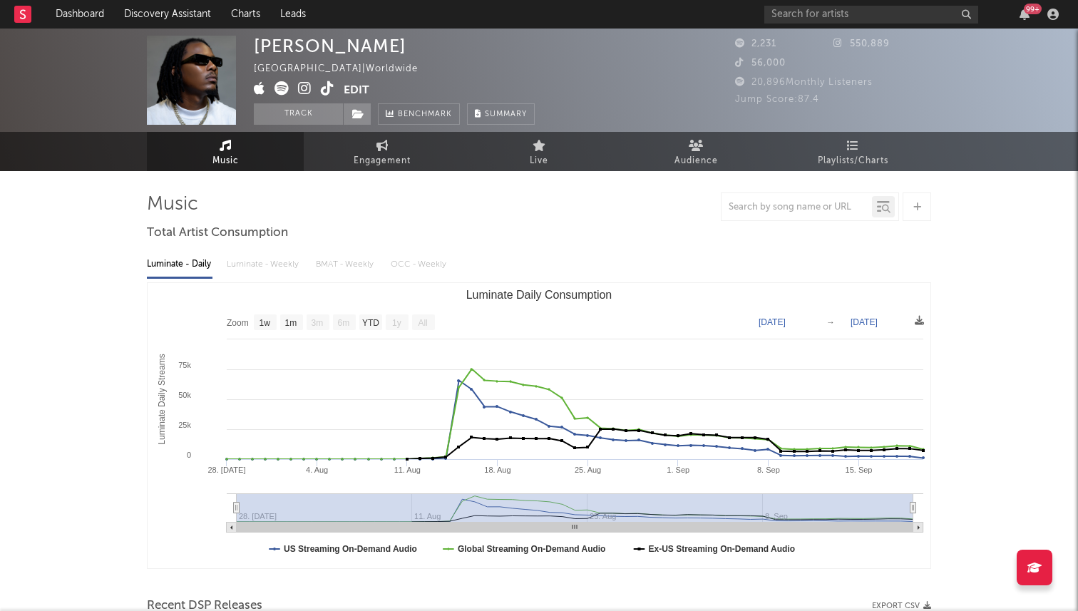
click at [328, 83] on icon at bounding box center [328, 88] width 14 height 14
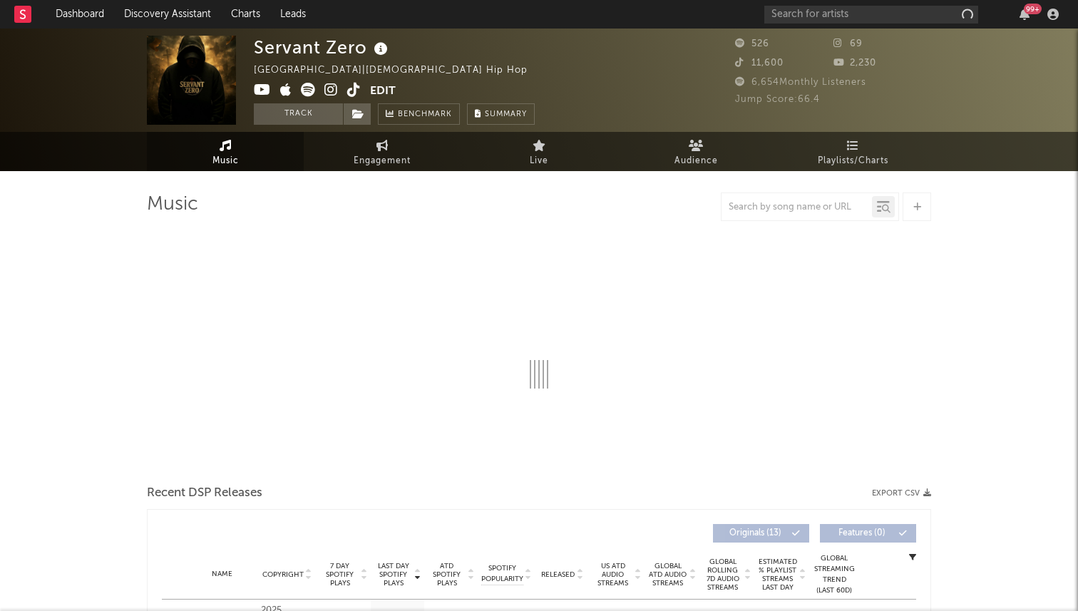
select select "1w"
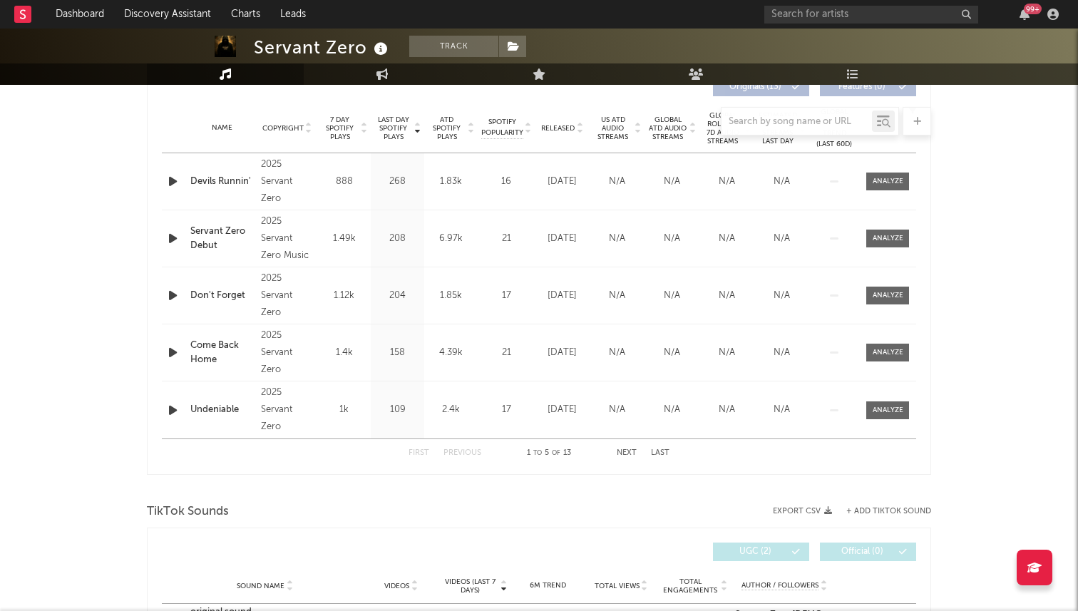
scroll to position [523, 0]
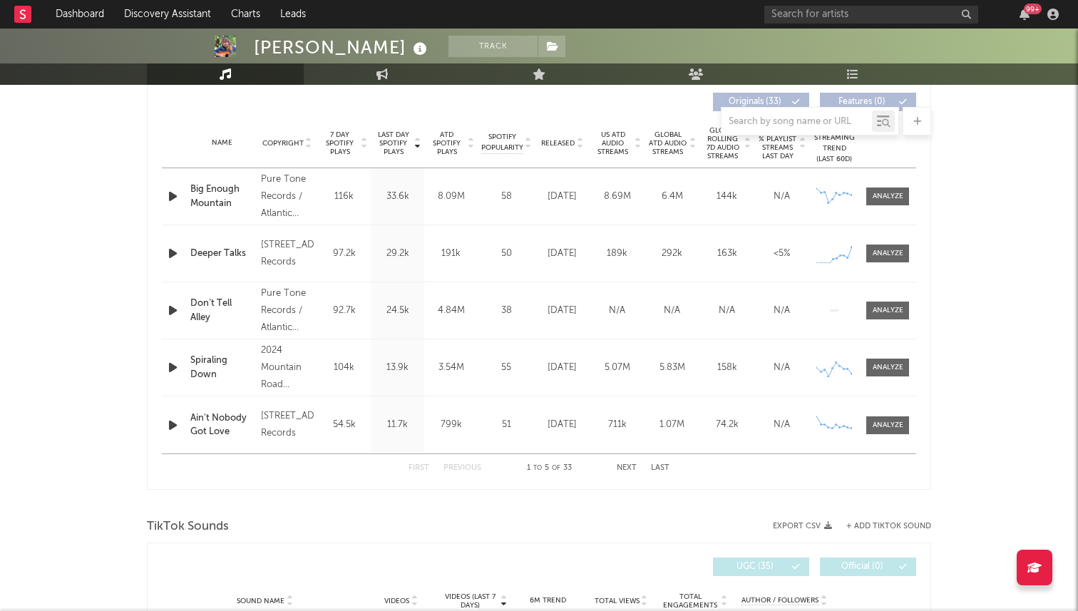
scroll to position [536, 0]
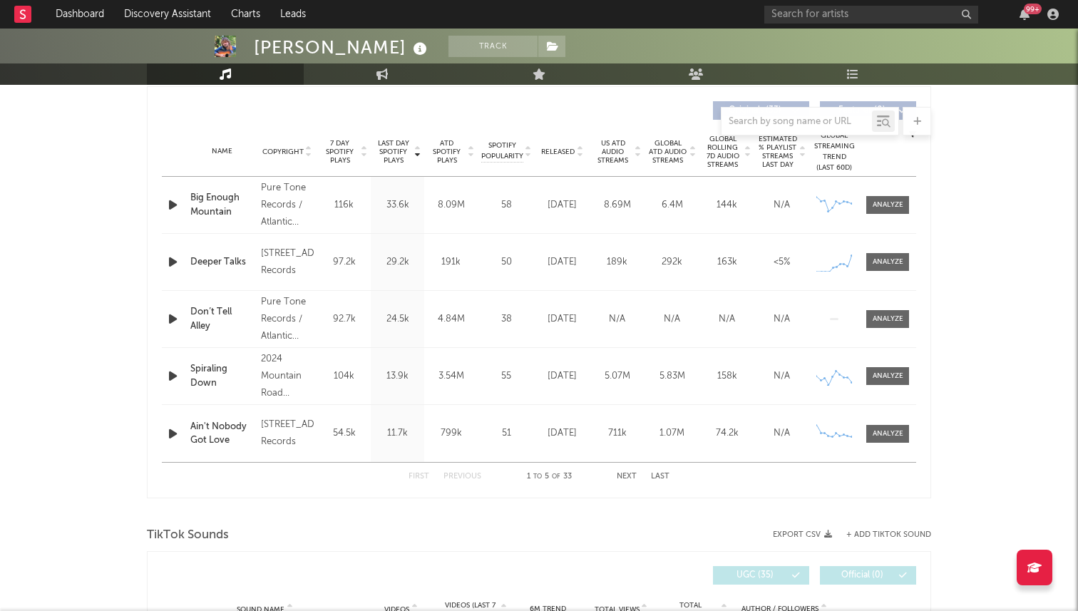
click at [560, 152] on span "Released" at bounding box center [558, 152] width 34 height 9
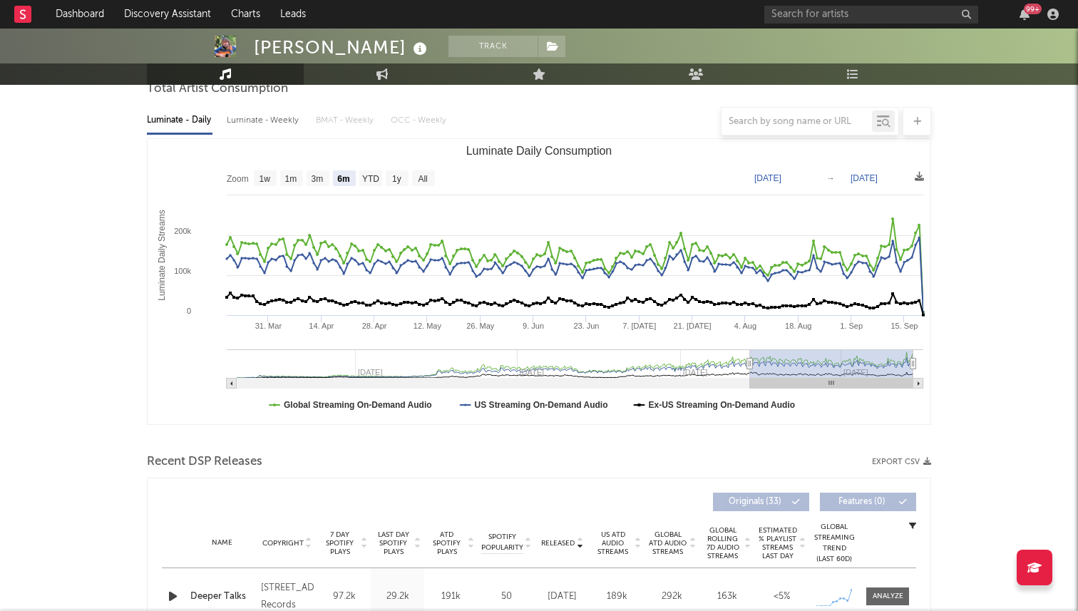
scroll to position [0, 0]
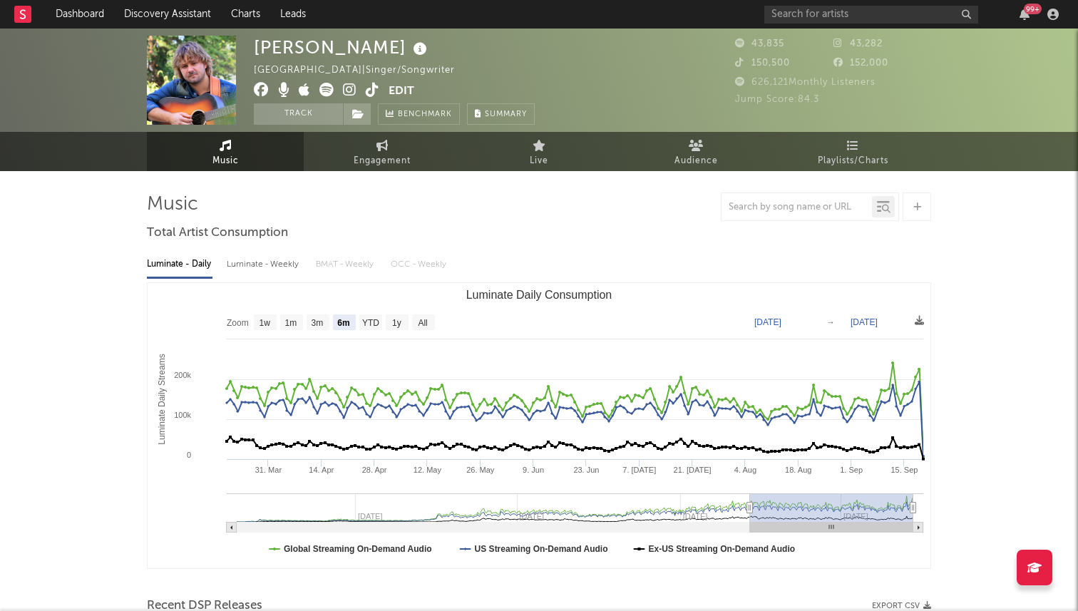
click at [372, 90] on icon at bounding box center [373, 90] width 14 height 14
click at [374, 318] on text "YTD" at bounding box center [370, 323] width 17 height 10
select select "YTD"
type input "2025-01-01"
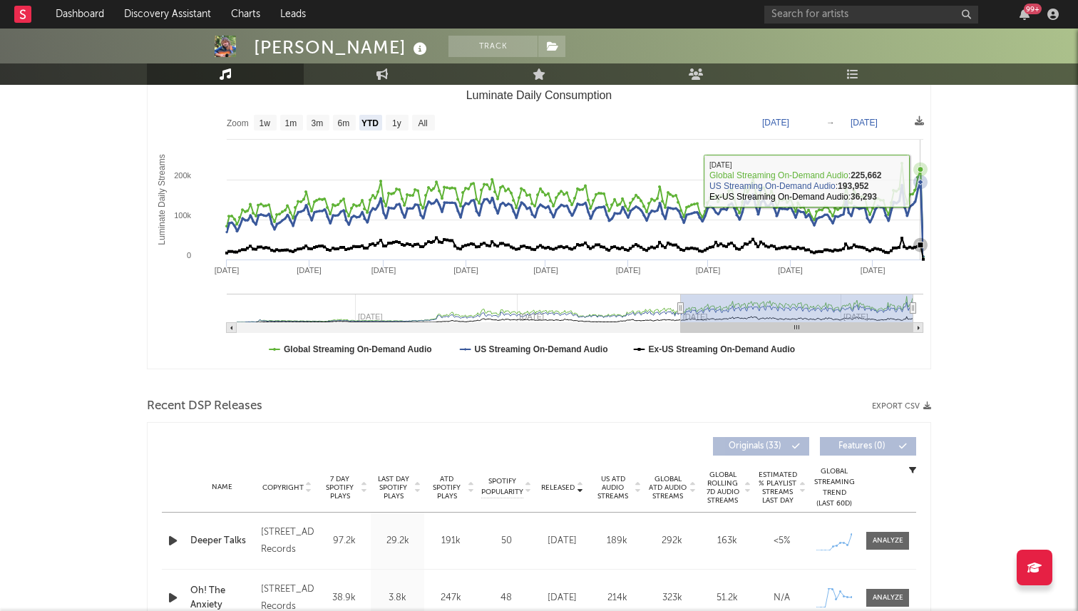
scroll to position [448, 0]
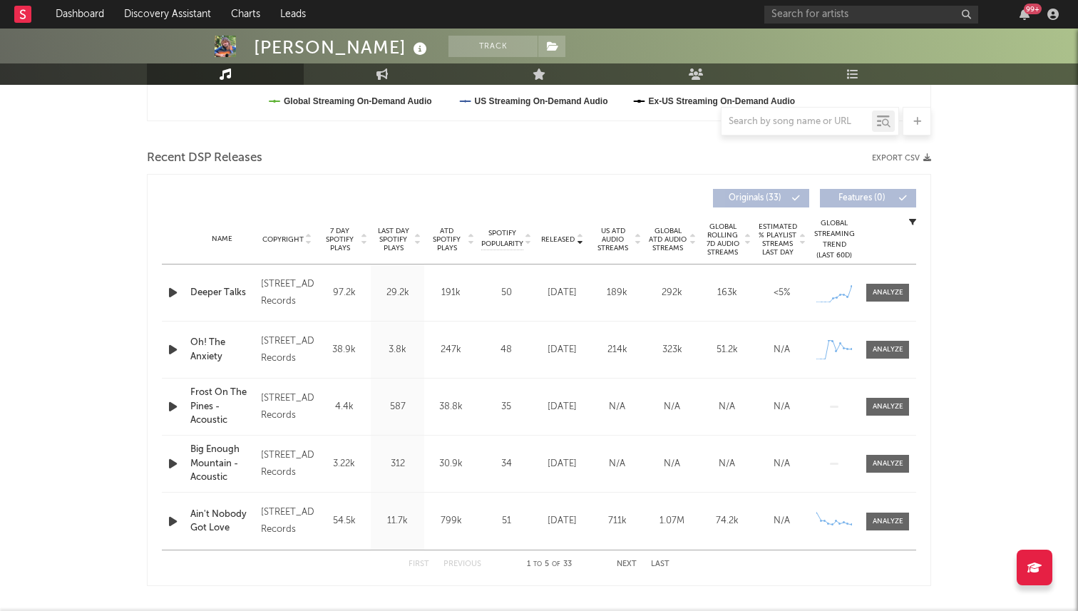
click at [357, 234] on span "7 Day Spotify Plays" at bounding box center [340, 240] width 38 height 26
click at [553, 234] on div "Released" at bounding box center [562, 239] width 48 height 11
click at [885, 289] on div at bounding box center [888, 292] width 31 height 11
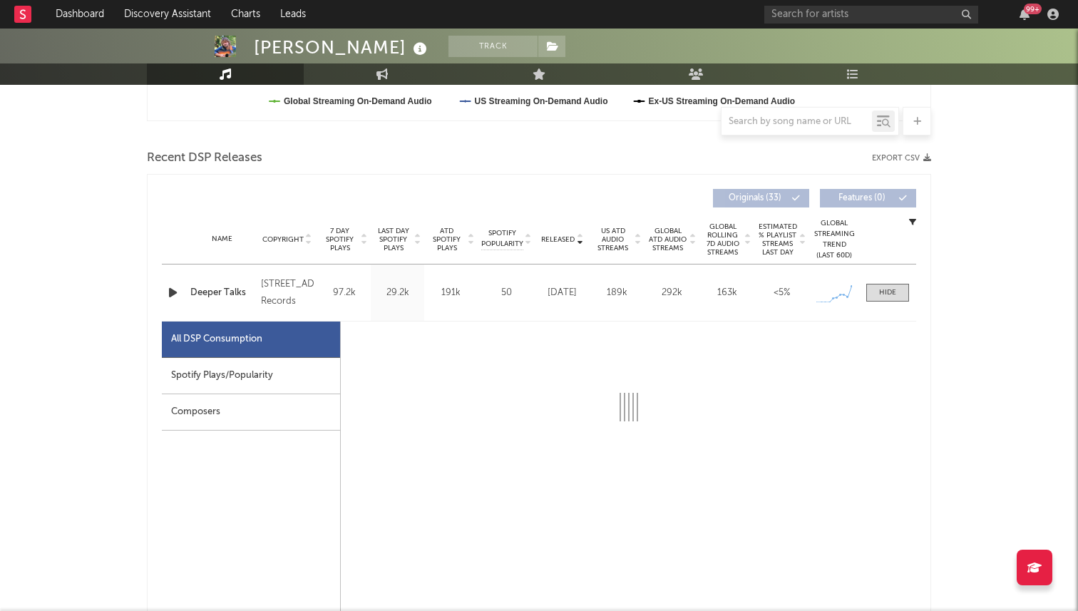
select select "1w"
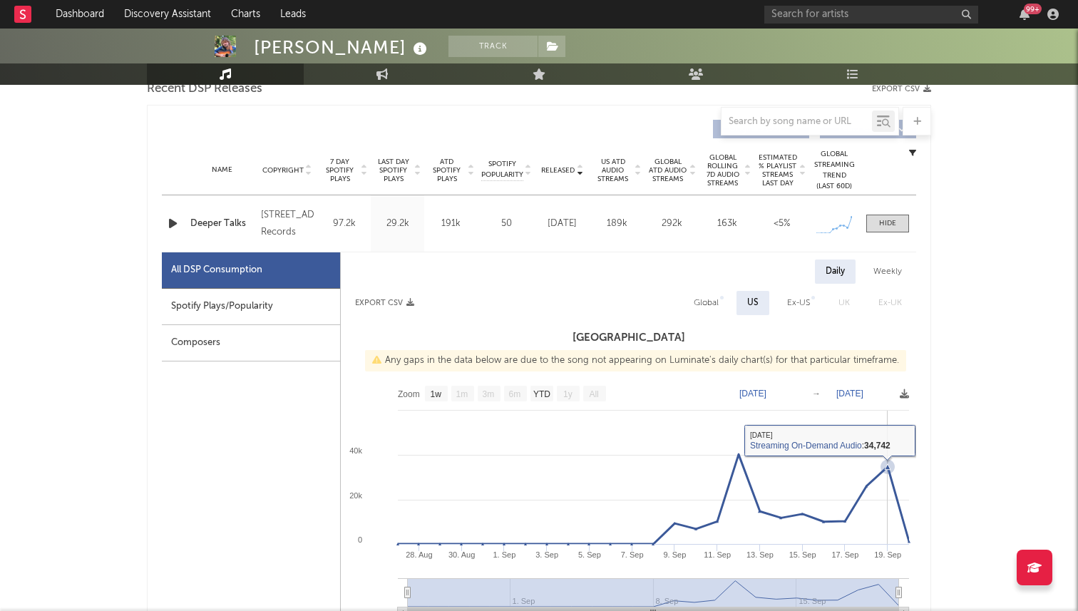
scroll to position [494, 0]
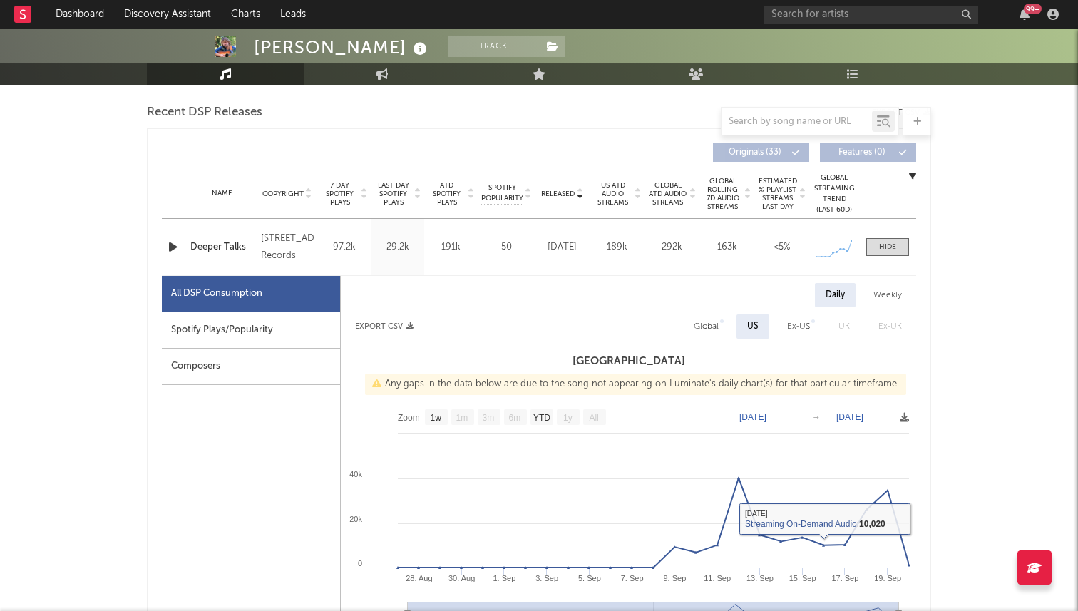
click at [701, 322] on div "Global" at bounding box center [706, 326] width 25 height 17
select select "1w"
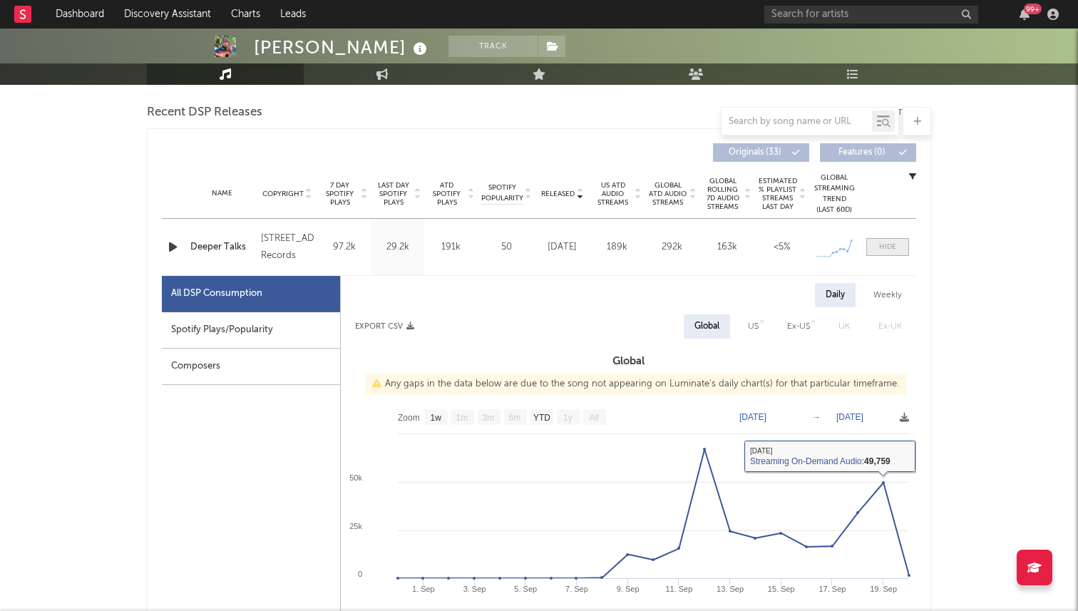
click at [884, 238] on span at bounding box center [888, 247] width 43 height 18
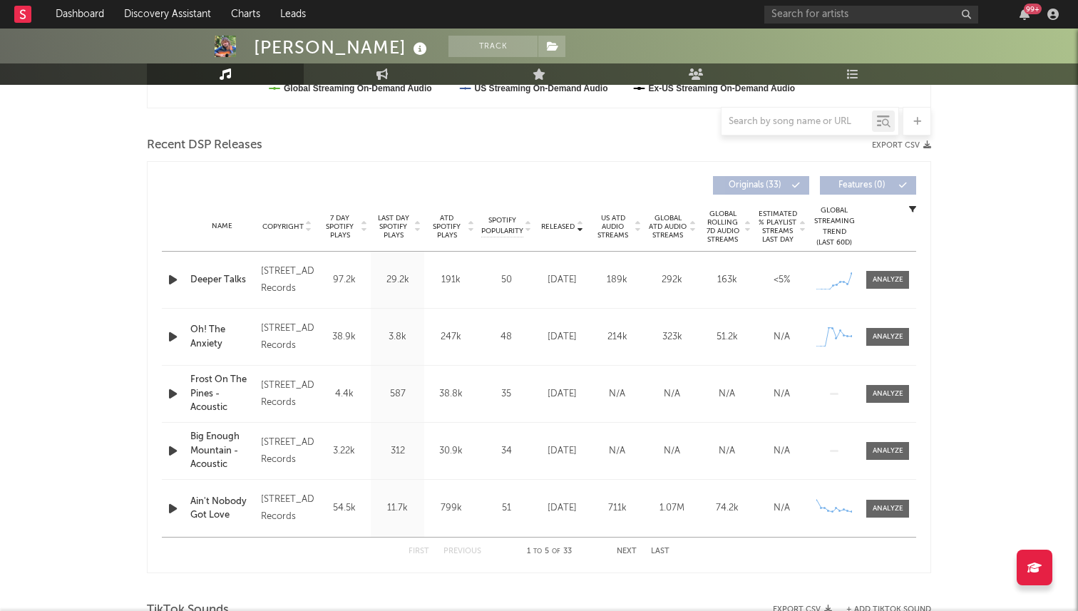
scroll to position [0, 0]
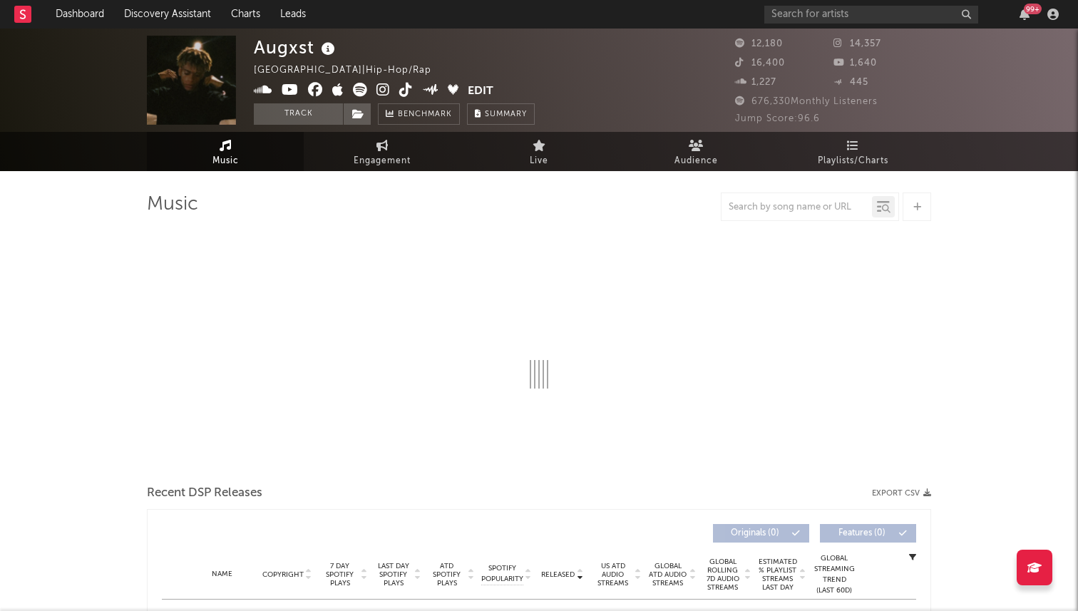
select select "6m"
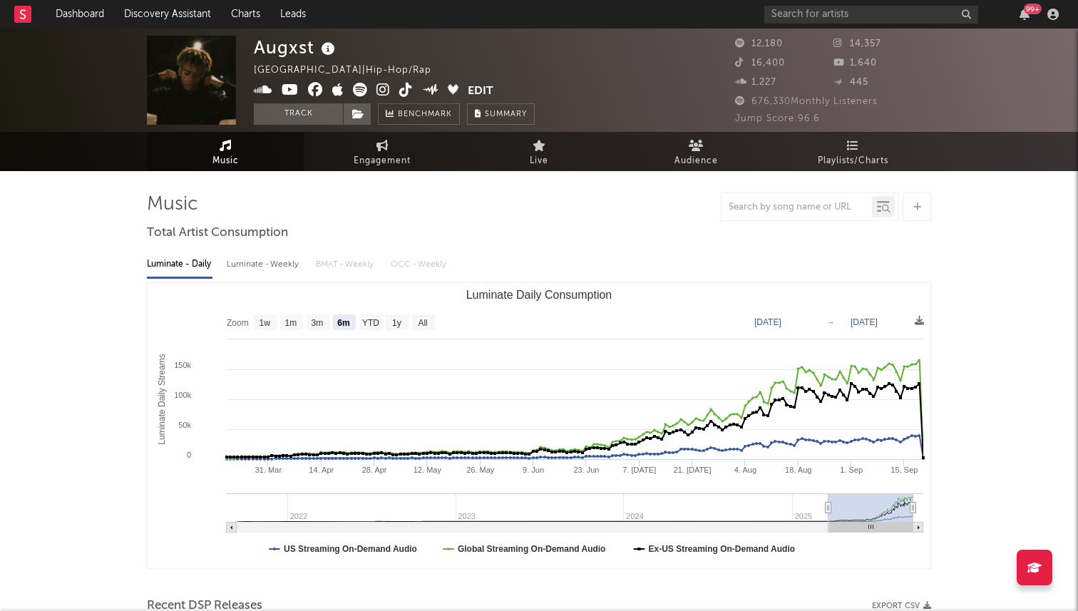
click at [403, 88] on icon at bounding box center [406, 90] width 14 height 14
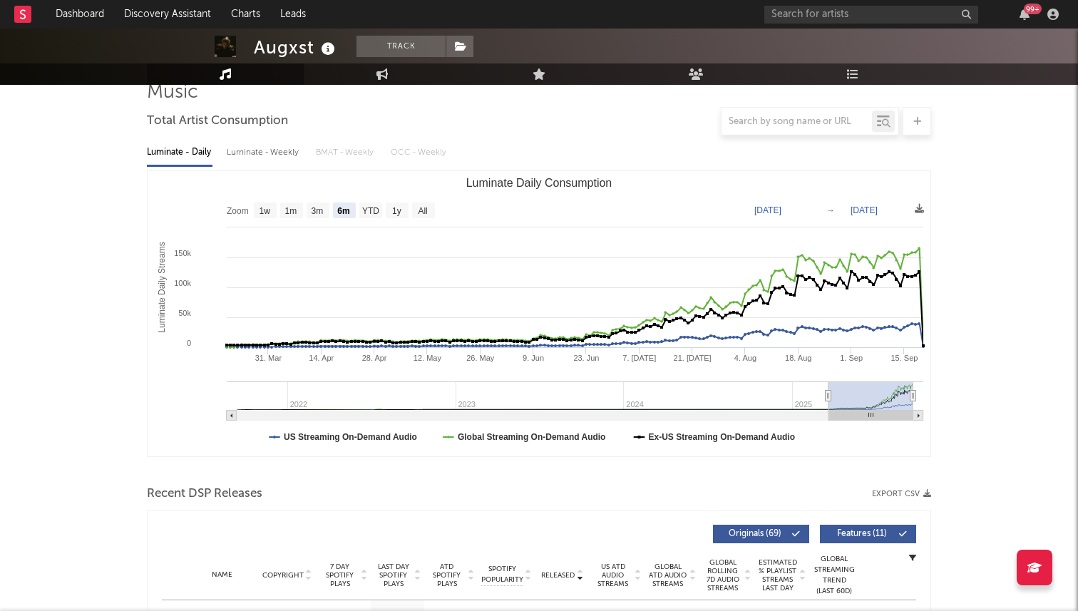
scroll to position [3, 0]
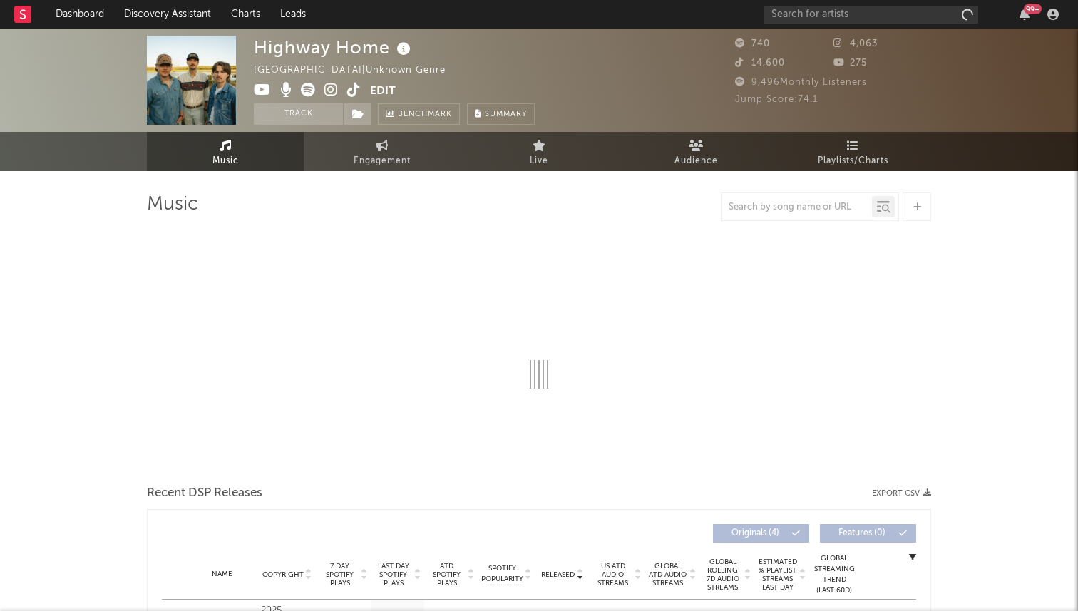
select select "6m"
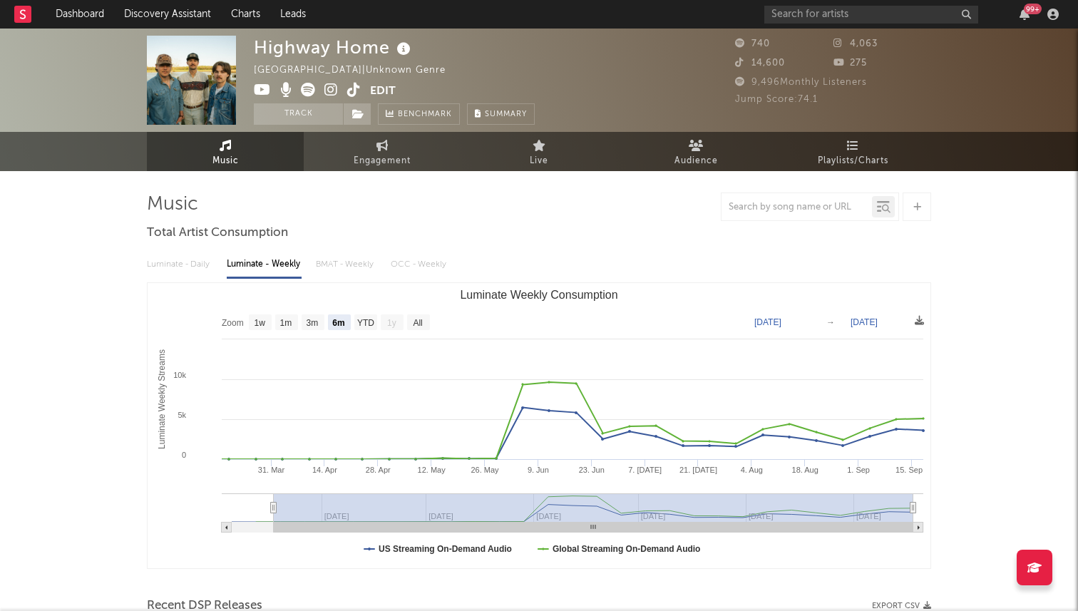
click at [357, 95] on icon at bounding box center [354, 90] width 14 height 14
click at [352, 91] on icon at bounding box center [354, 90] width 14 height 14
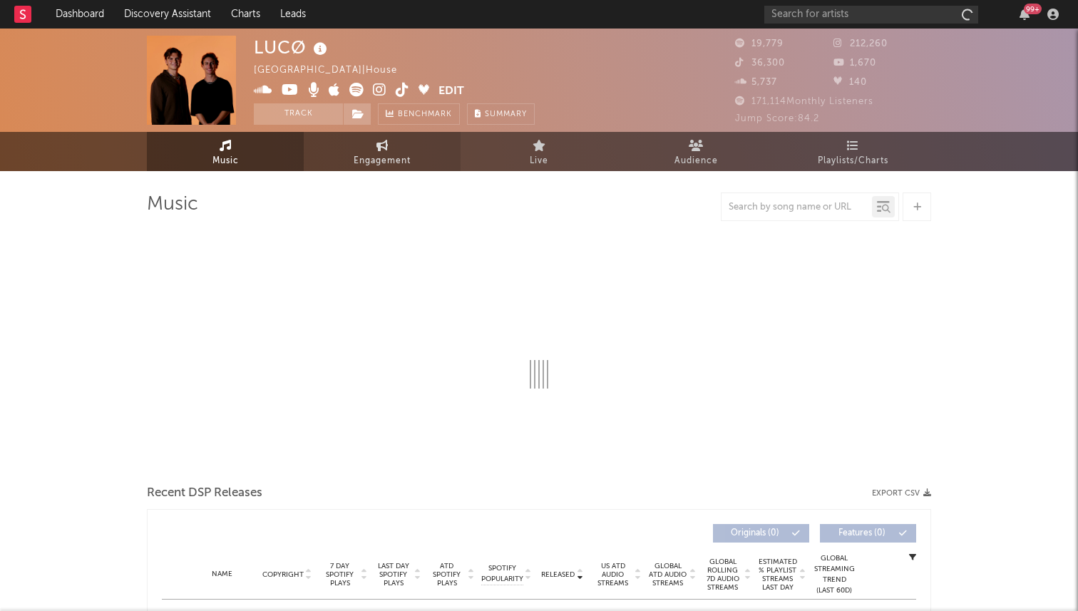
select select "6m"
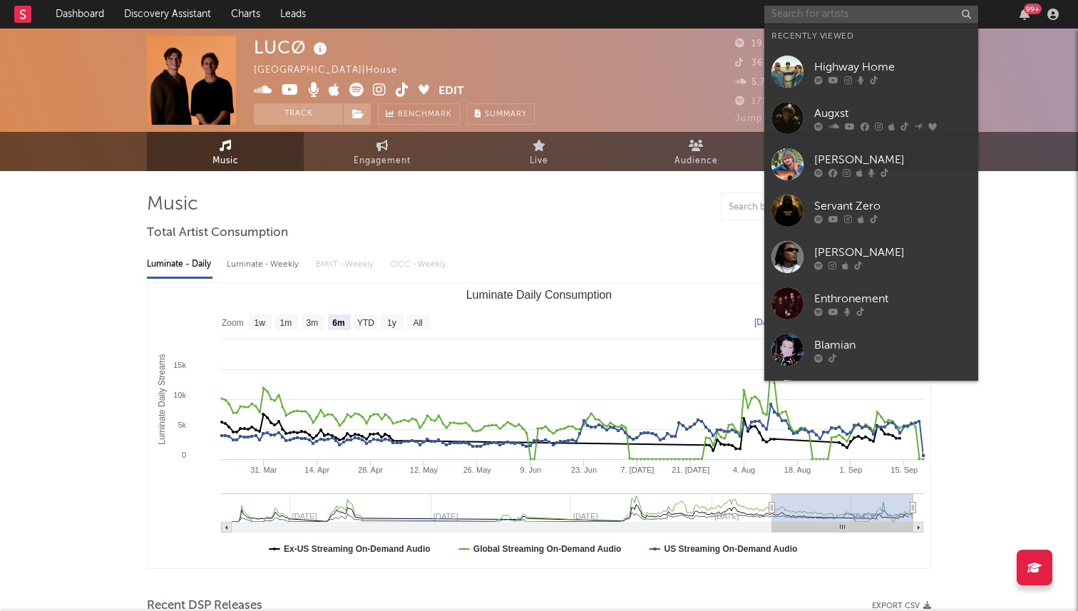
click at [817, 16] on input "text" at bounding box center [872, 15] width 214 height 18
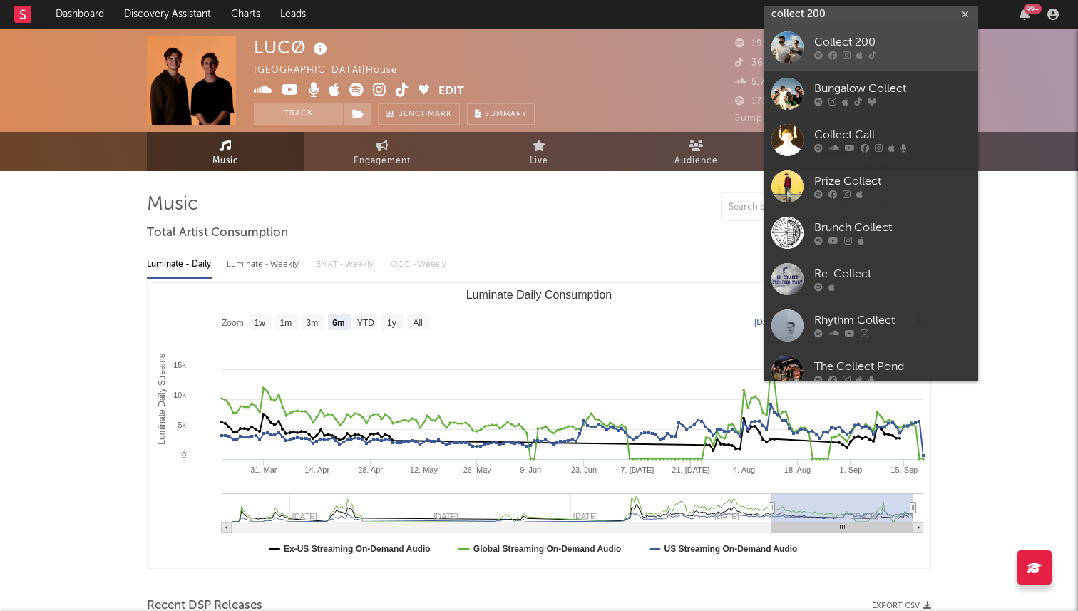
type input "collect 200"
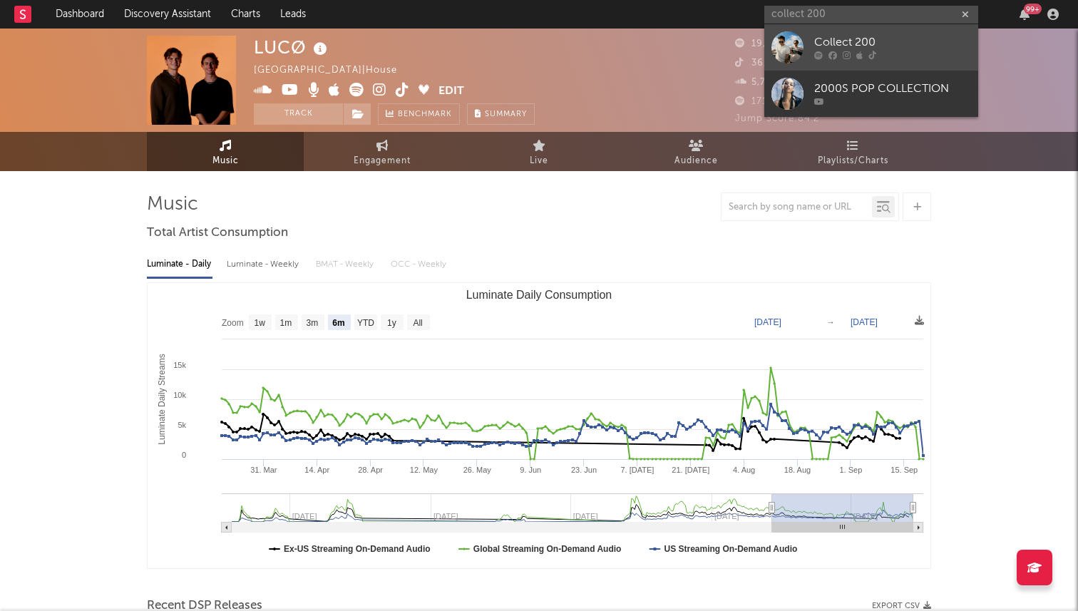
click at [815, 36] on div "Collect 200" at bounding box center [892, 42] width 157 height 17
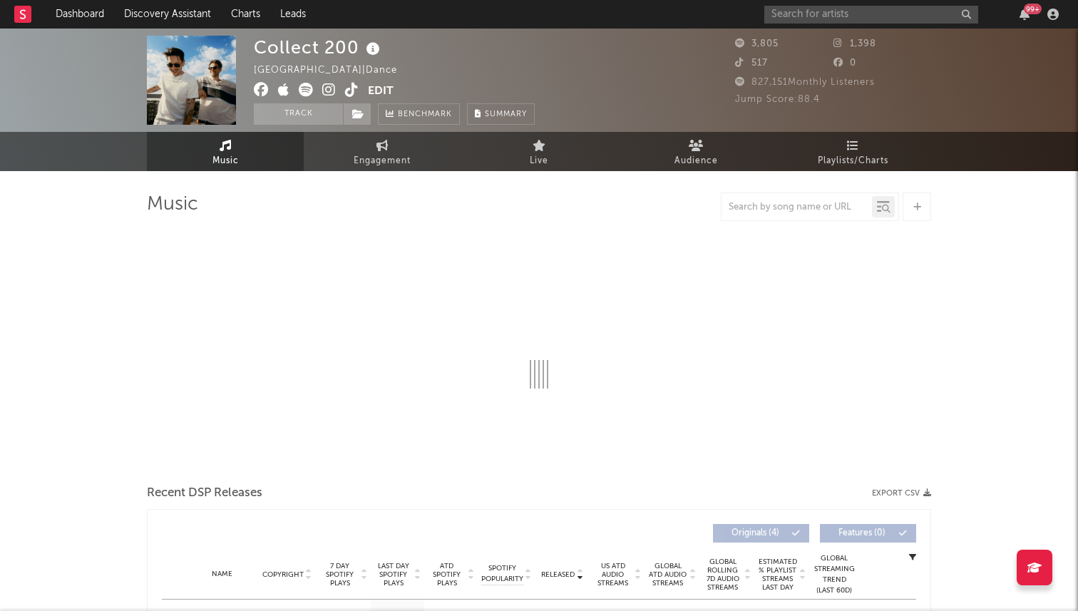
select select "1w"
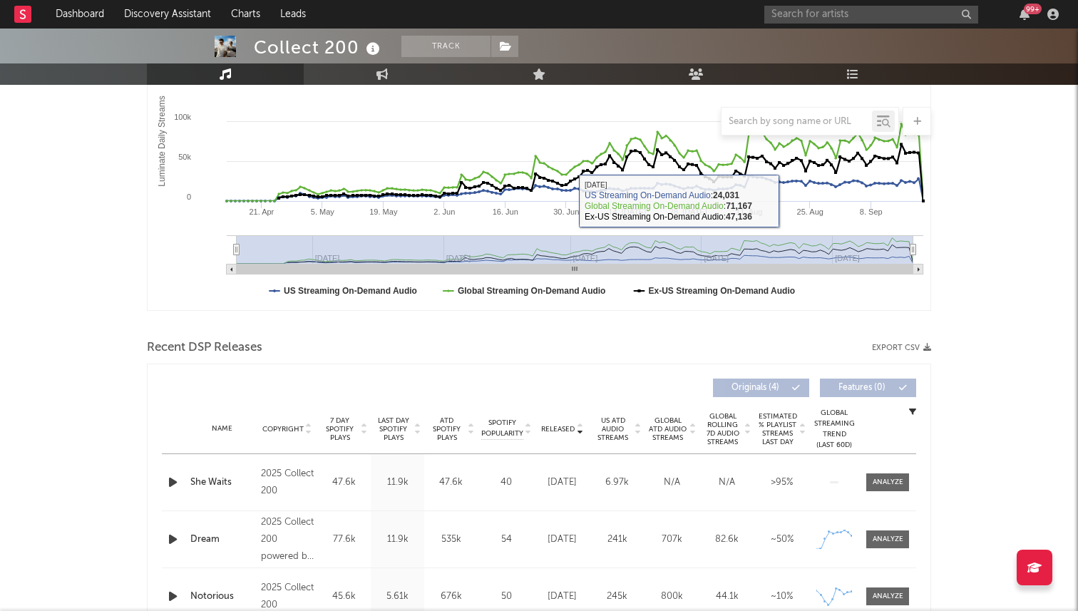
scroll to position [484, 0]
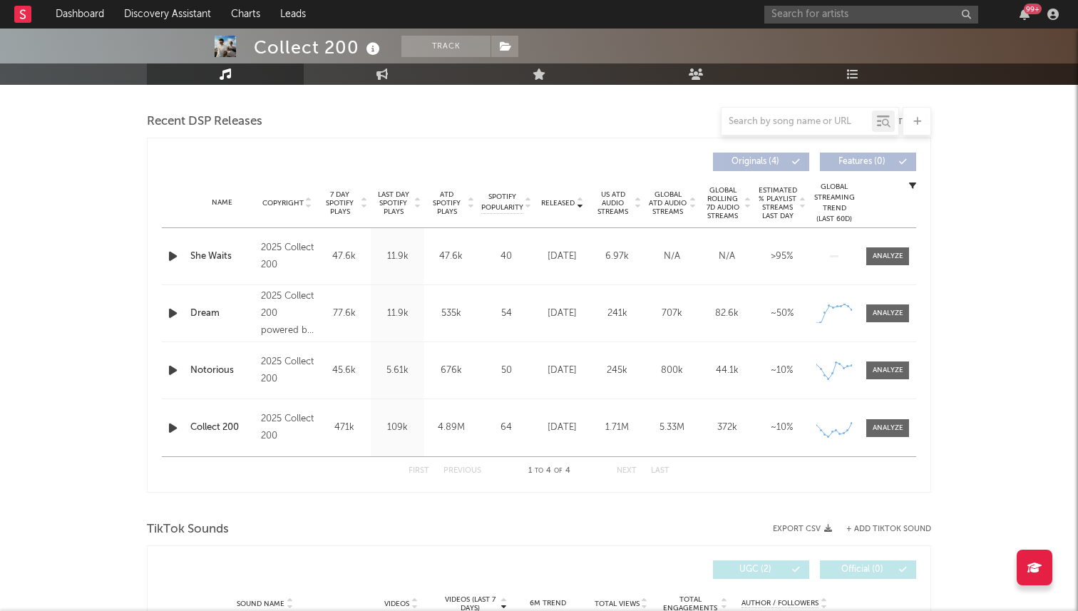
click at [165, 258] on icon "button" at bounding box center [172, 256] width 15 height 18
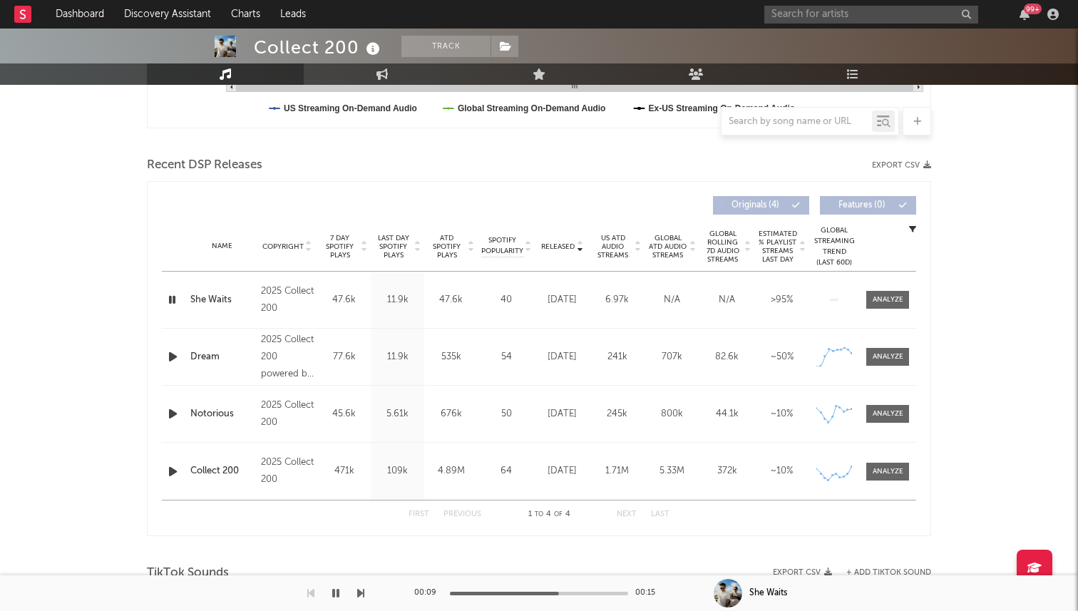
scroll to position [0, 0]
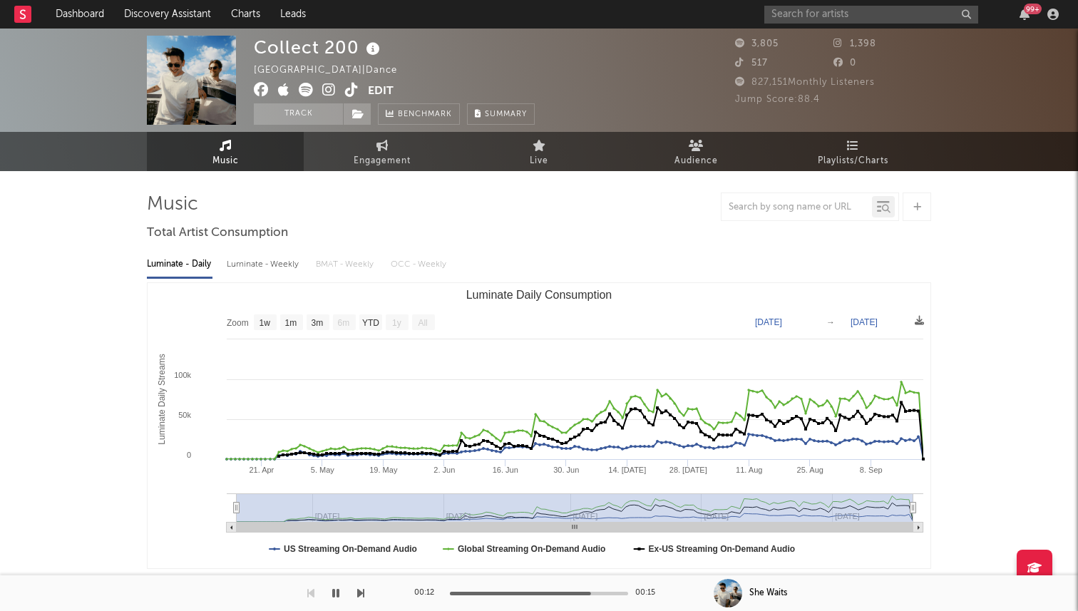
click at [348, 92] on icon at bounding box center [352, 90] width 14 height 14
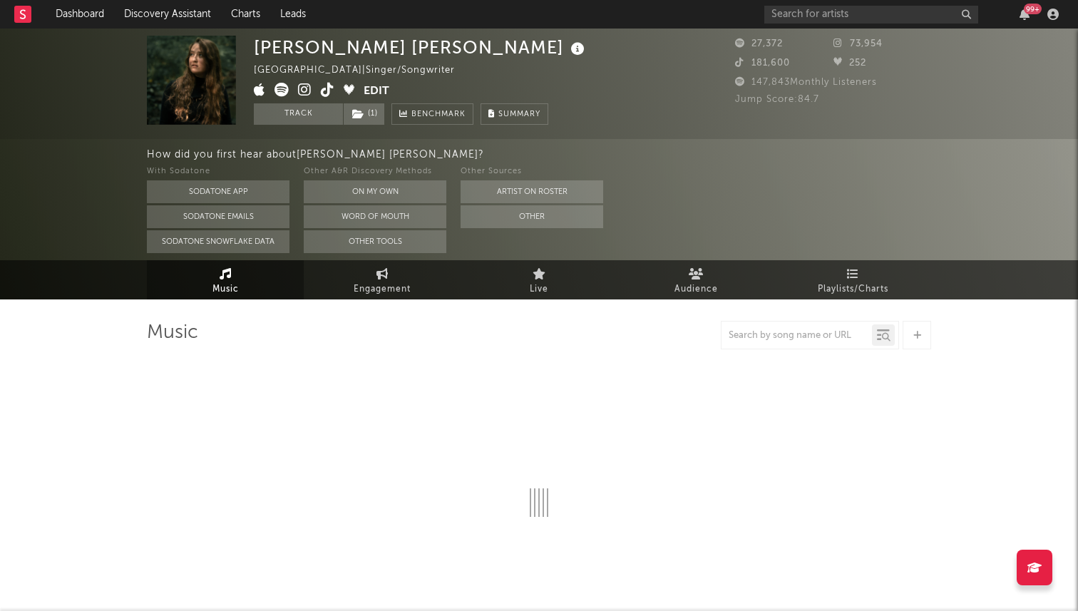
select select "1w"
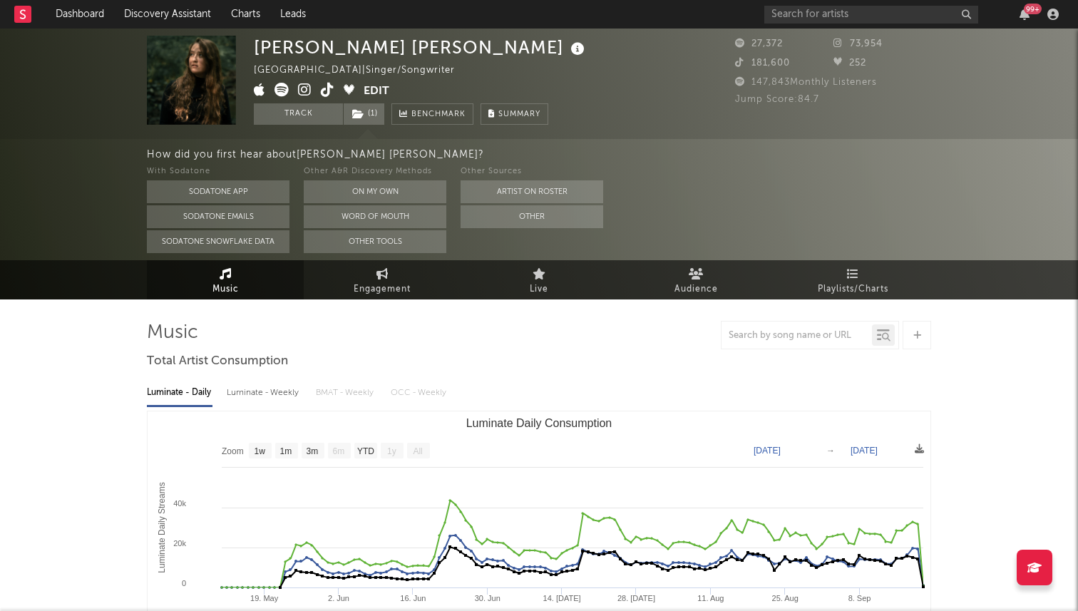
click at [321, 89] on icon at bounding box center [328, 90] width 14 height 14
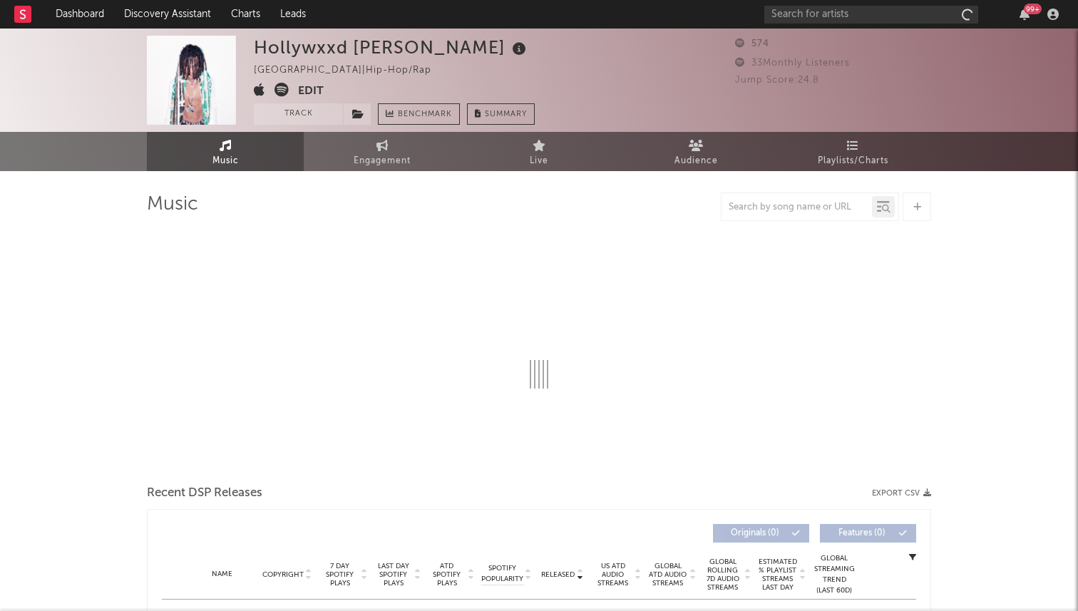
select select "1w"
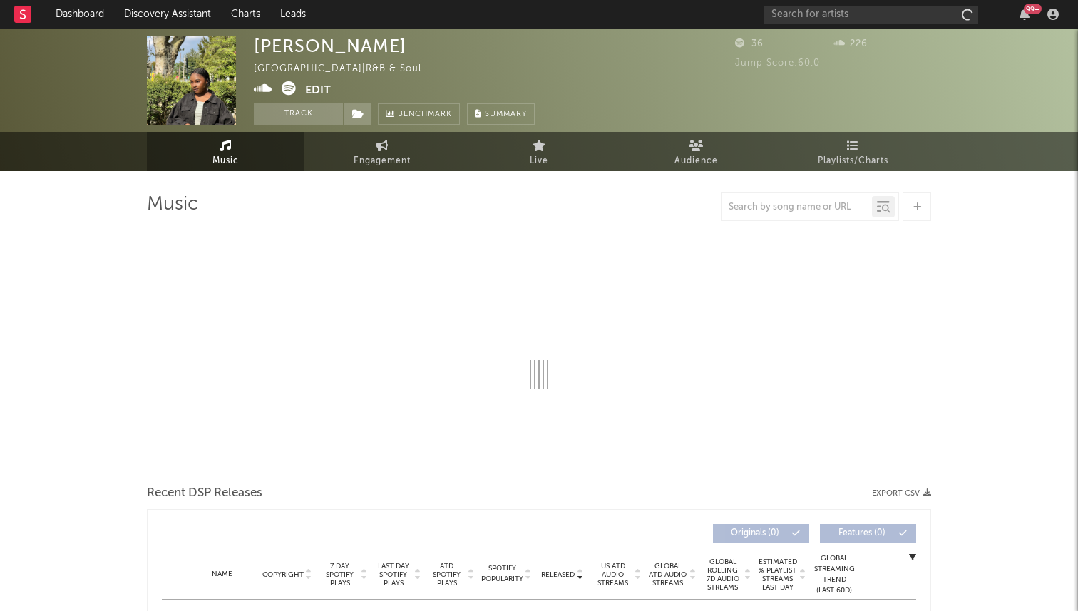
select select "1w"
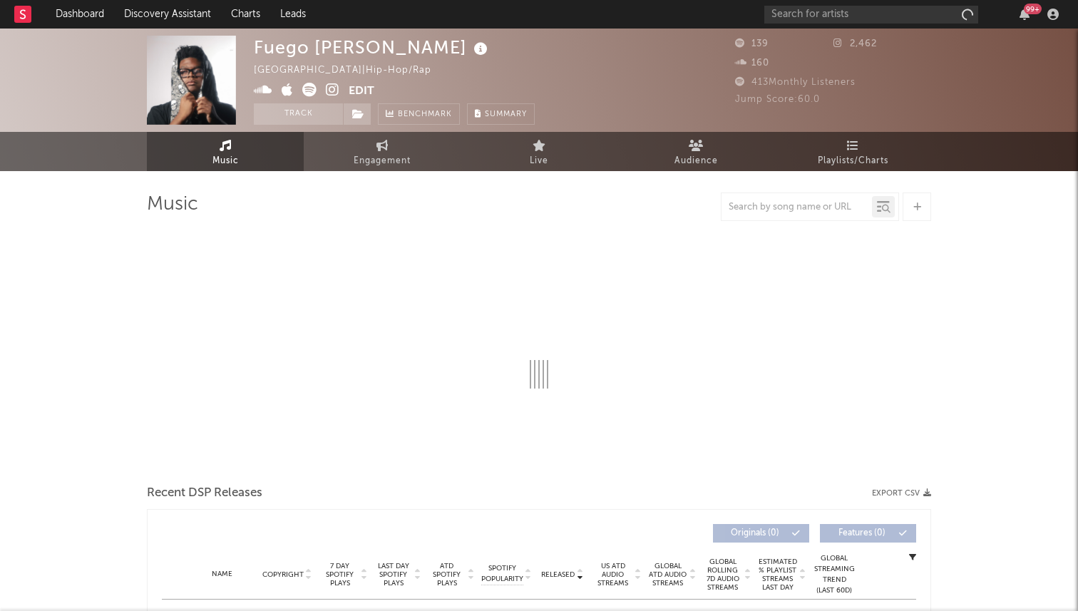
select select "1w"
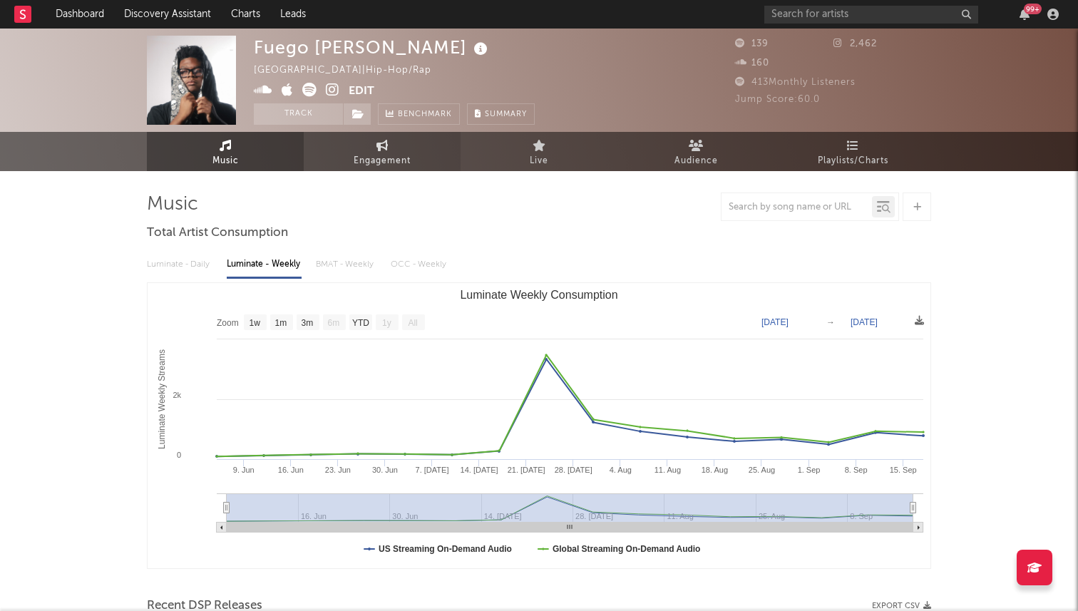
click at [357, 143] on link "Engagement" at bounding box center [382, 151] width 157 height 39
select select "1w"
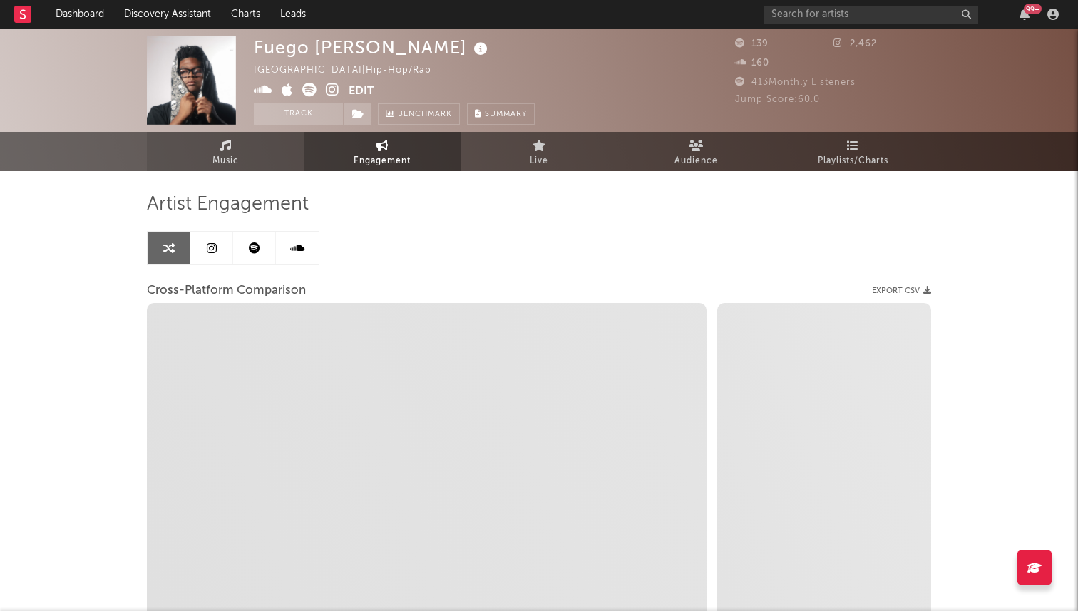
click at [253, 140] on link "Music" at bounding box center [225, 151] width 157 height 39
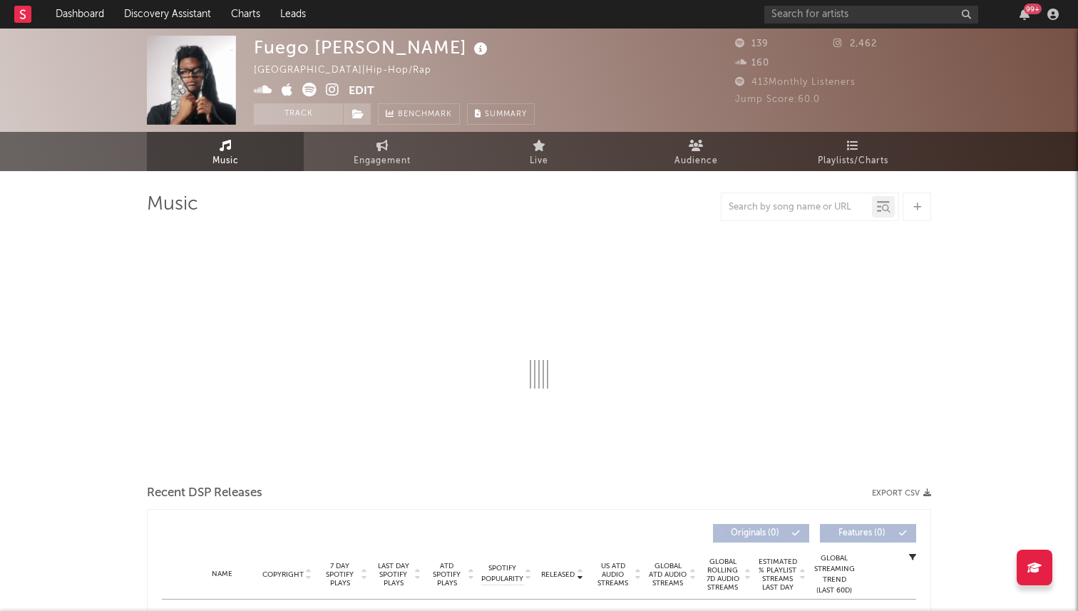
select select "1w"
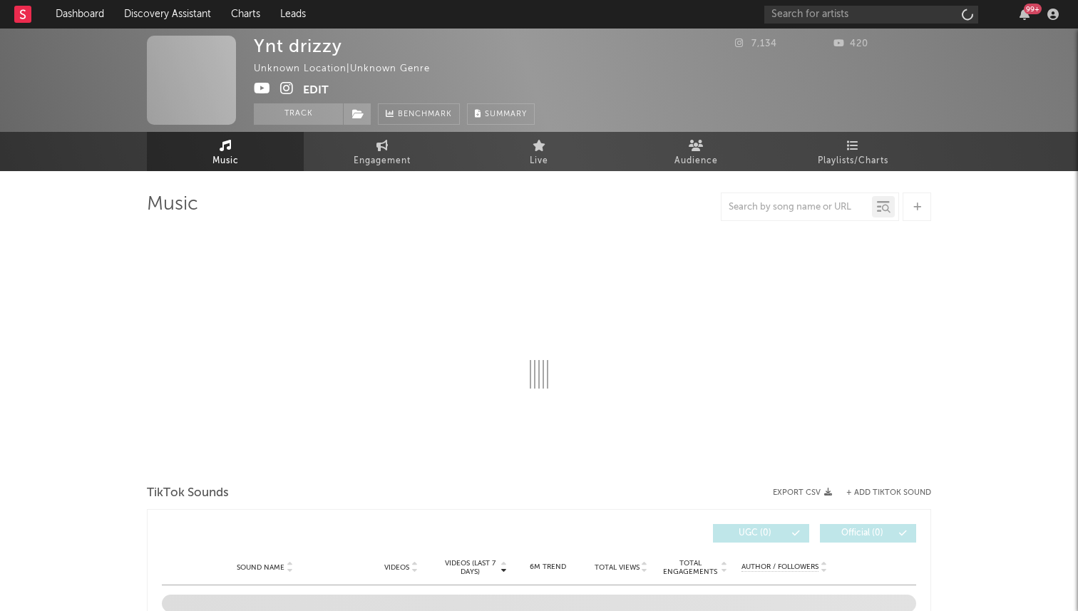
select select "1w"
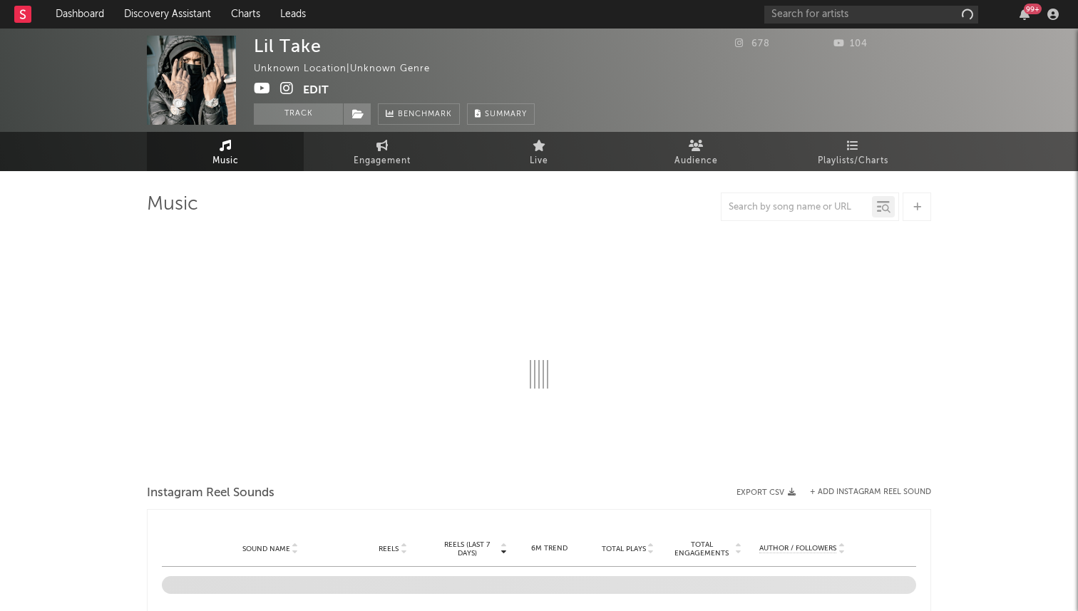
select select "1w"
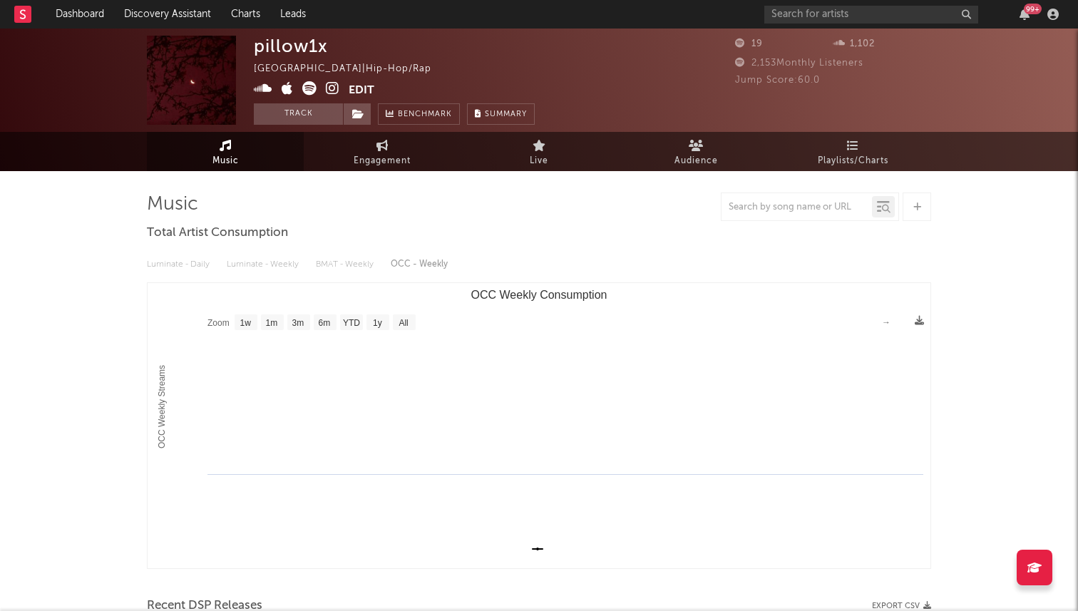
select select "1w"
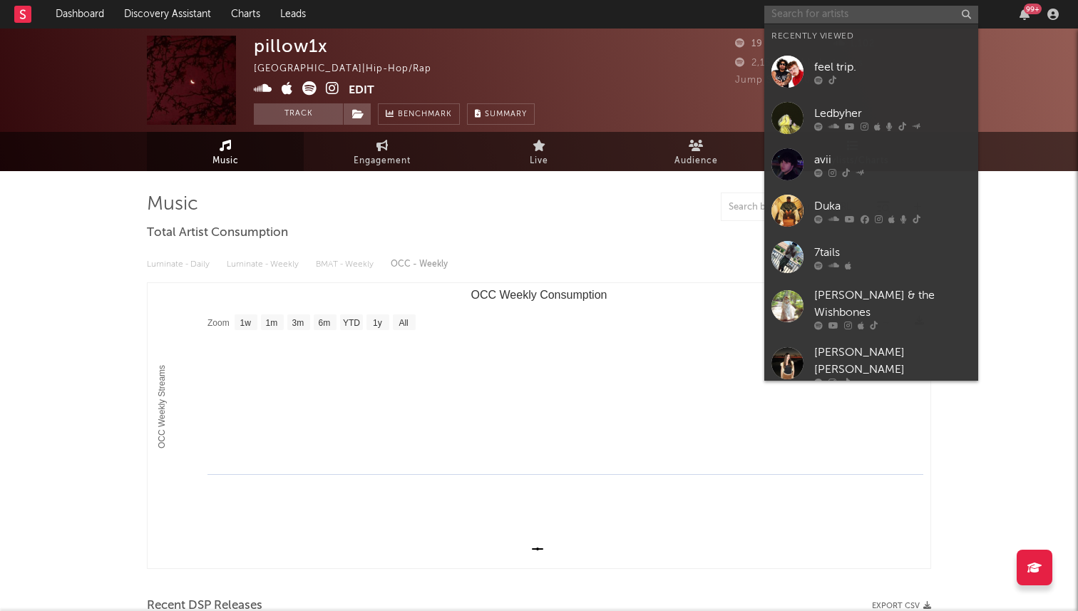
click at [872, 16] on input "text" at bounding box center [872, 15] width 214 height 18
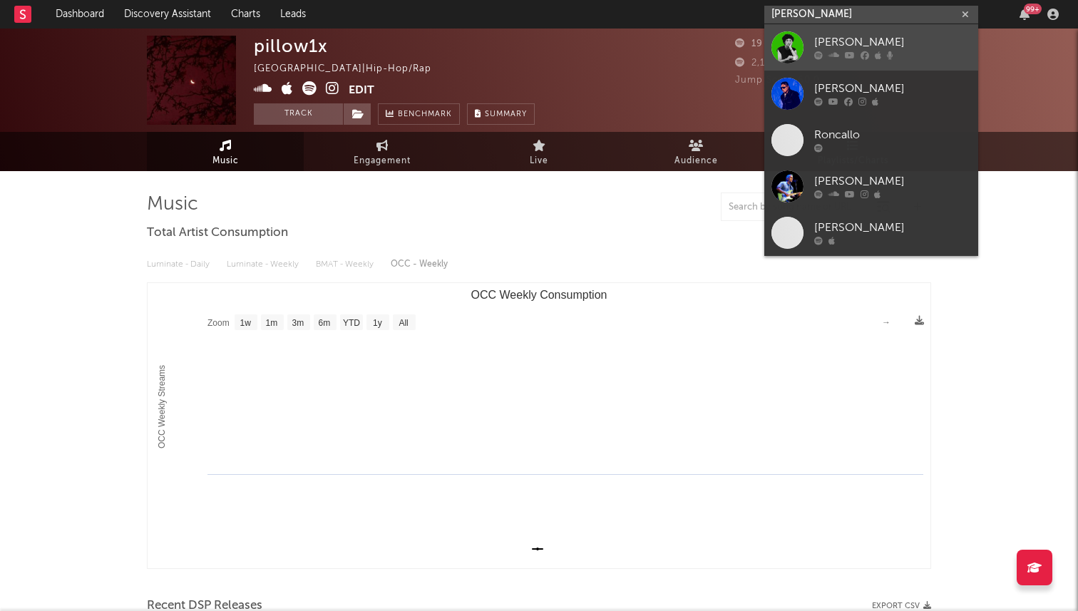
type input "[PERSON_NAME]"
click at [830, 49] on div "[PERSON_NAME]" at bounding box center [892, 42] width 157 height 17
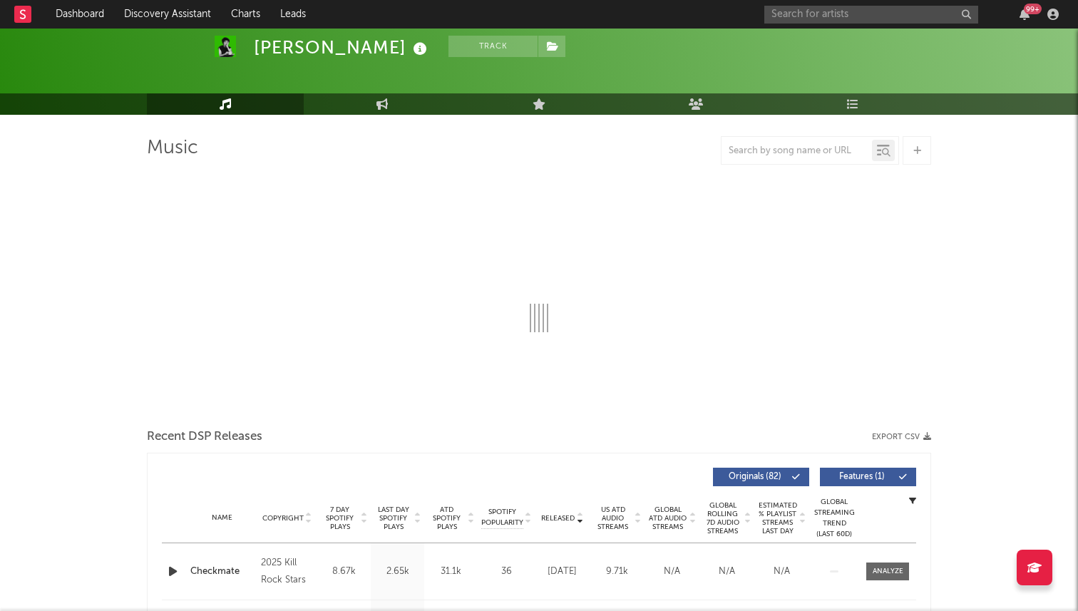
select select "6m"
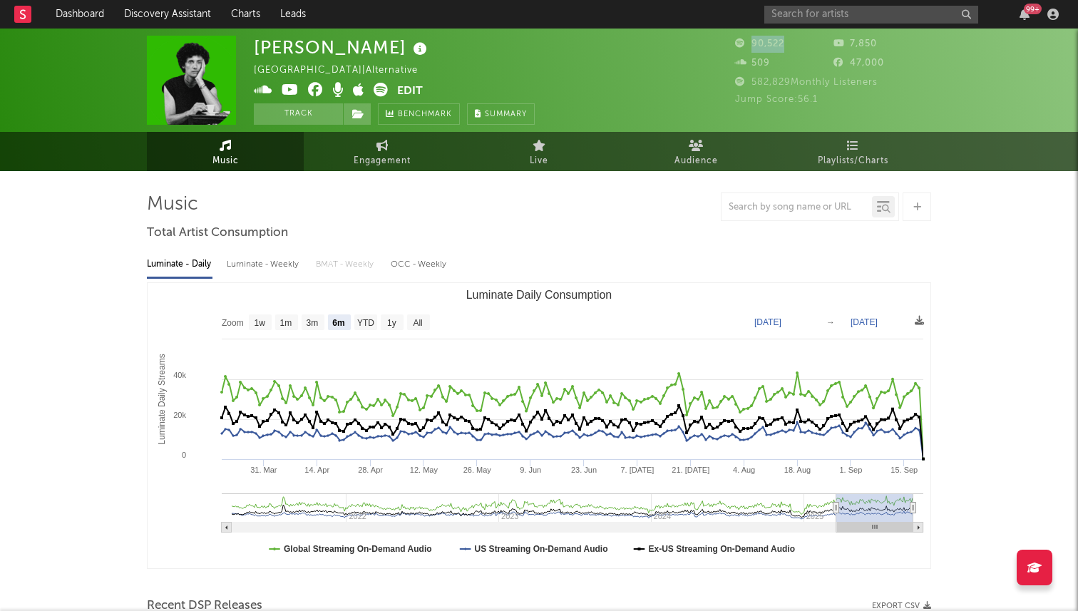
drag, startPoint x: 837, startPoint y: 52, endPoint x: 791, endPoint y: -30, distance: 94.2
